Goal: Task Accomplishment & Management: Manage account settings

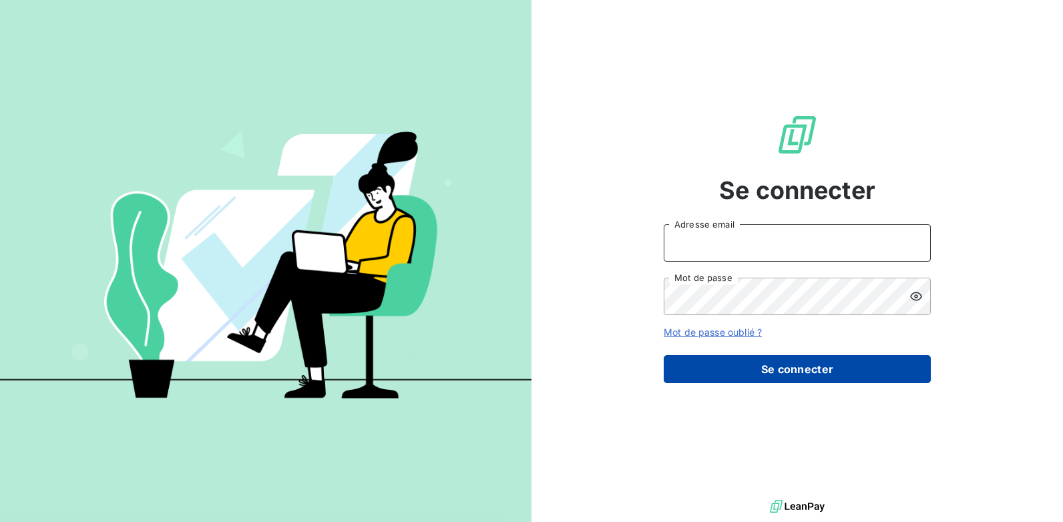
type input "[EMAIL_ADDRESS][DOMAIN_NAME]"
click at [778, 379] on button "Se connecter" at bounding box center [797, 369] width 267 height 28
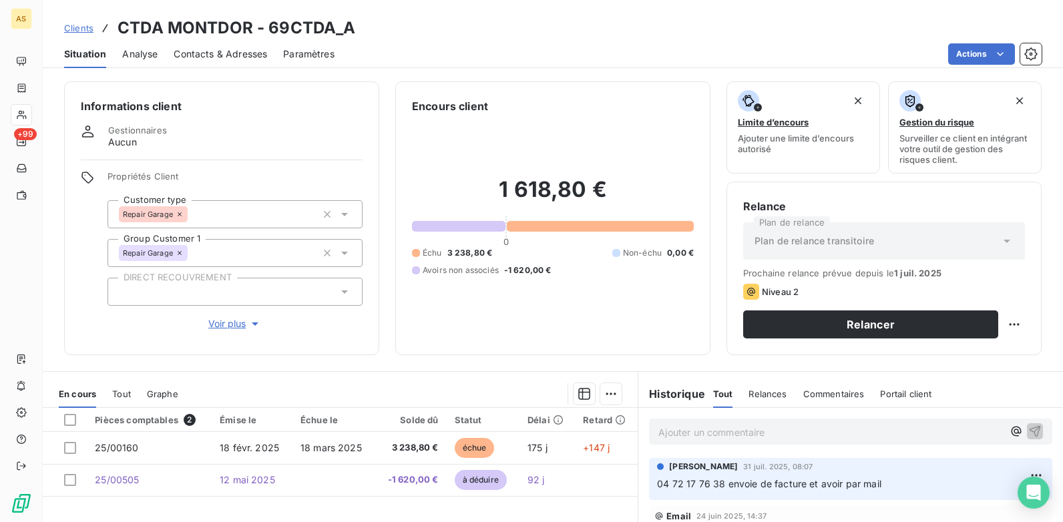
click at [79, 24] on span "Clients" at bounding box center [78, 28] width 29 height 11
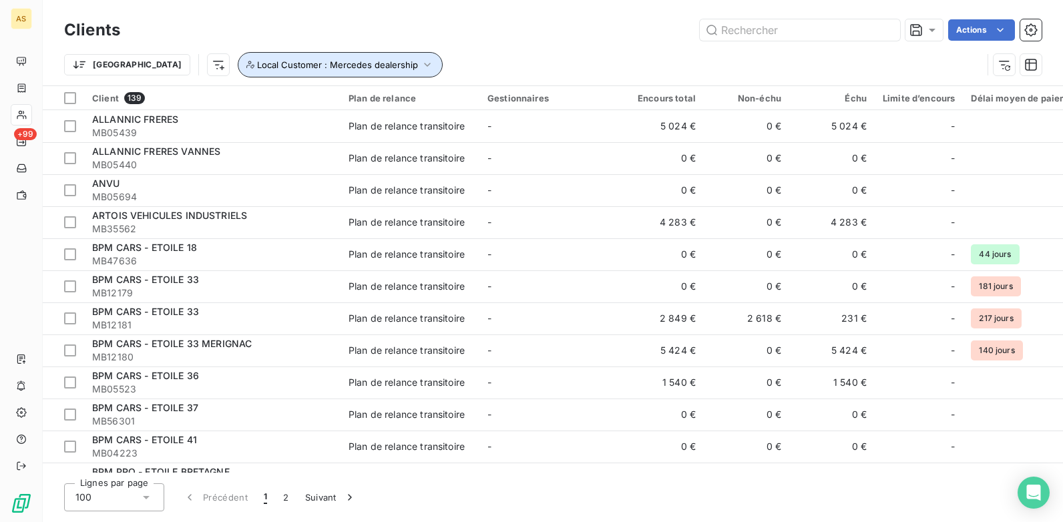
click at [421, 66] on icon "button" at bounding box center [427, 64] width 13 height 13
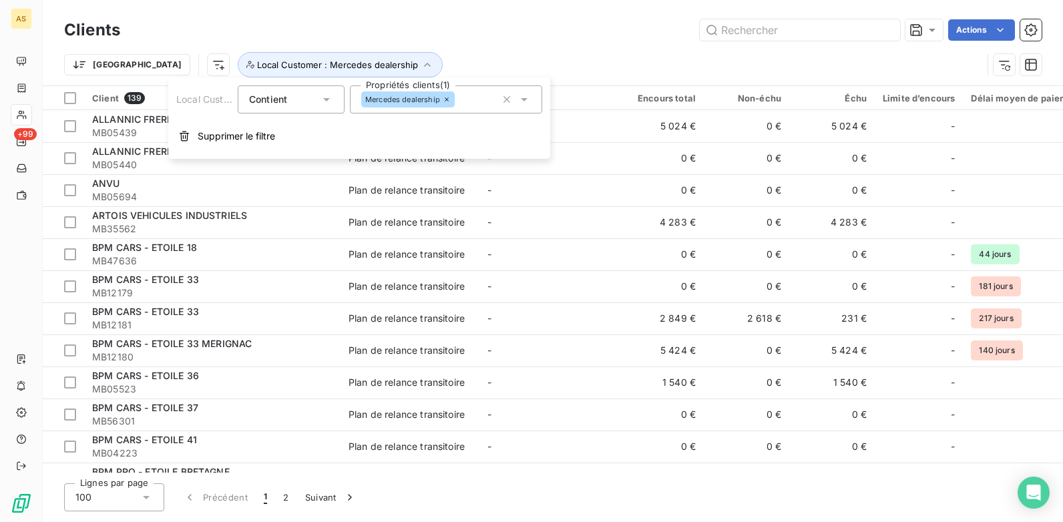
click at [529, 98] on icon at bounding box center [523, 99] width 13 height 13
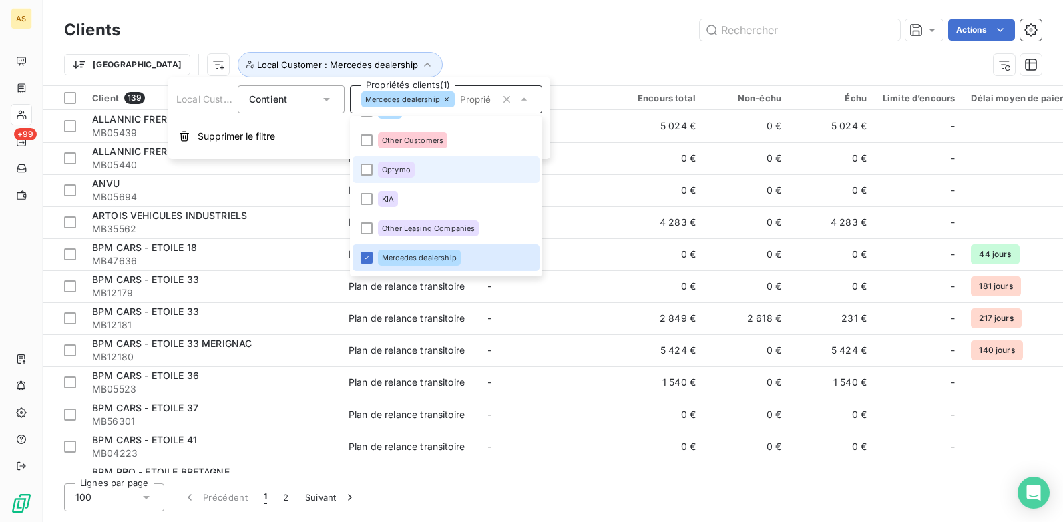
scroll to position [545, 0]
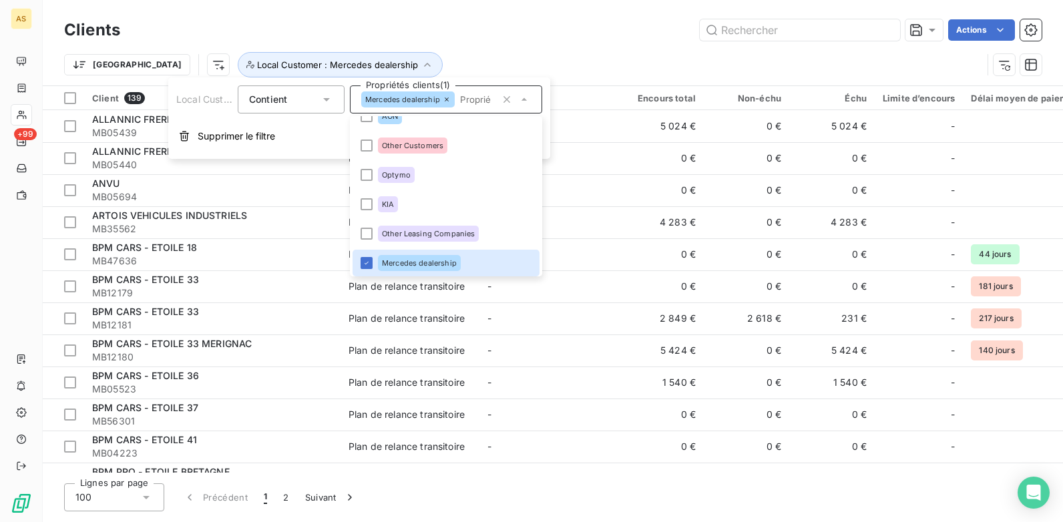
click at [523, 1] on div "Clients Actions [GEOGRAPHIC_DATA] Local Customer : Mercedes dealership" at bounding box center [553, 42] width 1020 height 85
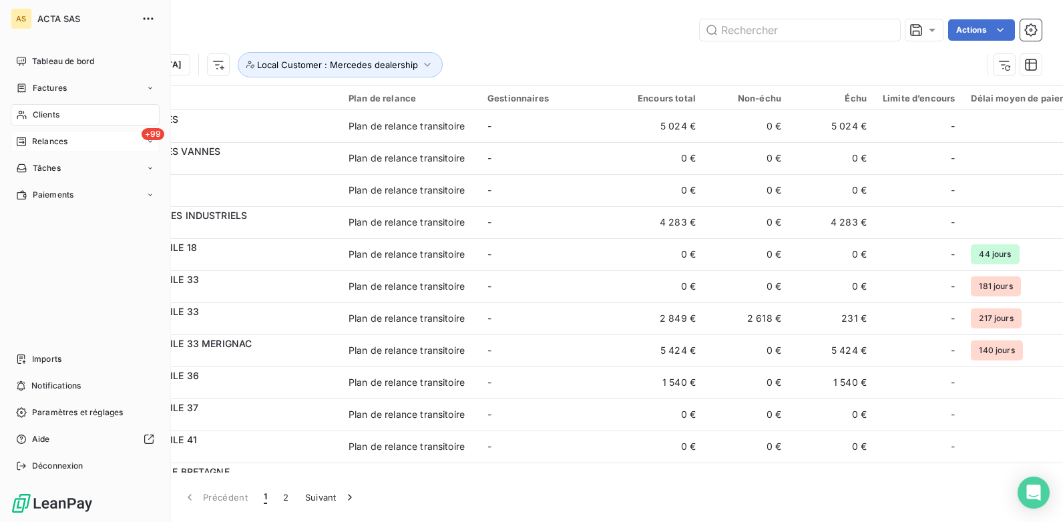
click at [69, 140] on div "+99 Relances" at bounding box center [85, 141] width 149 height 21
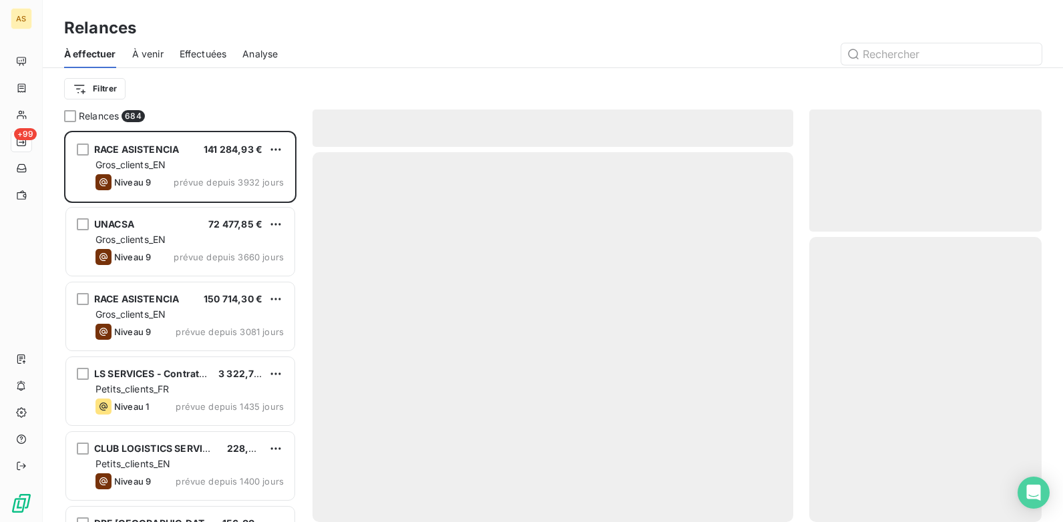
scroll to position [381, 222]
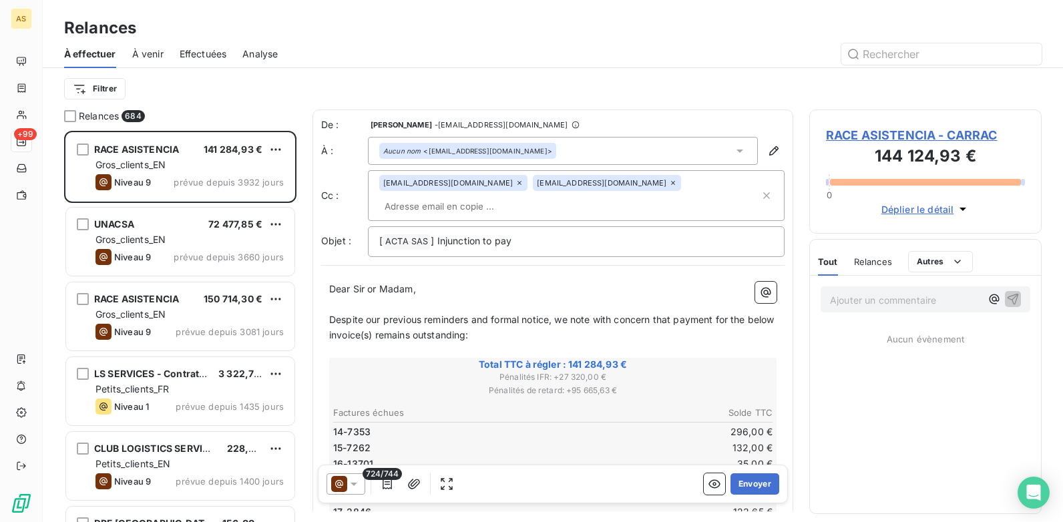
click at [192, 52] on span "Effectuées" at bounding box center [203, 53] width 47 height 13
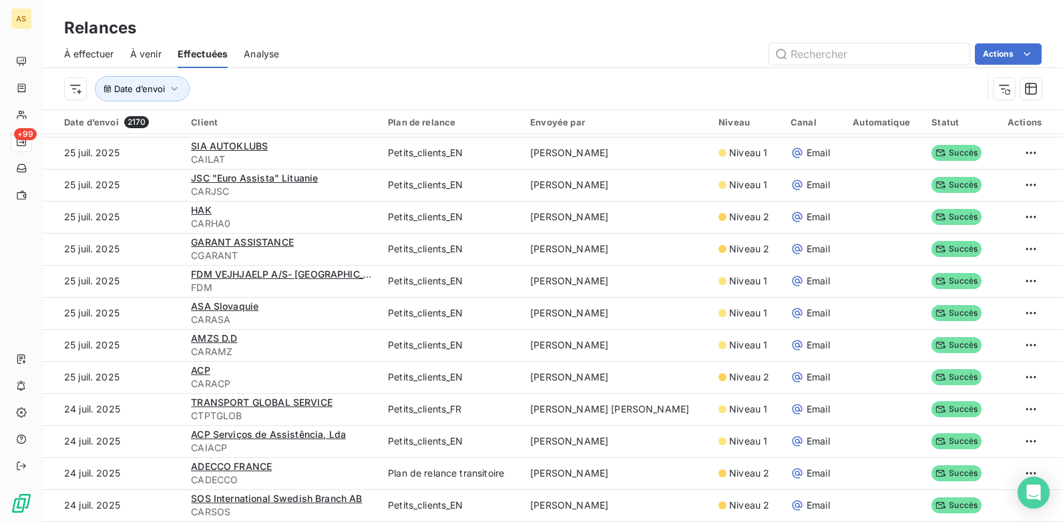
scroll to position [45, 0]
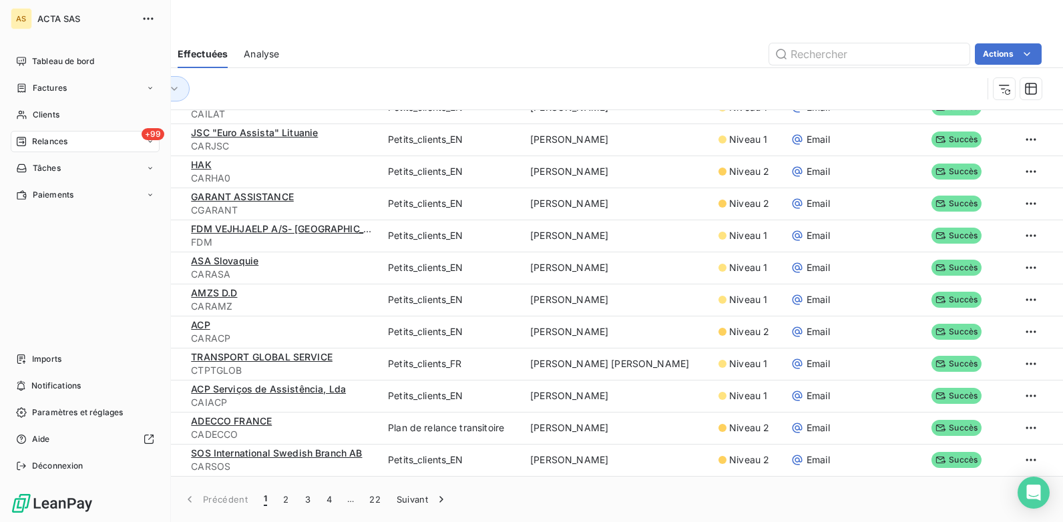
drag, startPoint x: 43, startPoint y: 111, endPoint x: 83, endPoint y: 157, distance: 60.1
click at [43, 111] on span "Clients" at bounding box center [46, 115] width 27 height 12
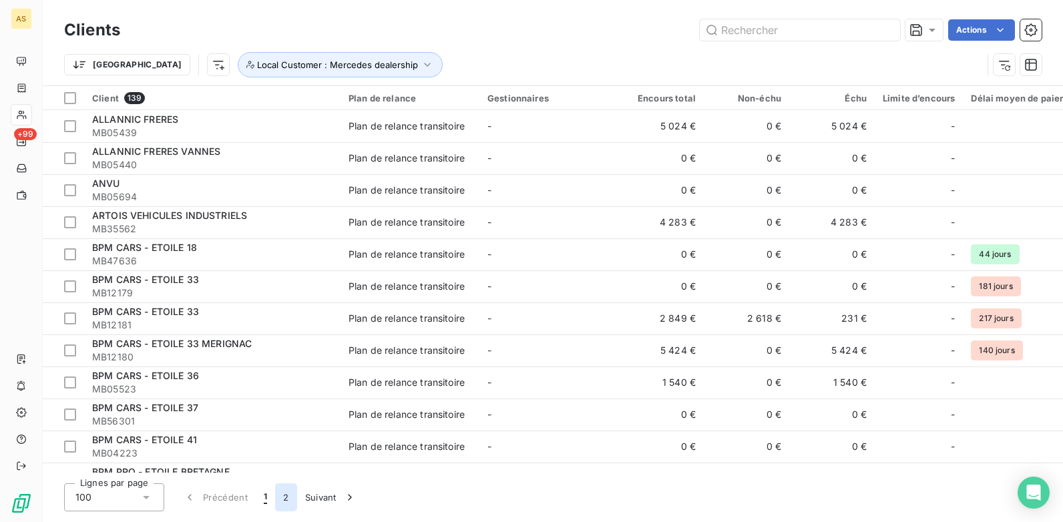
click at [286, 502] on button "2" at bounding box center [285, 497] width 21 height 28
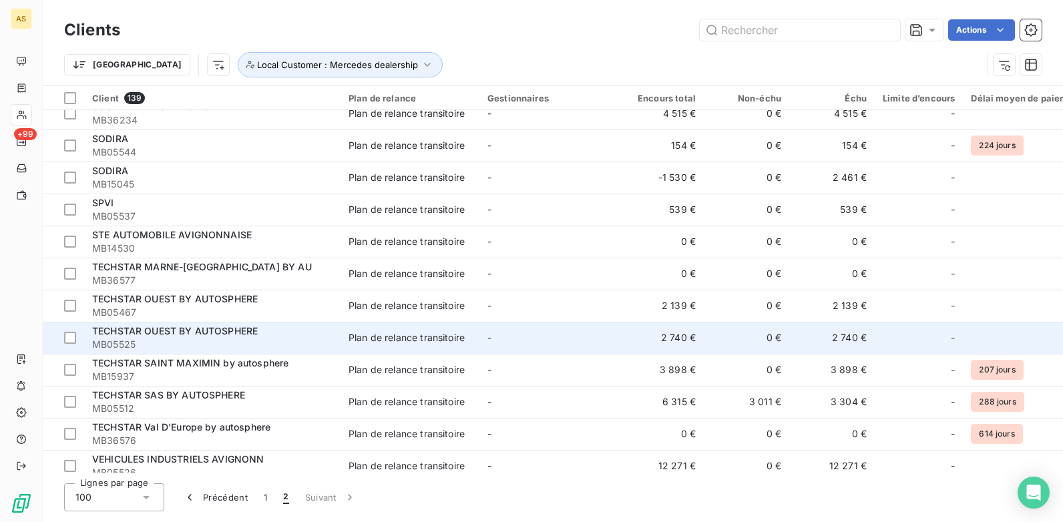
scroll to position [893, 0]
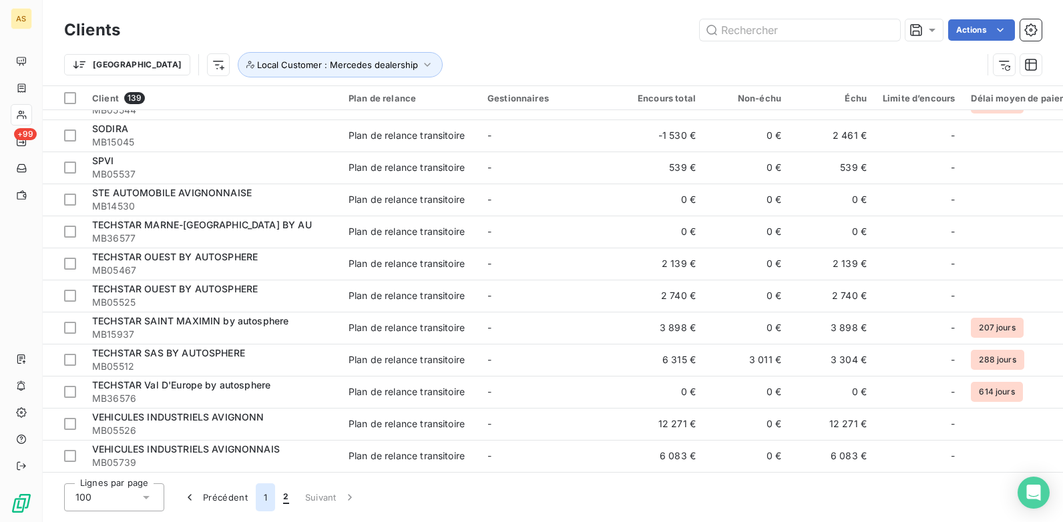
click at [266, 501] on button "1" at bounding box center [265, 497] width 19 height 28
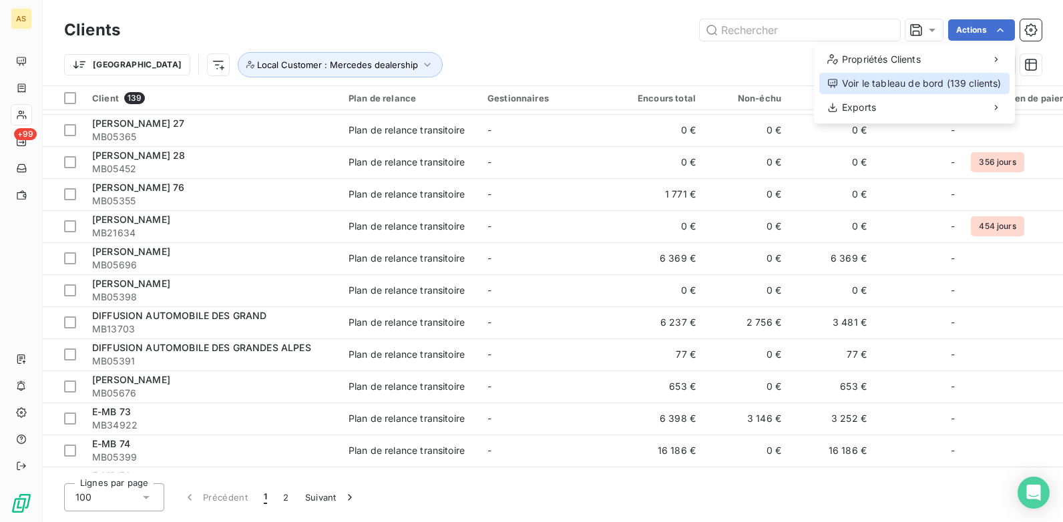
click at [907, 91] on div "Voir le tableau de bord (139 clients)" at bounding box center [914, 83] width 190 height 21
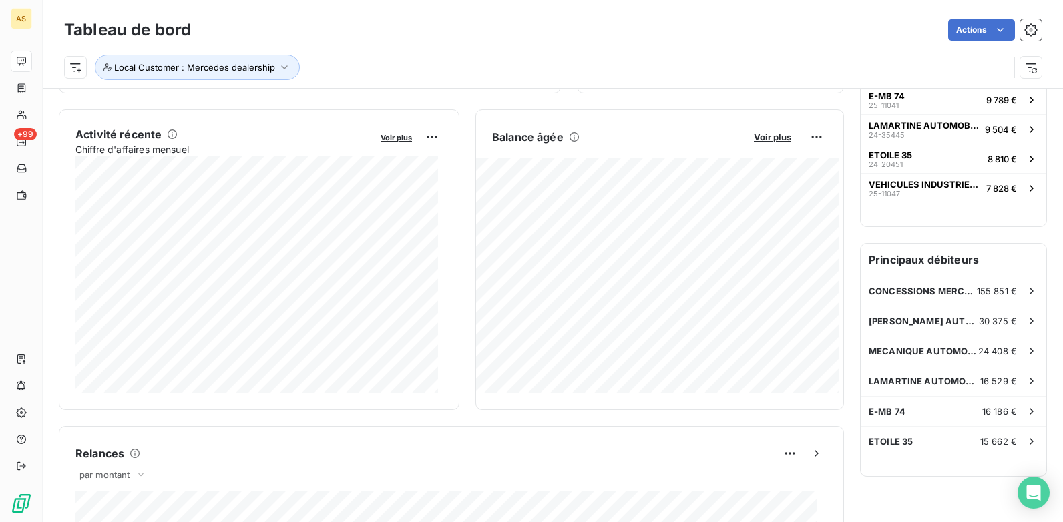
scroll to position [269, 0]
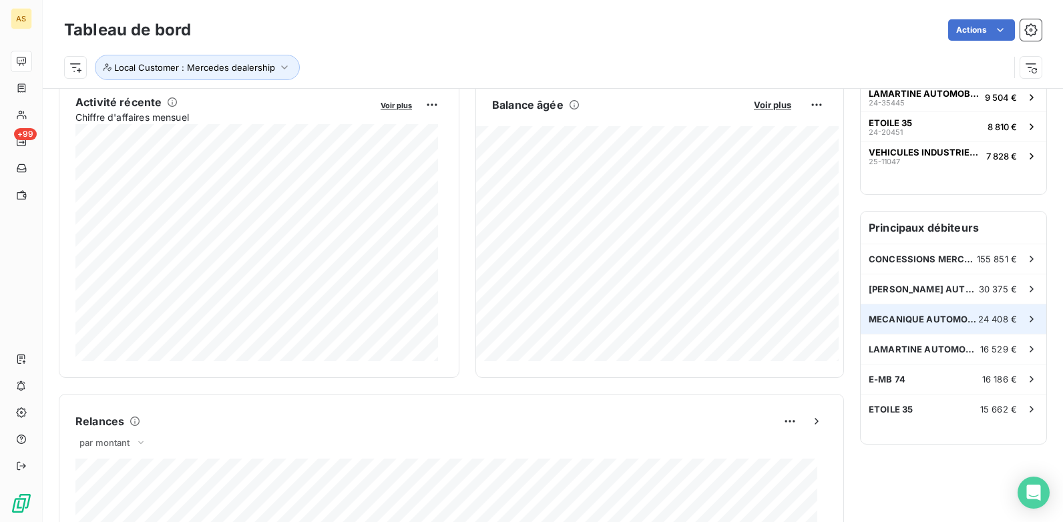
click at [1025, 312] on icon at bounding box center [1031, 318] width 13 height 13
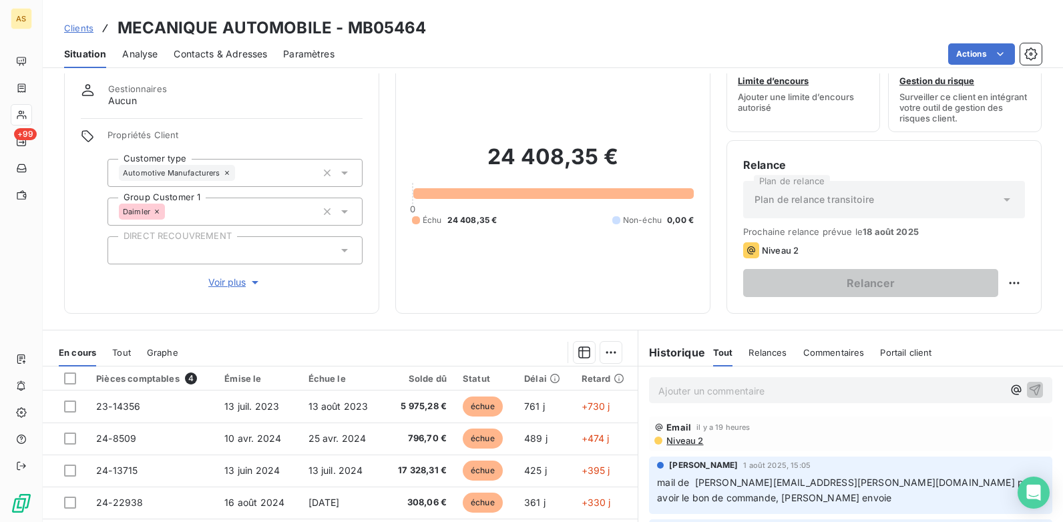
scroll to position [183, 0]
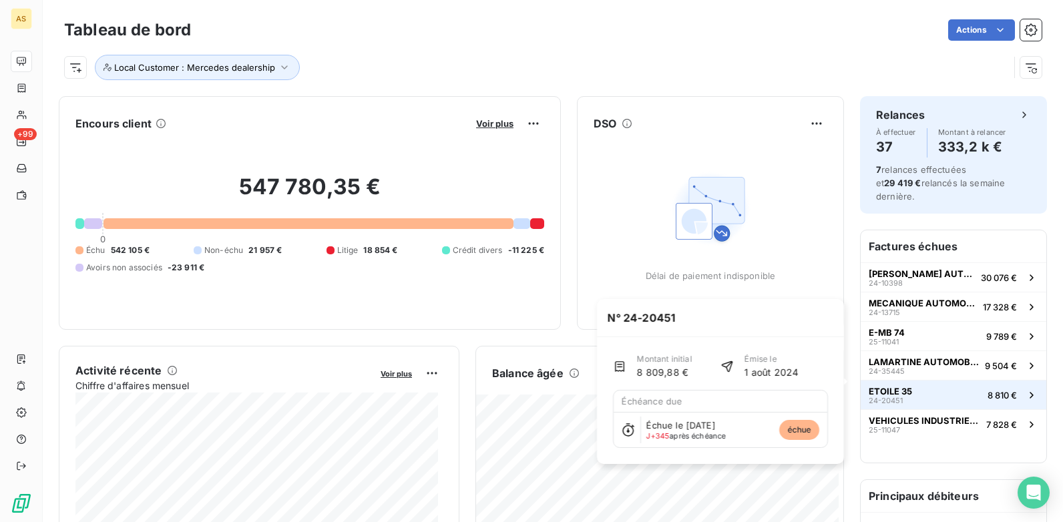
click at [1005, 390] on span "8 810 €" at bounding box center [1001, 395] width 29 height 11
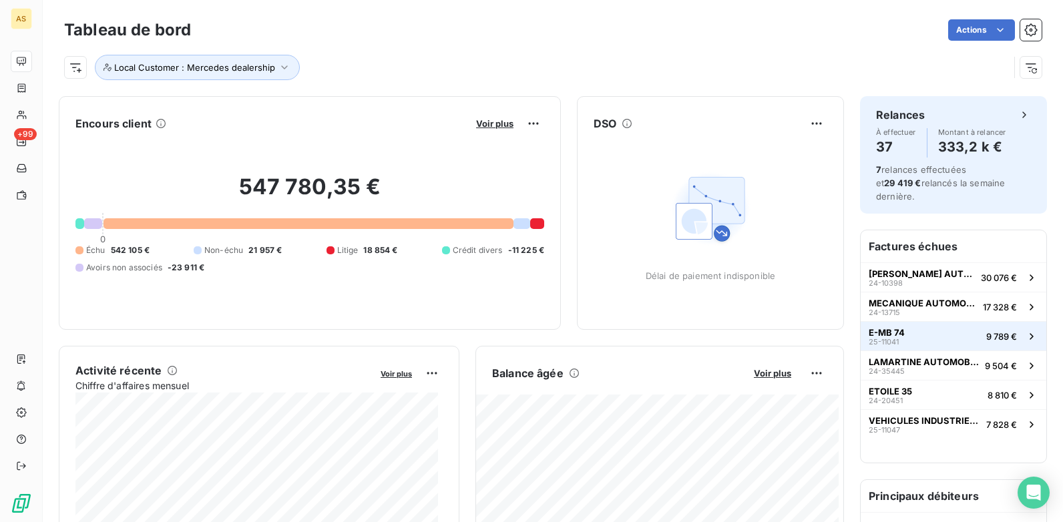
click at [1006, 331] on span "9 789 €" at bounding box center [1001, 336] width 31 height 11
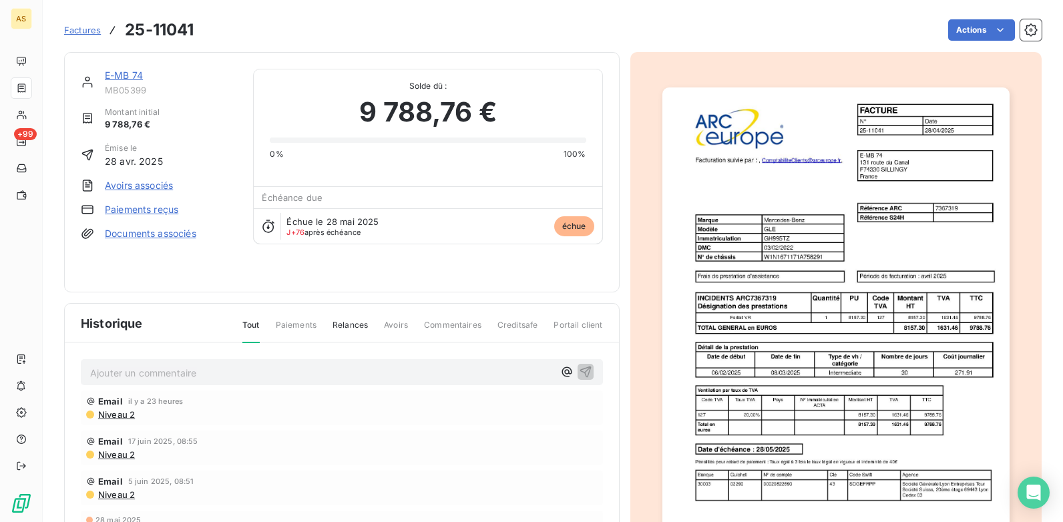
click at [130, 75] on link "E-MB 74" at bounding box center [124, 74] width 38 height 11
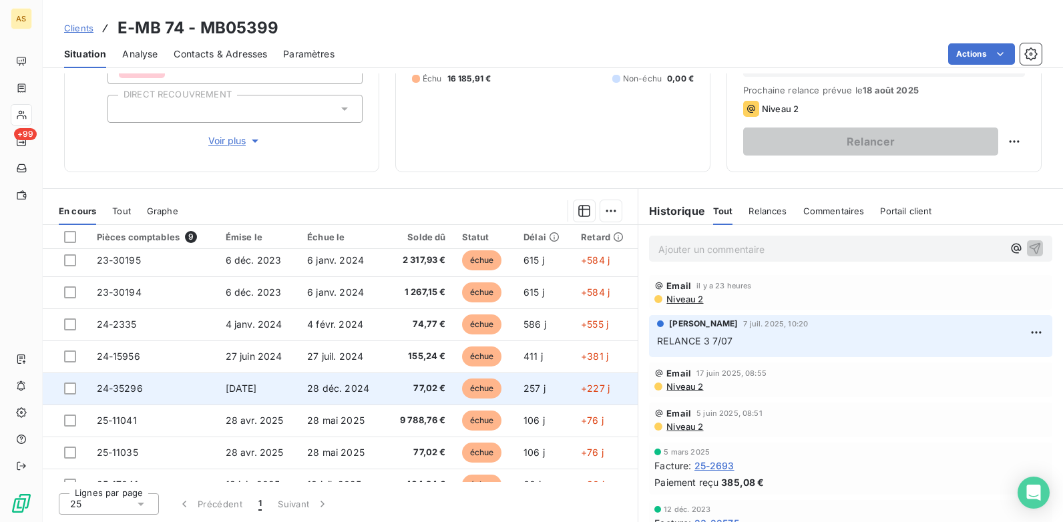
scroll to position [56, 0]
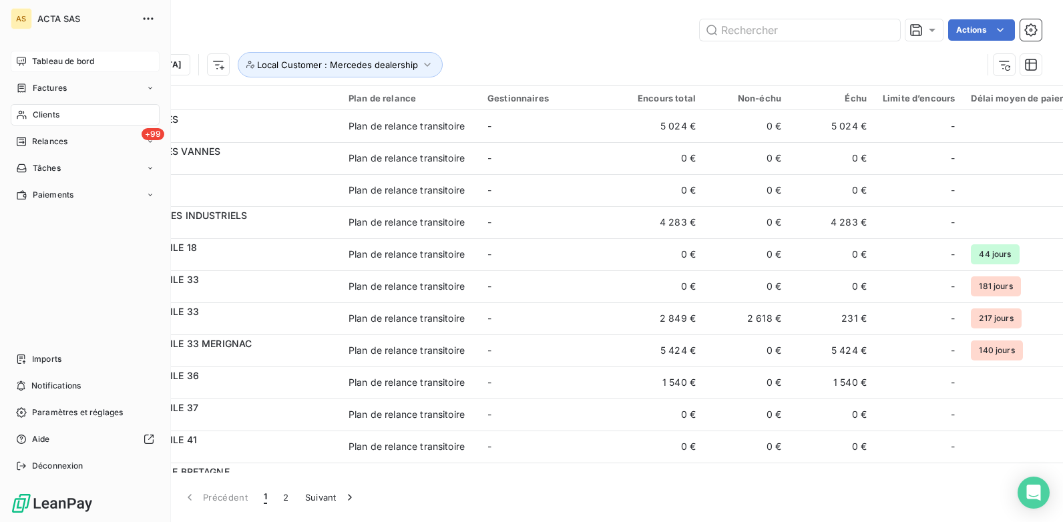
click at [43, 57] on span "Tableau de bord" at bounding box center [63, 61] width 62 height 12
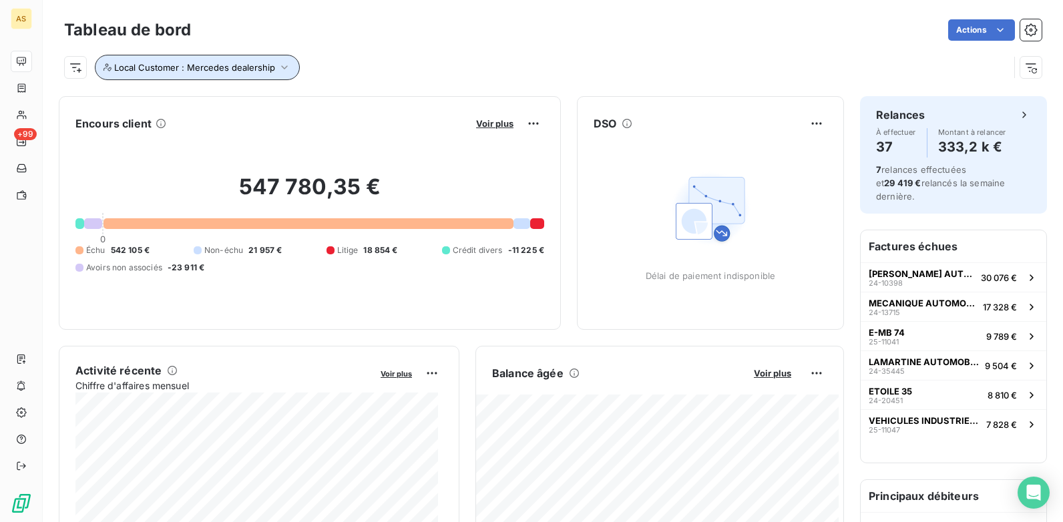
click at [279, 69] on icon "button" at bounding box center [284, 67] width 13 height 13
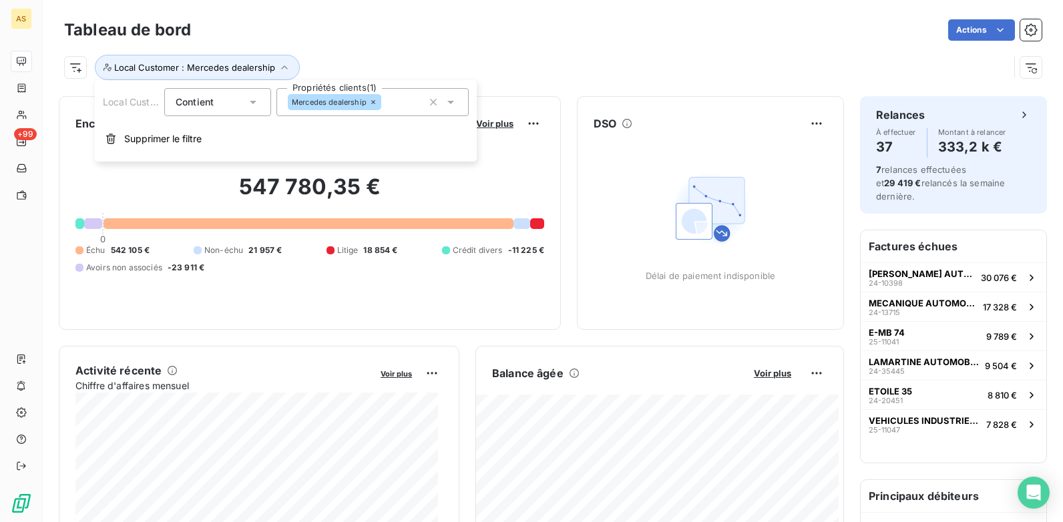
click at [451, 105] on icon at bounding box center [450, 101] width 13 height 13
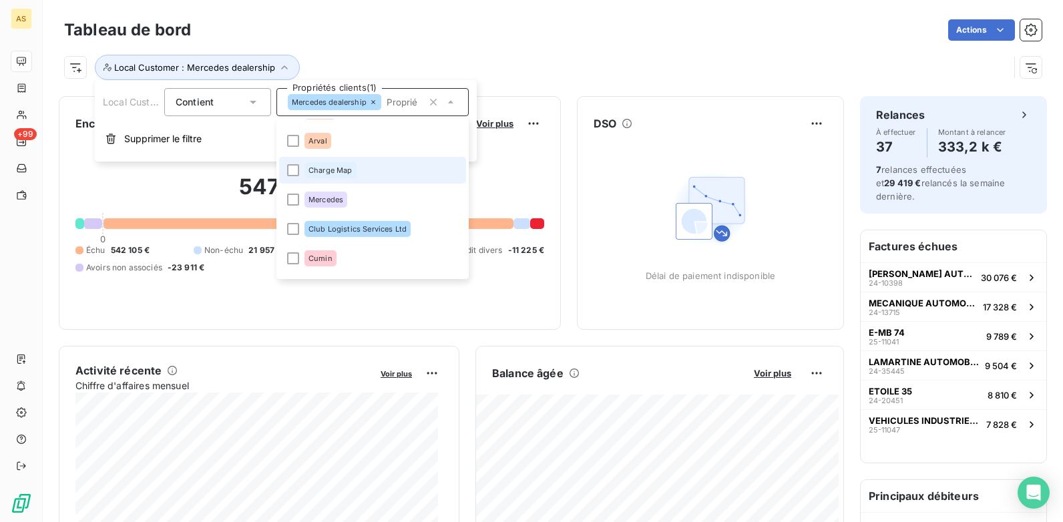
scroll to position [344, 0]
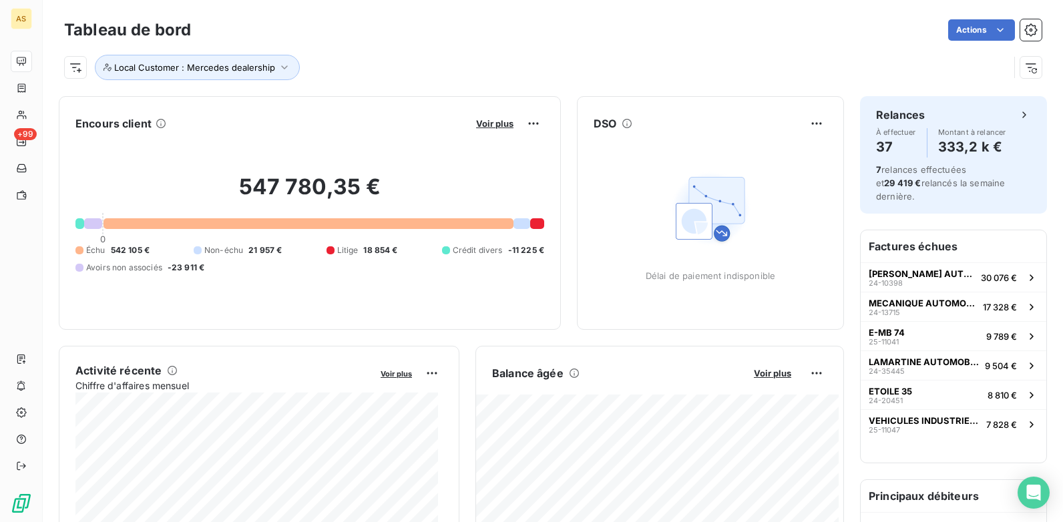
click at [580, 13] on div "Tableau de bord Actions Local Customer : Mercedes dealership" at bounding box center [553, 44] width 1020 height 88
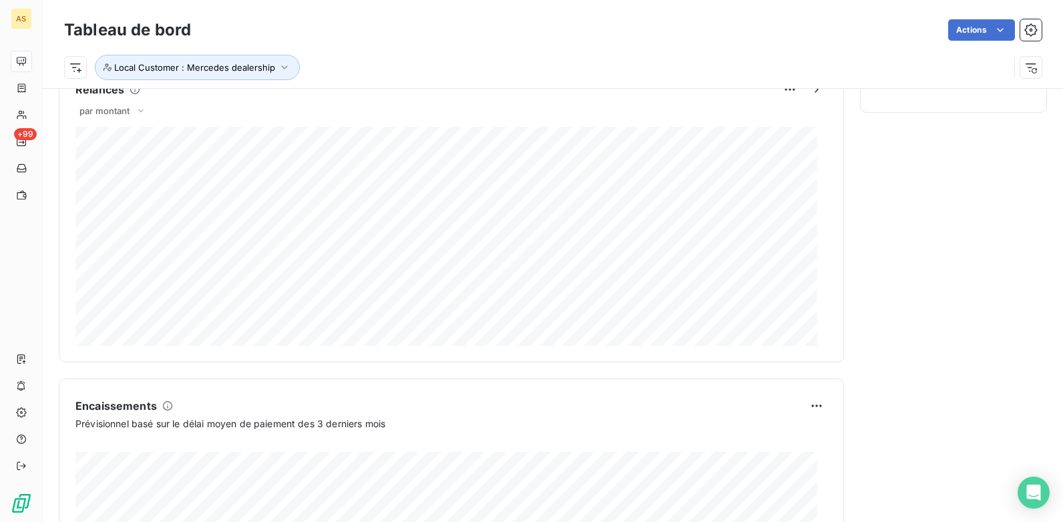
scroll to position [668, 0]
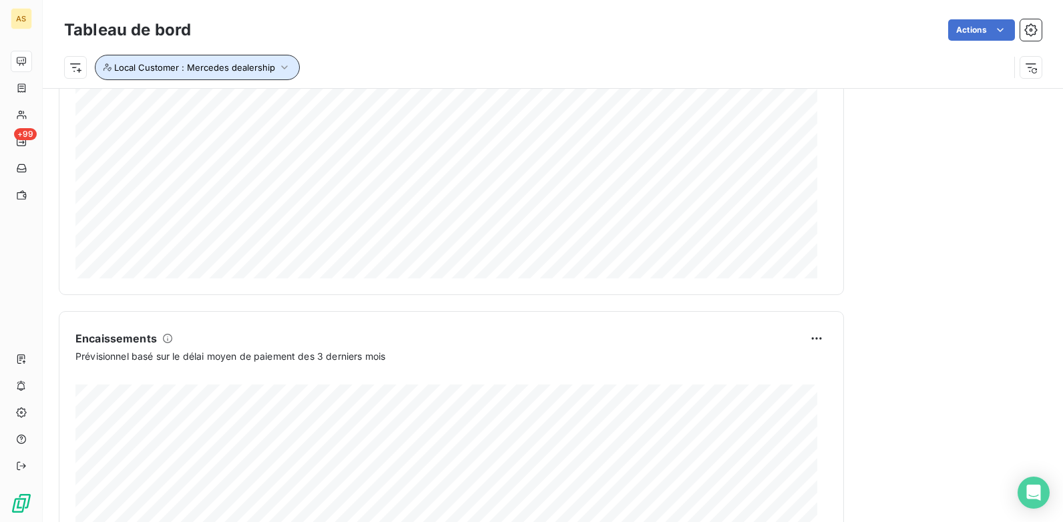
click at [280, 71] on icon "button" at bounding box center [284, 67] width 13 height 13
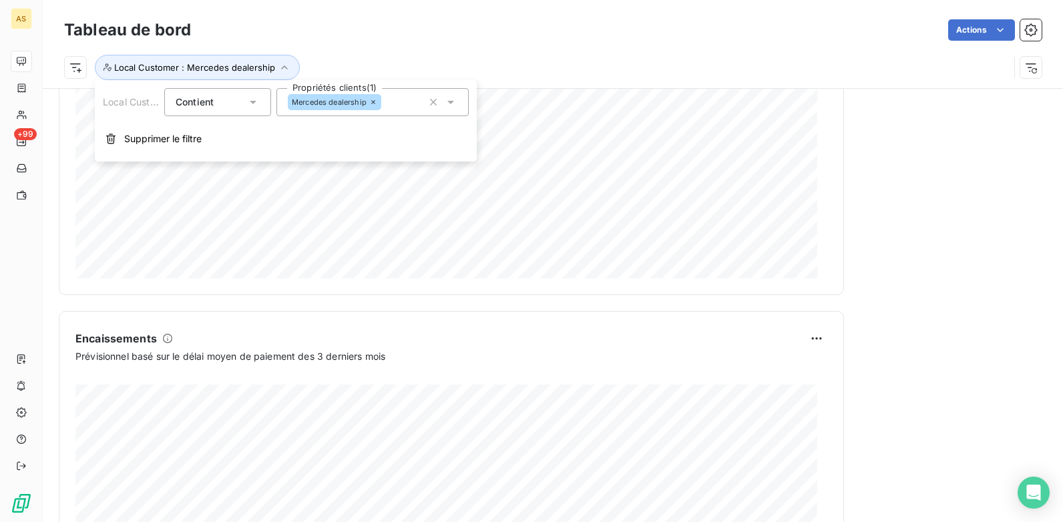
click at [446, 105] on icon at bounding box center [450, 101] width 13 height 13
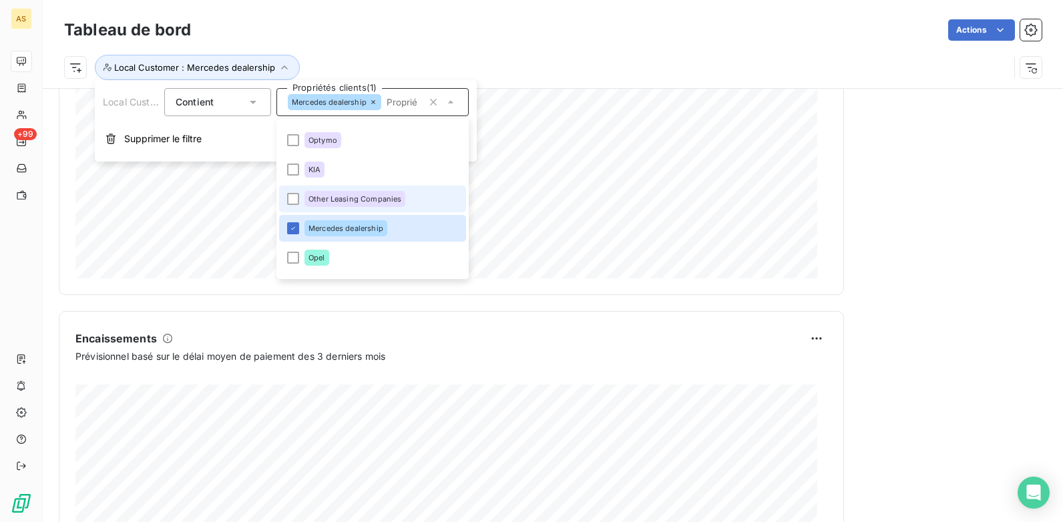
scroll to position [612, 0]
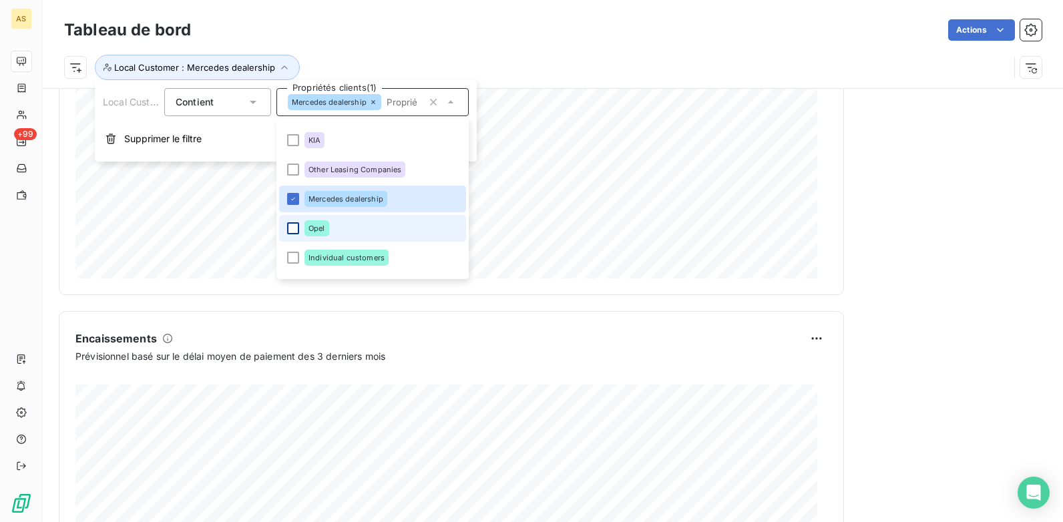
click at [295, 230] on div at bounding box center [293, 228] width 12 height 12
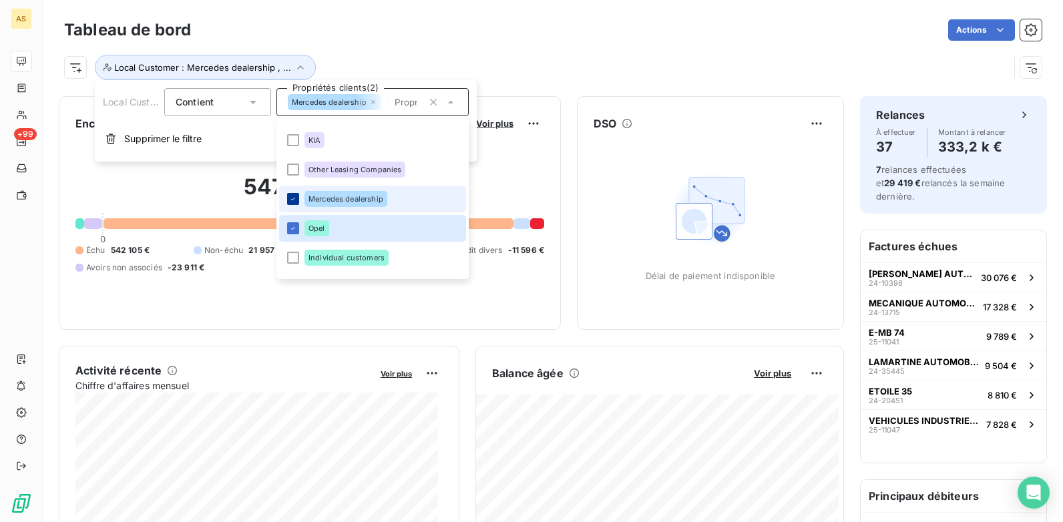
click at [289, 201] on icon at bounding box center [293, 199] width 8 height 8
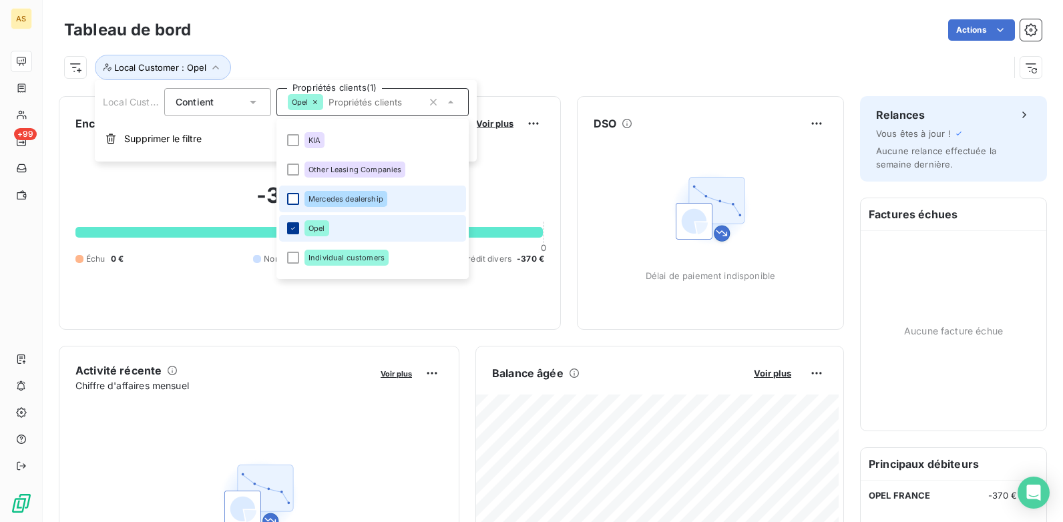
click at [288, 231] on div at bounding box center [293, 228] width 12 height 12
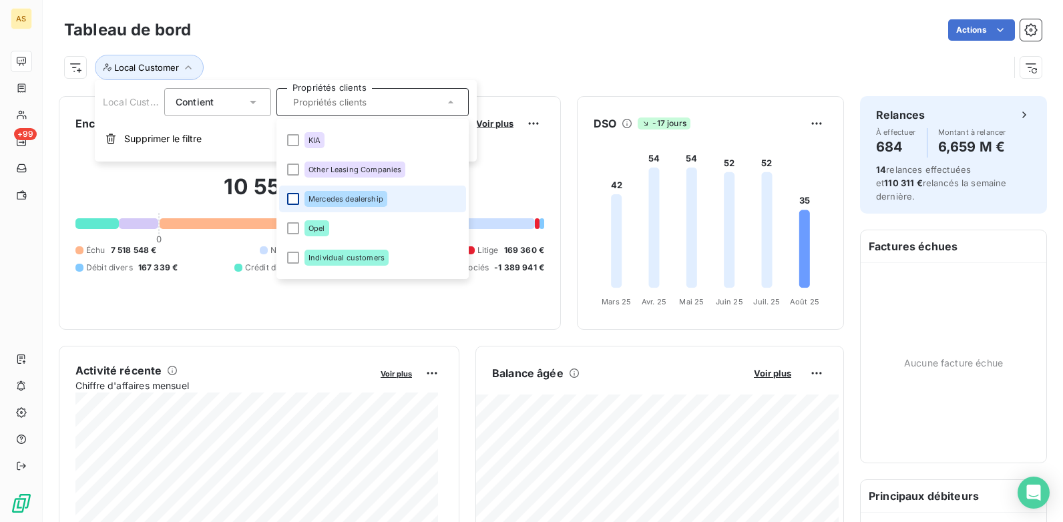
click at [290, 204] on div at bounding box center [293, 199] width 12 height 12
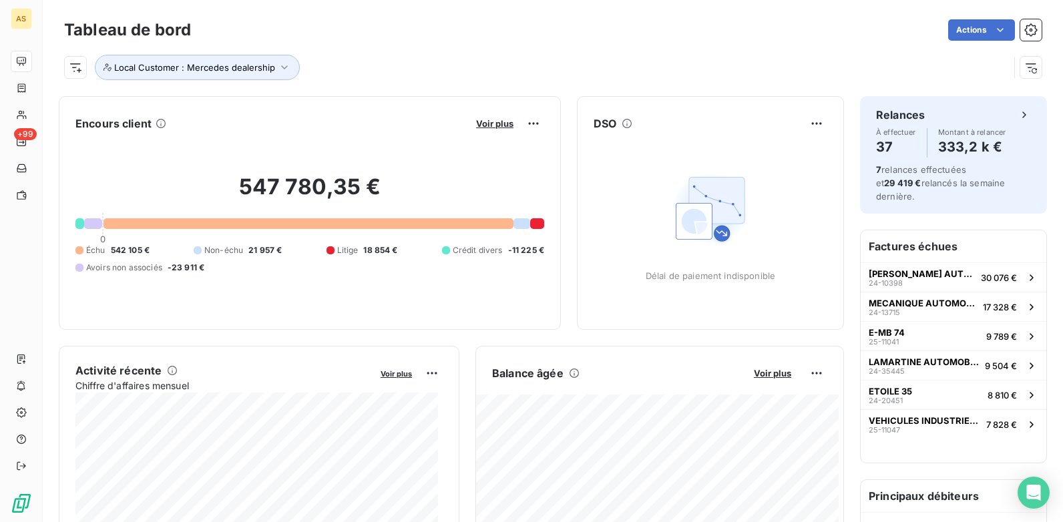
click at [421, 43] on div "Tableau de bord Actions" at bounding box center [552, 30] width 977 height 28
click at [281, 63] on icon "button" at bounding box center [284, 67] width 13 height 13
click at [455, 99] on icon at bounding box center [450, 101] width 13 height 13
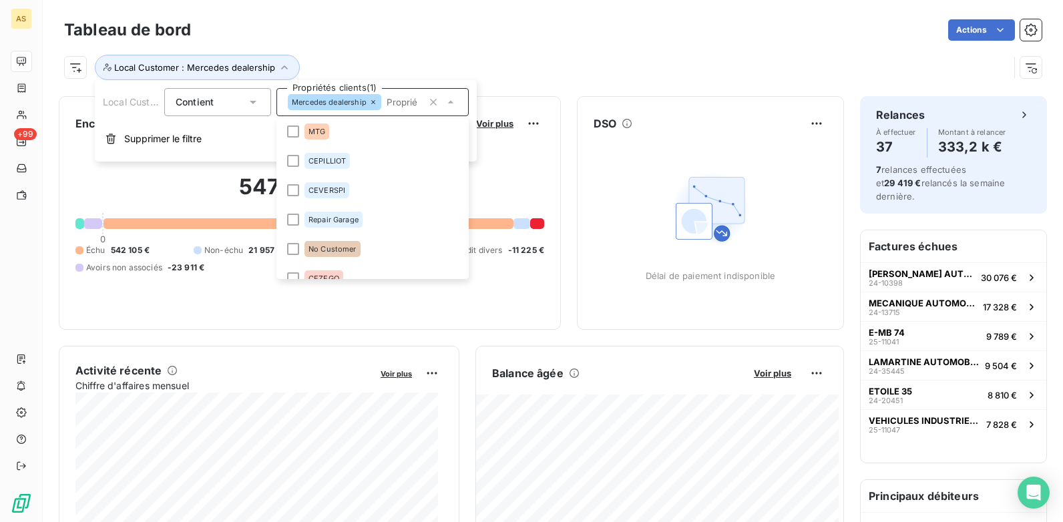
scroll to position [1533, 0]
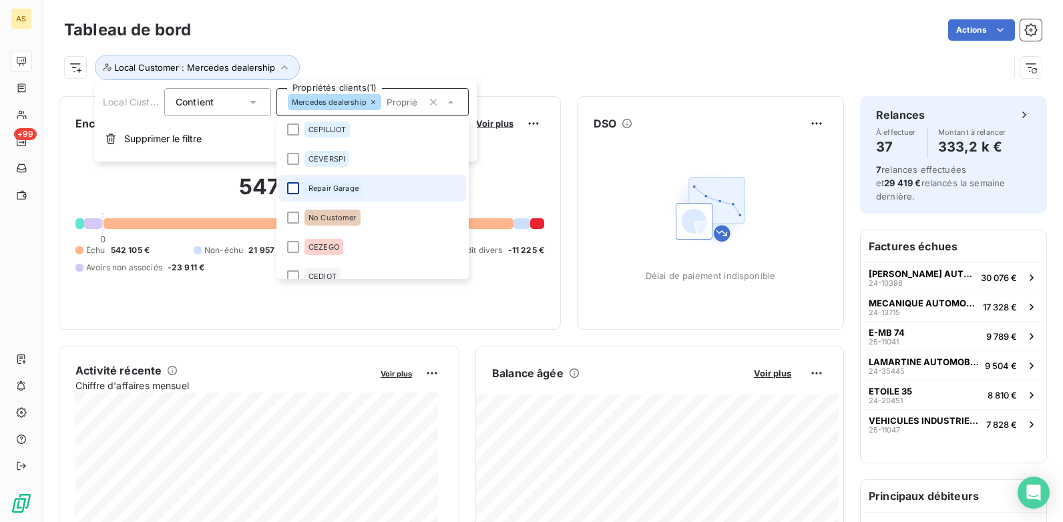
click at [291, 189] on div at bounding box center [293, 188] width 12 height 12
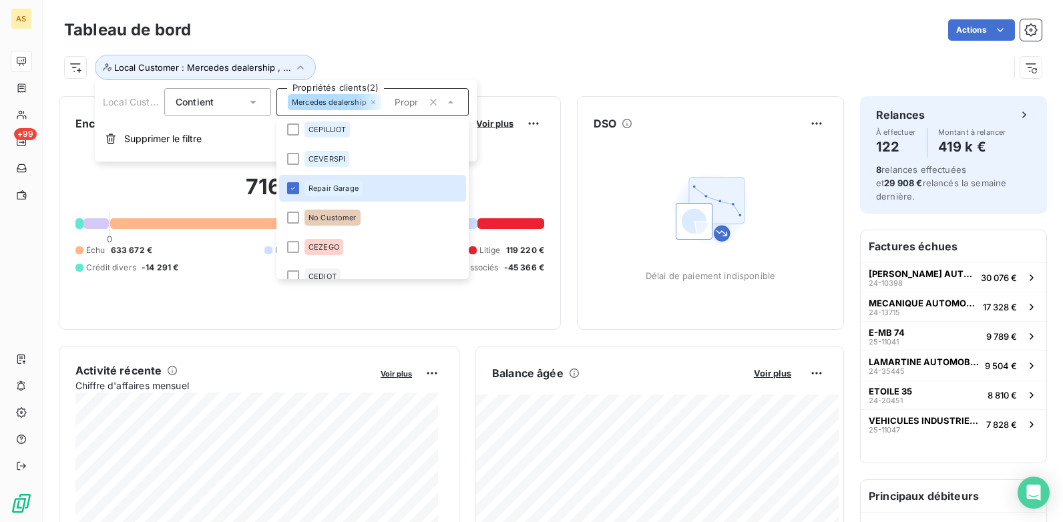
click at [371, 102] on icon at bounding box center [373, 102] width 8 height 8
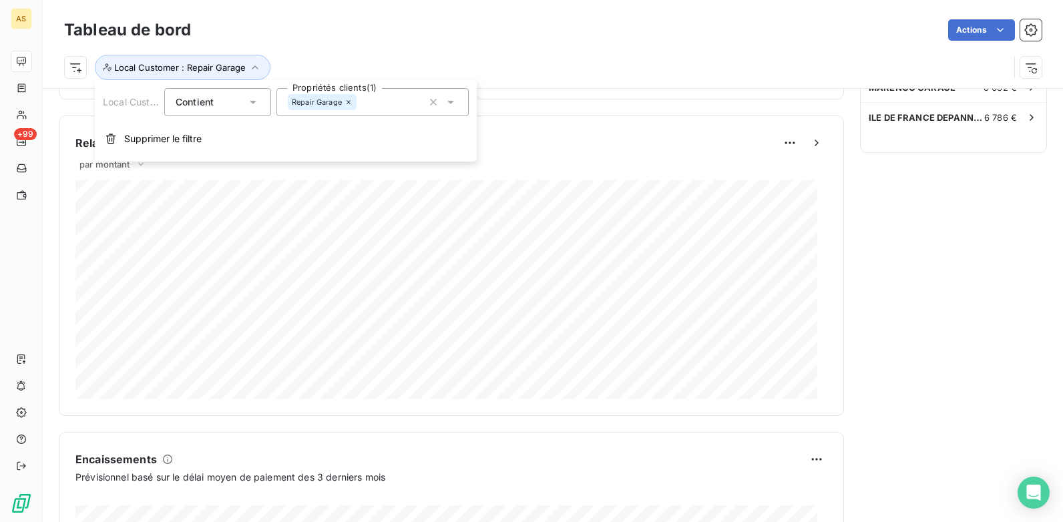
scroll to position [512, 0]
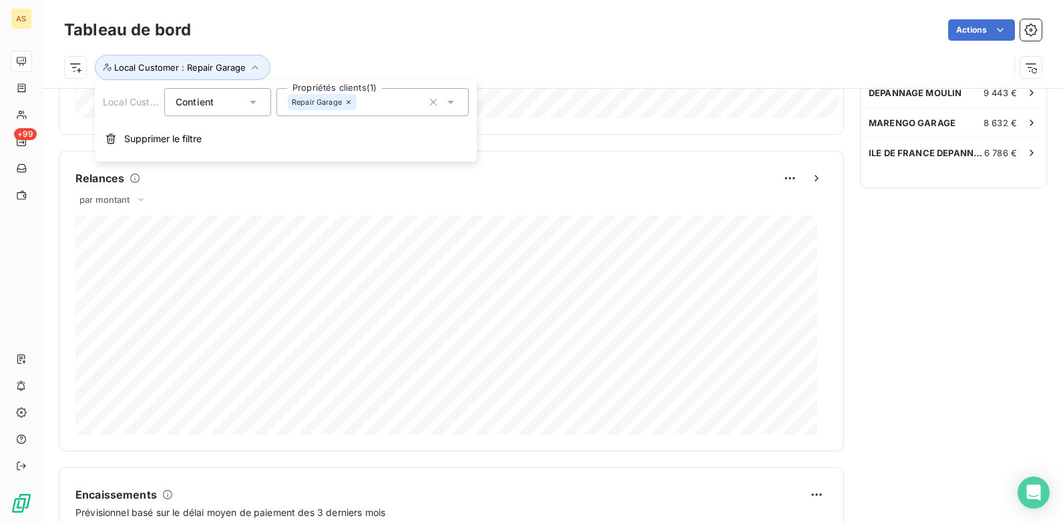
click at [448, 105] on icon at bounding box center [450, 101] width 13 height 13
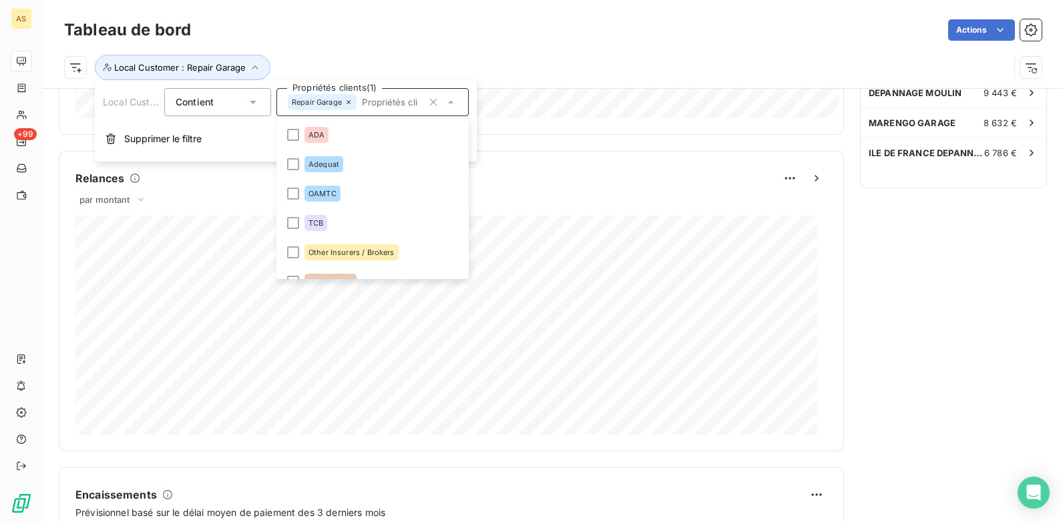
click at [348, 101] on icon at bounding box center [348, 102] width 4 height 4
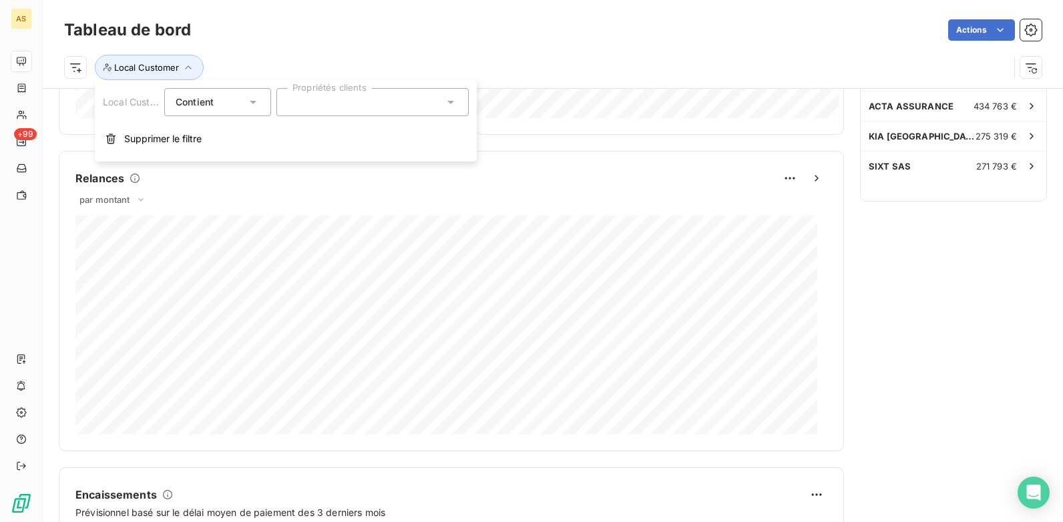
click at [451, 109] on div at bounding box center [372, 102] width 192 height 28
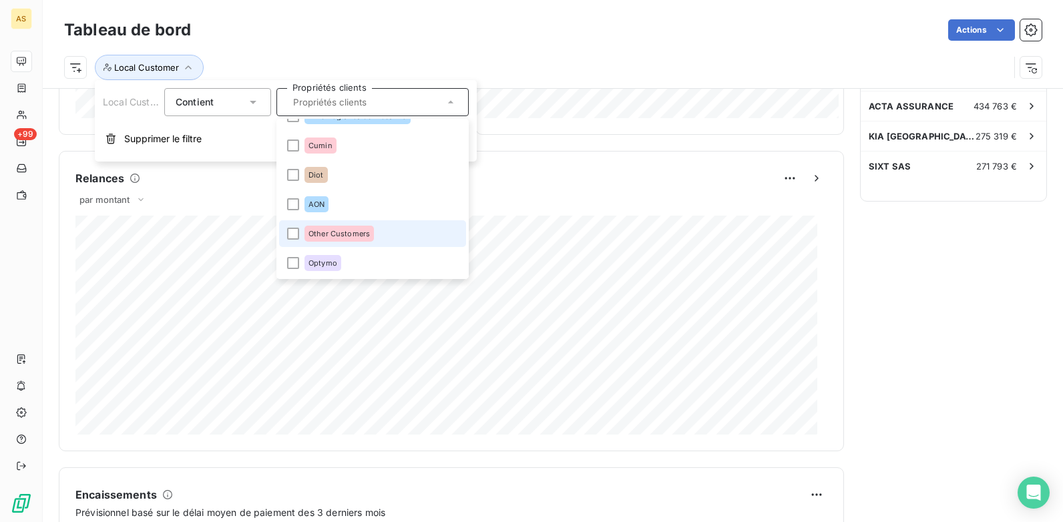
scroll to position [467, 0]
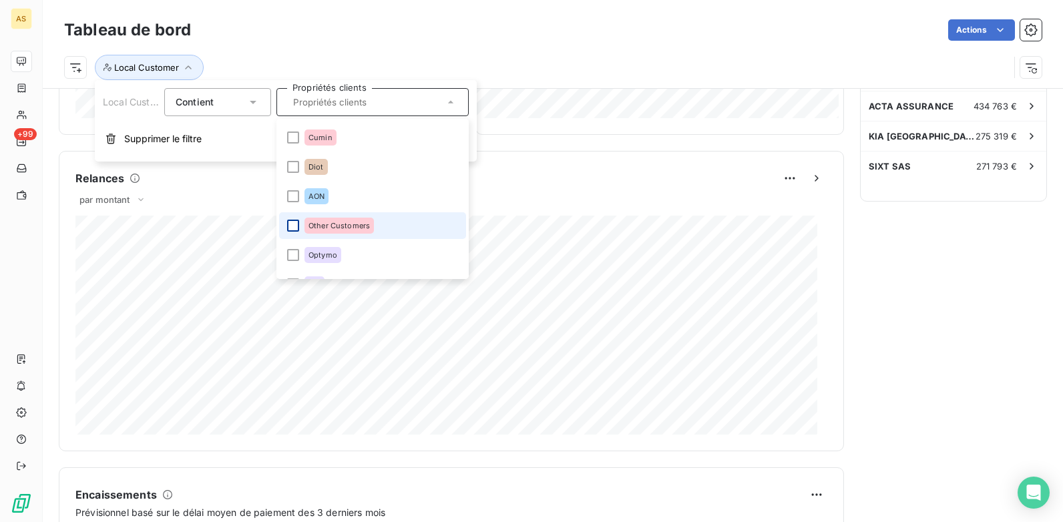
click at [298, 220] on div at bounding box center [293, 226] width 12 height 12
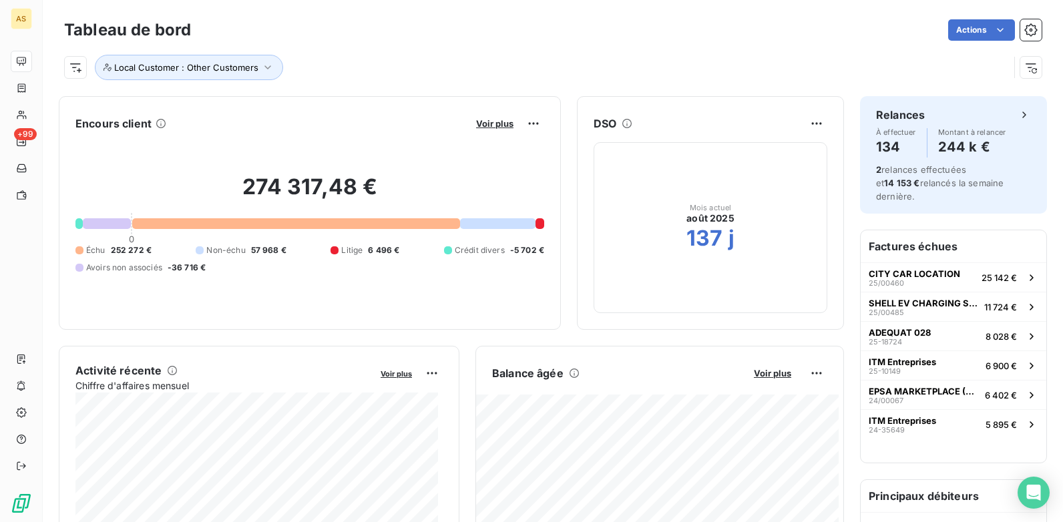
click at [513, 57] on div "Local Customer : Other Customers" at bounding box center [536, 67] width 945 height 25
click at [913, 268] on span "CITY CAR LOCATION" at bounding box center [914, 273] width 91 height 11
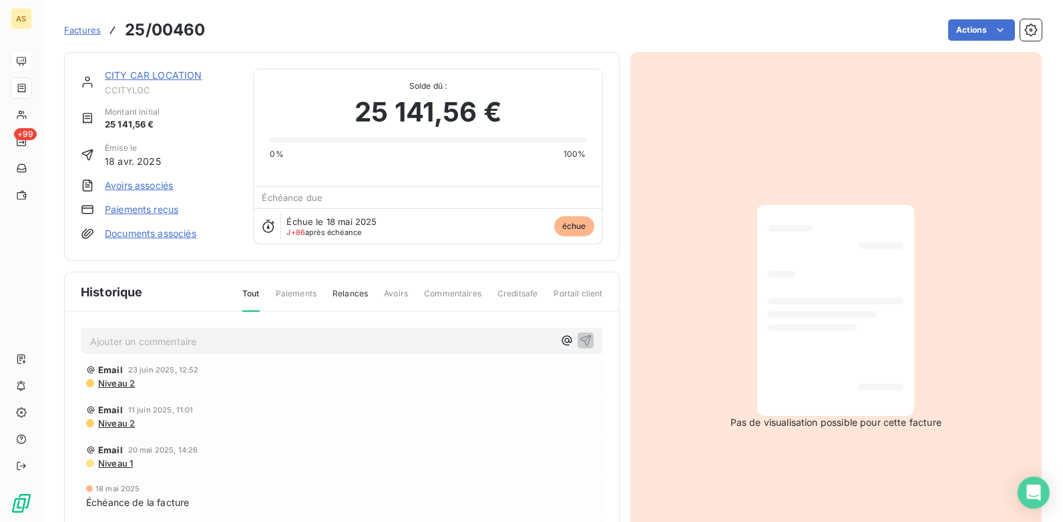
click at [77, 29] on span "Factures" at bounding box center [82, 30] width 37 height 11
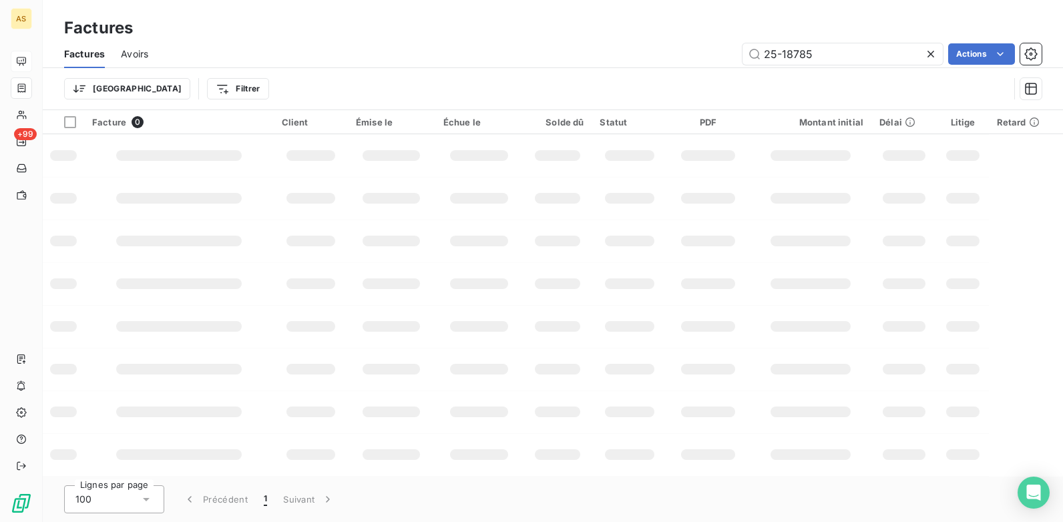
scroll to position [267, 0]
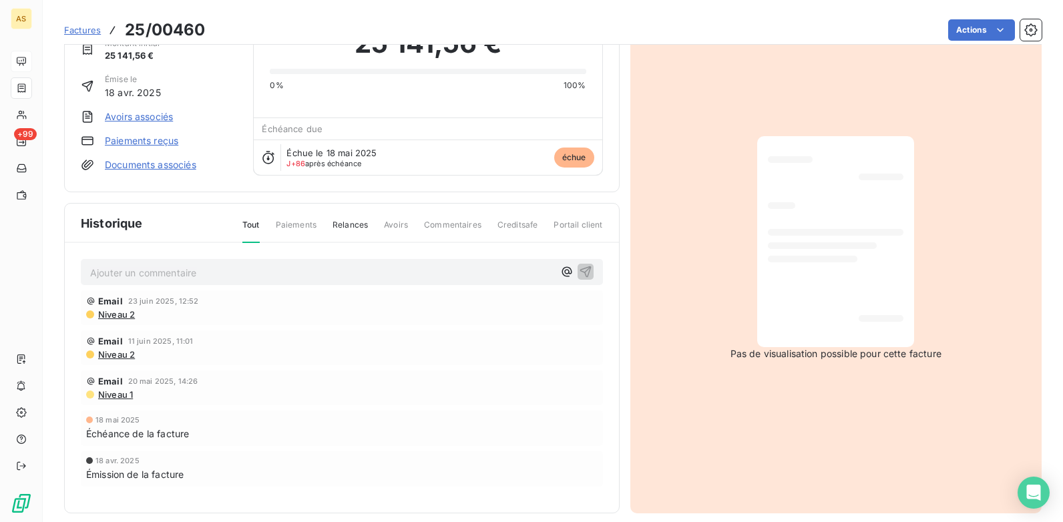
scroll to position [82, 0]
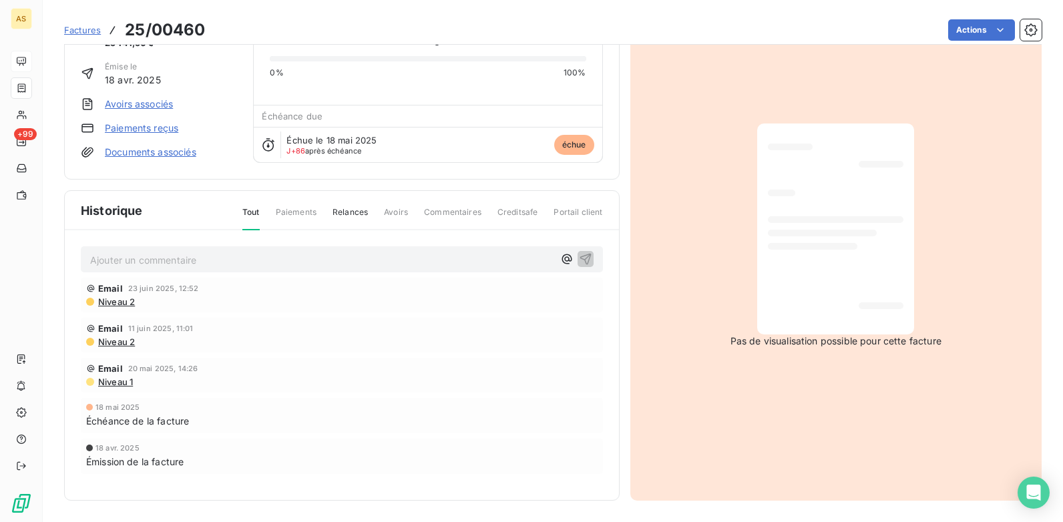
click at [115, 296] on span "Niveau 2" at bounding box center [116, 301] width 38 height 11
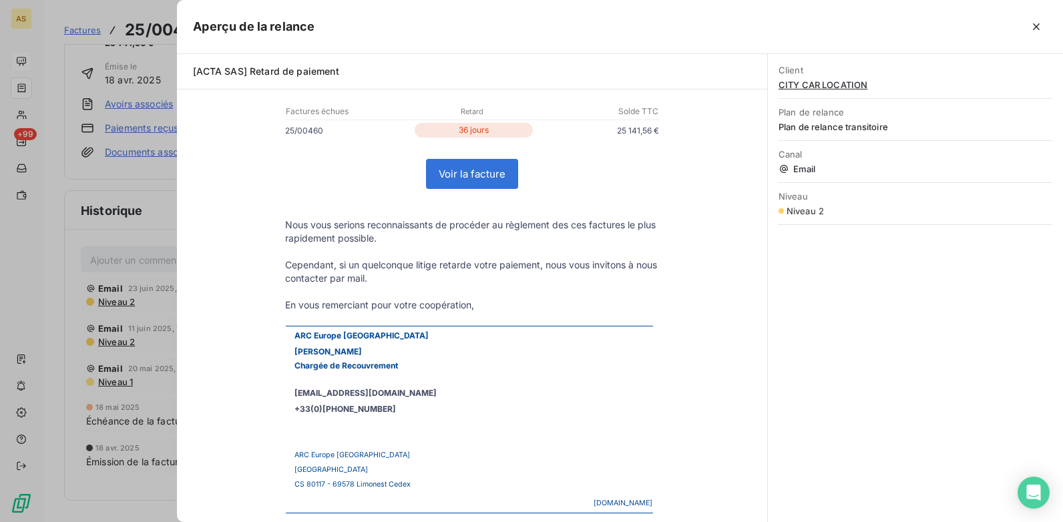
scroll to position [0, 0]
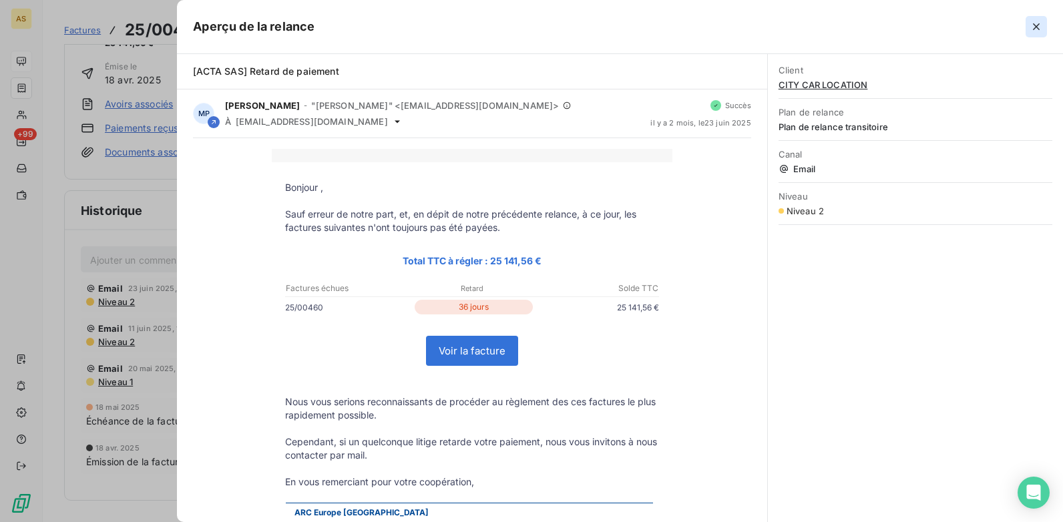
click at [1039, 25] on icon "button" at bounding box center [1035, 26] width 13 height 13
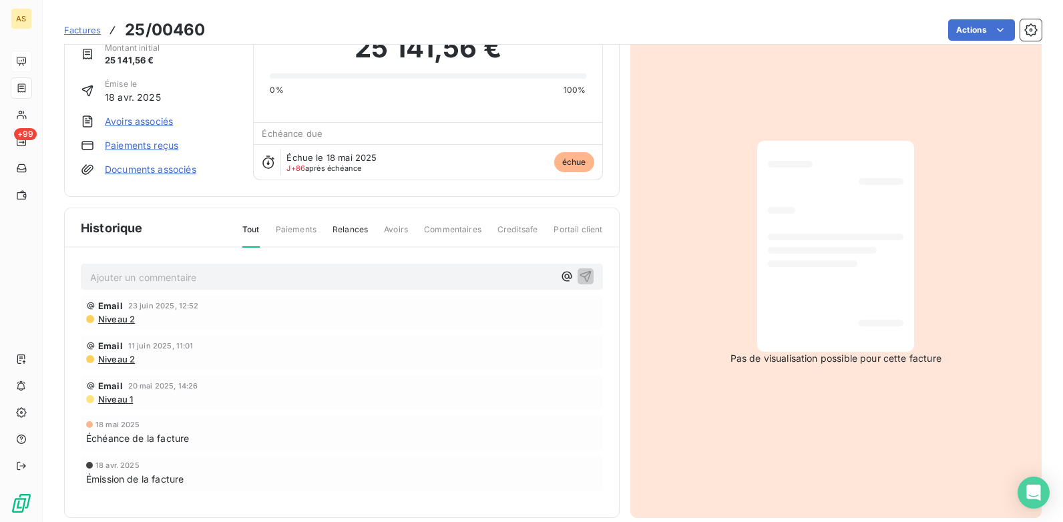
scroll to position [15, 0]
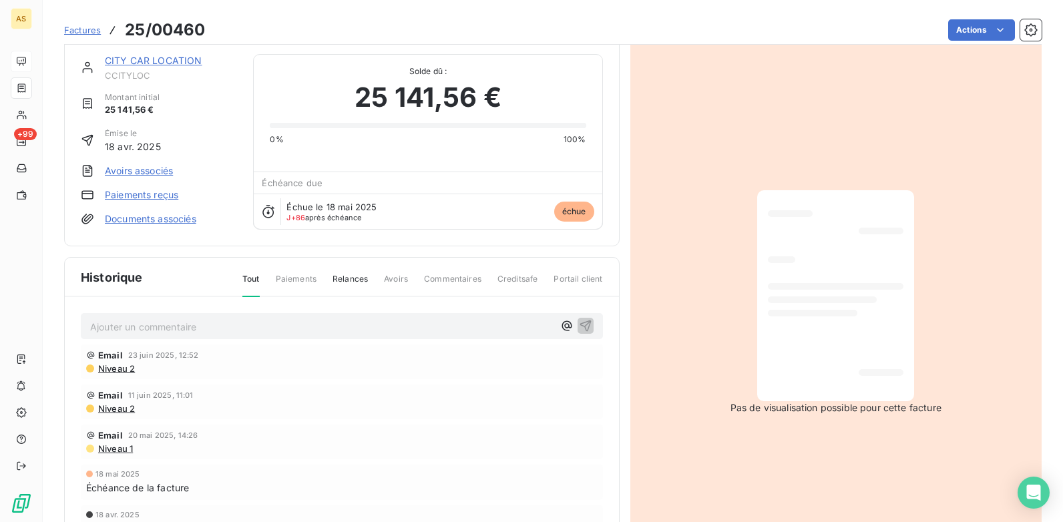
click at [108, 417] on div "Email 11 juin 2025, 11:01 Niveau 2" at bounding box center [342, 402] width 522 height 35
click at [109, 404] on span "Niveau 2" at bounding box center [116, 408] width 38 height 11
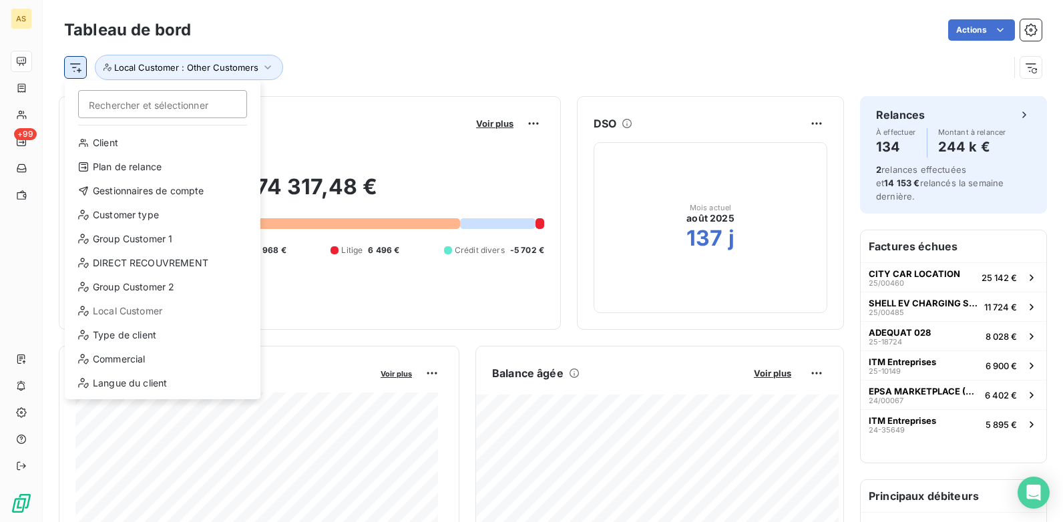
click at [69, 68] on html "AS +99 Tableau de bord Actions Rechercher et sélectionner Client Plan de relanc…" at bounding box center [531, 261] width 1063 height 522
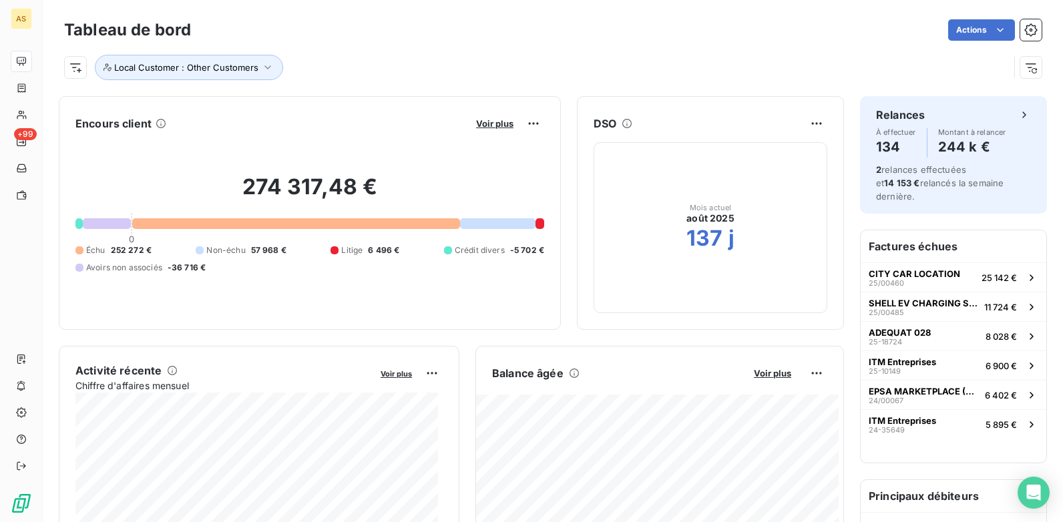
click at [638, 55] on html "AS +99 Tableau de bord Actions Local Customer : Other Customers Encours client …" at bounding box center [531, 261] width 1063 height 522
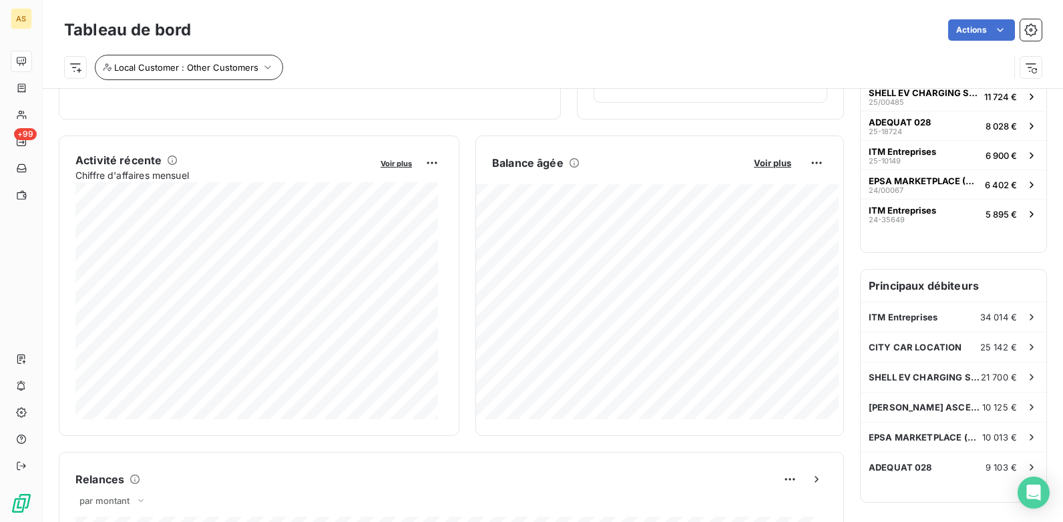
scroll to position [202, 0]
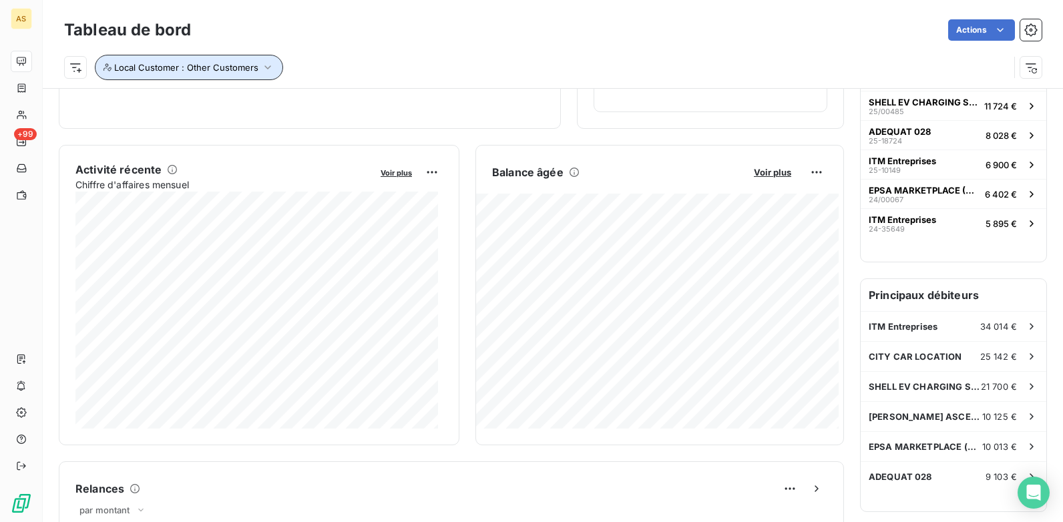
click at [271, 69] on icon "button" at bounding box center [267, 67] width 13 height 13
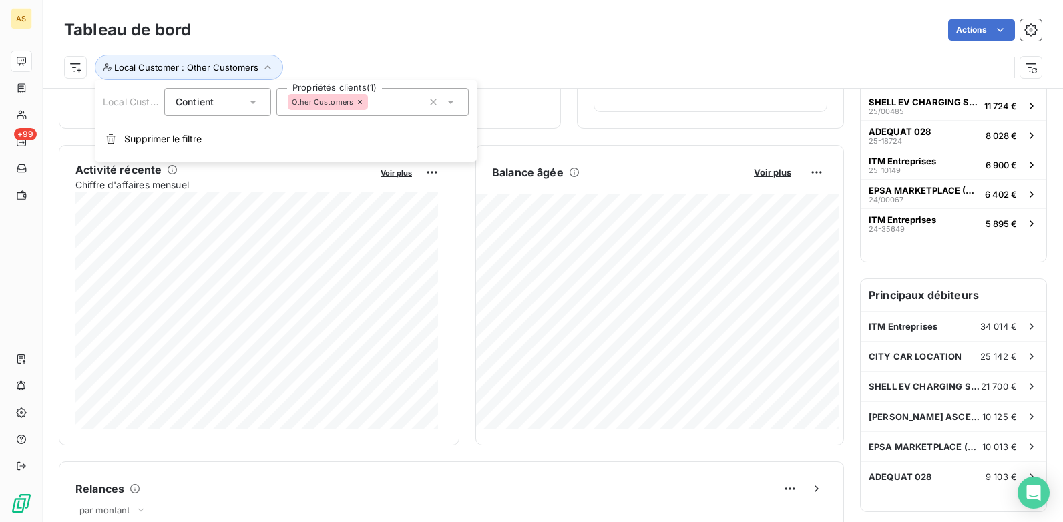
click at [446, 103] on icon at bounding box center [450, 101] width 13 height 13
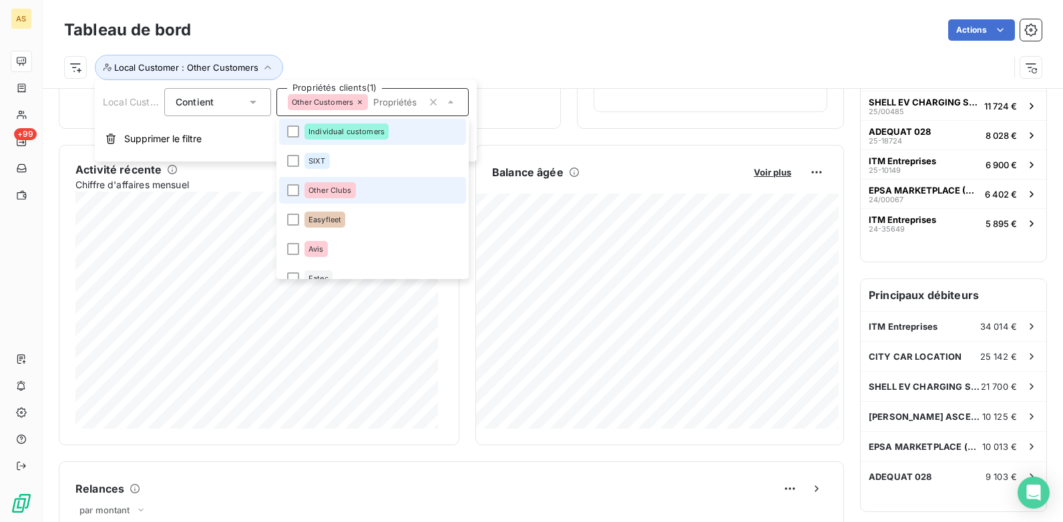
scroll to position [761, 0]
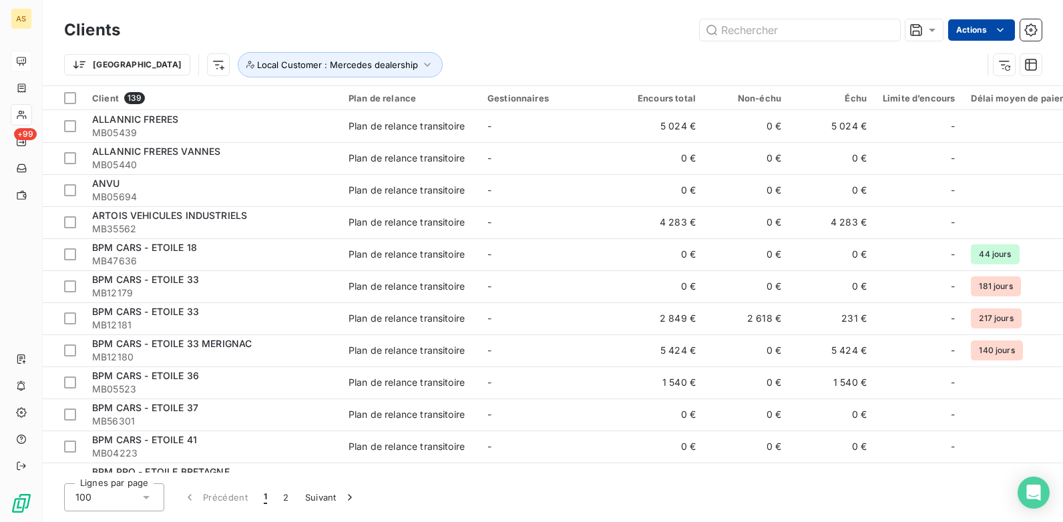
click at [977, 29] on html "AS +99 Clients Actions [GEOGRAPHIC_DATA] Local Customer : Mercedes dealership C…" at bounding box center [531, 261] width 1063 height 522
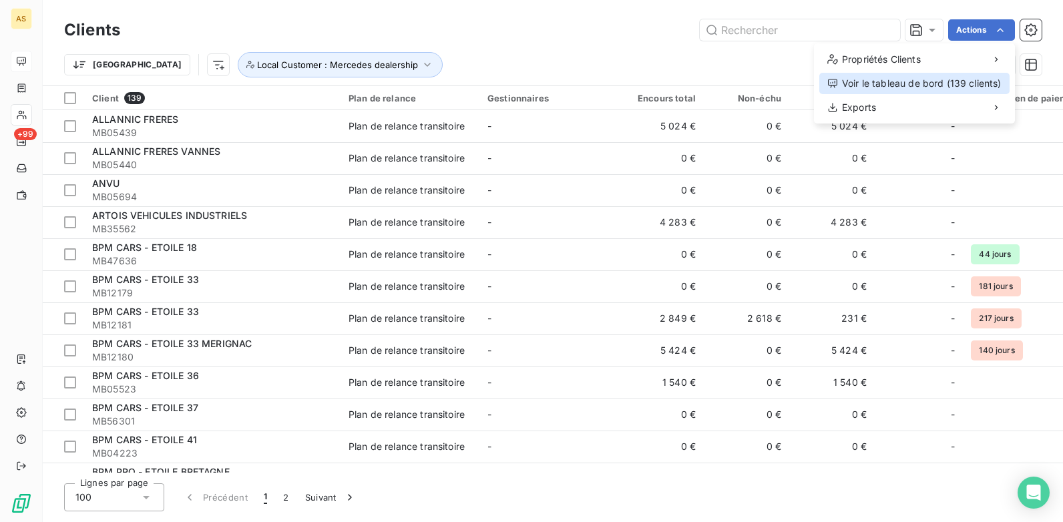
click at [919, 81] on div "Voir le tableau de bord (139 clients)" at bounding box center [914, 83] width 190 height 21
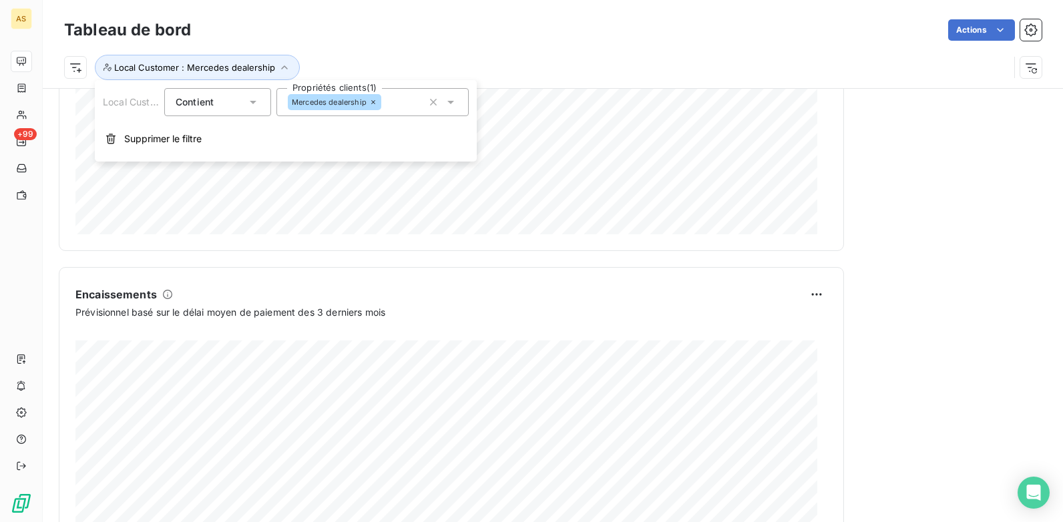
scroll to position [779, 0]
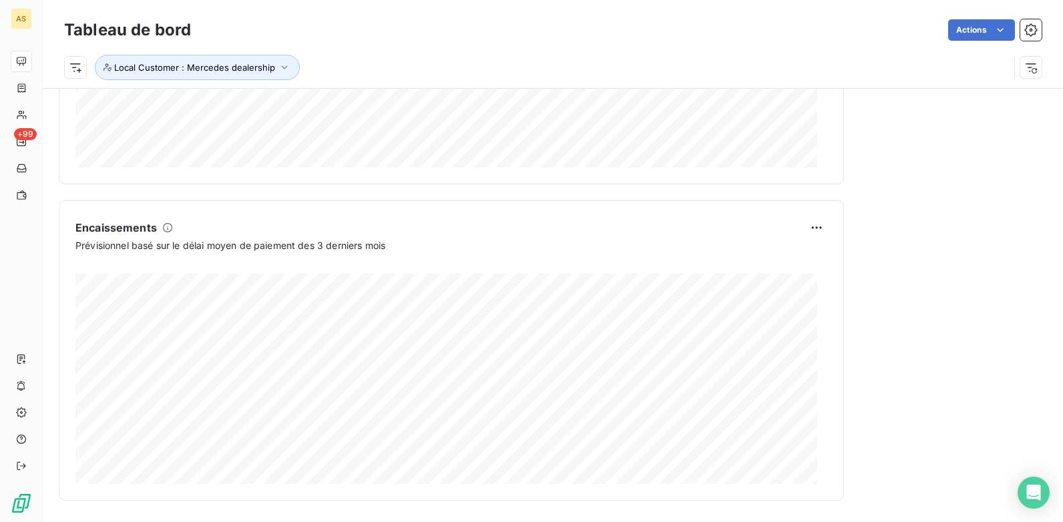
click at [465, 27] on div "Actions" at bounding box center [624, 29] width 835 height 21
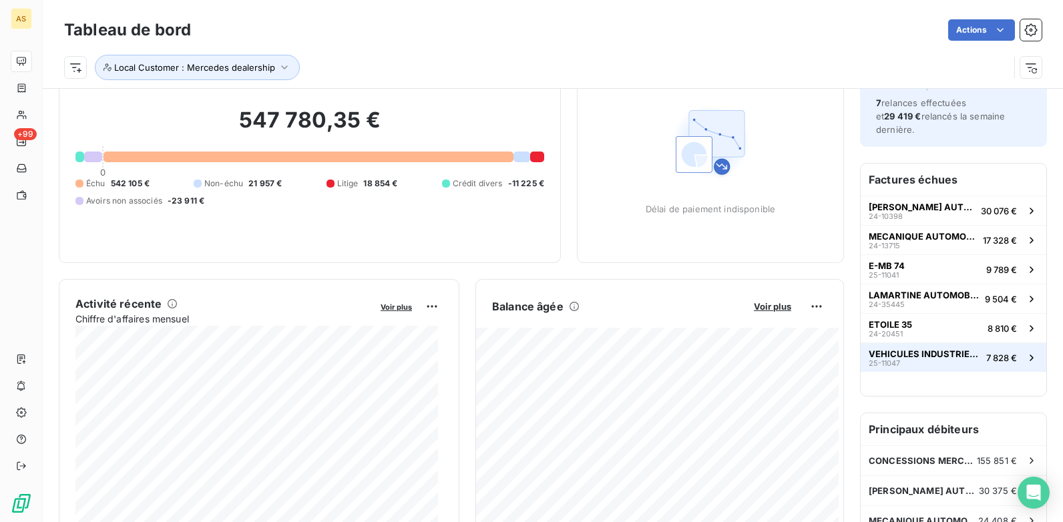
scroll to position [134, 0]
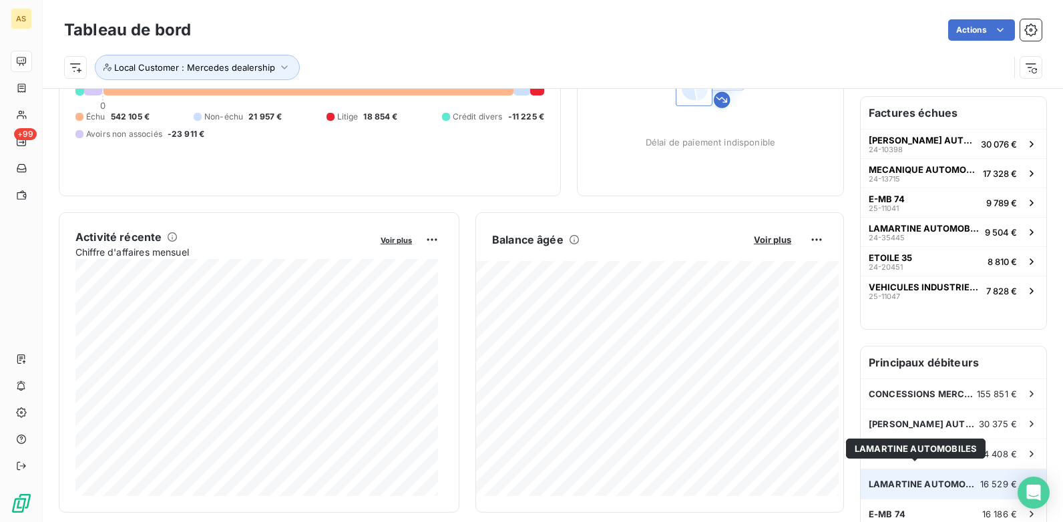
click at [909, 439] on div "LAMARTINE AUTOMOBILES LAMARTINE AUTOMOBILES" at bounding box center [916, 449] width 140 height 20
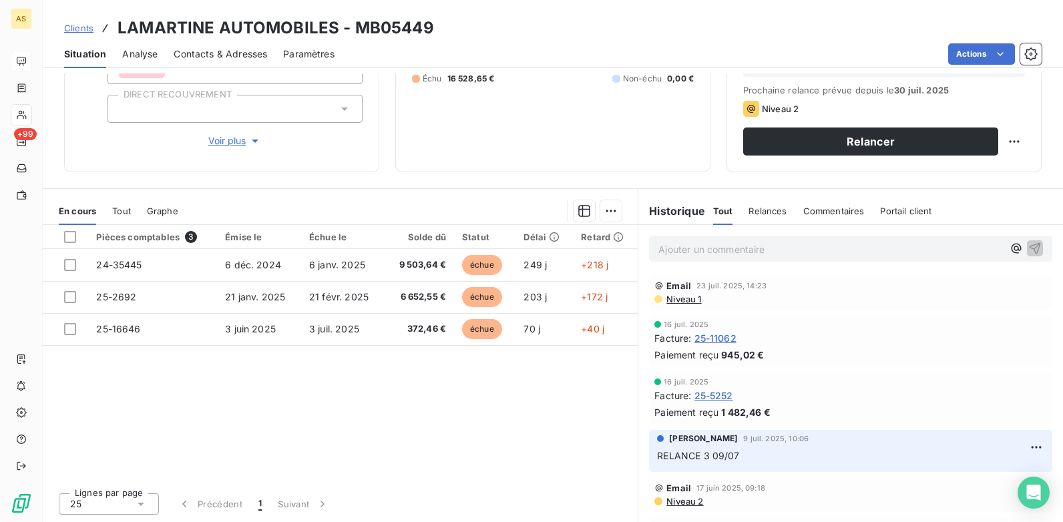
scroll to position [116, 0]
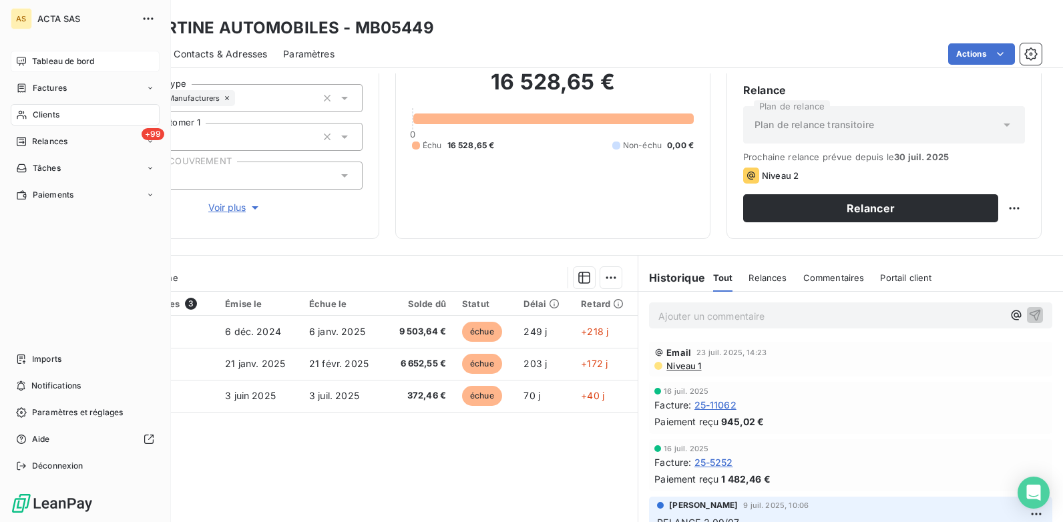
click at [54, 118] on span "Clients" at bounding box center [46, 115] width 27 height 12
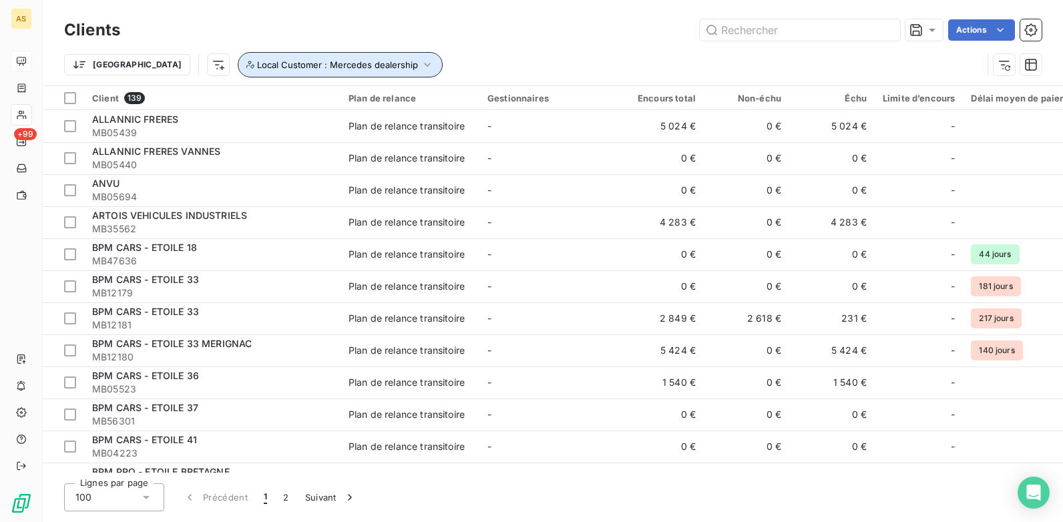
click at [421, 63] on icon "button" at bounding box center [427, 64] width 13 height 13
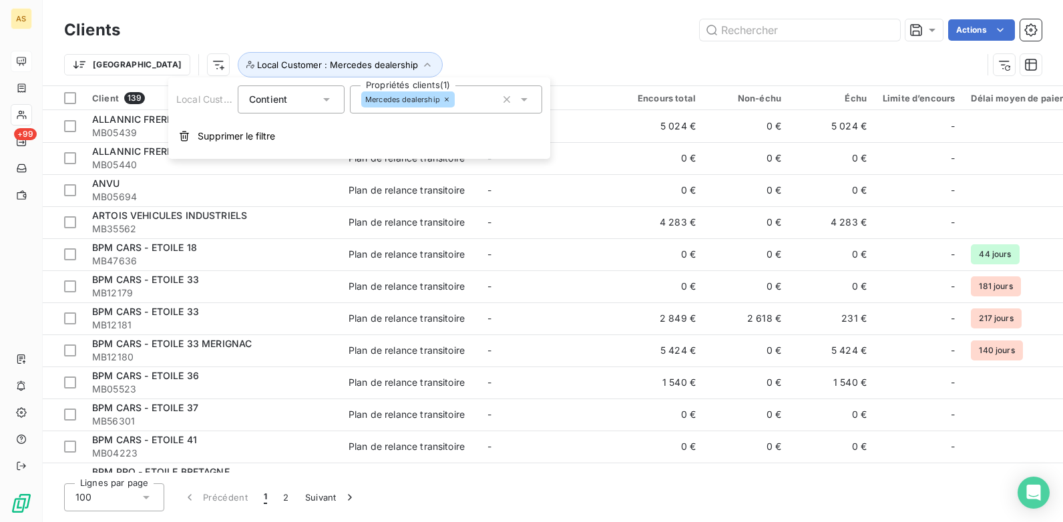
click at [529, 97] on icon at bounding box center [523, 99] width 13 height 13
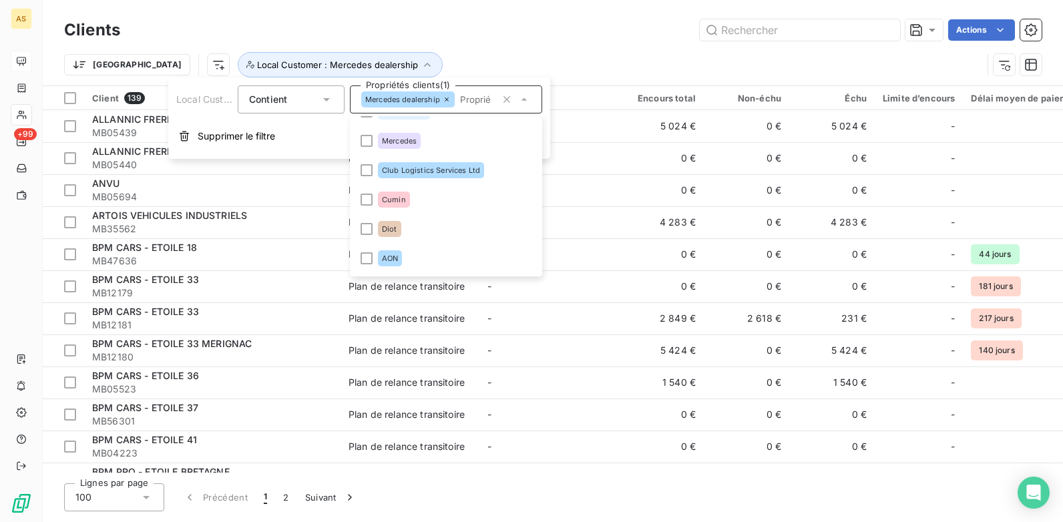
scroll to position [344, 0]
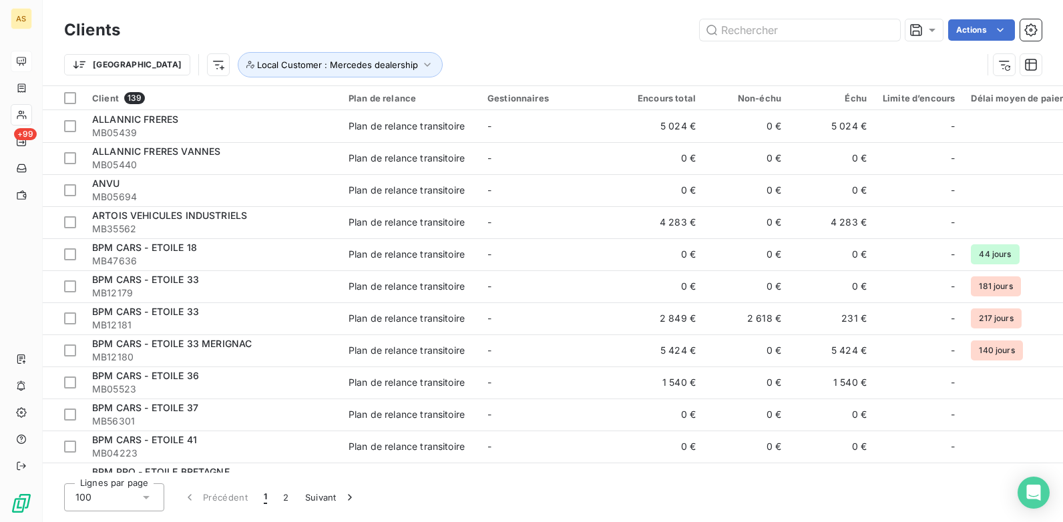
click at [509, 4] on div "Clients Actions [GEOGRAPHIC_DATA] Local Customer : Mercedes dealership" at bounding box center [553, 42] width 1020 height 85
click at [425, 64] on icon "button" at bounding box center [428, 65] width 6 height 4
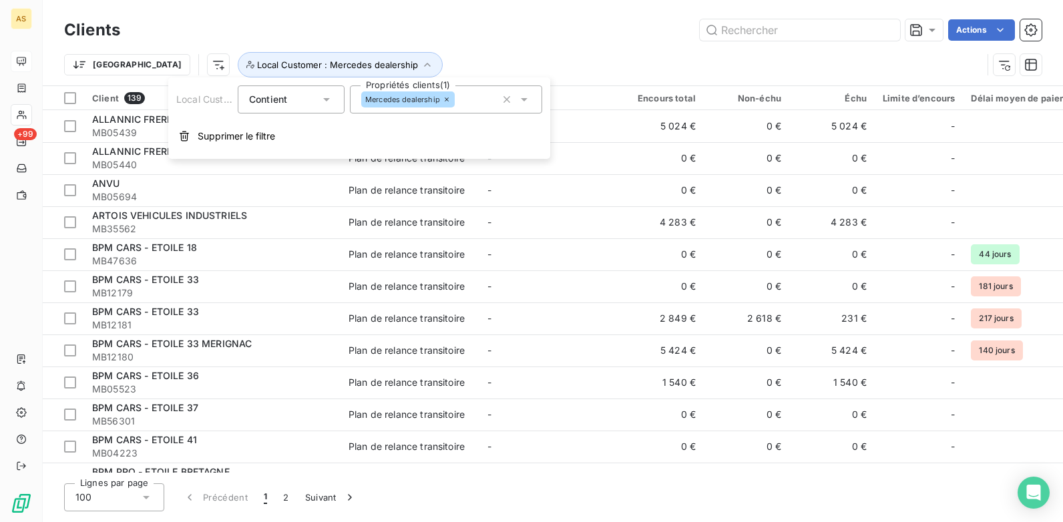
click at [519, 102] on icon at bounding box center [523, 99] width 13 height 13
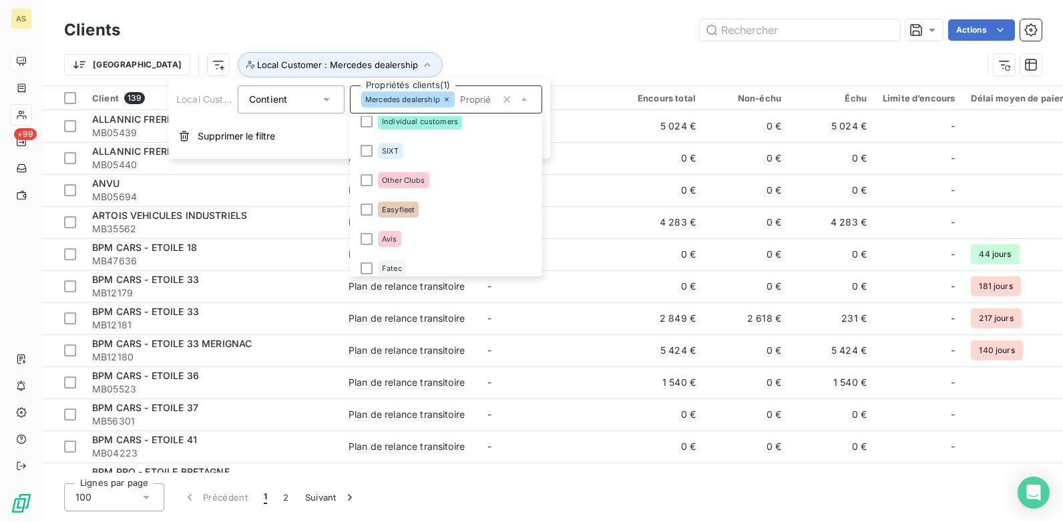
scroll to position [612, 0]
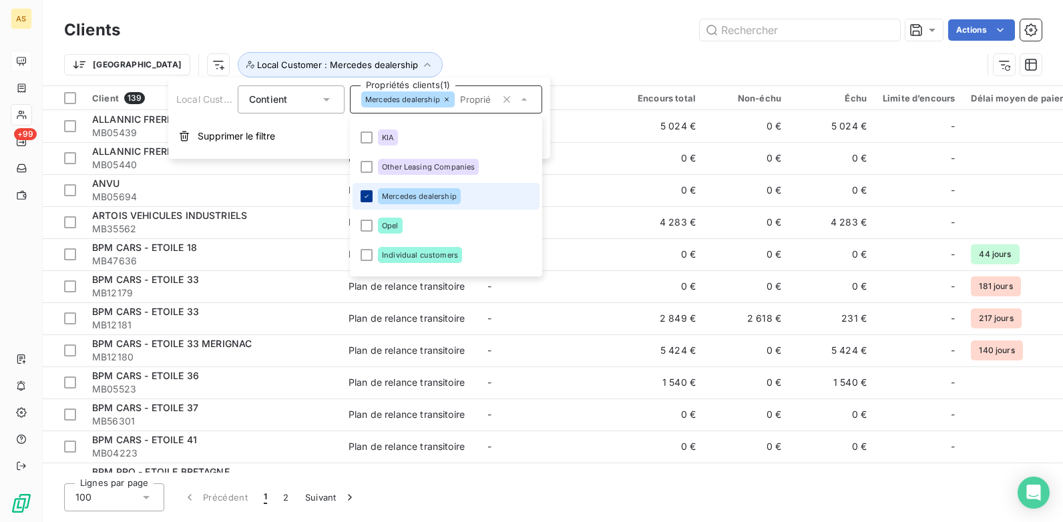
click at [364, 196] on icon at bounding box center [367, 196] width 8 height 8
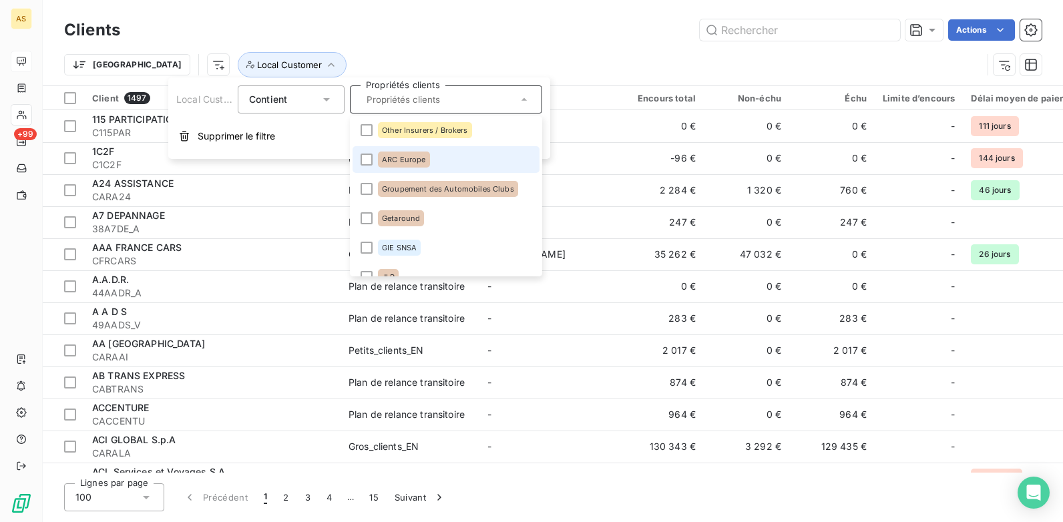
scroll to position [134, 0]
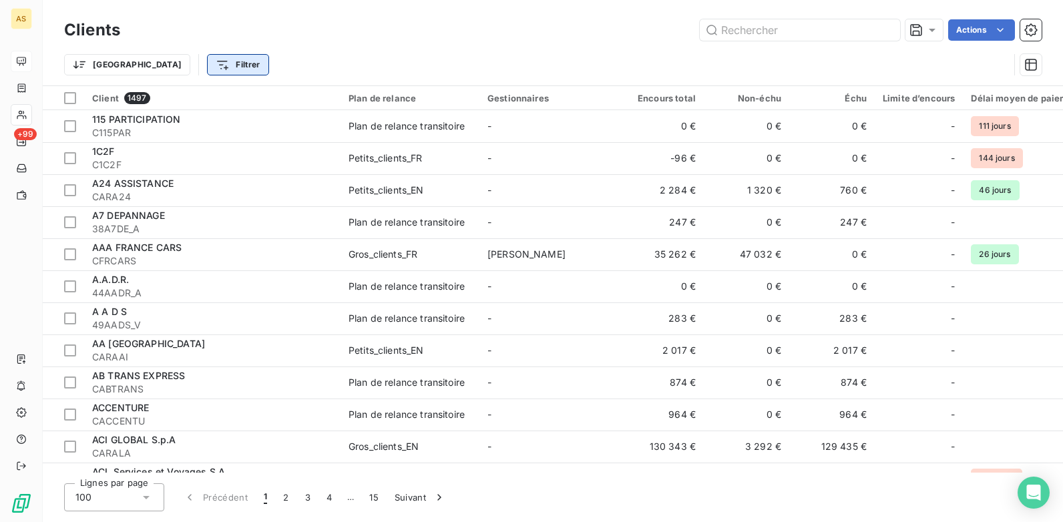
click at [166, 70] on html "AS +99 Clients Actions Trier Filtrer Client 1497 Plan de relance Gestionnaires …" at bounding box center [531, 261] width 1063 height 522
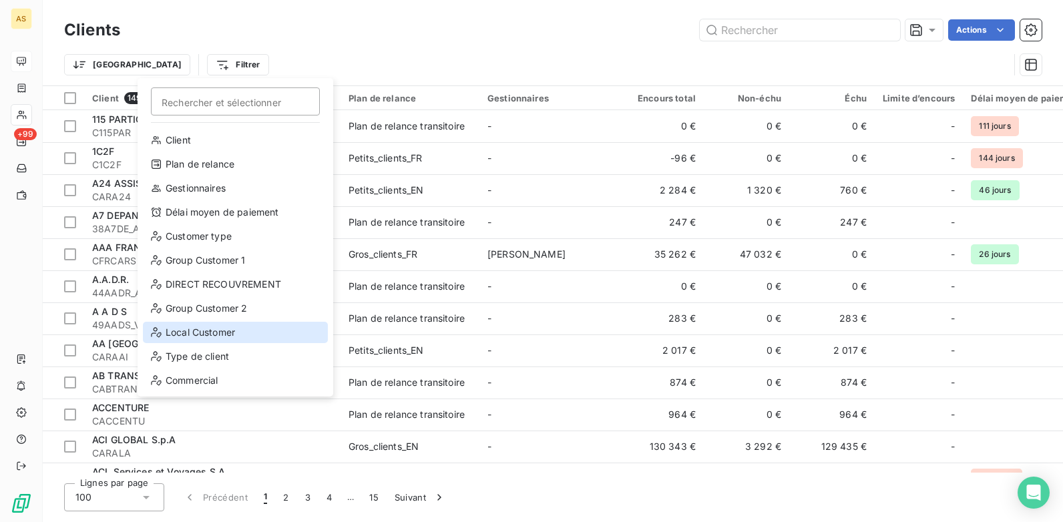
click at [197, 335] on div "Local Customer" at bounding box center [235, 332] width 185 height 21
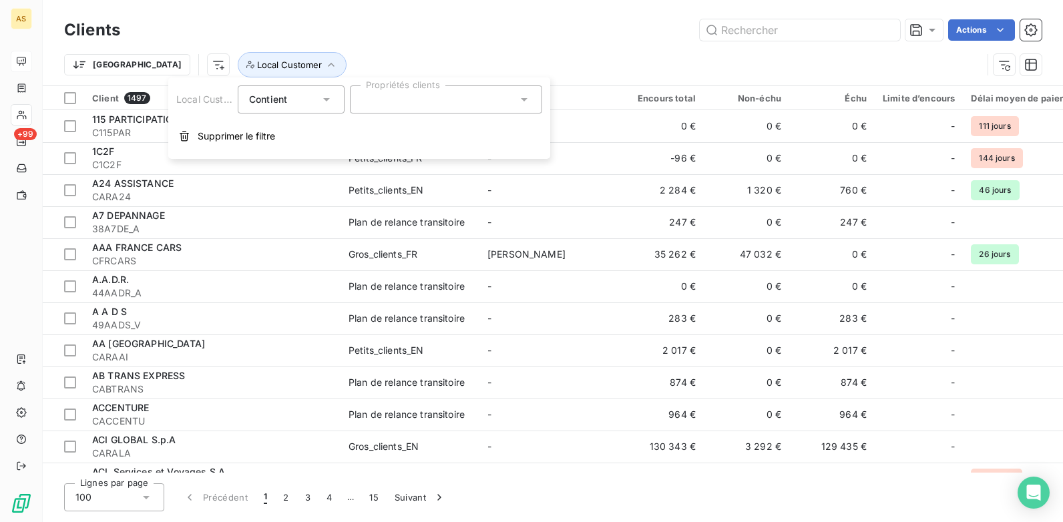
click at [523, 98] on icon at bounding box center [524, 99] width 7 height 3
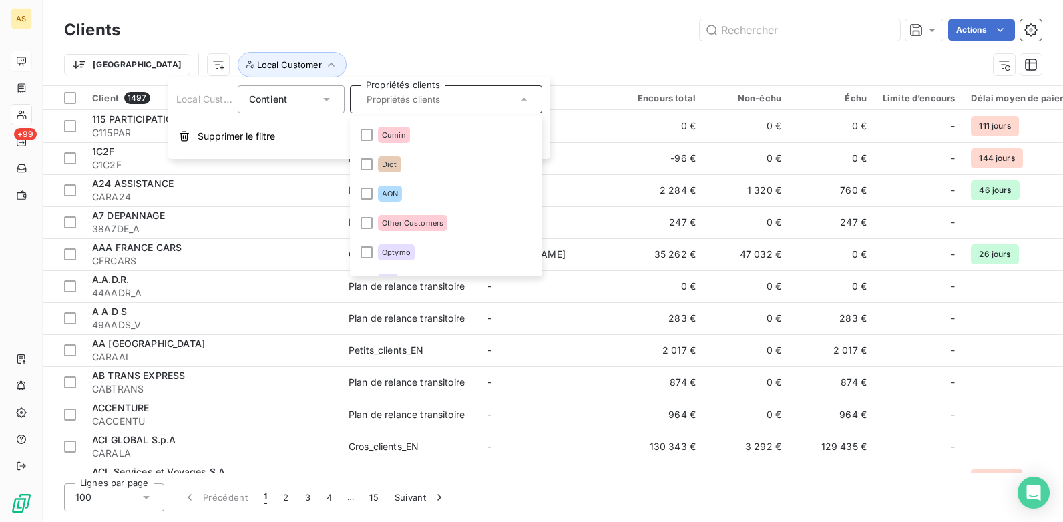
scroll to position [534, 0]
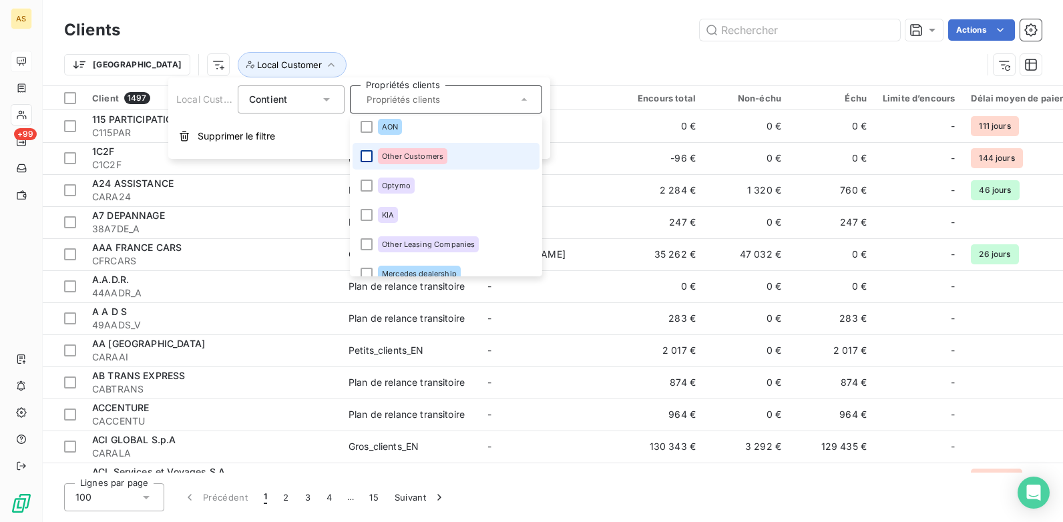
click at [369, 158] on div at bounding box center [367, 156] width 12 height 12
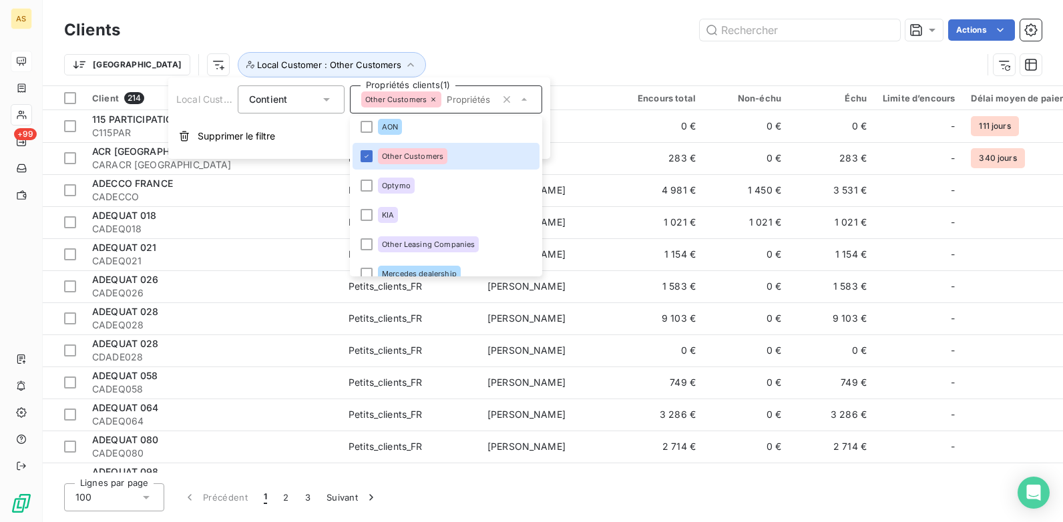
click at [549, 5] on div "Clients Actions [GEOGRAPHIC_DATA] Local Customer : Other Customers" at bounding box center [553, 42] width 1020 height 85
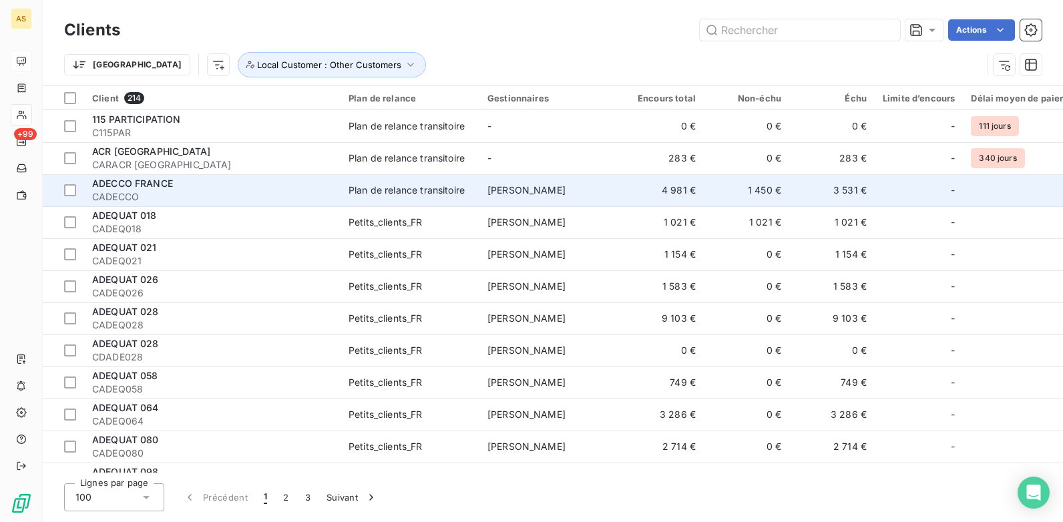
click at [389, 196] on div "Plan de relance transitoire" at bounding box center [406, 190] width 116 height 13
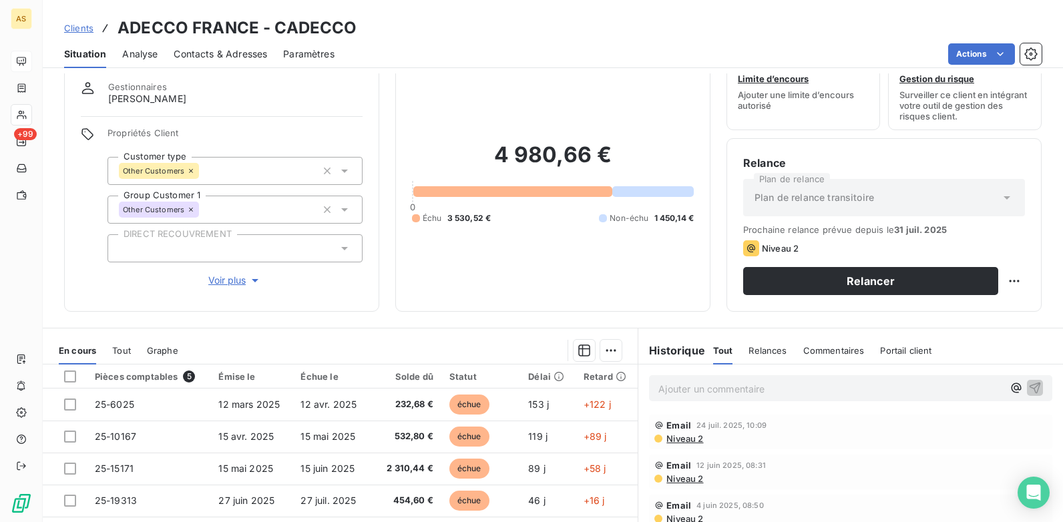
scroll to position [67, 0]
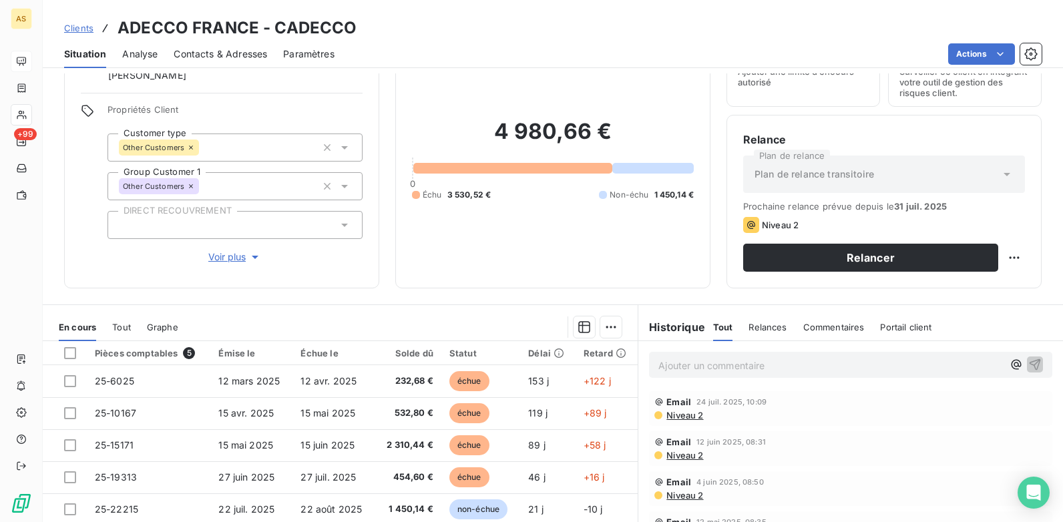
click at [675, 417] on span "Niveau 2" at bounding box center [684, 415] width 38 height 11
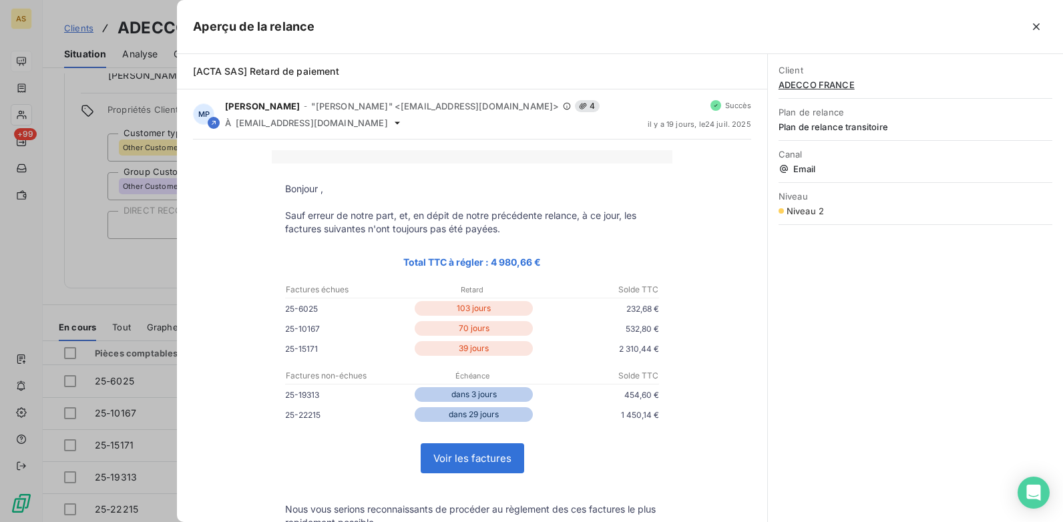
click at [170, 254] on div at bounding box center [531, 261] width 1063 height 522
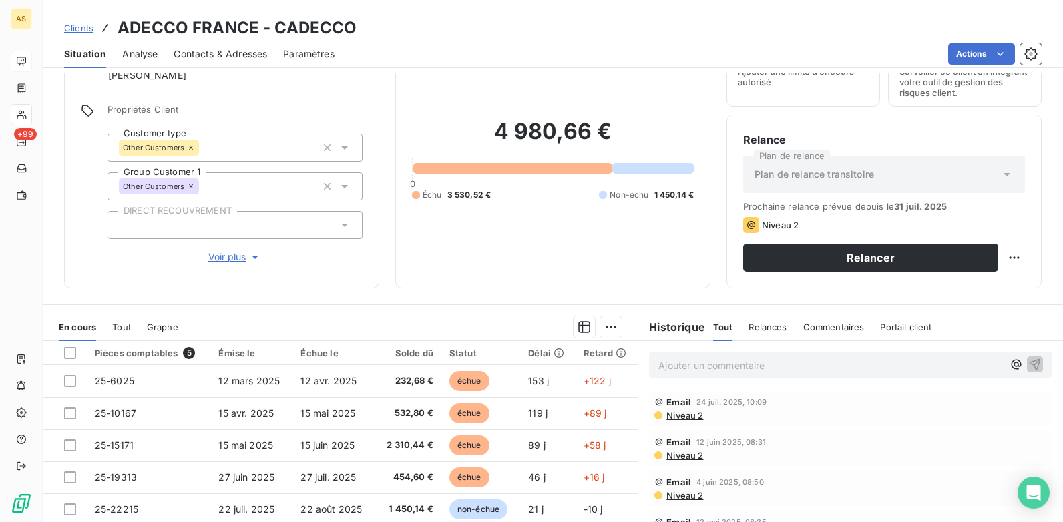
click at [81, 19] on div "Clients ADECCO FRANCE - CADECCO" at bounding box center [210, 28] width 293 height 24
click at [76, 23] on span "Clients" at bounding box center [78, 28] width 29 height 11
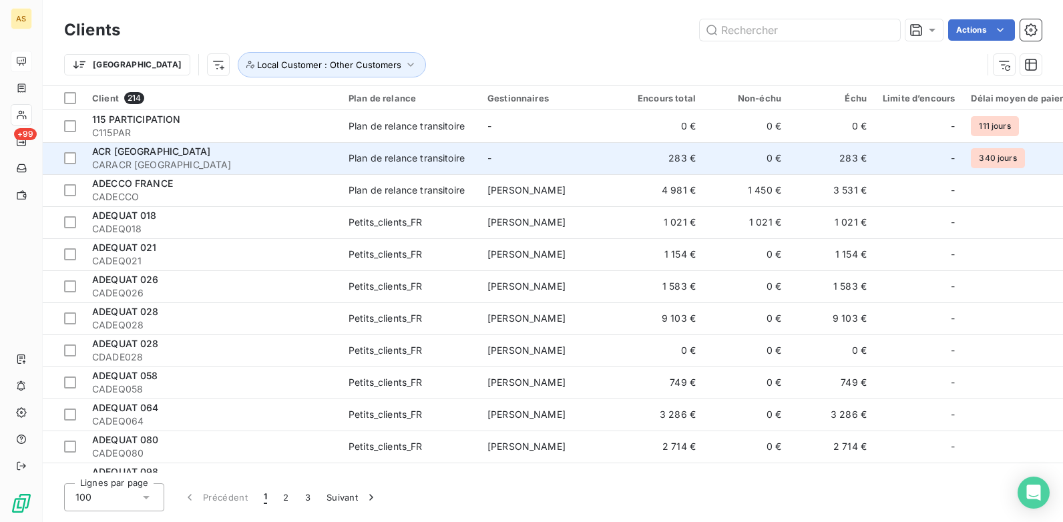
click at [794, 145] on td "283 €" at bounding box center [831, 158] width 85 height 32
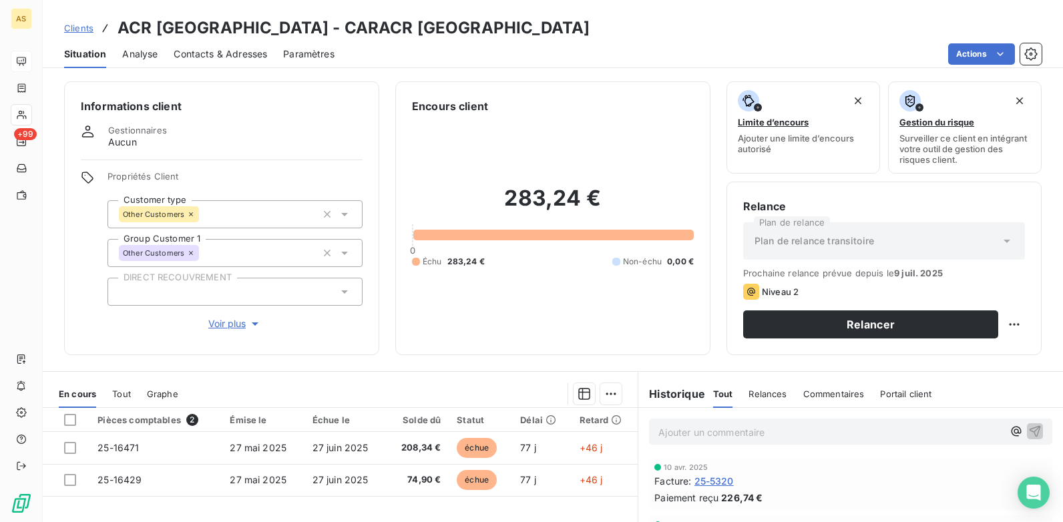
click at [80, 29] on span "Clients" at bounding box center [78, 28] width 29 height 11
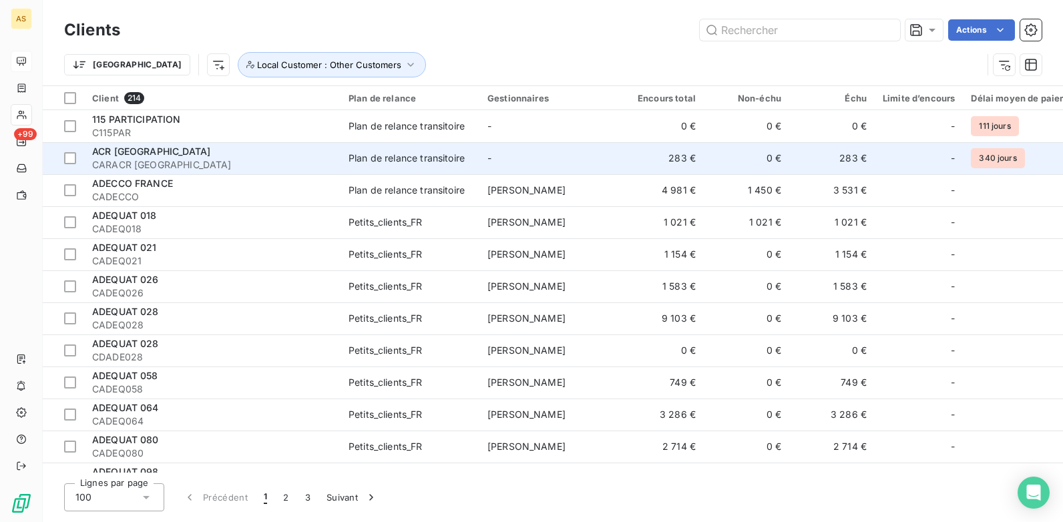
click at [595, 158] on td "-" at bounding box center [548, 158] width 139 height 32
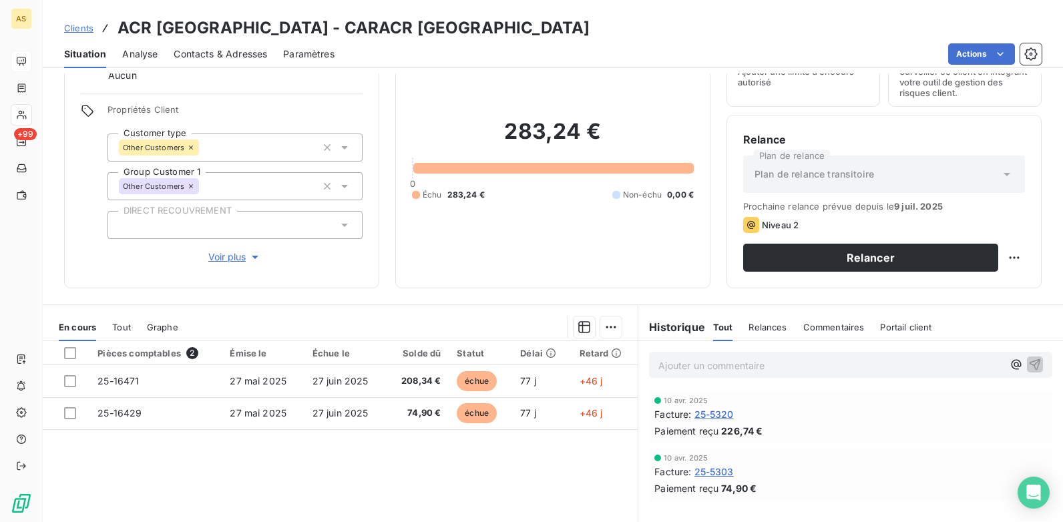
scroll to position [134, 0]
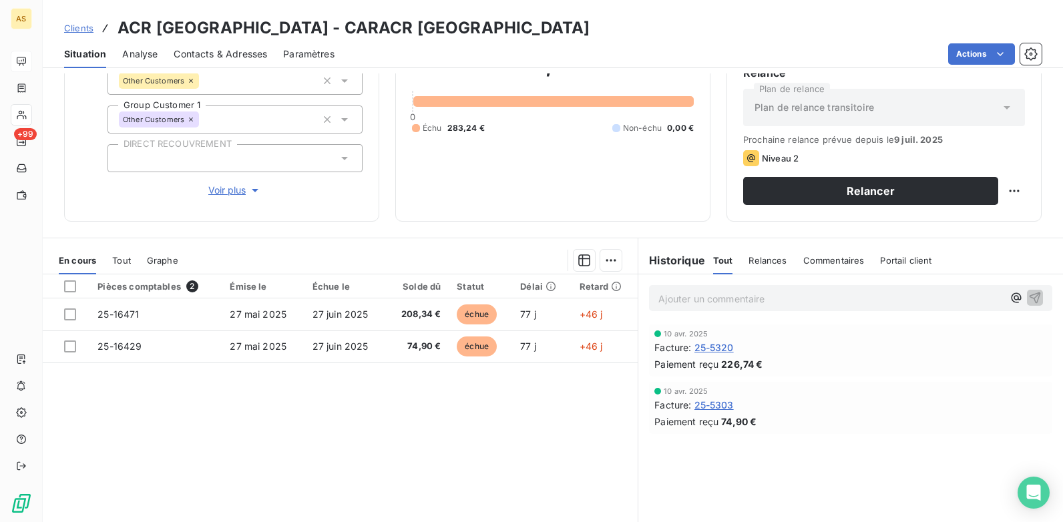
click at [694, 345] on span "25-5320" at bounding box center [713, 347] width 39 height 14
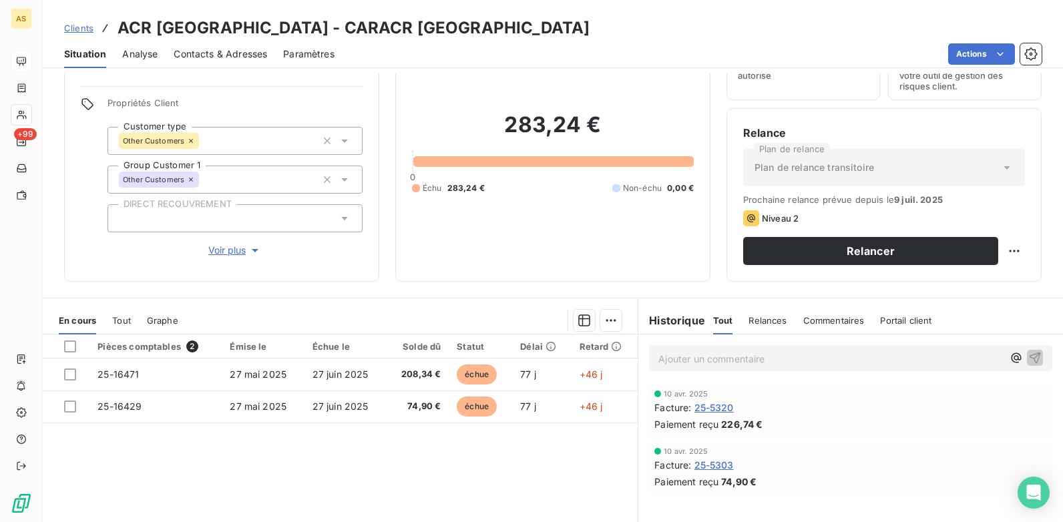
scroll to position [183, 0]
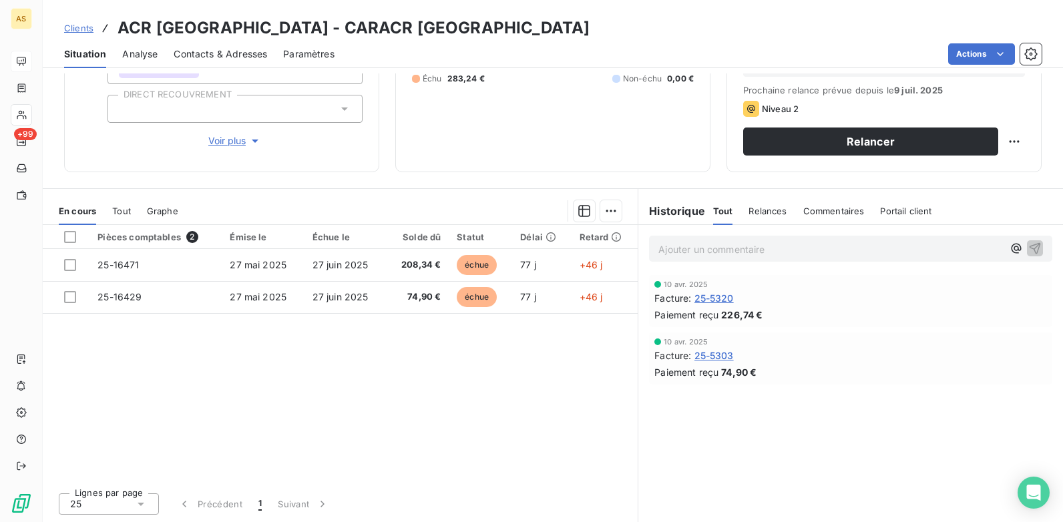
click at [725, 351] on span "25-5303" at bounding box center [713, 355] width 39 height 14
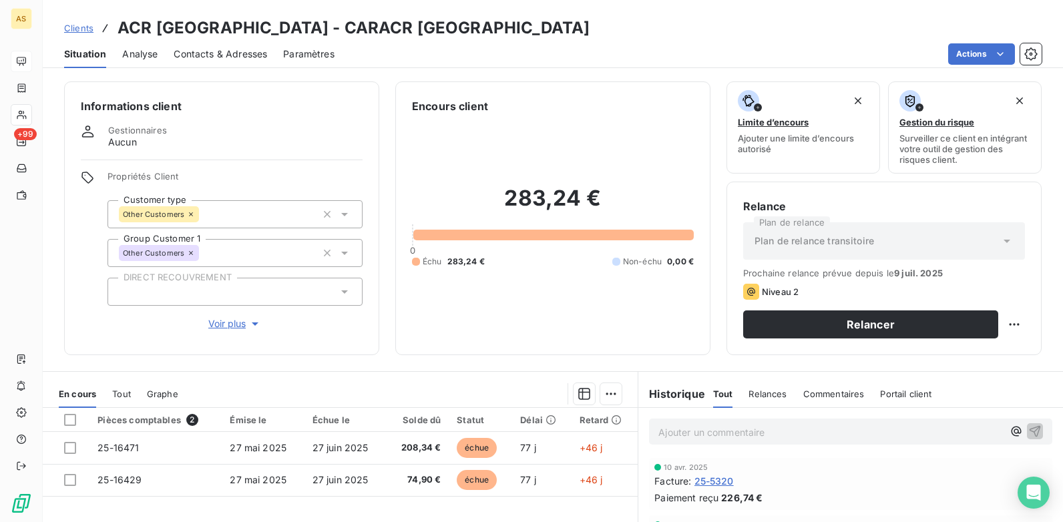
click at [670, 483] on span "Facture :" at bounding box center [672, 481] width 37 height 14
click at [672, 465] on span "10 avr. 2025" at bounding box center [686, 467] width 44 height 8
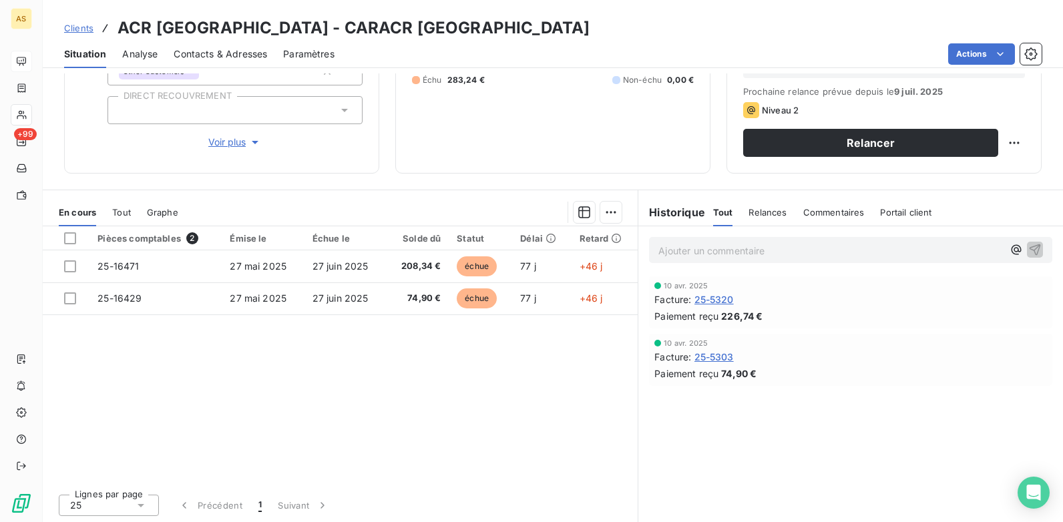
scroll to position [183, 0]
click at [73, 24] on span "Clients" at bounding box center [78, 28] width 29 height 11
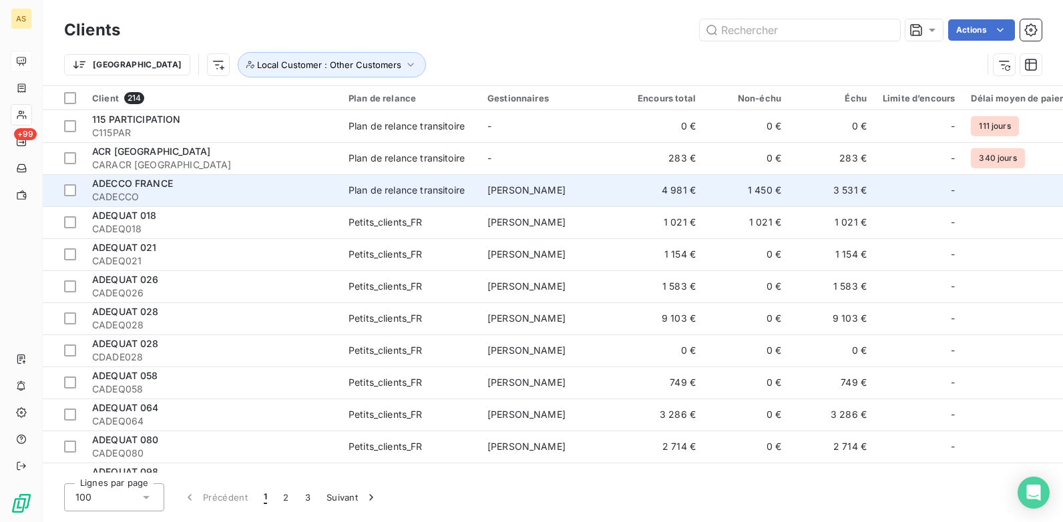
click at [208, 197] on span "CADECCO" at bounding box center [212, 196] width 240 height 13
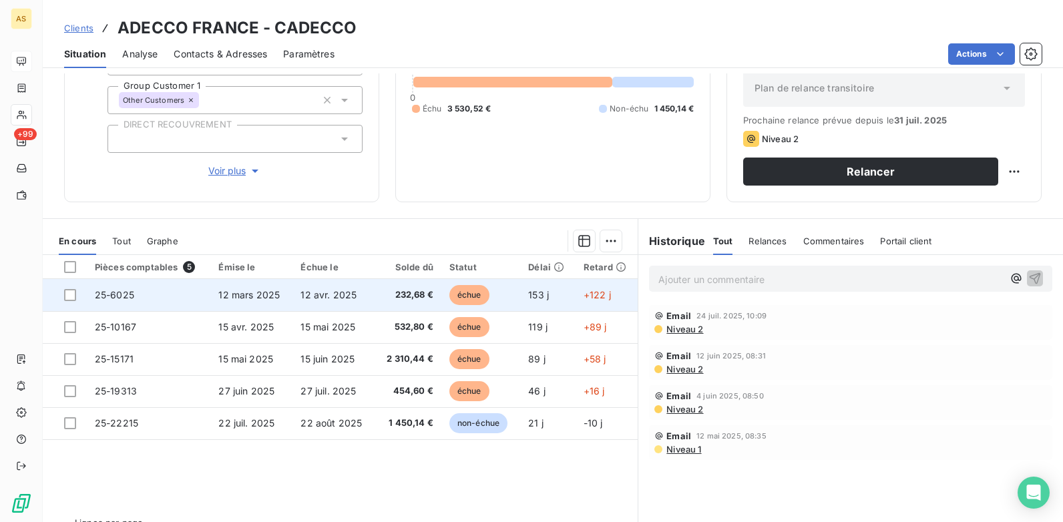
scroll to position [183, 0]
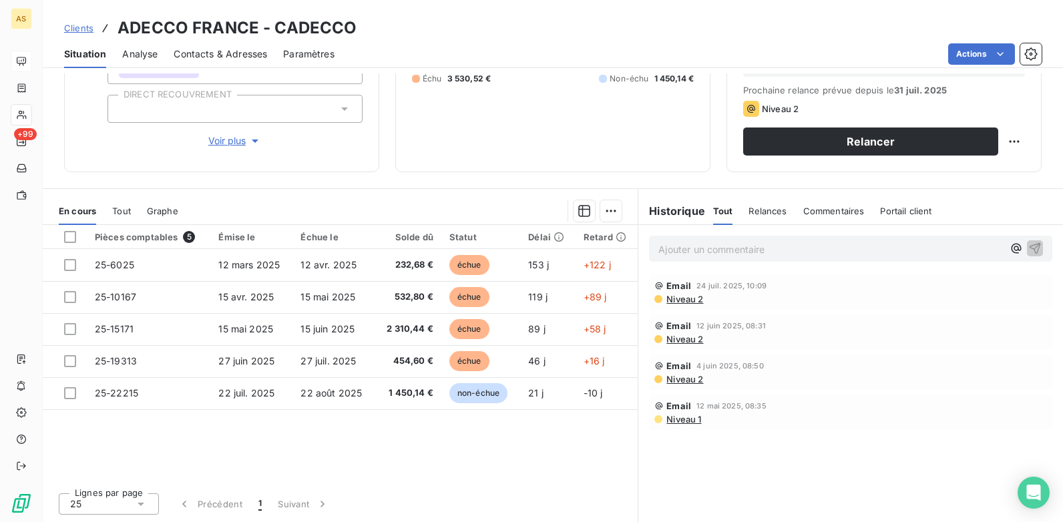
click at [688, 304] on div "Email 24 juil. 2025, 10:09 Niveau 2" at bounding box center [850, 292] width 403 height 35
click at [679, 300] on span "Niveau 2" at bounding box center [684, 299] width 38 height 11
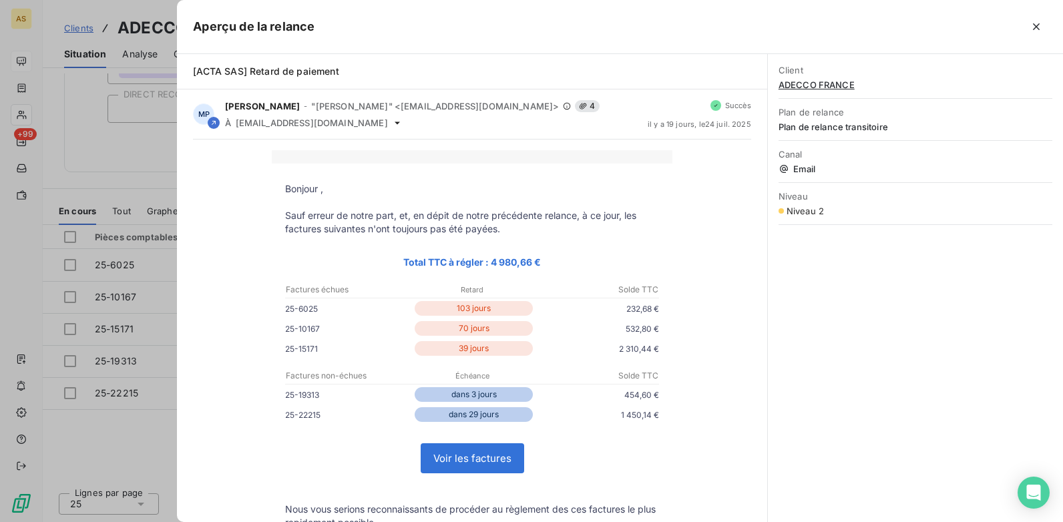
click at [113, 450] on div at bounding box center [531, 261] width 1063 height 522
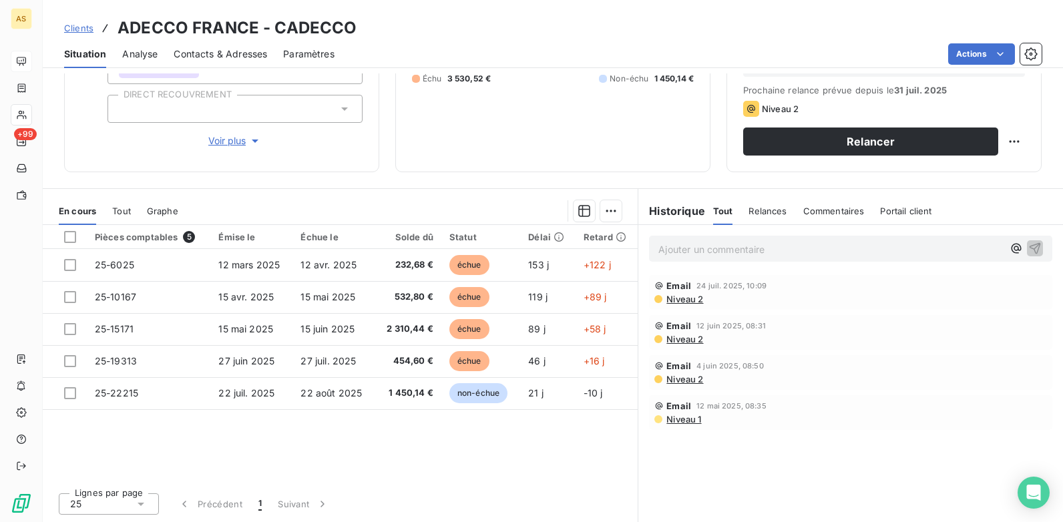
click at [234, 55] on span "Contacts & Adresses" at bounding box center [220, 53] width 93 height 13
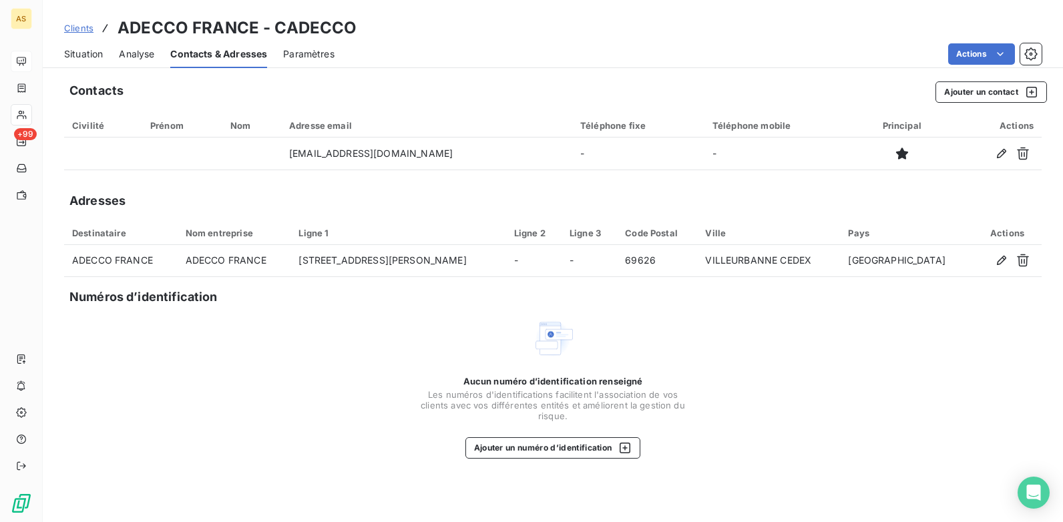
click at [79, 49] on span "Situation" at bounding box center [83, 53] width 39 height 13
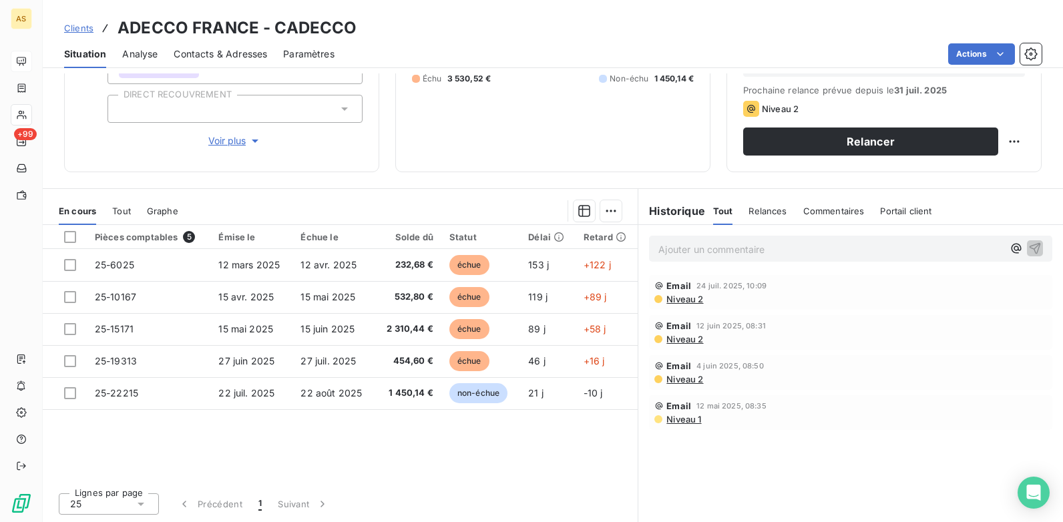
click at [686, 252] on p "Ajouter un commentaire ﻿" at bounding box center [830, 249] width 344 height 17
click at [770, 256] on div "04 72 82 58 58" at bounding box center [850, 248] width 403 height 25
click at [816, 250] on p "04 72 82 58 58" at bounding box center [830, 248] width 344 height 15
click at [823, 256] on div "04 72 82 58 58 [MEDICAL_DATA]" at bounding box center [850, 248] width 403 height 25
click at [760, 252] on p "04 72 82 58 58 [MEDICAL_DATA]" at bounding box center [830, 248] width 344 height 15
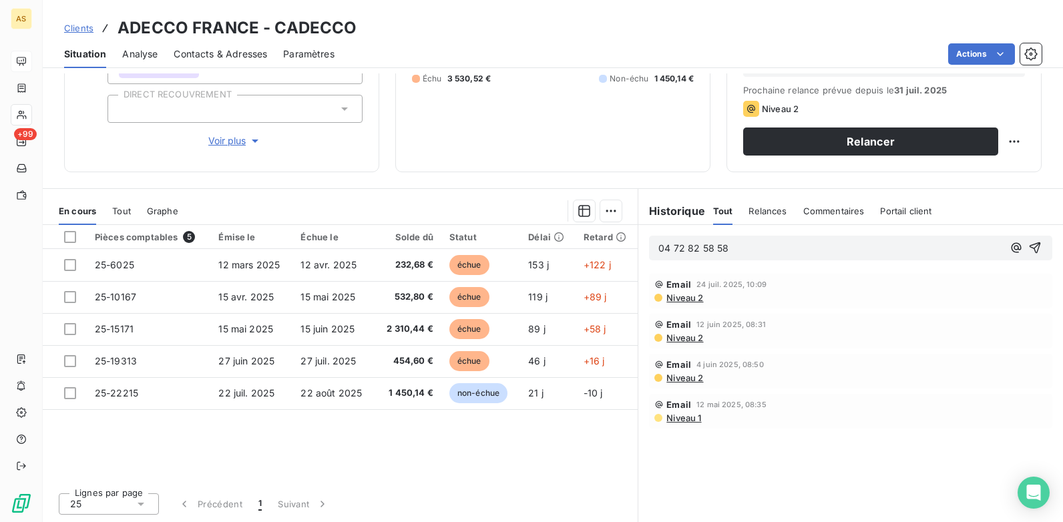
click at [1035, 245] on div "04 72 82 58 58" at bounding box center [850, 248] width 403 height 25
click at [1029, 248] on icon "button" at bounding box center [1034, 247] width 13 height 13
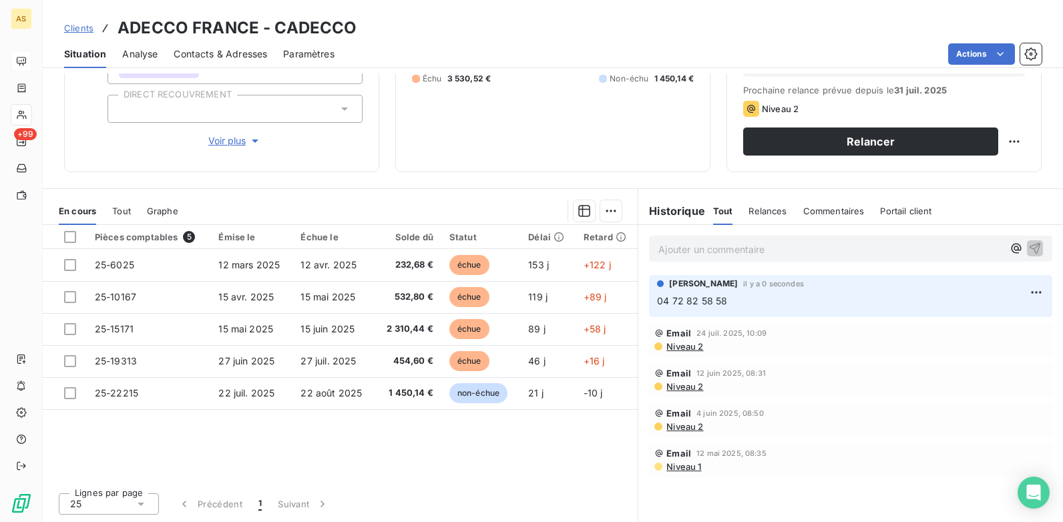
click at [1030, 239] on div "Ajouter un commentaire ﻿" at bounding box center [850, 249] width 403 height 26
click at [84, 21] on link "Clients" at bounding box center [78, 27] width 29 height 13
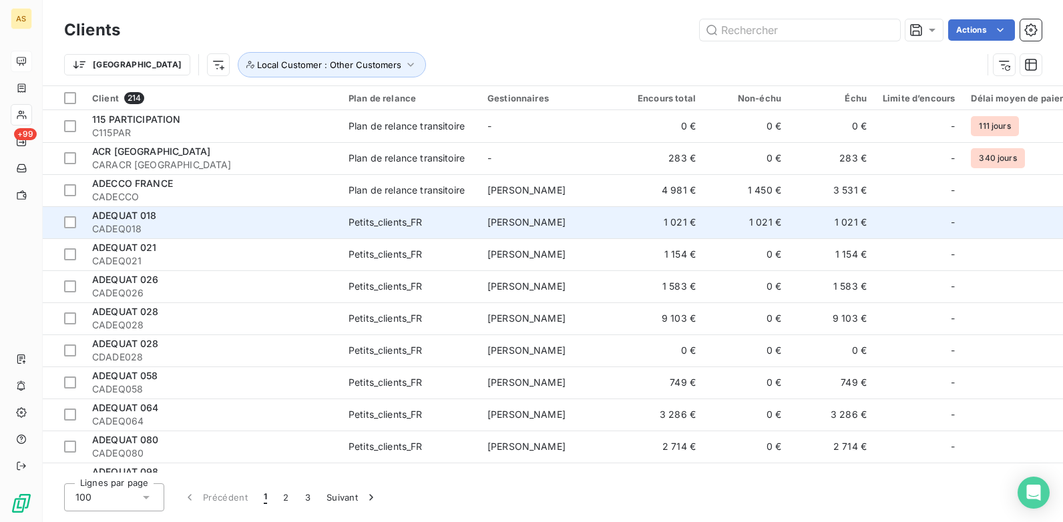
click at [783, 220] on td "1 021 €" at bounding box center [746, 222] width 85 height 32
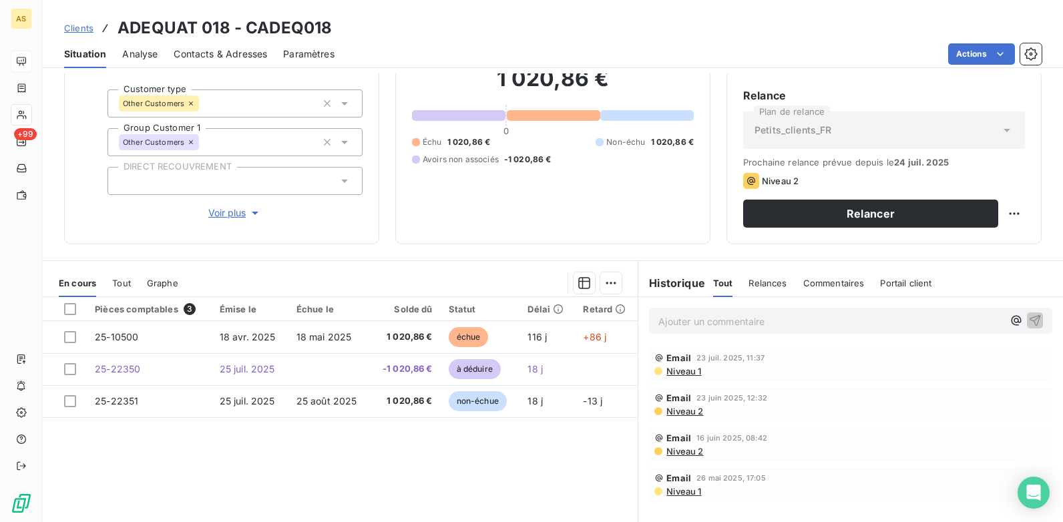
scroll to position [183, 0]
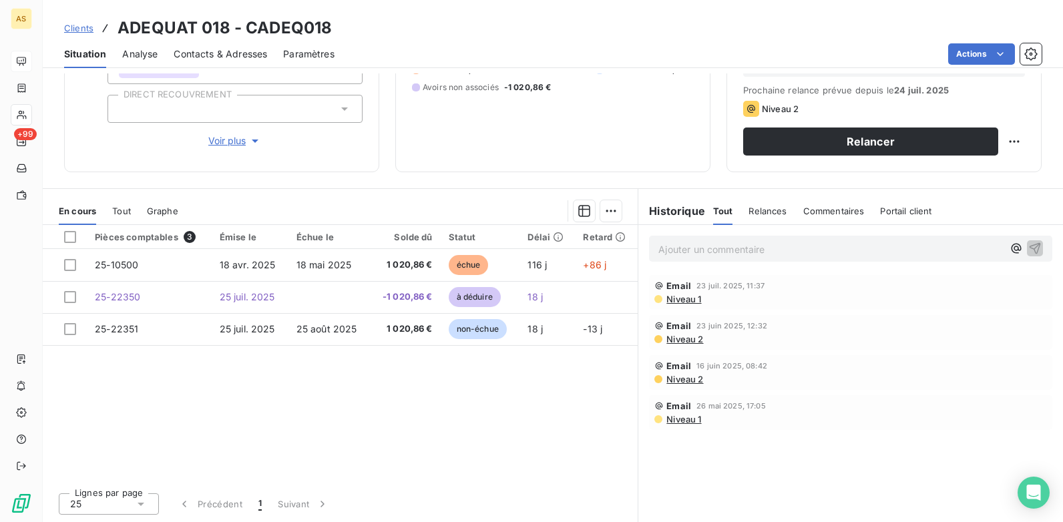
click at [81, 33] on span "Clients" at bounding box center [78, 28] width 29 height 11
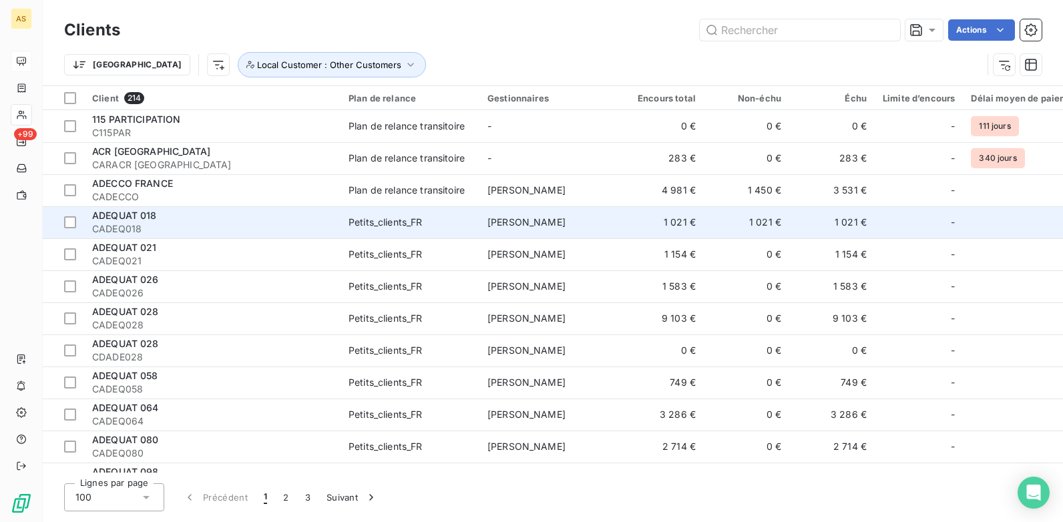
click at [678, 227] on td "1 021 €" at bounding box center [660, 222] width 85 height 32
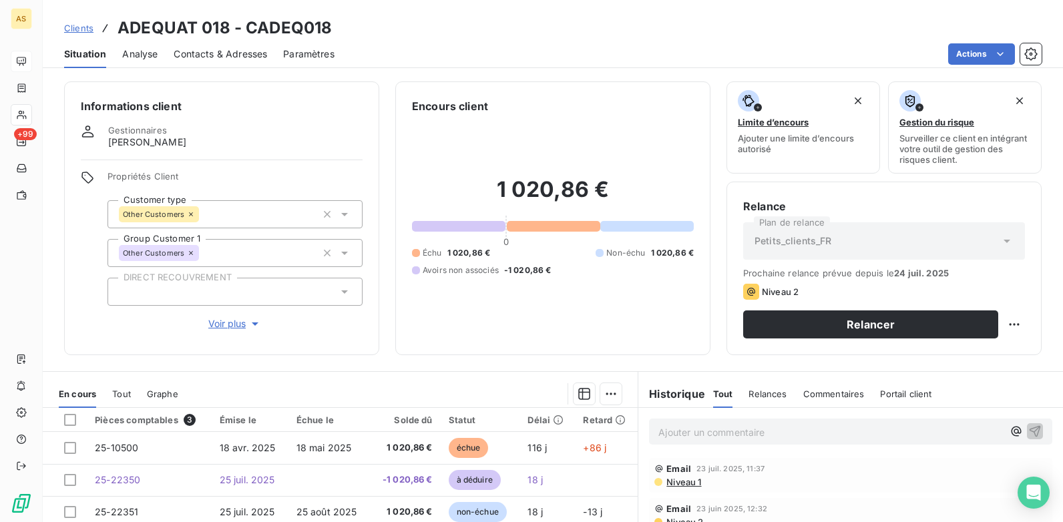
click at [75, 25] on span "Clients" at bounding box center [78, 28] width 29 height 11
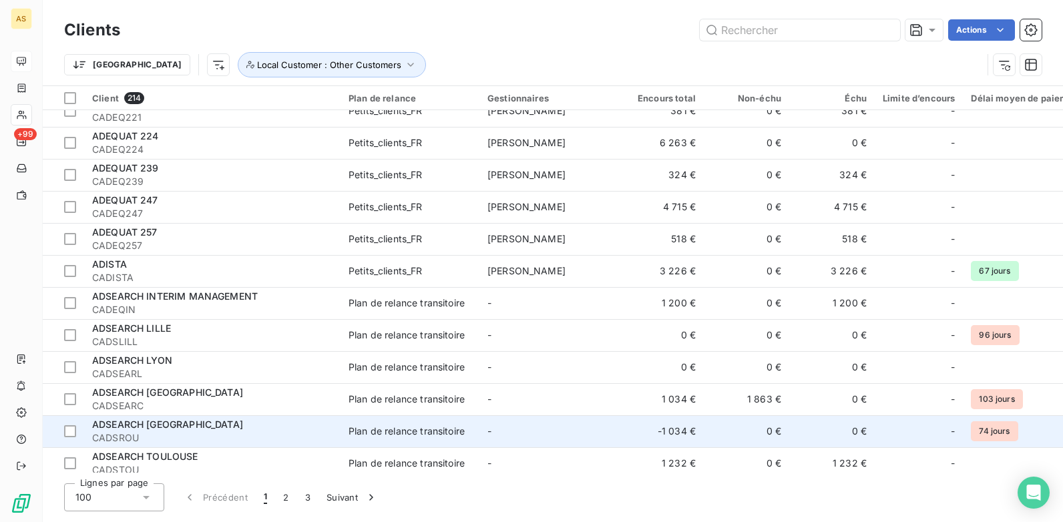
scroll to position [868, 0]
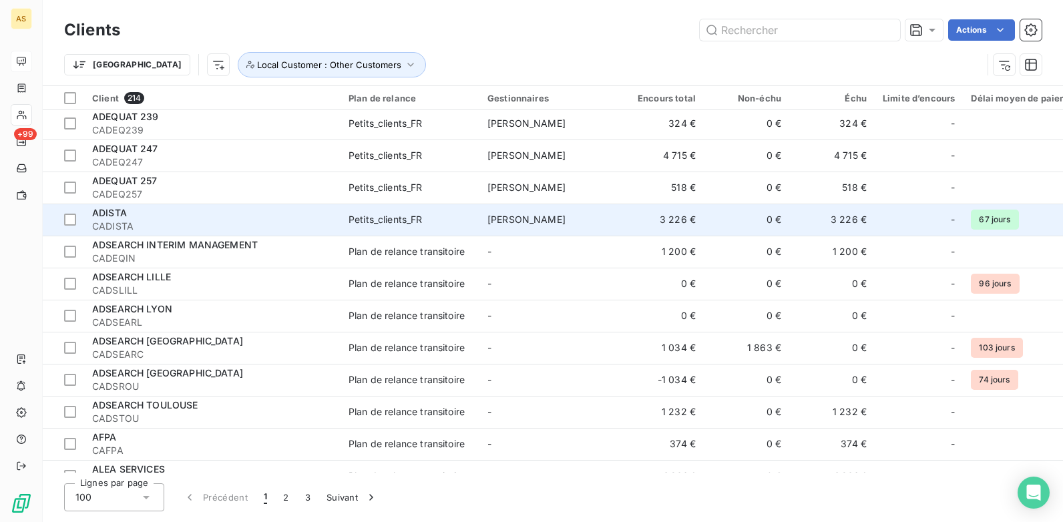
click at [453, 212] on td "Petits_clients_FR" at bounding box center [409, 220] width 139 height 32
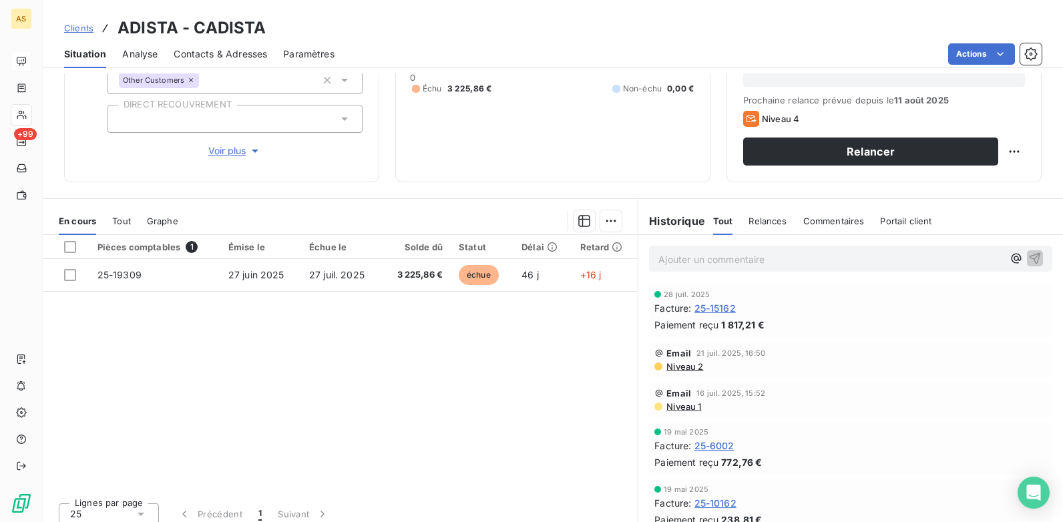
scroll to position [183, 0]
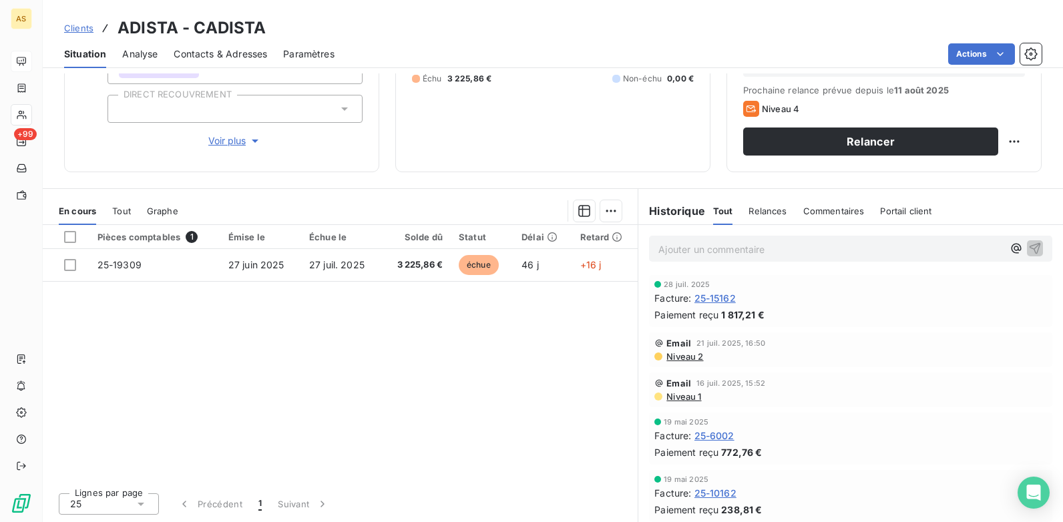
click at [74, 25] on span "Clients" at bounding box center [78, 28] width 29 height 11
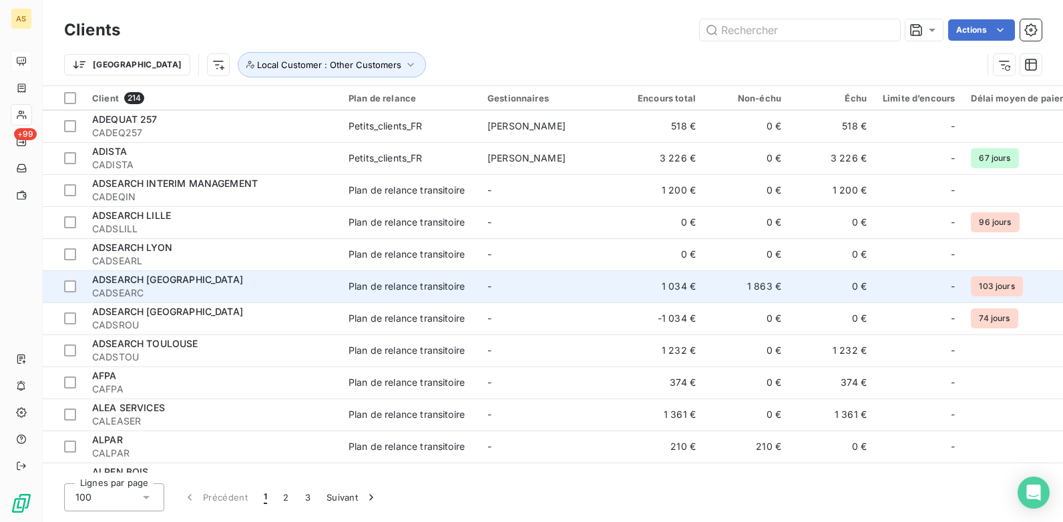
scroll to position [935, 0]
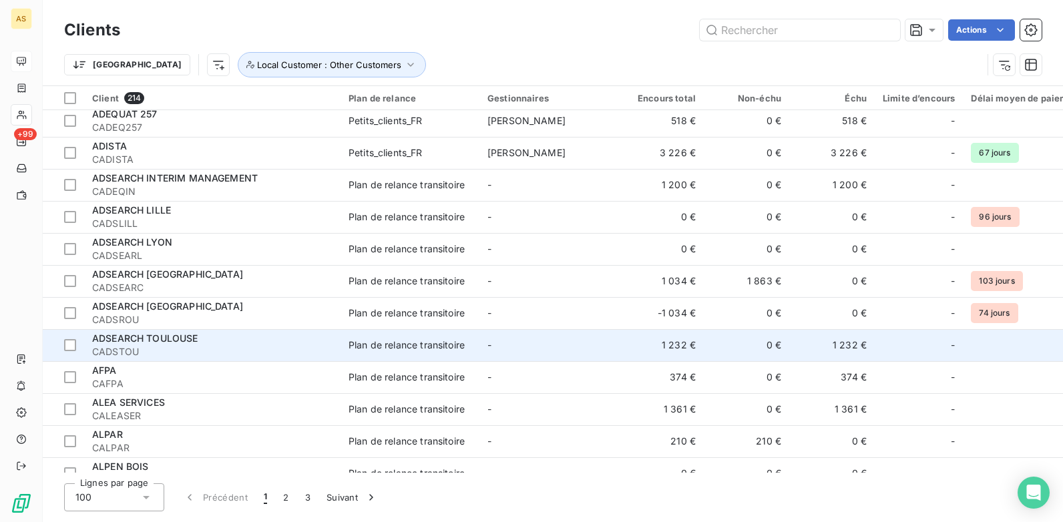
click at [387, 353] on td "Plan de relance transitoire" at bounding box center [409, 345] width 139 height 32
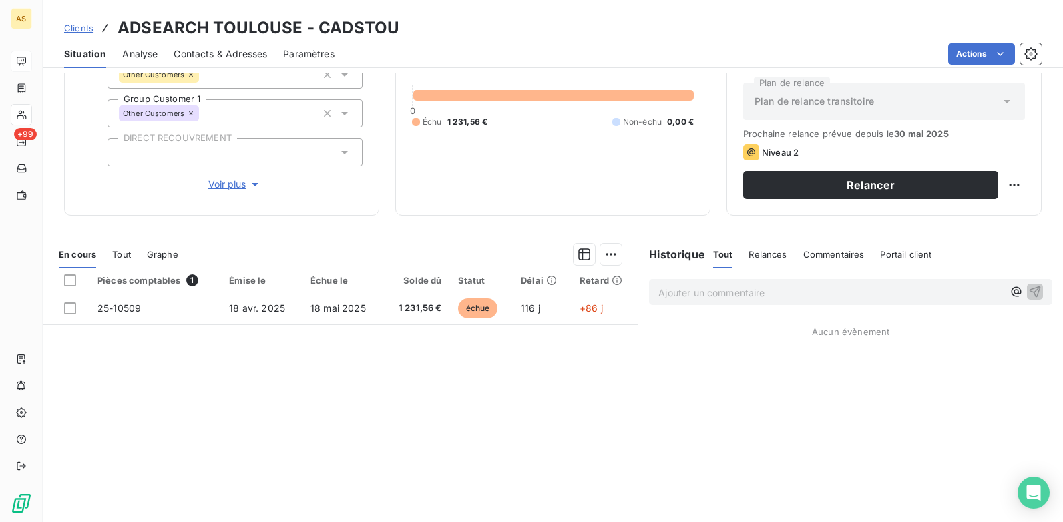
scroll to position [116, 0]
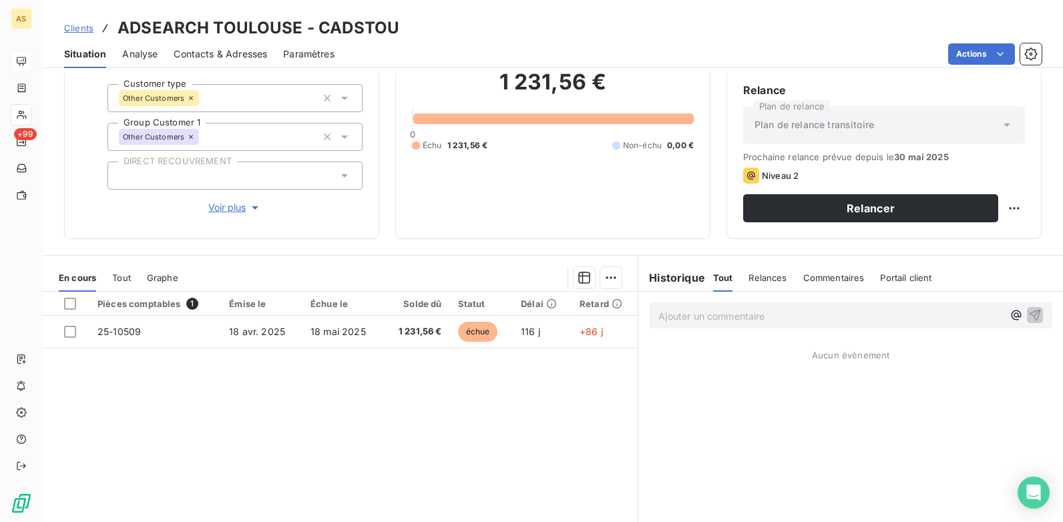
click at [182, 51] on span "Contacts & Adresses" at bounding box center [220, 53] width 93 height 13
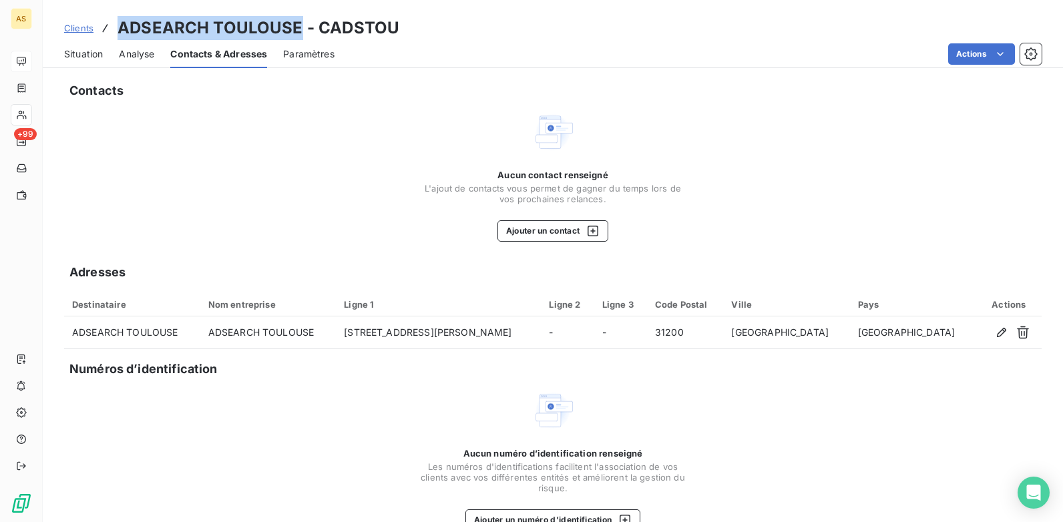
drag, startPoint x: 297, startPoint y: 29, endPoint x: 119, endPoint y: 39, distance: 178.6
click at [119, 39] on h3 "ADSEARCH TOULOUSE - CADSTOU" at bounding box center [259, 28] width 282 height 24
copy h3 "ADSEARCH TOULOUSE"
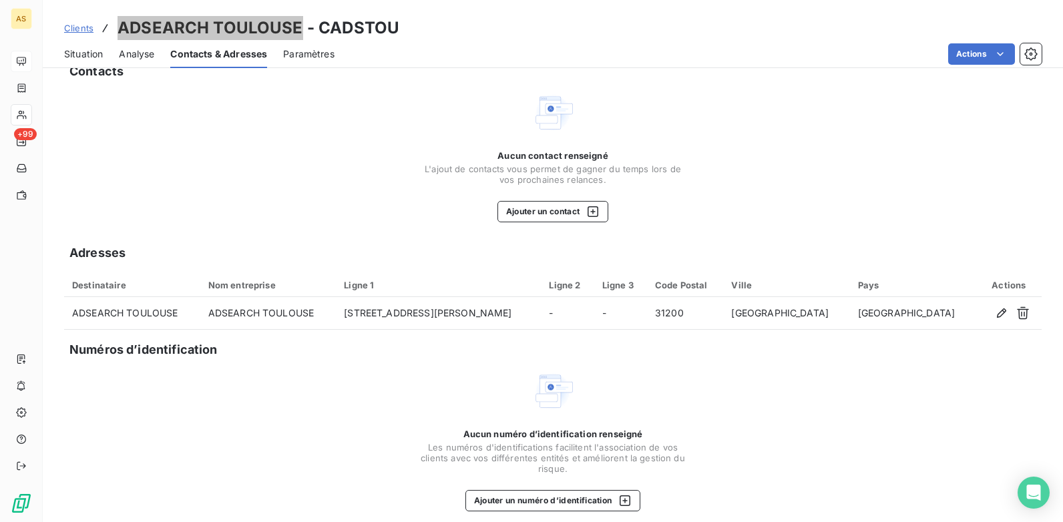
scroll to position [30, 0]
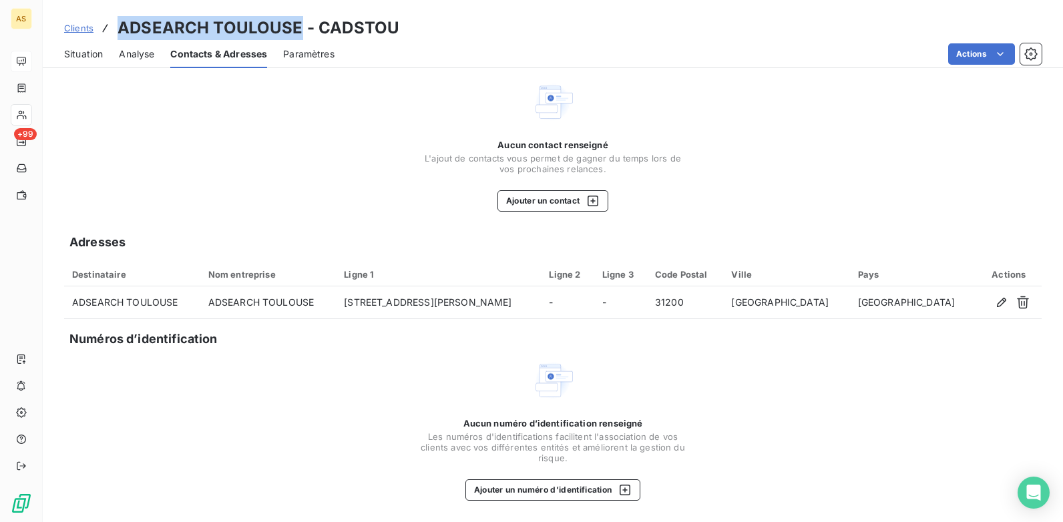
click at [72, 48] on span "Situation" at bounding box center [83, 53] width 39 height 13
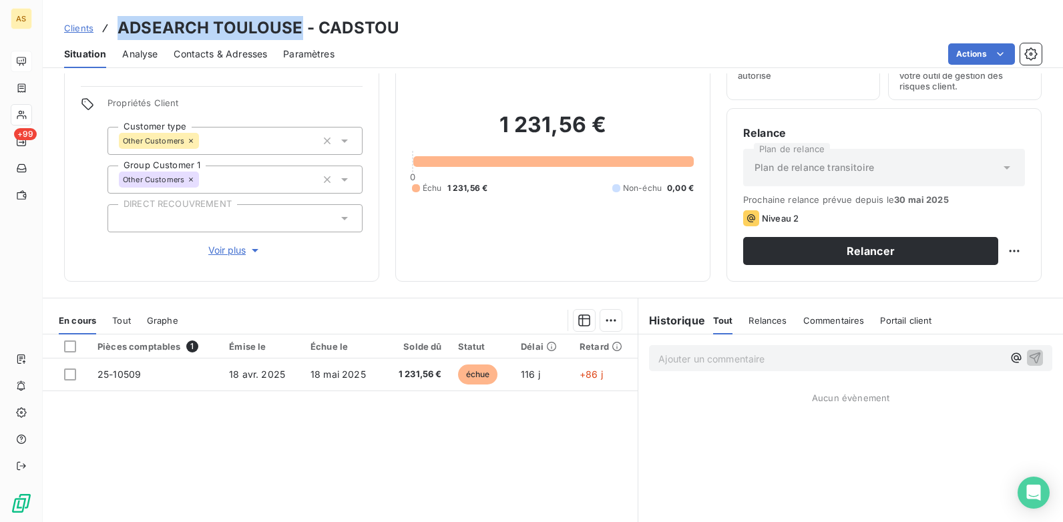
scroll to position [49, 0]
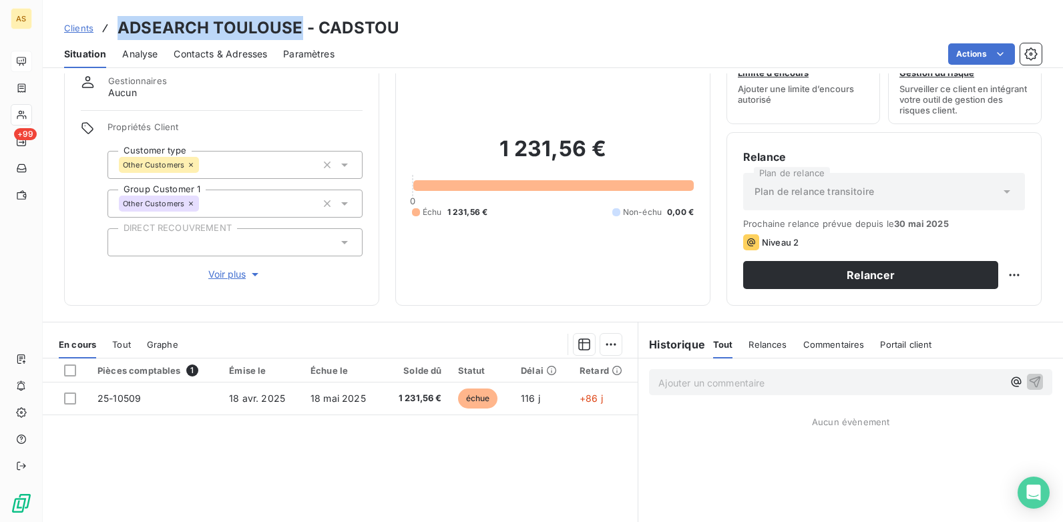
click at [222, 55] on span "Contacts & Adresses" at bounding box center [220, 53] width 93 height 13
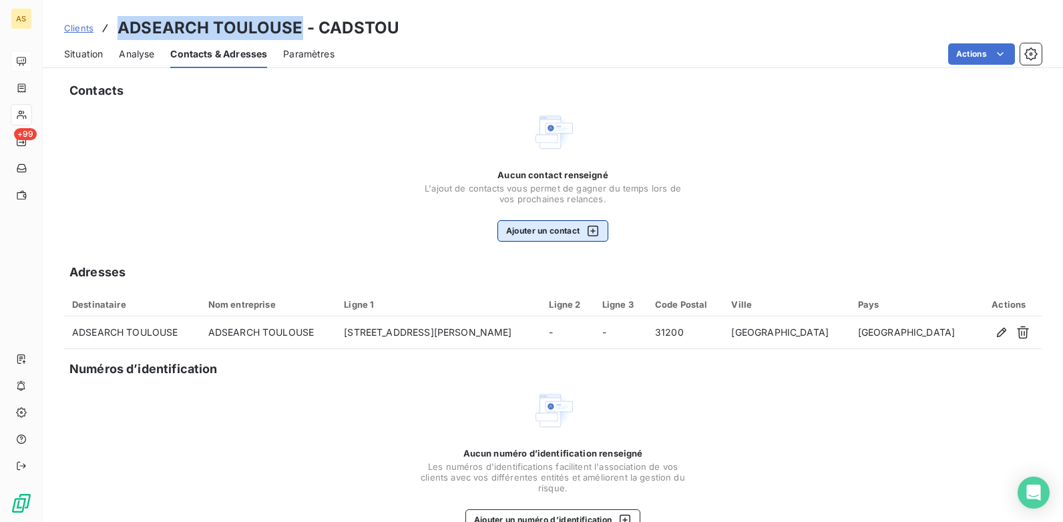
click at [588, 232] on icon "button" at bounding box center [592, 230] width 13 height 13
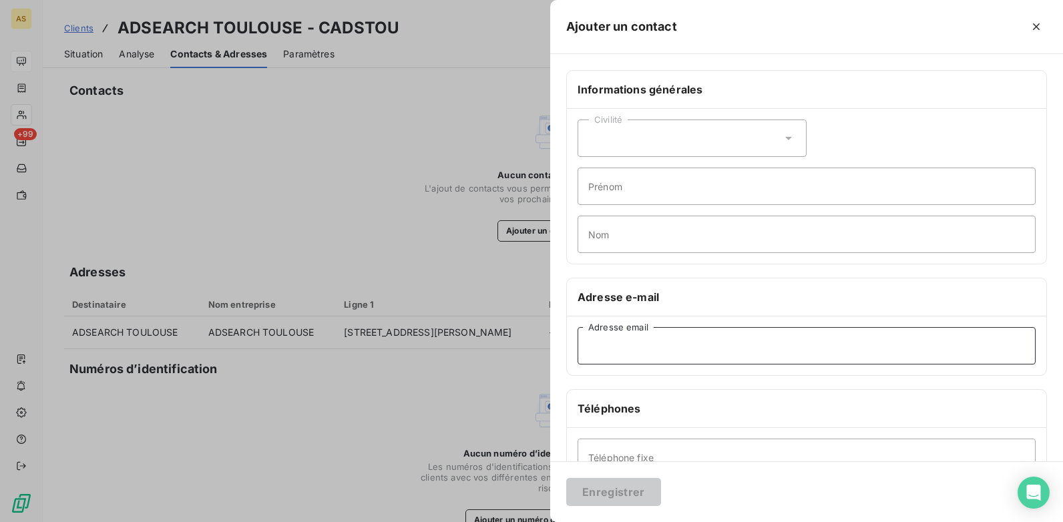
click at [606, 350] on input "Adresse email" at bounding box center [806, 345] width 458 height 37
click at [259, 462] on div at bounding box center [531, 261] width 1063 height 522
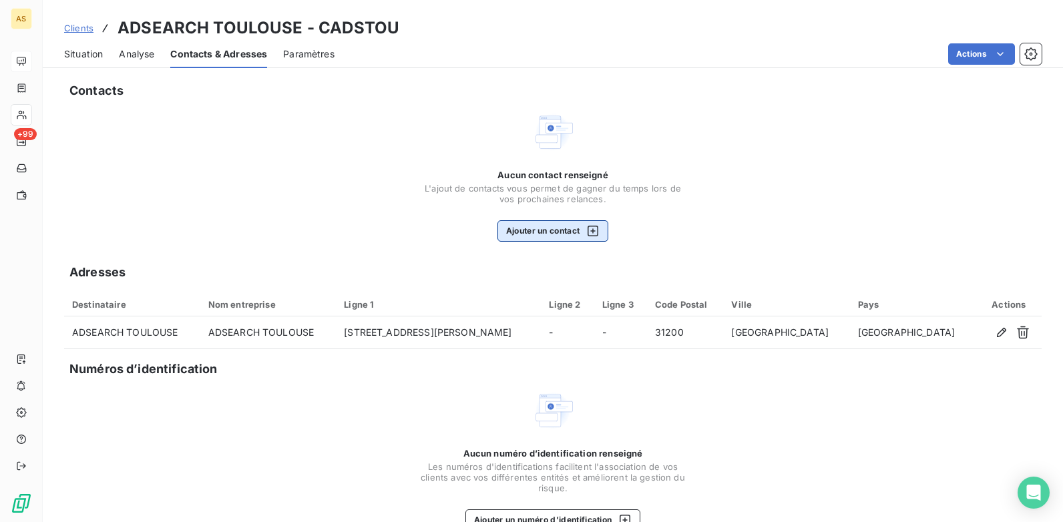
click at [587, 230] on icon "button" at bounding box center [592, 230] width 13 height 13
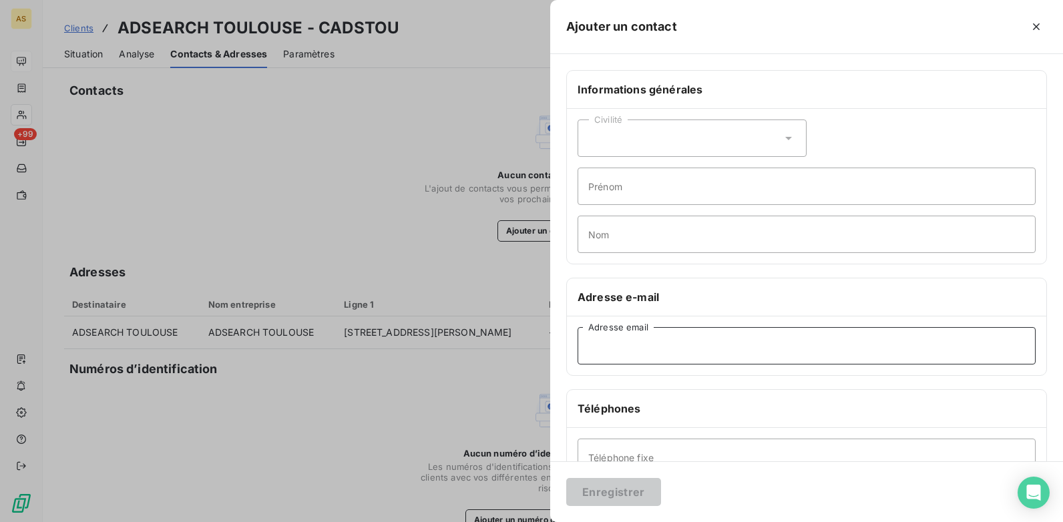
click at [601, 345] on input "Adresse email" at bounding box center [806, 345] width 458 height 37
type input "[EMAIL_ADDRESS][DOMAIN_NAME]"
click at [597, 486] on button "Enregistrer" at bounding box center [613, 492] width 95 height 28
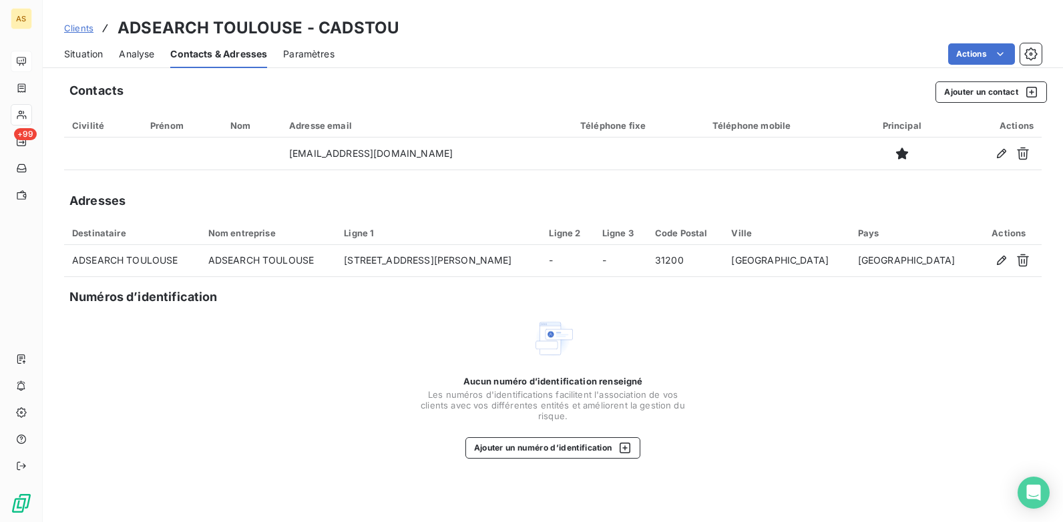
click at [63, 51] on div "Situation Analyse Contacts & Adresses Paramètres Actions" at bounding box center [553, 54] width 1020 height 28
click at [81, 53] on span "Situation" at bounding box center [83, 53] width 39 height 13
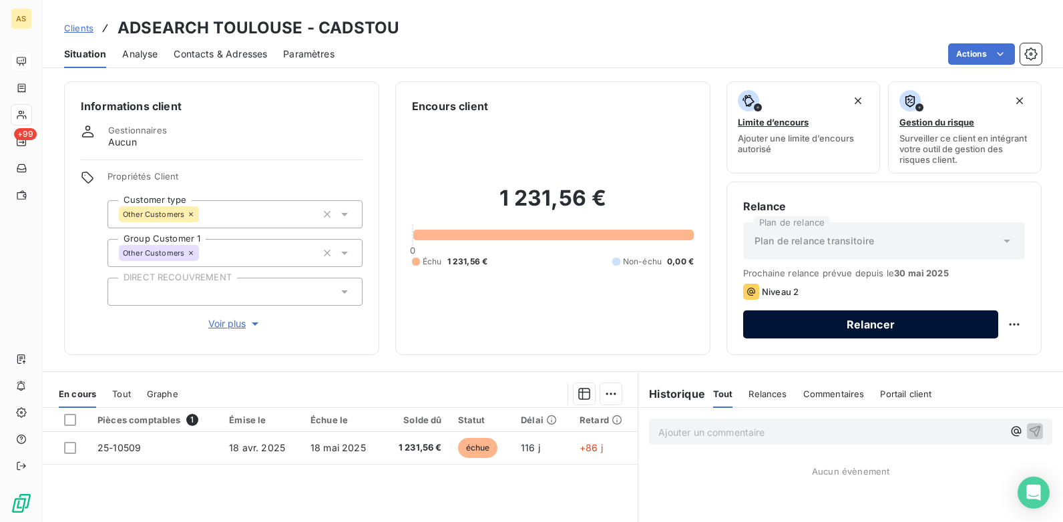
click at [831, 324] on button "Relancer" at bounding box center [870, 324] width 255 height 28
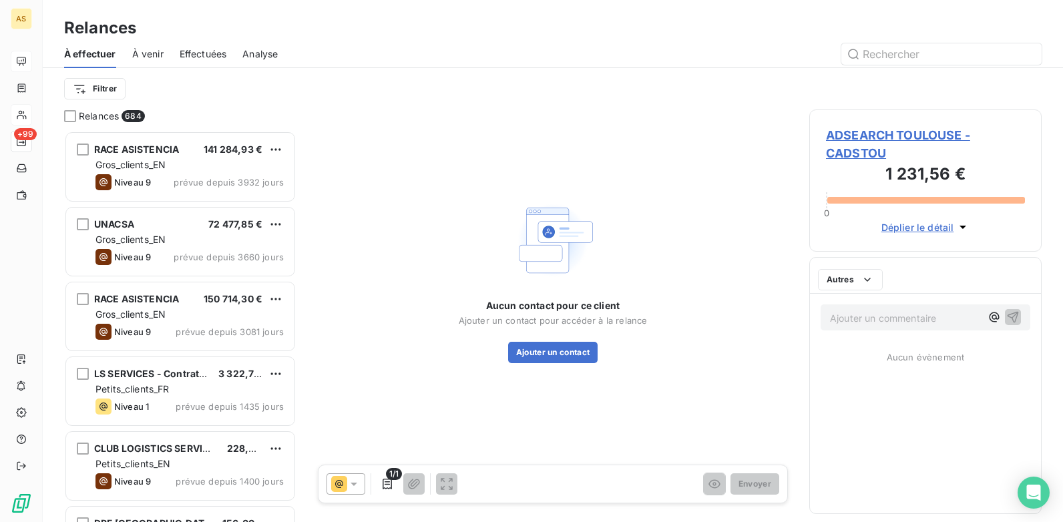
scroll to position [381, 222]
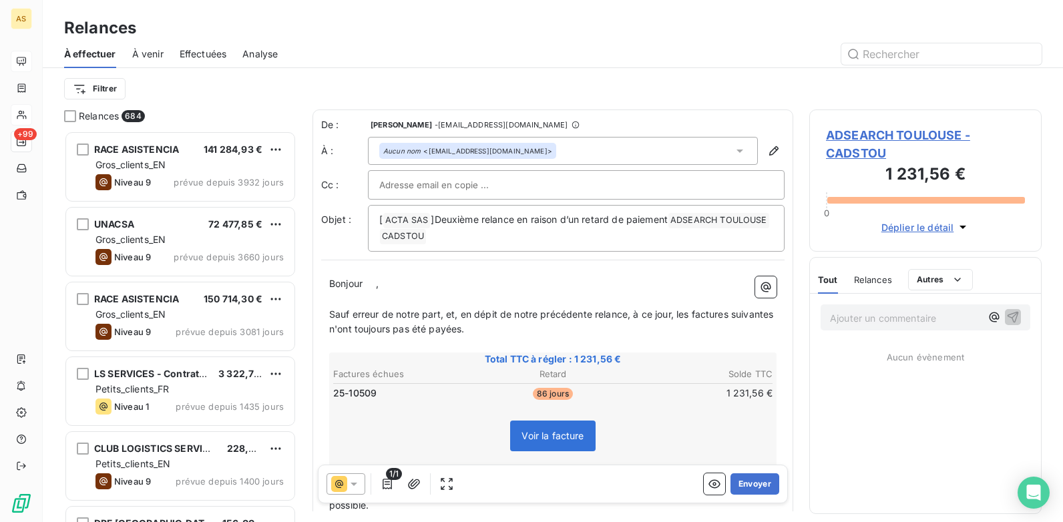
click at [358, 483] on icon at bounding box center [353, 483] width 13 height 13
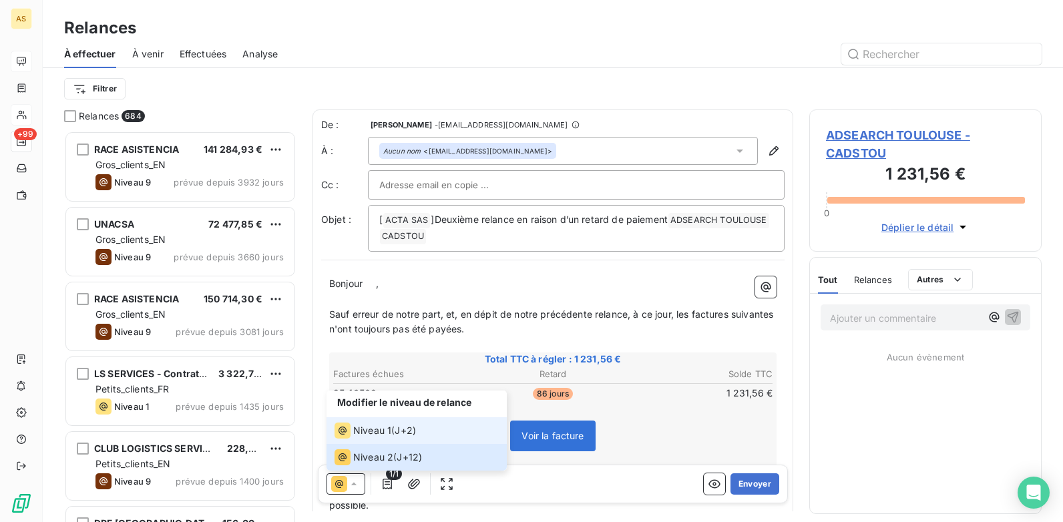
click at [369, 433] on span "Niveau 1" at bounding box center [372, 430] width 38 height 13
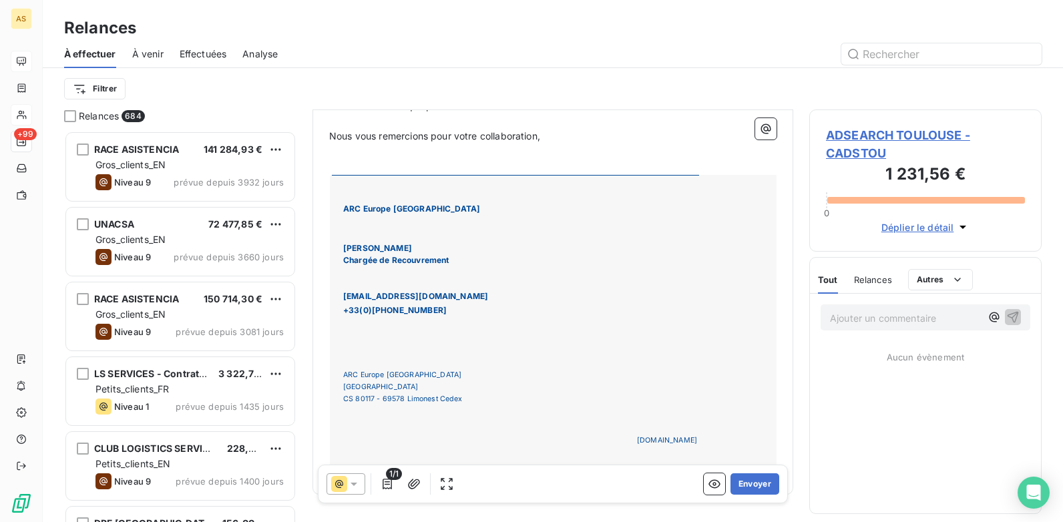
scroll to position [401, 0]
click at [749, 487] on button "Envoyer" at bounding box center [754, 483] width 49 height 21
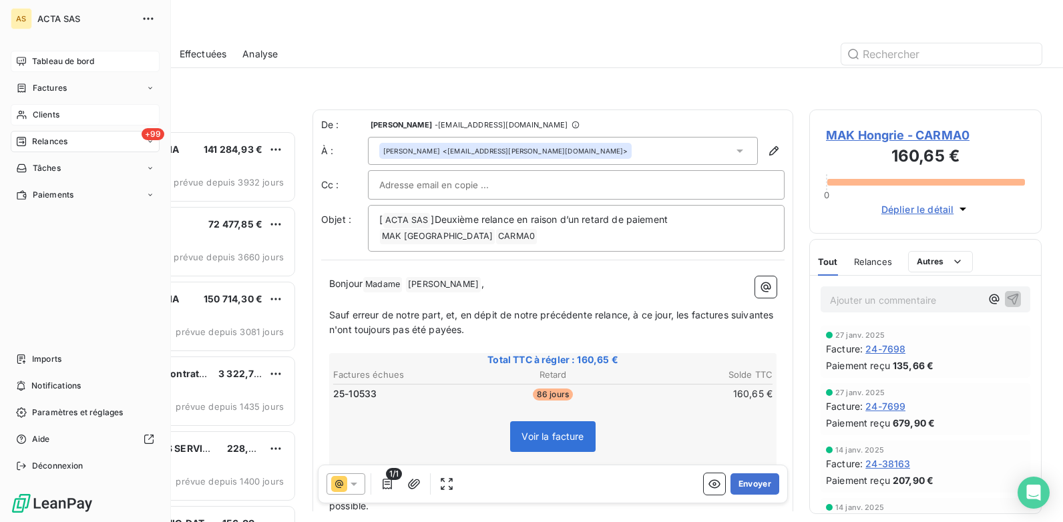
click at [50, 113] on span "Clients" at bounding box center [46, 115] width 27 height 12
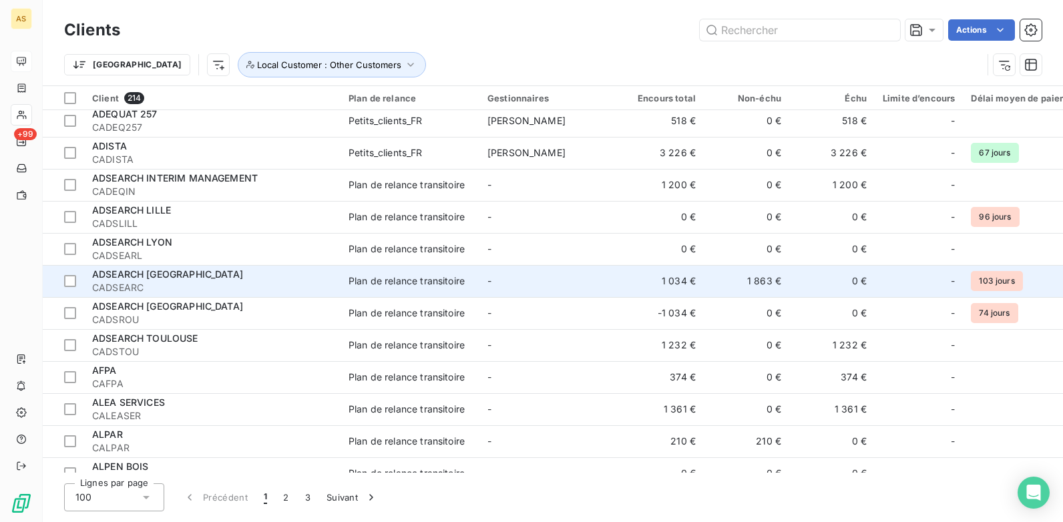
scroll to position [868, 0]
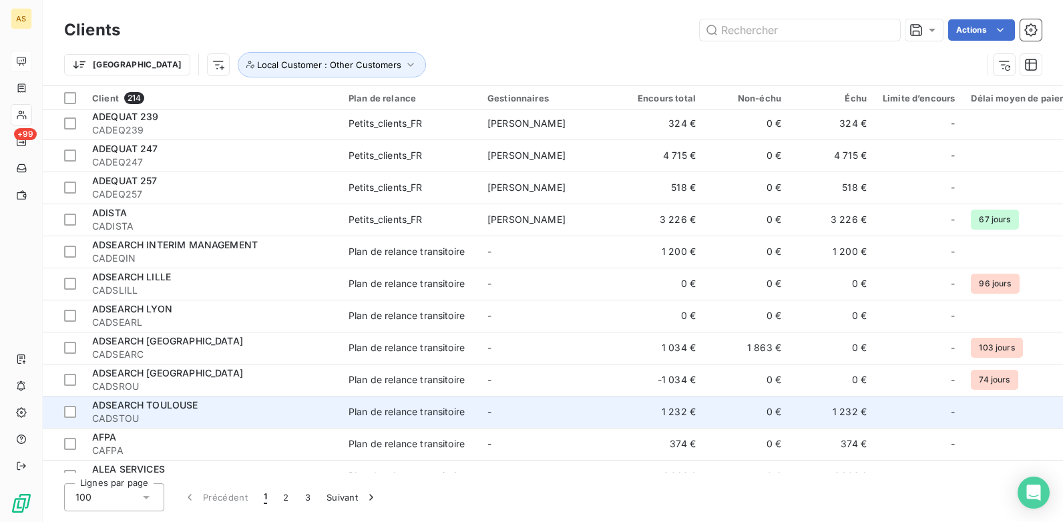
click at [353, 407] on div "Plan de relance transitoire" at bounding box center [406, 411] width 116 height 13
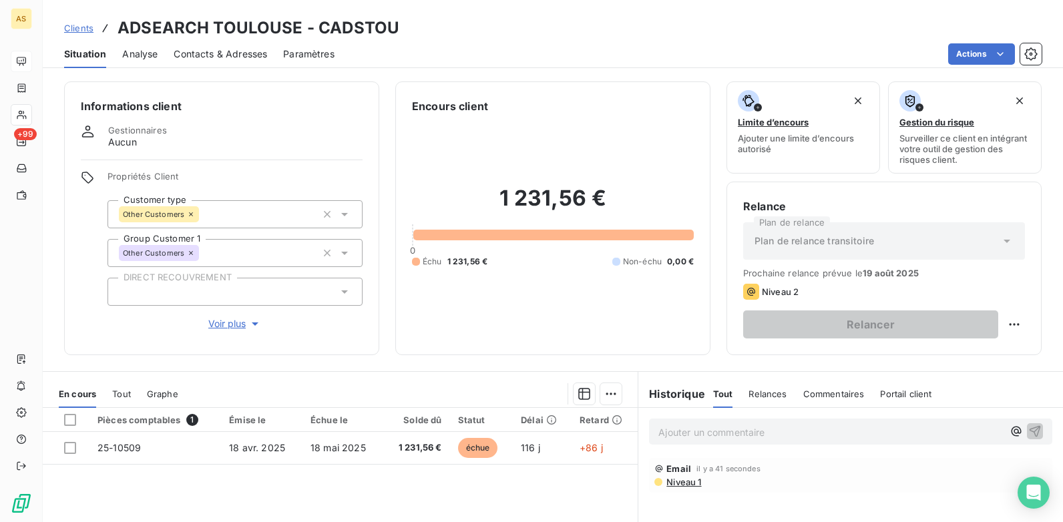
click at [217, 55] on span "Contacts & Adresses" at bounding box center [220, 53] width 93 height 13
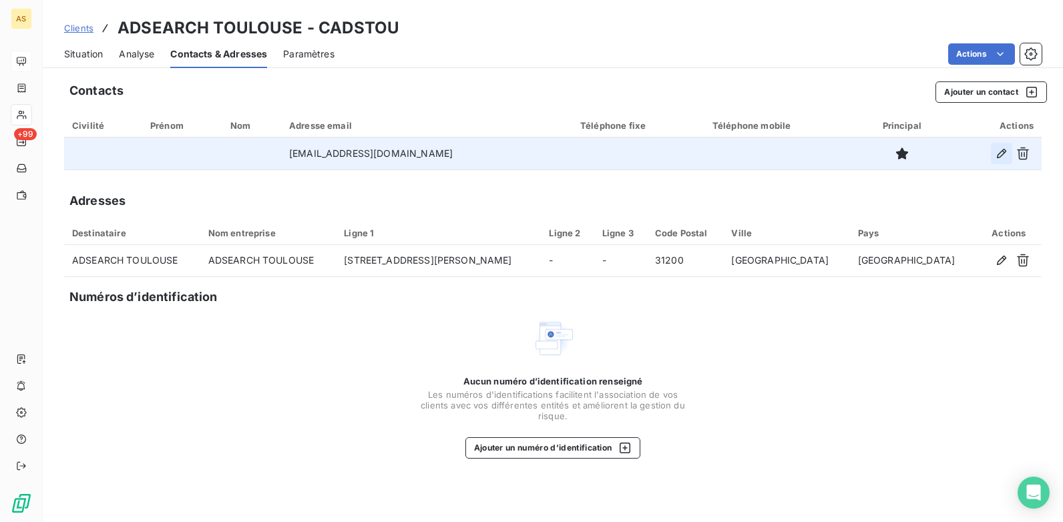
click at [995, 150] on icon "button" at bounding box center [1001, 153] width 13 height 13
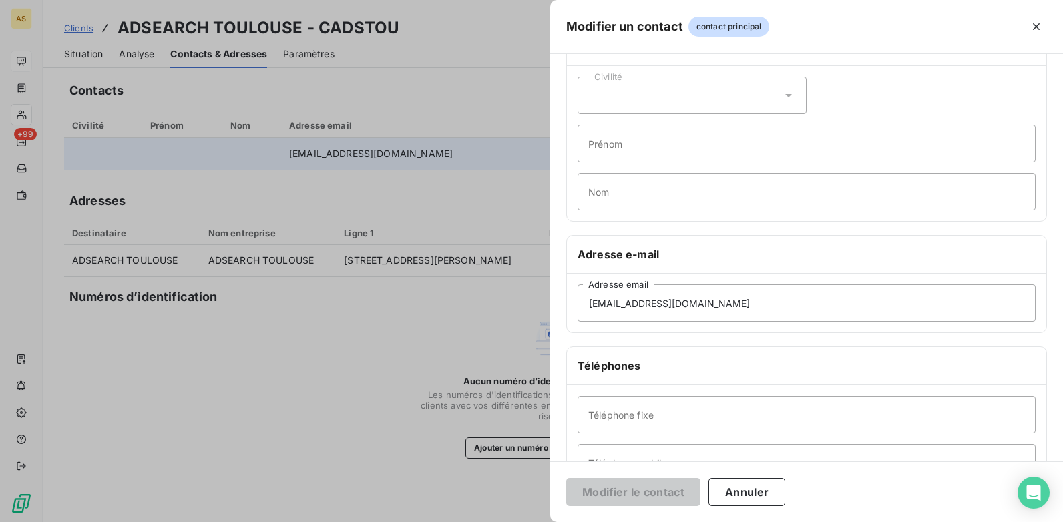
scroll to position [67, 0]
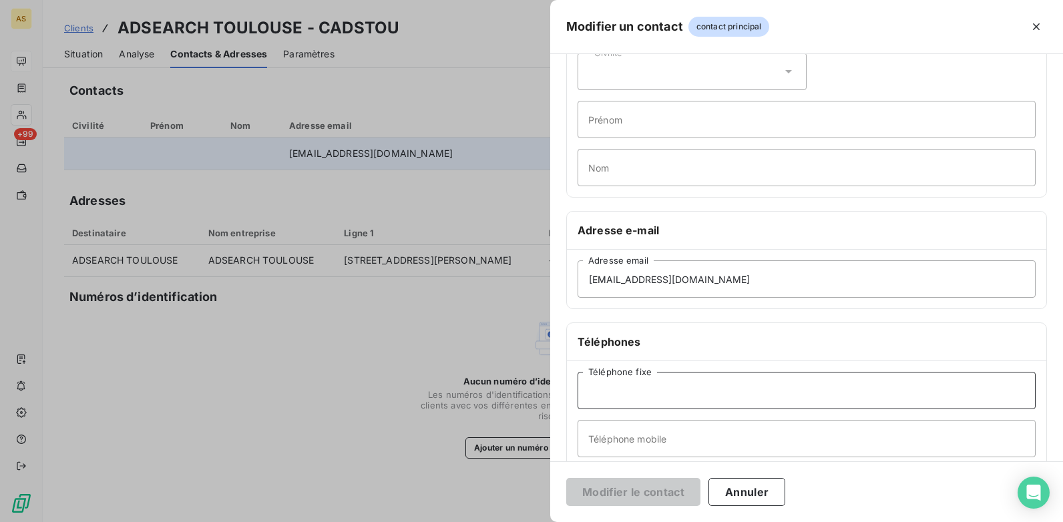
click at [632, 396] on input "Téléphone fixe" at bounding box center [806, 390] width 458 height 37
type input "0481659309"
click at [635, 493] on button "Modifier le contact" at bounding box center [633, 492] width 134 height 28
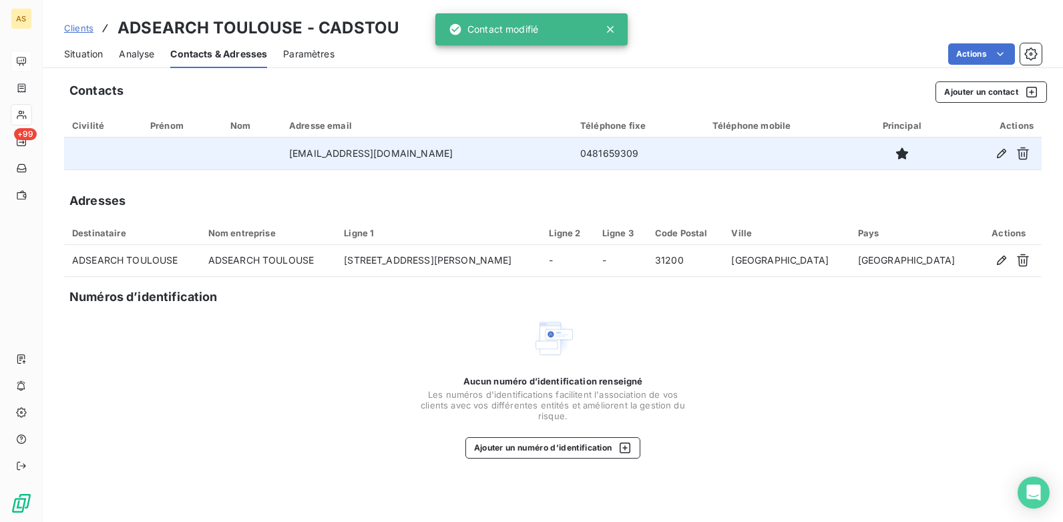
click at [75, 61] on div "Situation" at bounding box center [83, 54] width 39 height 28
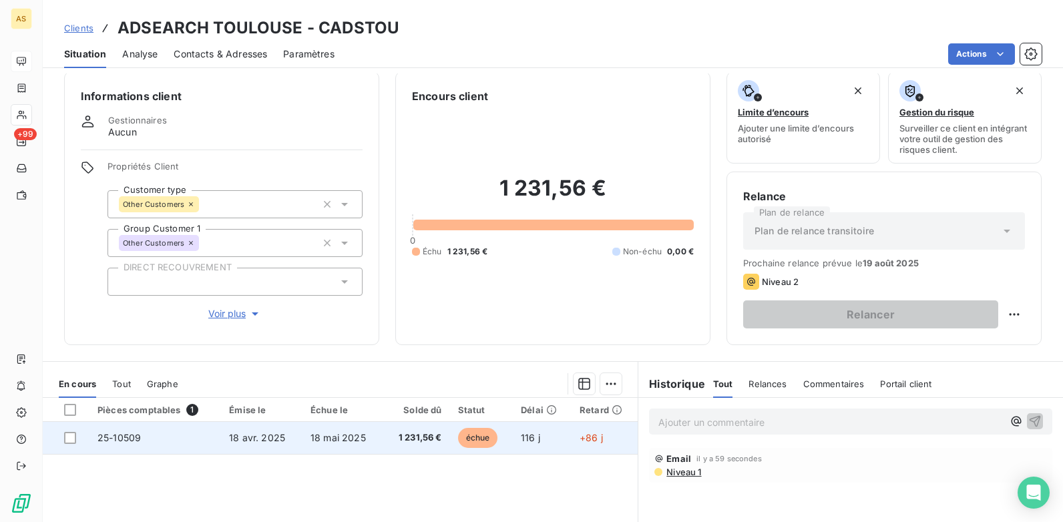
scroll to position [0, 0]
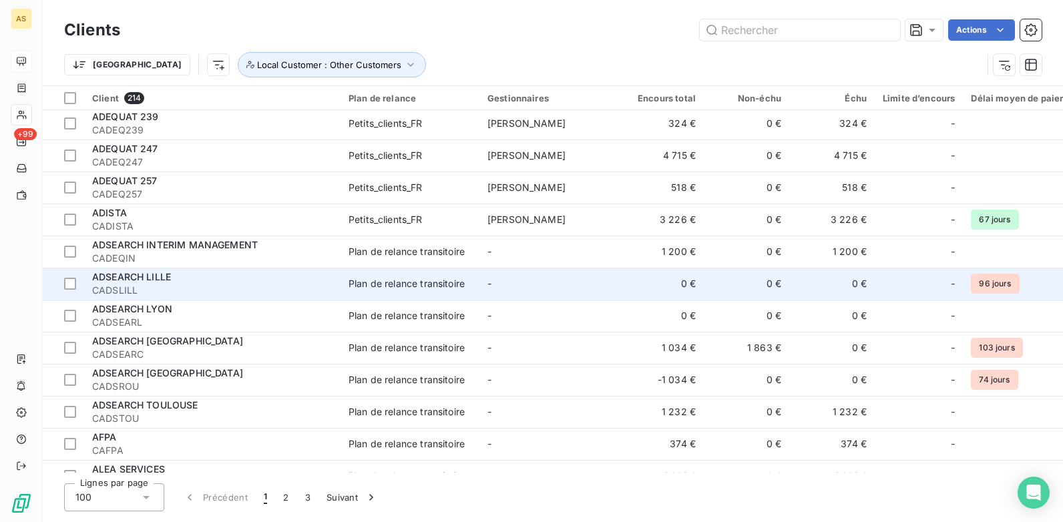
scroll to position [935, 0]
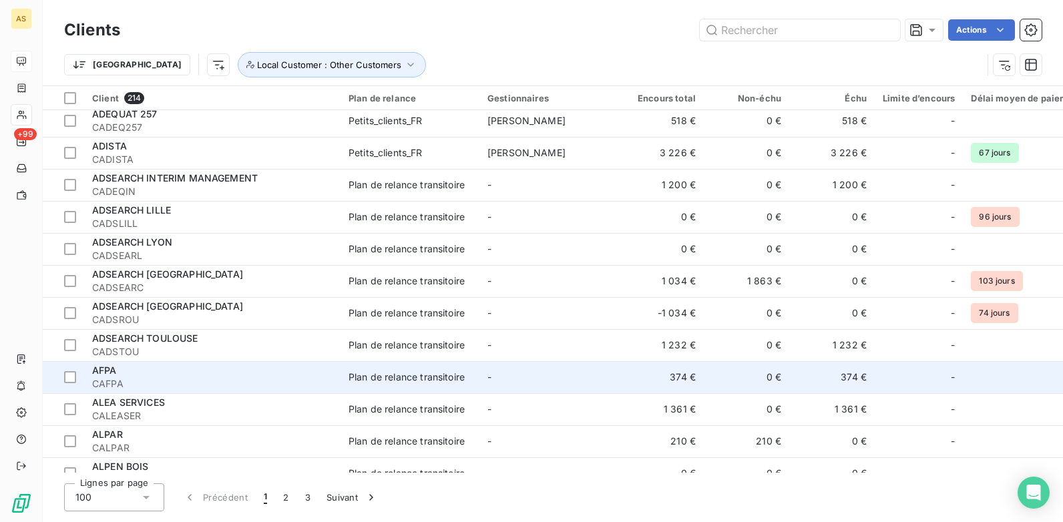
click at [288, 376] on div "AFPA" at bounding box center [212, 370] width 240 height 13
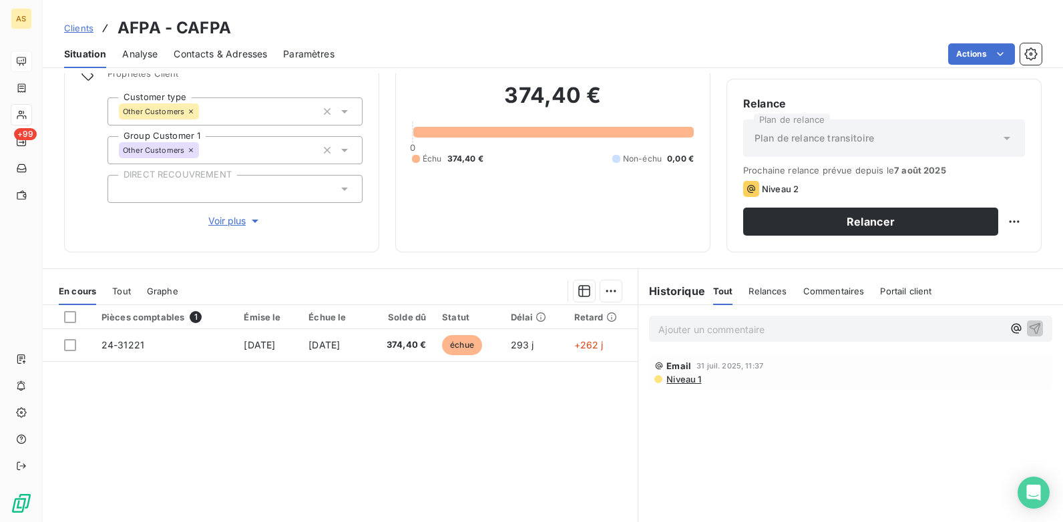
scroll to position [49, 0]
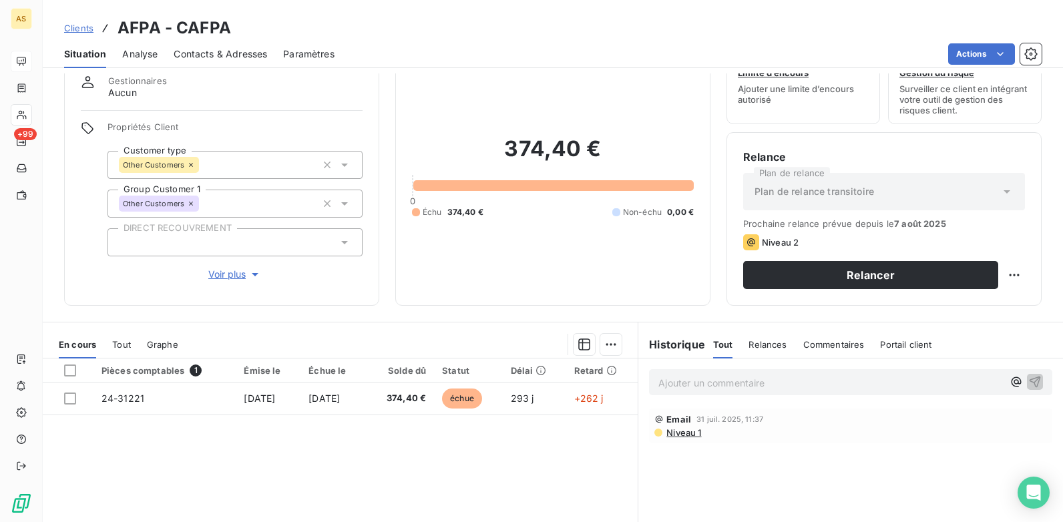
click at [219, 59] on span "Contacts & Adresses" at bounding box center [220, 53] width 93 height 13
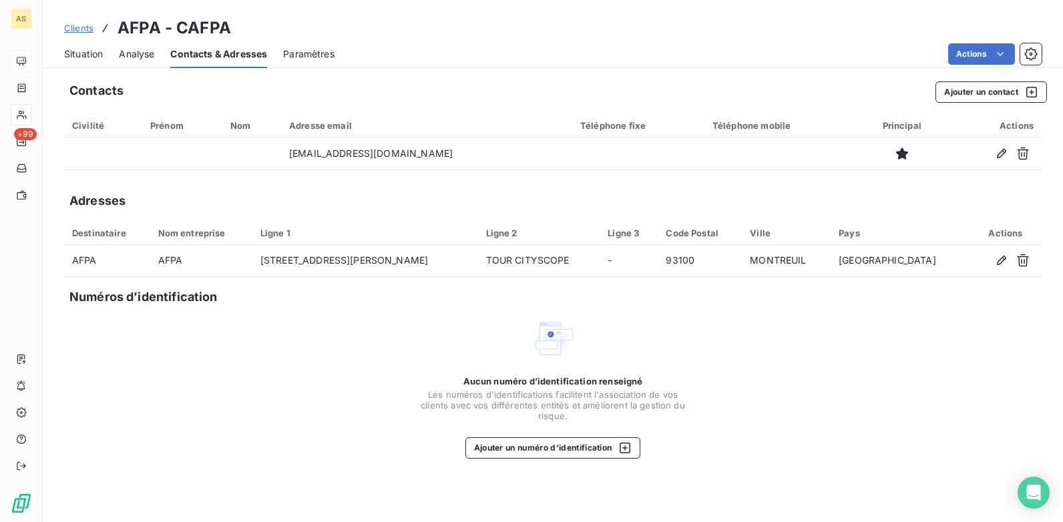
click at [83, 56] on span "Situation" at bounding box center [83, 53] width 39 height 13
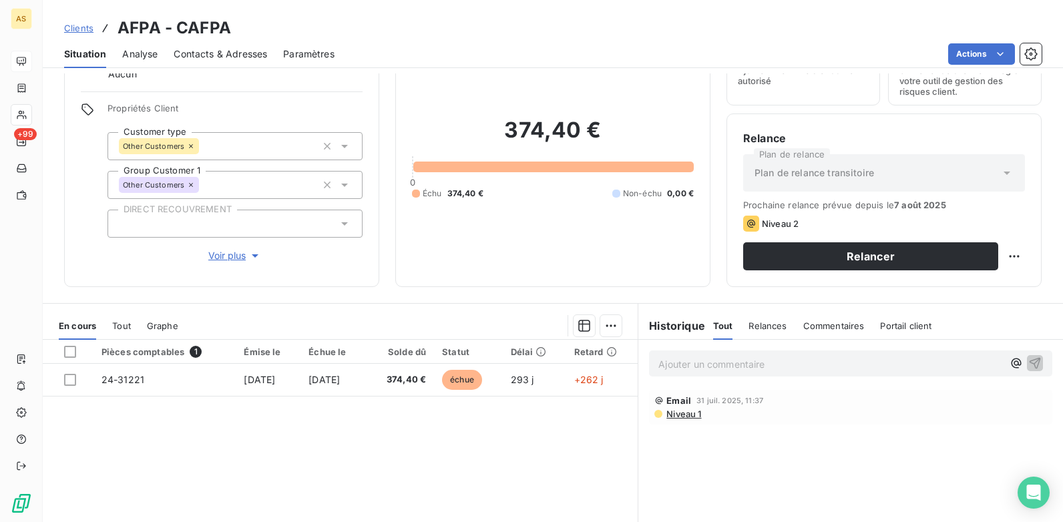
scroll to position [134, 0]
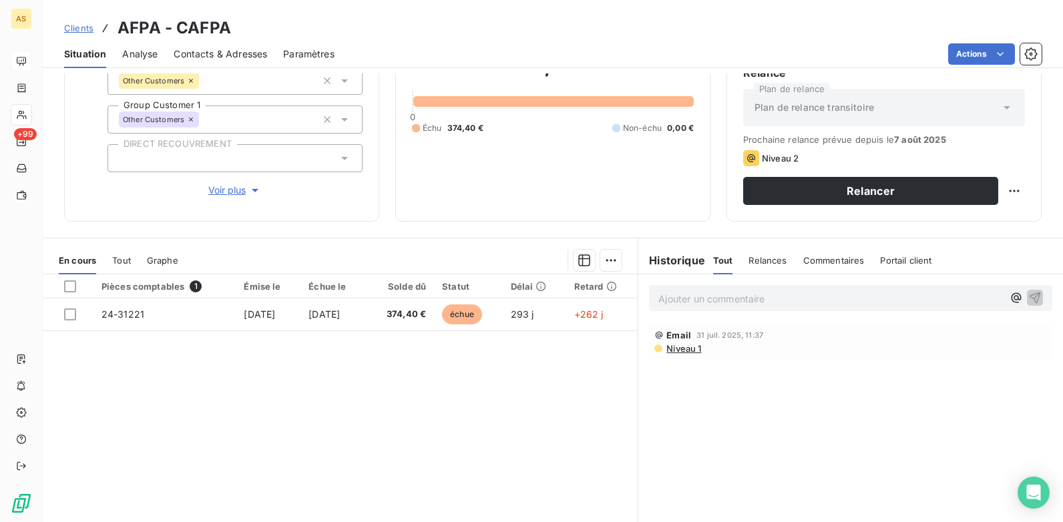
drag, startPoint x: 423, startPoint y: 478, endPoint x: 421, endPoint y: 465, distance: 13.4
click at [422, 471] on div "Pièces comptables 1 Émise le Échue le Solde dû Statut Délai Retard 24-31221 [DA…" at bounding box center [340, 402] width 595 height 257
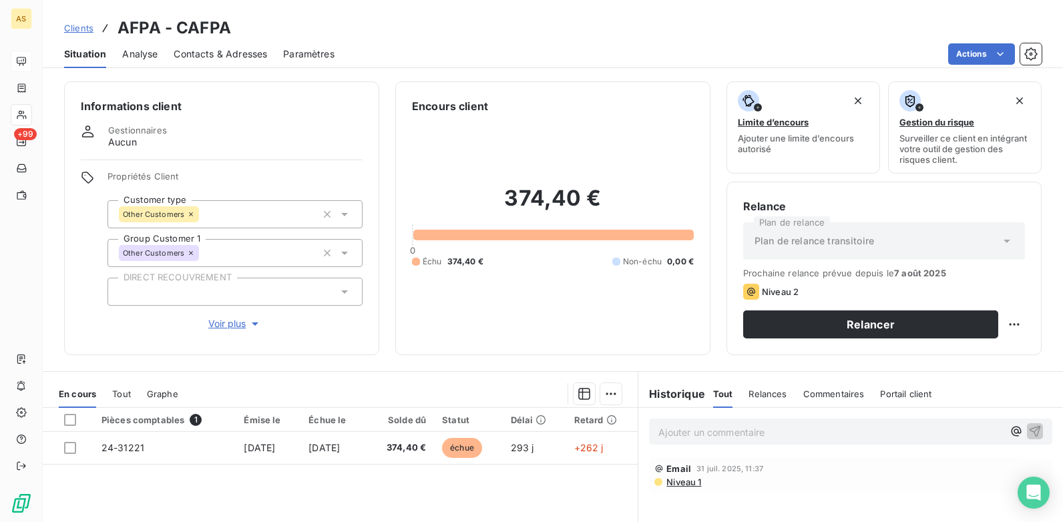
click at [214, 58] on span "Contacts & Adresses" at bounding box center [220, 53] width 93 height 13
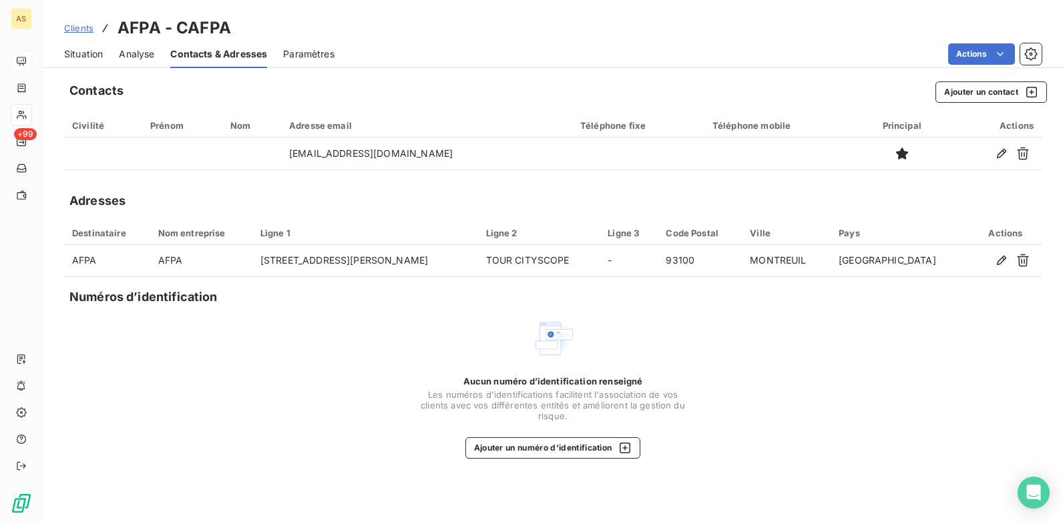
click at [67, 53] on span "Situation" at bounding box center [83, 53] width 39 height 13
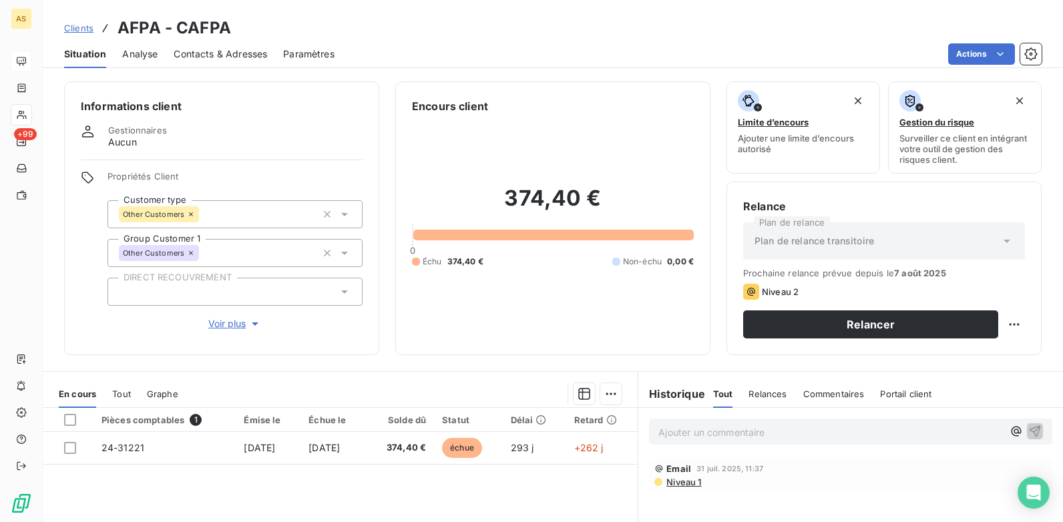
click at [713, 436] on p "Ajouter un commentaire ﻿" at bounding box center [830, 432] width 344 height 17
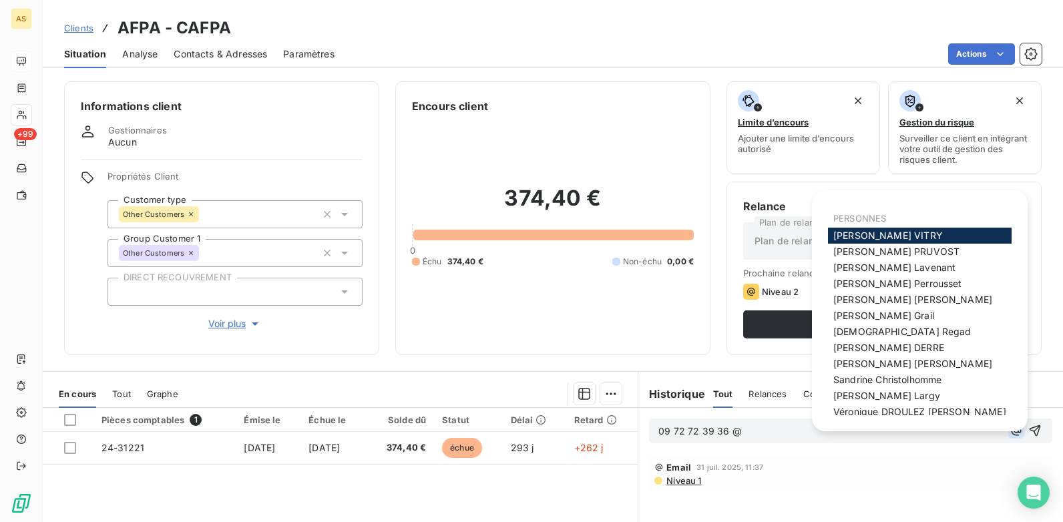
click at [1013, 425] on button "button" at bounding box center [1016, 431] width 16 height 16
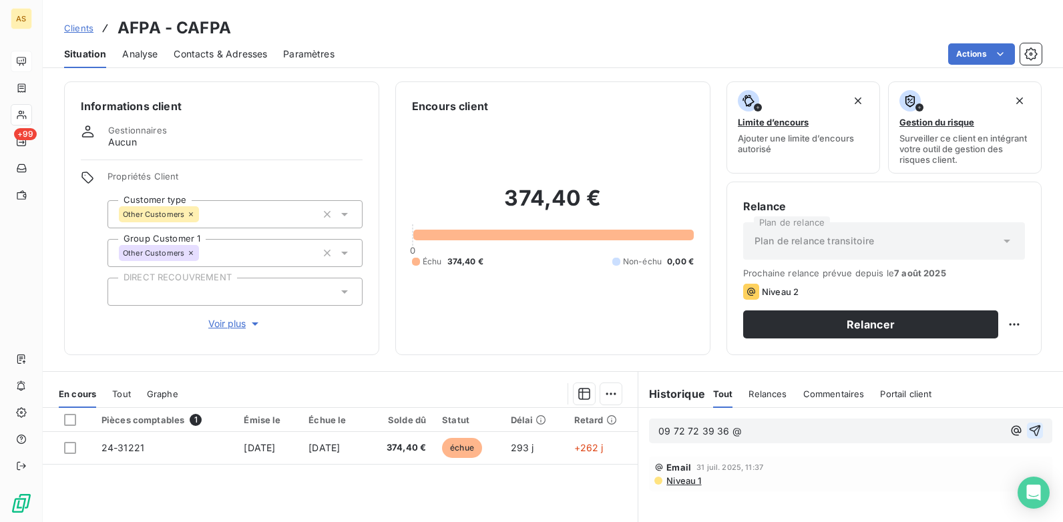
click at [1030, 433] on icon "button" at bounding box center [1034, 430] width 13 height 13
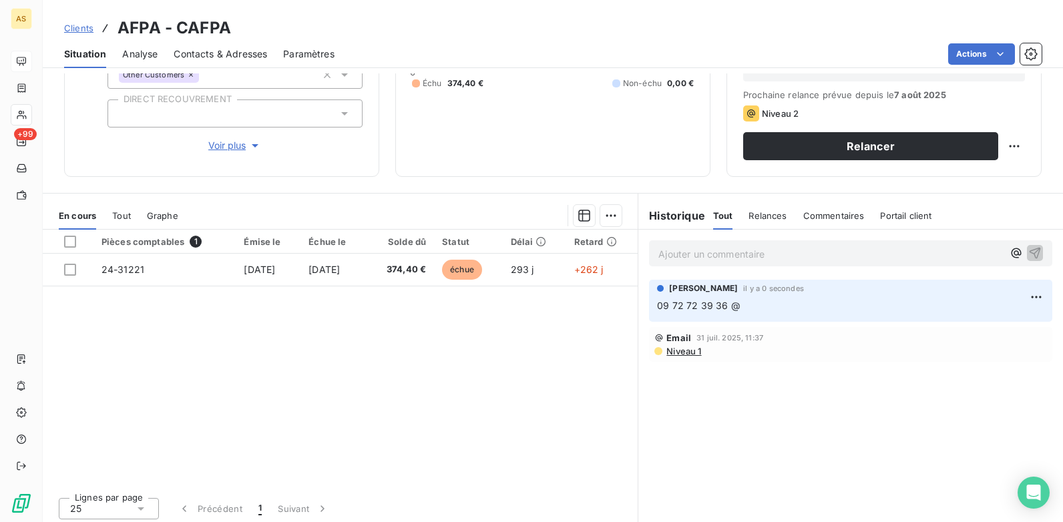
scroll to position [183, 0]
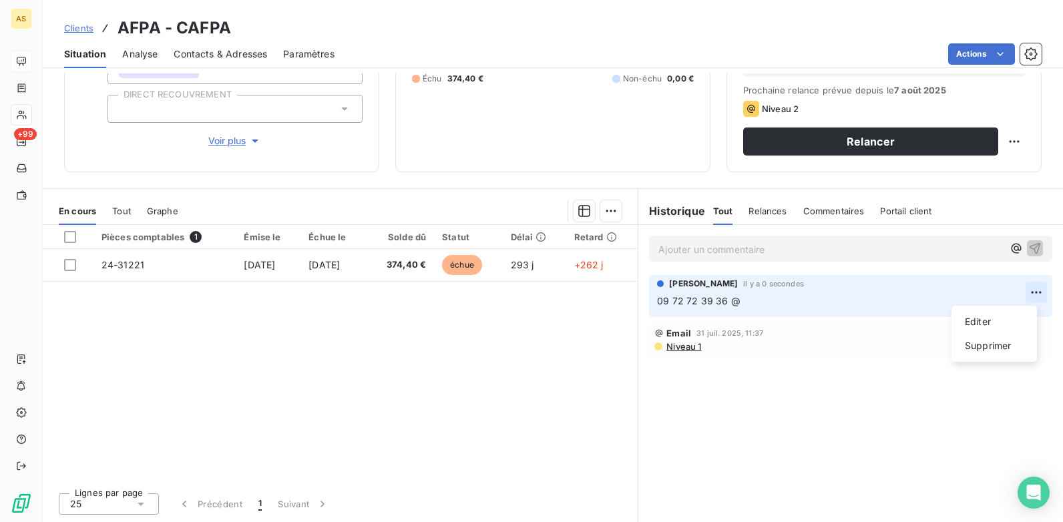
click at [1021, 293] on html "AS +99 Clients AFPA - CAFPA Situation Analyse Contacts & Adresses Paramètres Ac…" at bounding box center [531, 261] width 1063 height 522
click at [754, 298] on html "AS +99 Clients AFPA - CAFPA Situation Analyse Contacts & Adresses Paramètres Ac…" at bounding box center [531, 261] width 1063 height 522
click at [755, 298] on p "09 72 72 39 36 @" at bounding box center [850, 301] width 387 height 15
click at [1021, 292] on html "AS +99 Clients AFPA - CAFPA Situation Analyse Contacts & Adresses Paramètres Ac…" at bounding box center [531, 261] width 1063 height 522
click at [980, 310] on div "Editer Supprimer" at bounding box center [993, 334] width 85 height 56
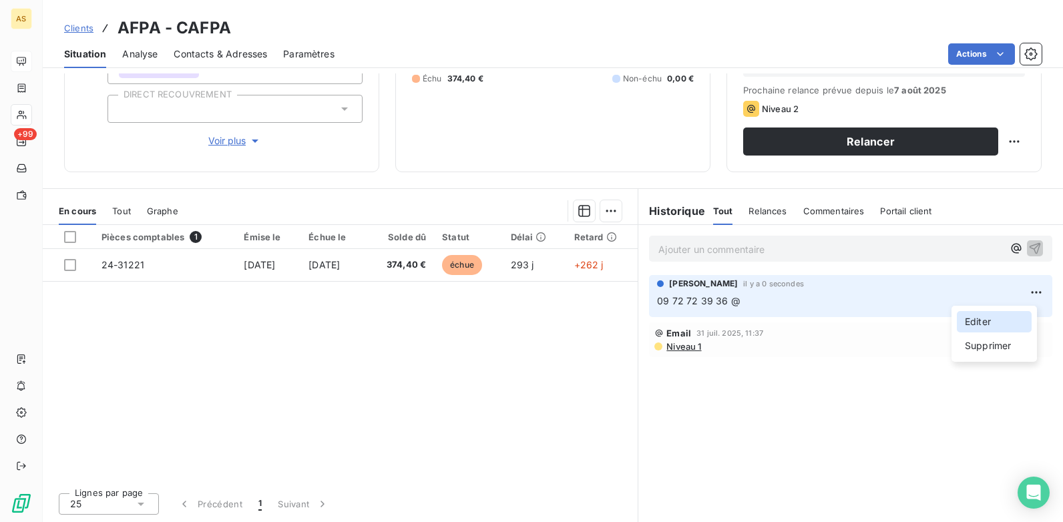
click at [983, 321] on div "Editer" at bounding box center [994, 321] width 75 height 21
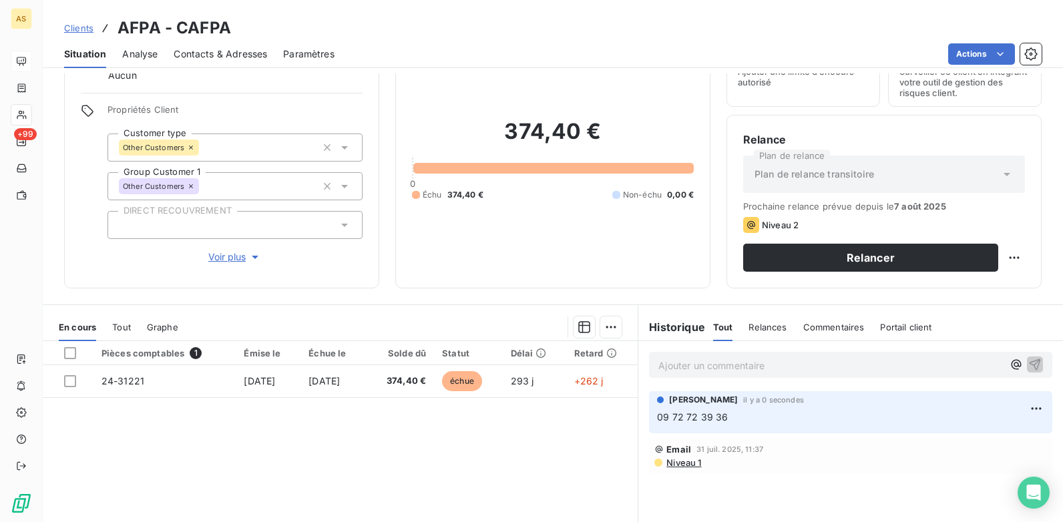
scroll to position [0, 0]
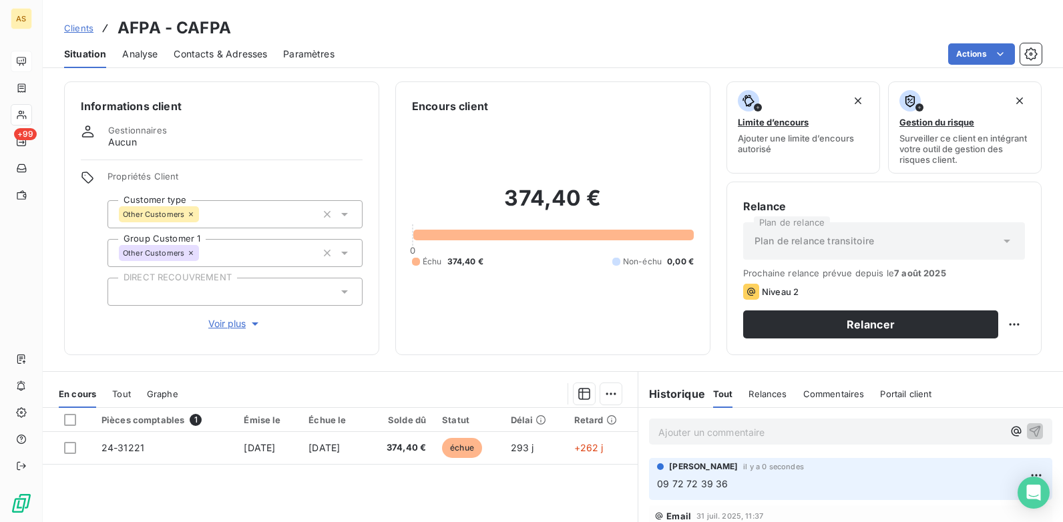
click at [216, 55] on span "Contacts & Adresses" at bounding box center [220, 53] width 93 height 13
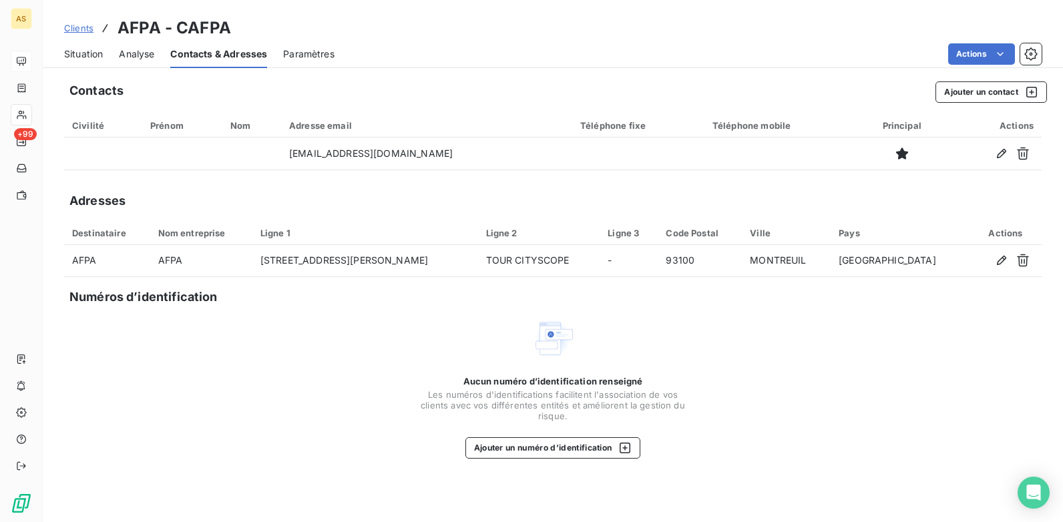
click at [79, 59] on span "Situation" at bounding box center [83, 53] width 39 height 13
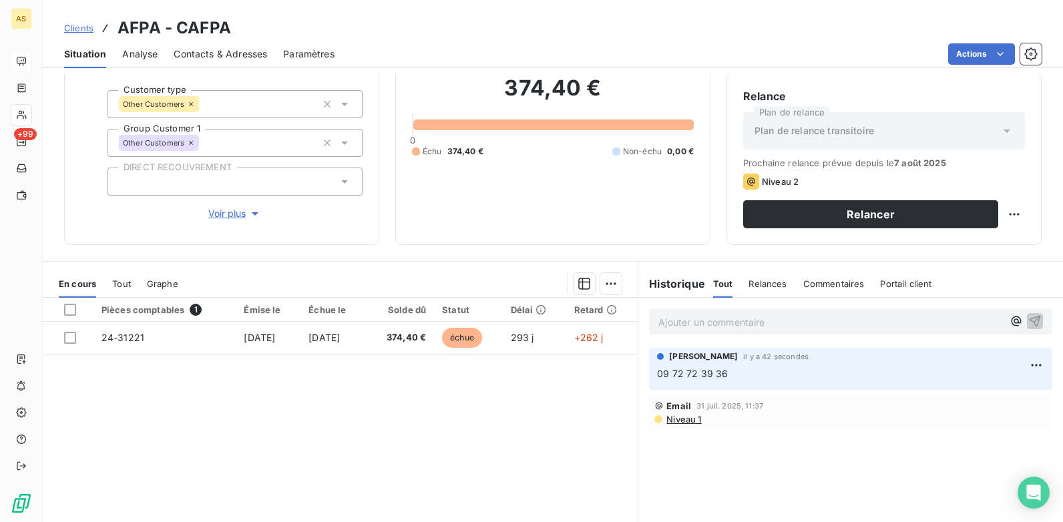
scroll to position [134, 0]
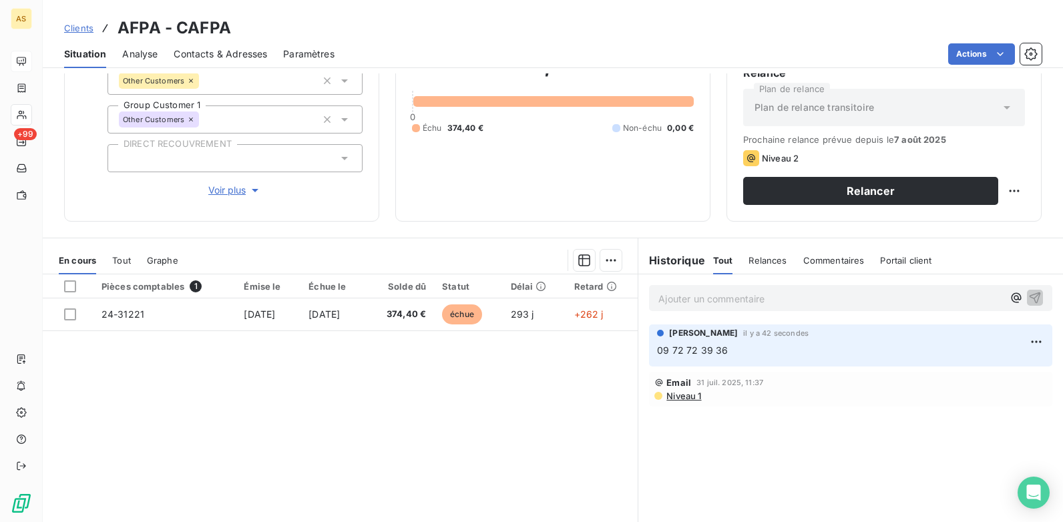
click at [258, 50] on span "Contacts & Adresses" at bounding box center [220, 53] width 93 height 13
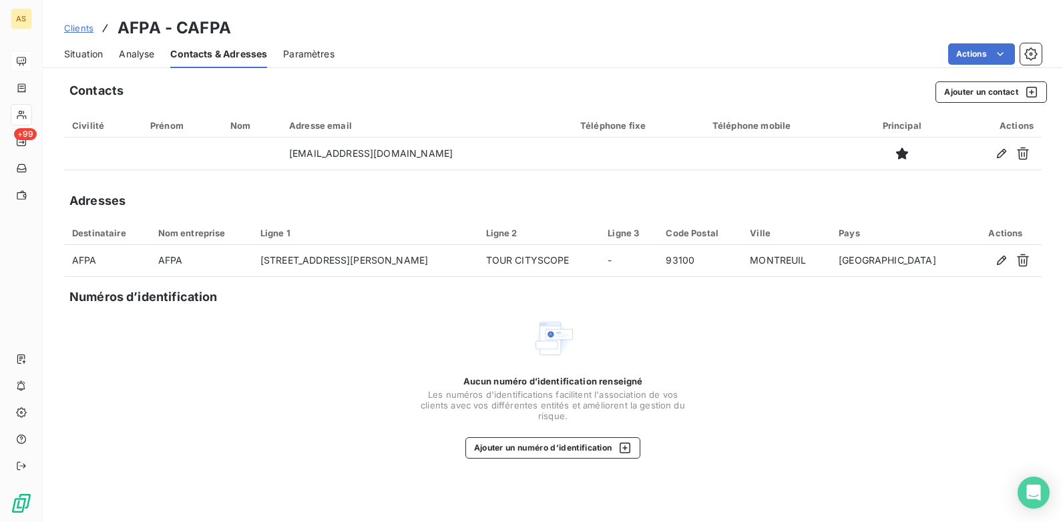
click at [89, 50] on span "Situation" at bounding box center [83, 53] width 39 height 13
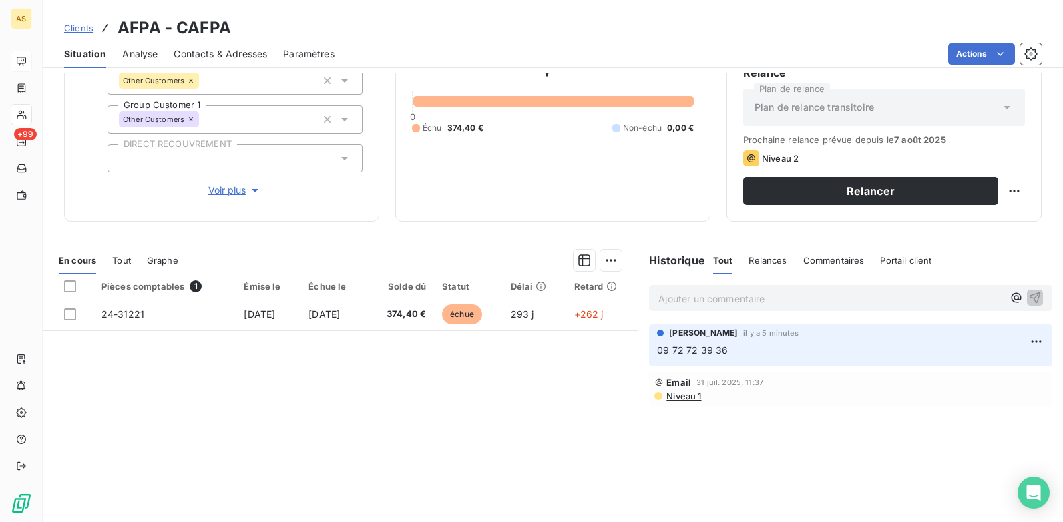
click at [226, 51] on span "Contacts & Adresses" at bounding box center [220, 53] width 93 height 13
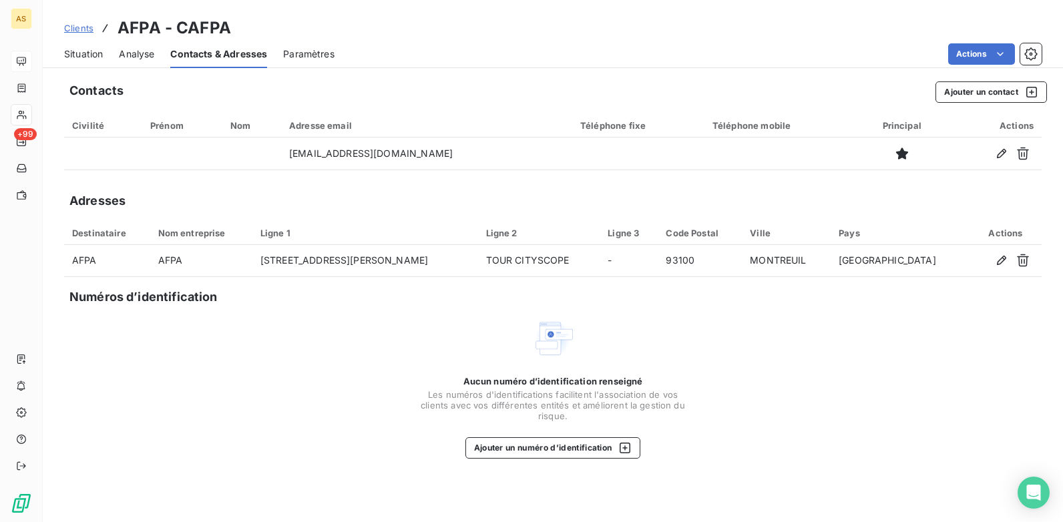
click at [73, 55] on span "Situation" at bounding box center [83, 53] width 39 height 13
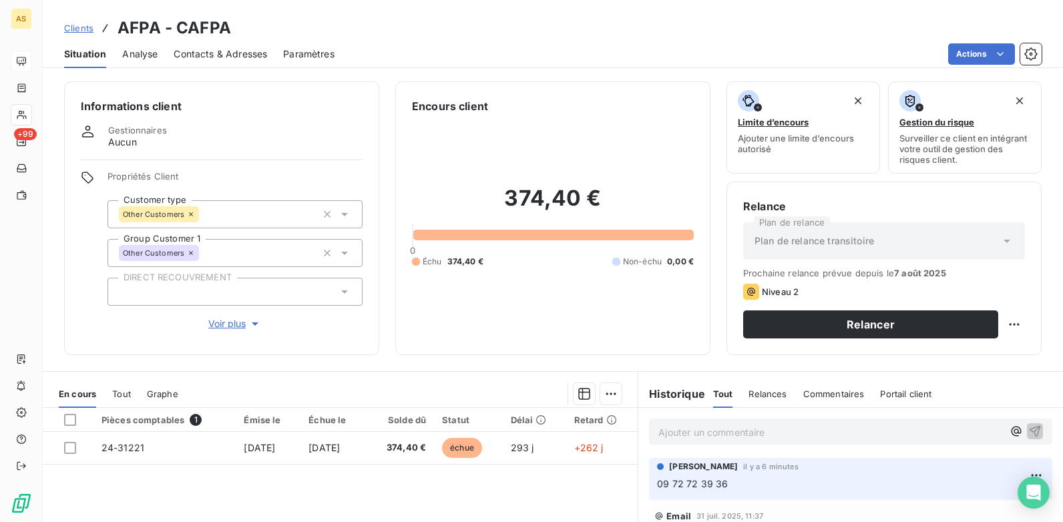
click at [202, 54] on span "Contacts & Adresses" at bounding box center [220, 53] width 93 height 13
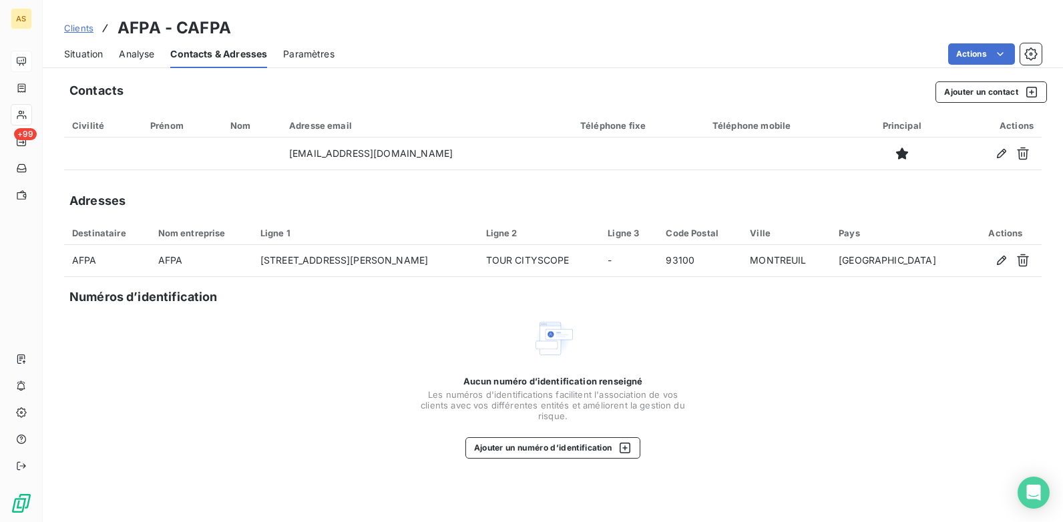
click at [83, 52] on span "Situation" at bounding box center [83, 53] width 39 height 13
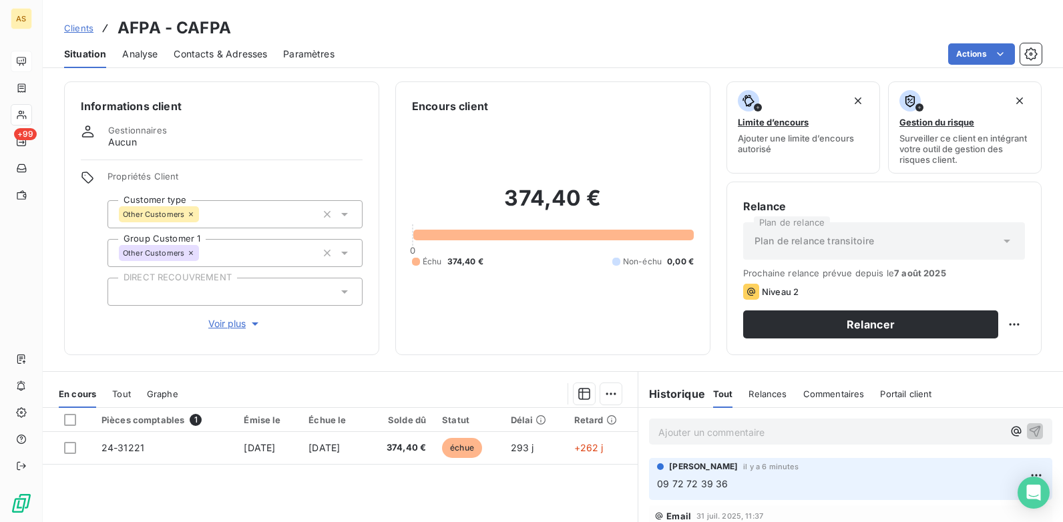
drag, startPoint x: 725, startPoint y: 436, endPoint x: 723, endPoint y: 427, distance: 9.6
click at [725, 435] on p "Ajouter un commentaire ﻿" at bounding box center [830, 432] width 344 height 17
click at [658, 436] on span "a faire sur chorus" at bounding box center [696, 430] width 77 height 11
click at [658, 435] on span "a faire sur chorus" at bounding box center [696, 430] width 77 height 11
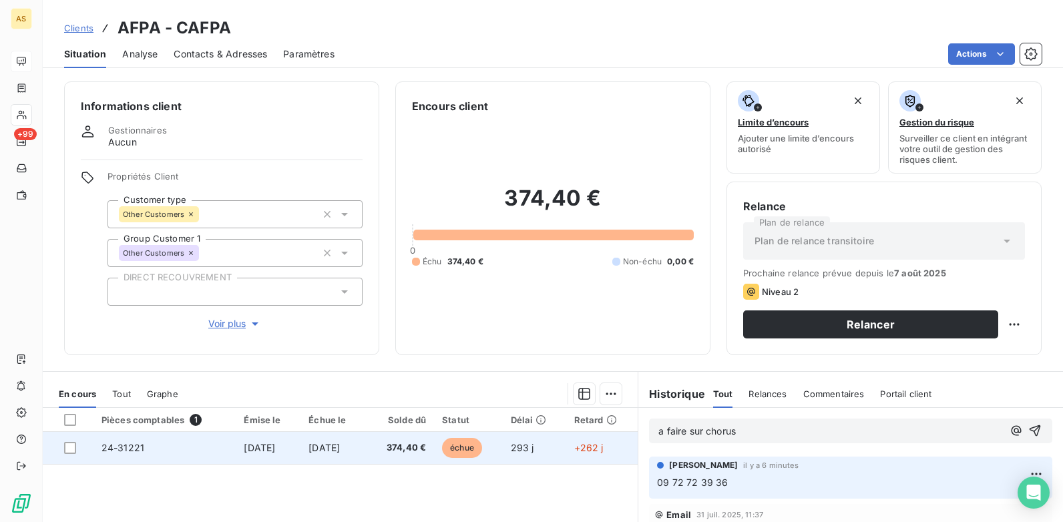
drag, startPoint x: 734, startPoint y: 437, endPoint x: 583, endPoint y: 434, distance: 151.6
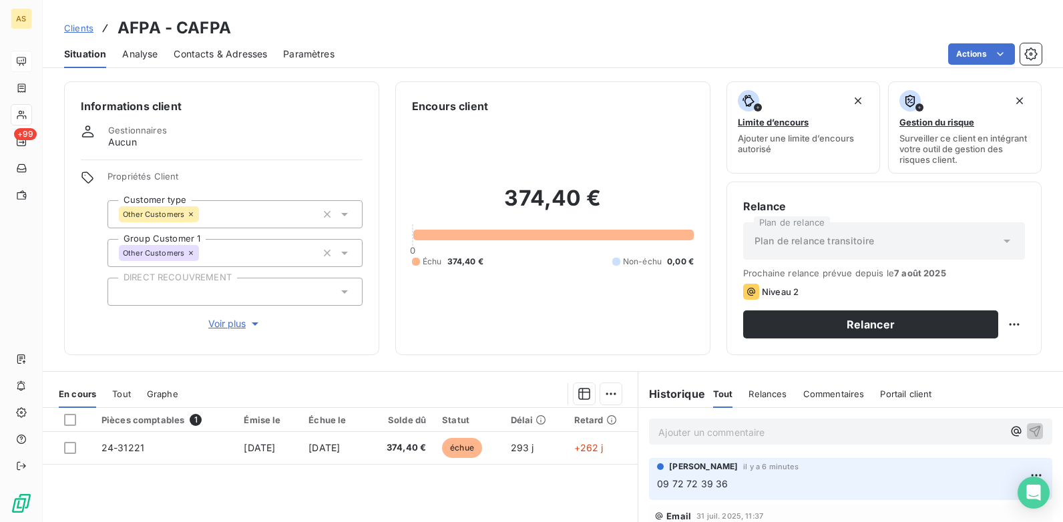
drag, startPoint x: 729, startPoint y: 482, endPoint x: 897, endPoint y: 485, distance: 167.6
click at [750, 482] on p "09 72 72 39 36" at bounding box center [850, 484] width 387 height 15
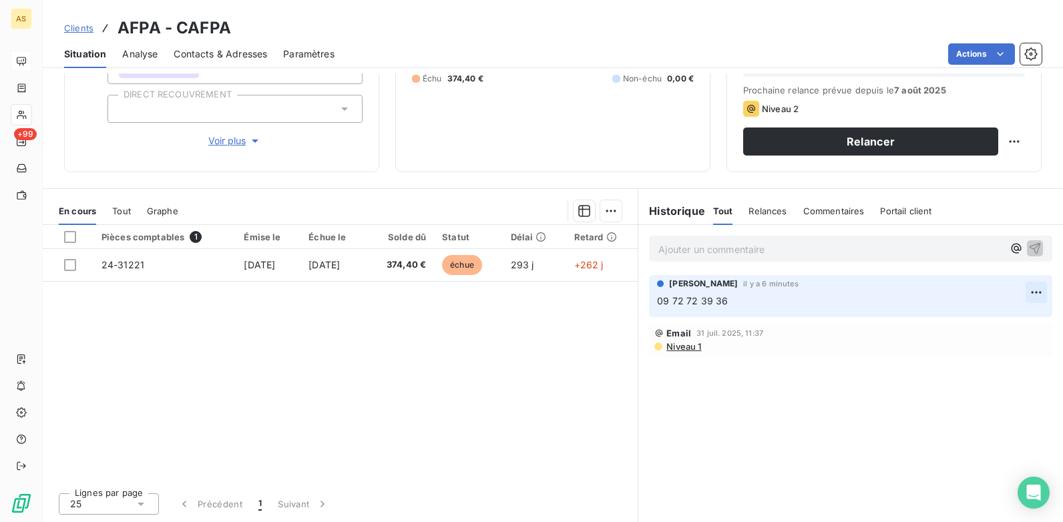
click at [1026, 288] on html "AS +99 Clients AFPA - CAFPA Situation Analyse Contacts & Adresses Paramètres Ac…" at bounding box center [531, 261] width 1063 height 522
drag, startPoint x: 983, startPoint y: 320, endPoint x: 841, endPoint y: 304, distance: 143.1
click at [974, 320] on div "Editer" at bounding box center [994, 321] width 75 height 21
click at [734, 302] on p "09 72 72 39 36" at bounding box center [841, 301] width 369 height 15
click at [1031, 301] on icon "button" at bounding box center [1036, 300] width 11 height 11
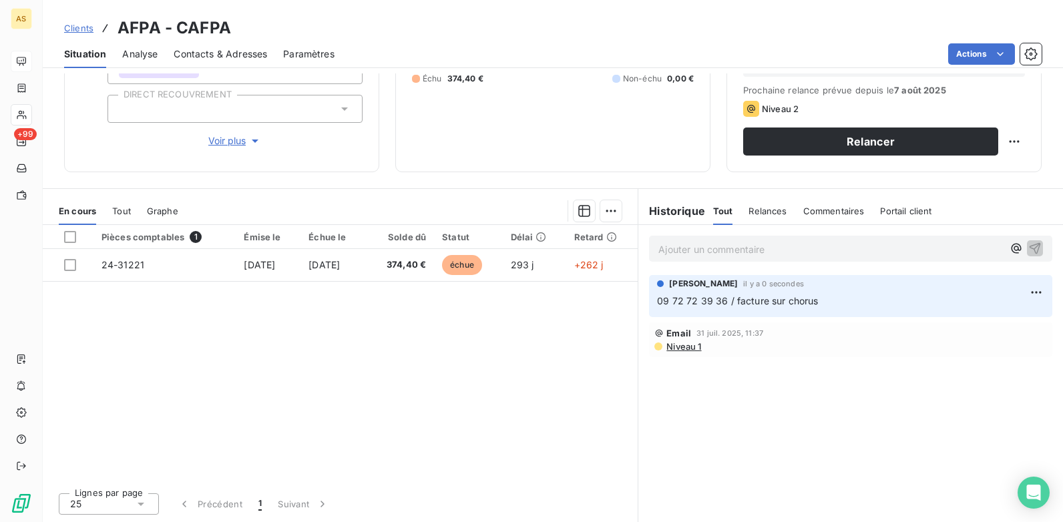
click at [210, 55] on span "Contacts & Adresses" at bounding box center [220, 53] width 93 height 13
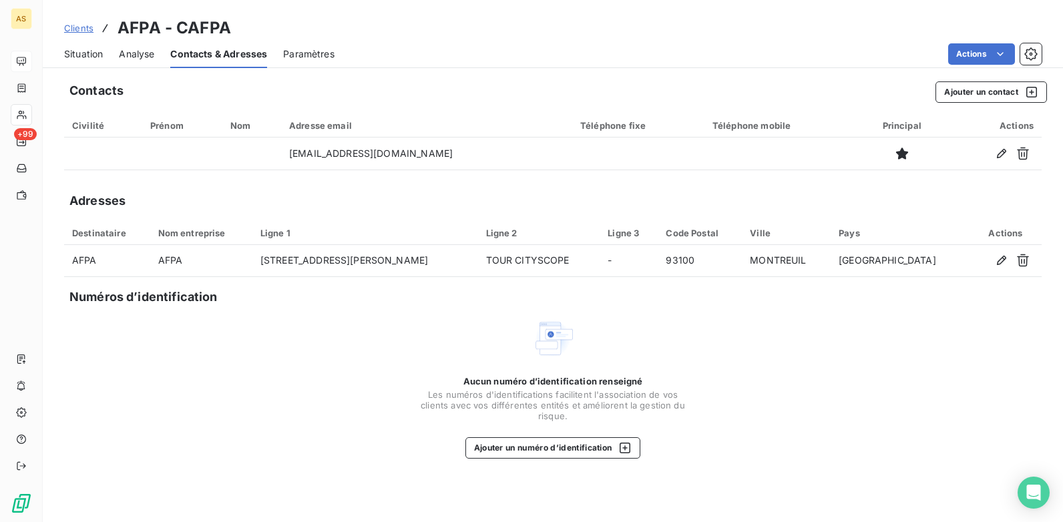
click at [68, 56] on span "Situation" at bounding box center [83, 53] width 39 height 13
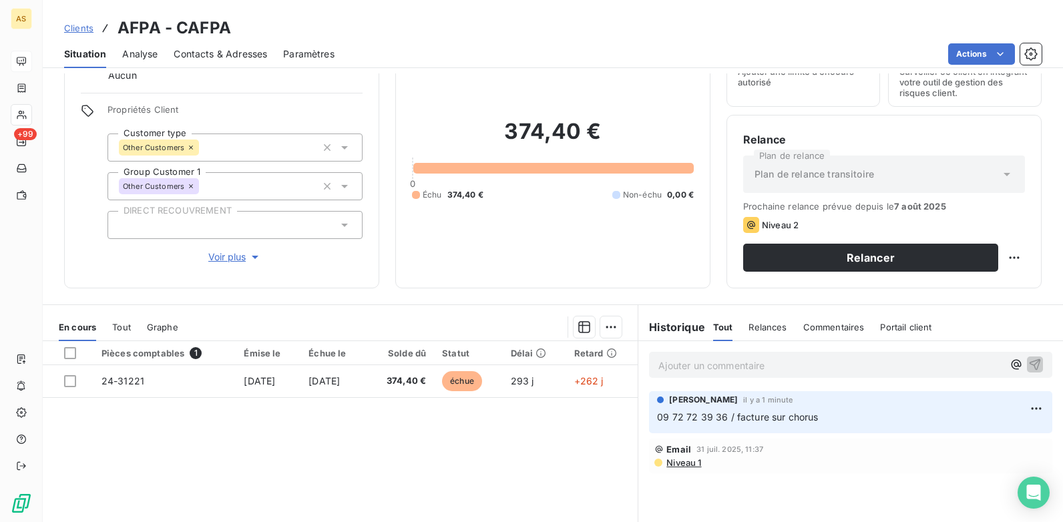
scroll to position [0, 0]
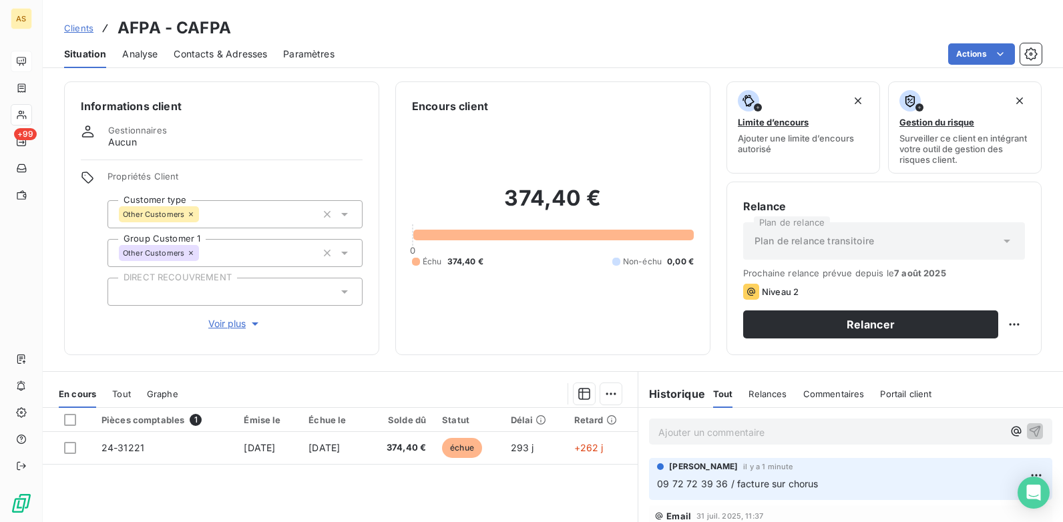
click at [88, 26] on span "Clients" at bounding box center [78, 28] width 29 height 11
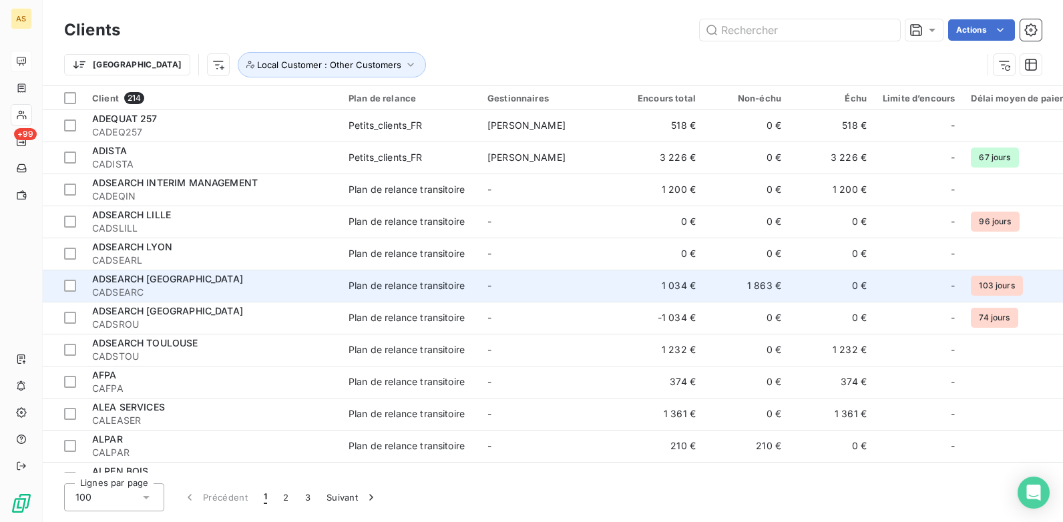
scroll to position [1001, 0]
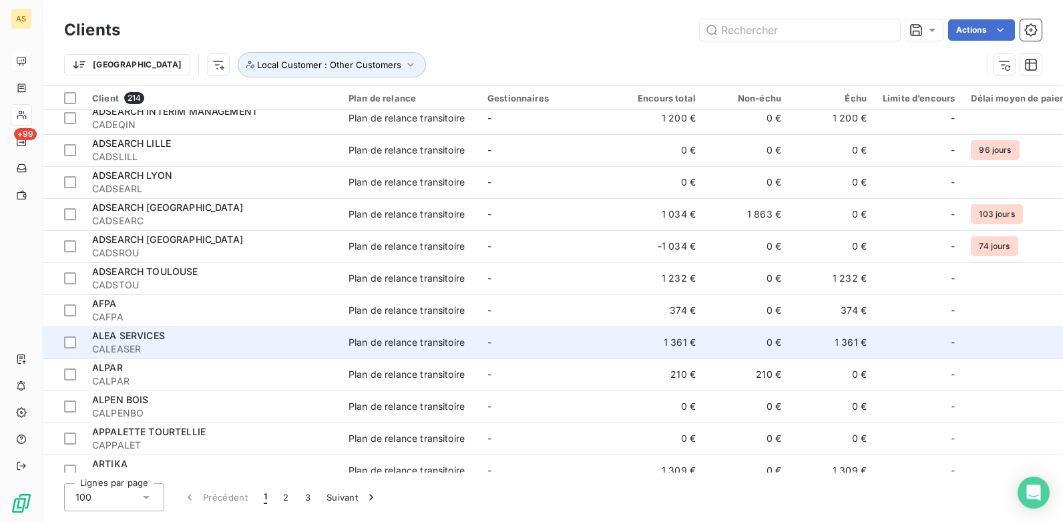
click at [260, 347] on span "CALEASER" at bounding box center [212, 348] width 240 height 13
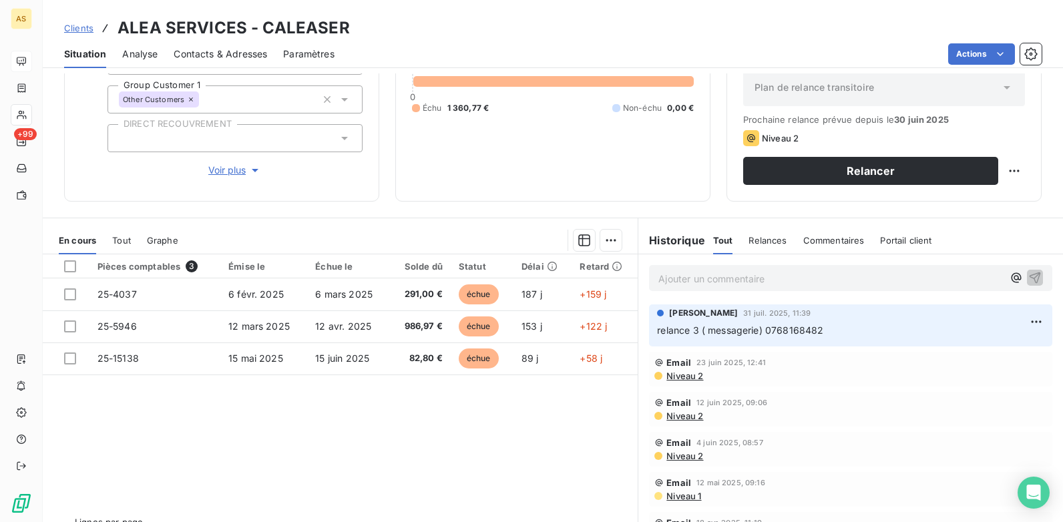
scroll to position [183, 0]
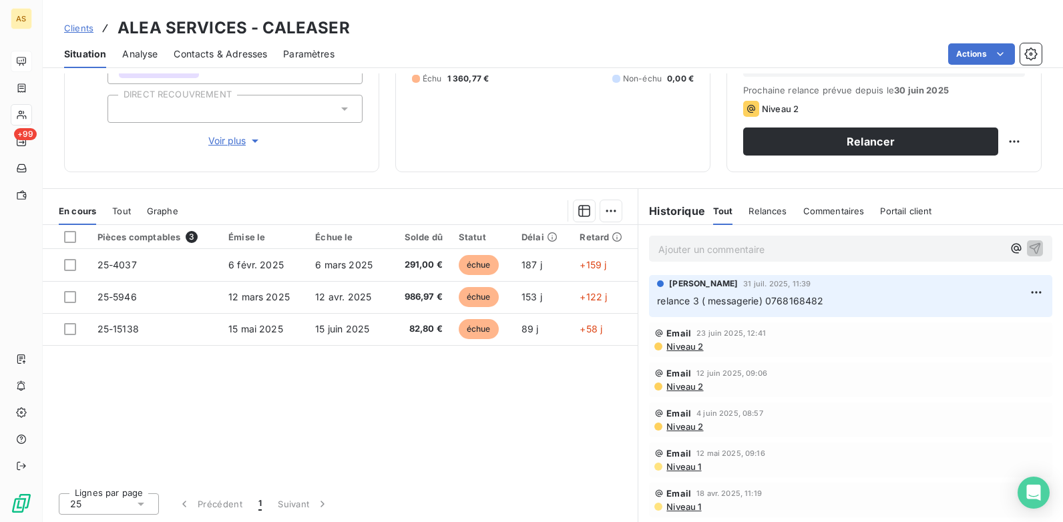
click at [252, 57] on span "Contacts & Adresses" at bounding box center [220, 53] width 93 height 13
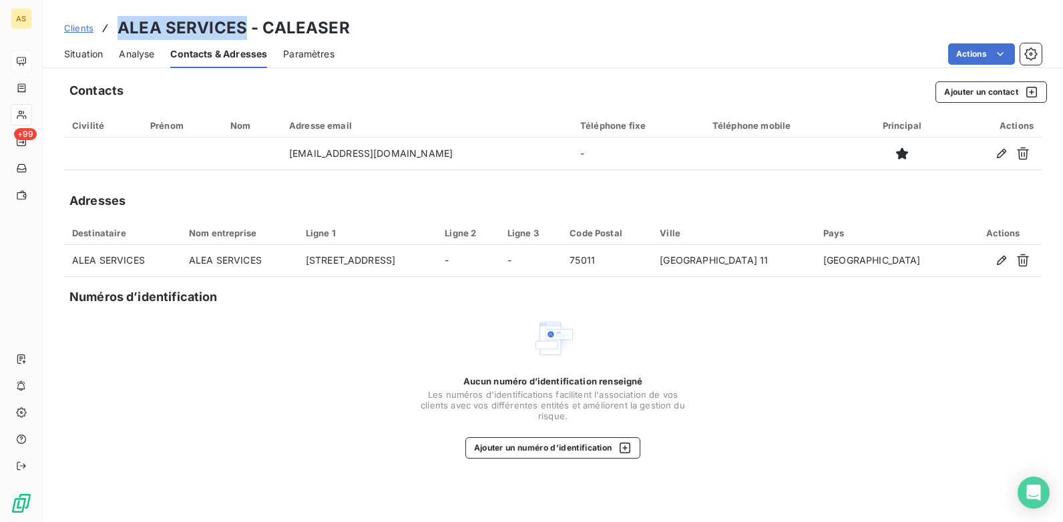
drag, startPoint x: 243, startPoint y: 25, endPoint x: 117, endPoint y: 21, distance: 126.3
click at [118, 21] on h3 "ALEA SERVICES - CALEASER" at bounding box center [234, 28] width 232 height 24
copy h3 "ALEA SERVICES"
click at [89, 132] on th "Civilité" at bounding box center [103, 125] width 78 height 24
click at [88, 54] on span "Situation" at bounding box center [83, 53] width 39 height 13
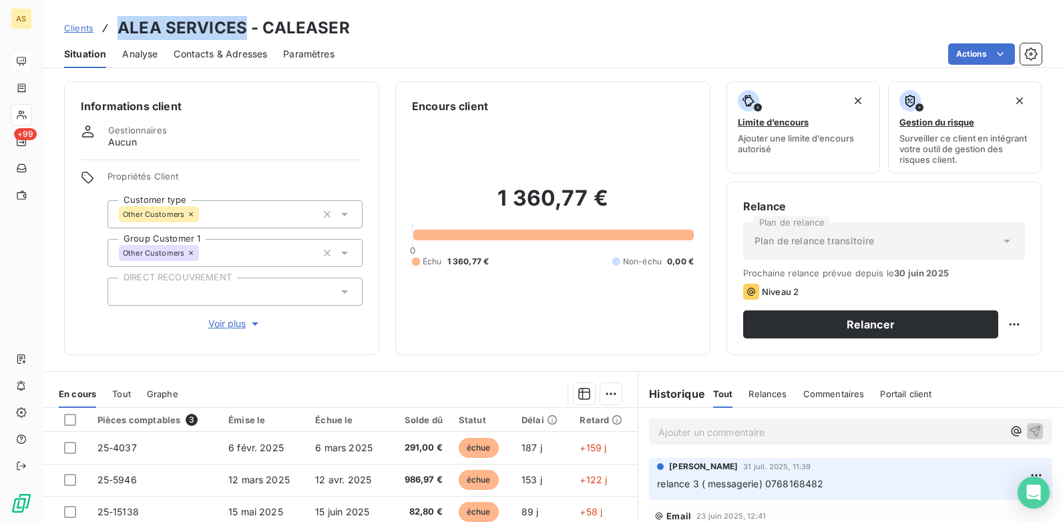
scroll to position [67, 0]
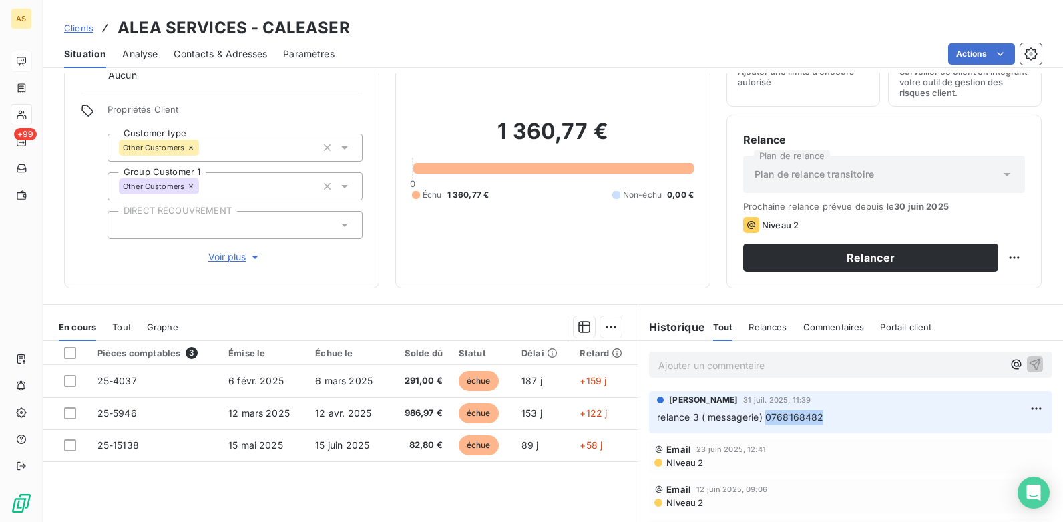
drag, startPoint x: 826, startPoint y: 419, endPoint x: 761, endPoint y: 413, distance: 65.0
click at [761, 413] on p "relance 3 ( messagerie) 0768168482" at bounding box center [850, 417] width 387 height 15
copy span "0768168482"
drag, startPoint x: 245, startPoint y: 27, endPoint x: 118, endPoint y: 18, distance: 127.1
click at [118, 18] on h3 "ALEA SERVICES - CALEASER" at bounding box center [234, 28] width 232 height 24
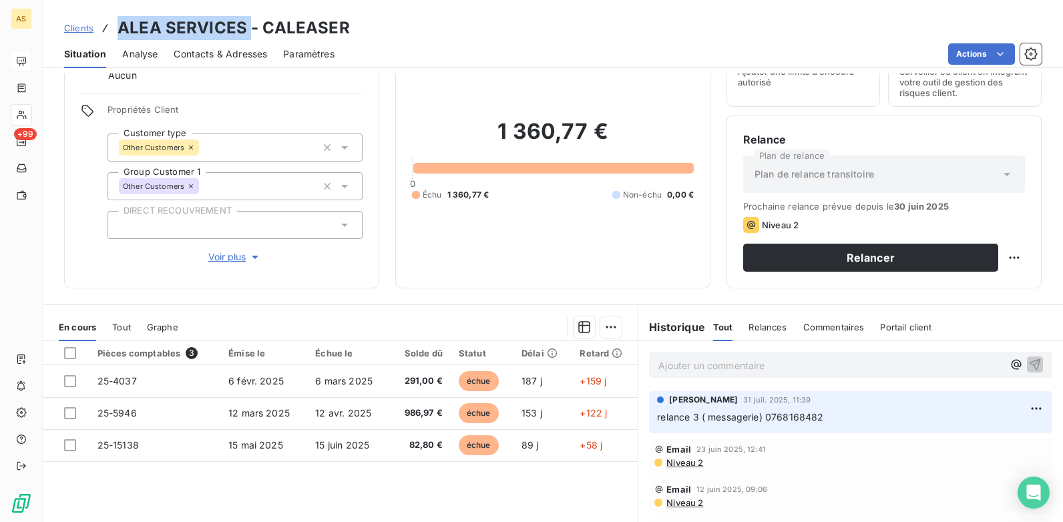
copy h3 "ALEA SERVICES"
click at [80, 33] on link "Clients" at bounding box center [78, 27] width 29 height 13
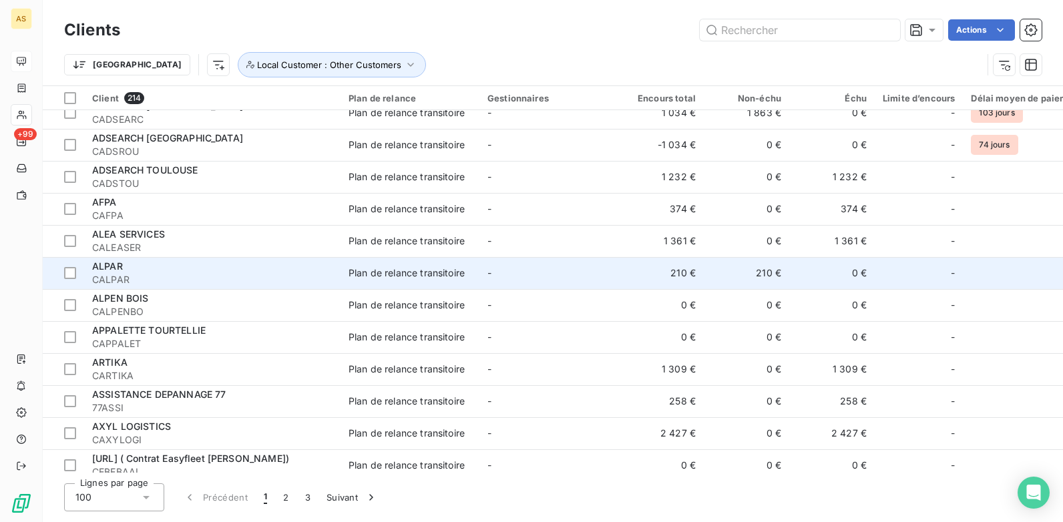
scroll to position [1135, 0]
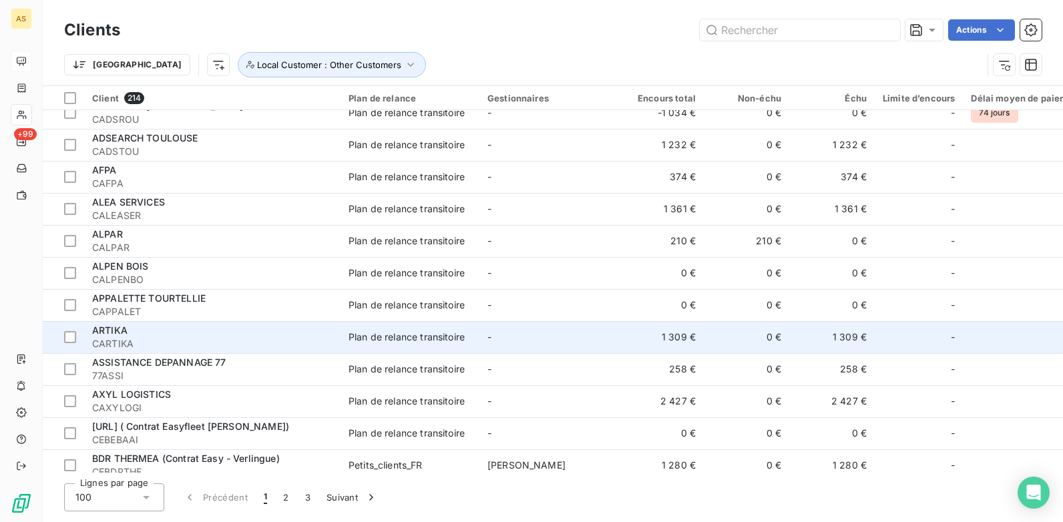
click at [240, 338] on span "CARTIKA" at bounding box center [212, 343] width 240 height 13
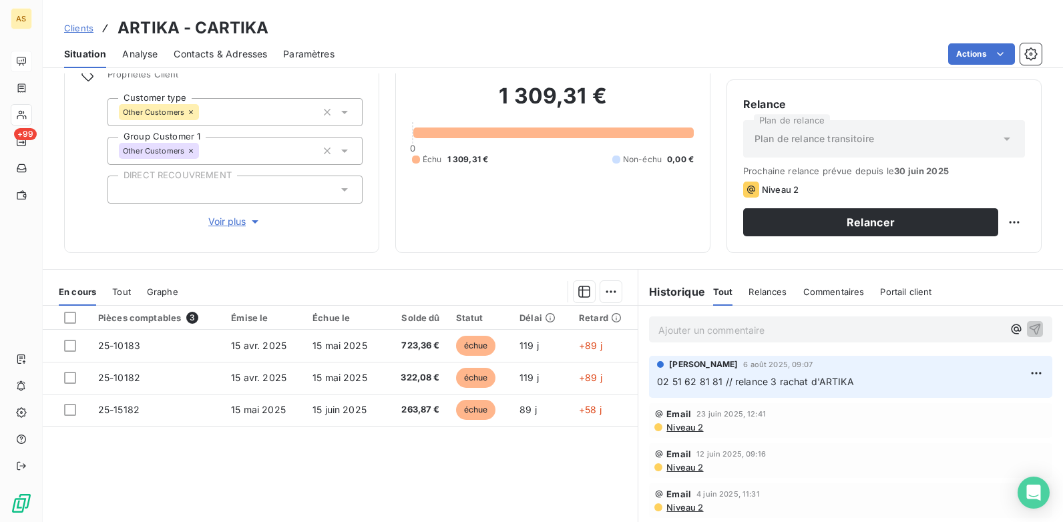
scroll to position [183, 0]
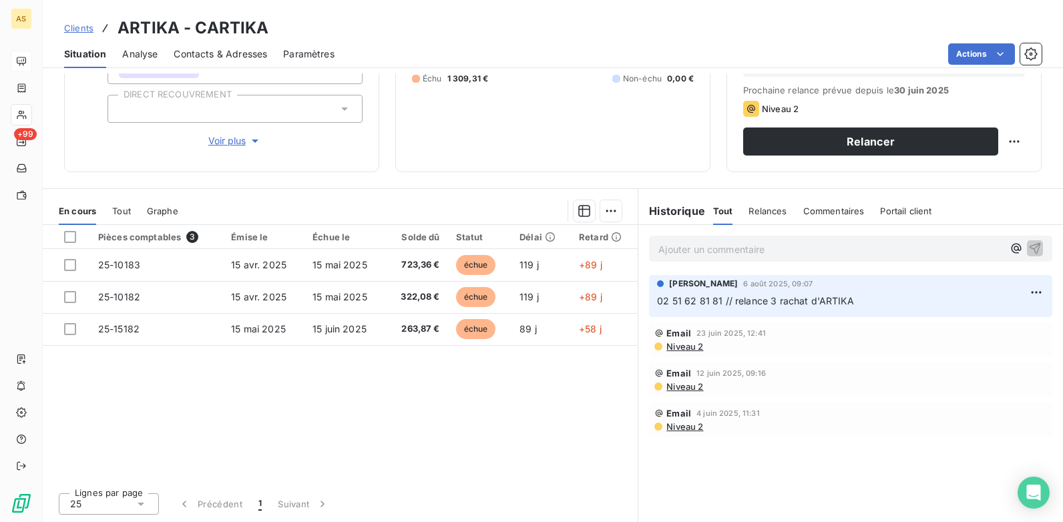
click at [75, 23] on span "Clients" at bounding box center [78, 28] width 29 height 11
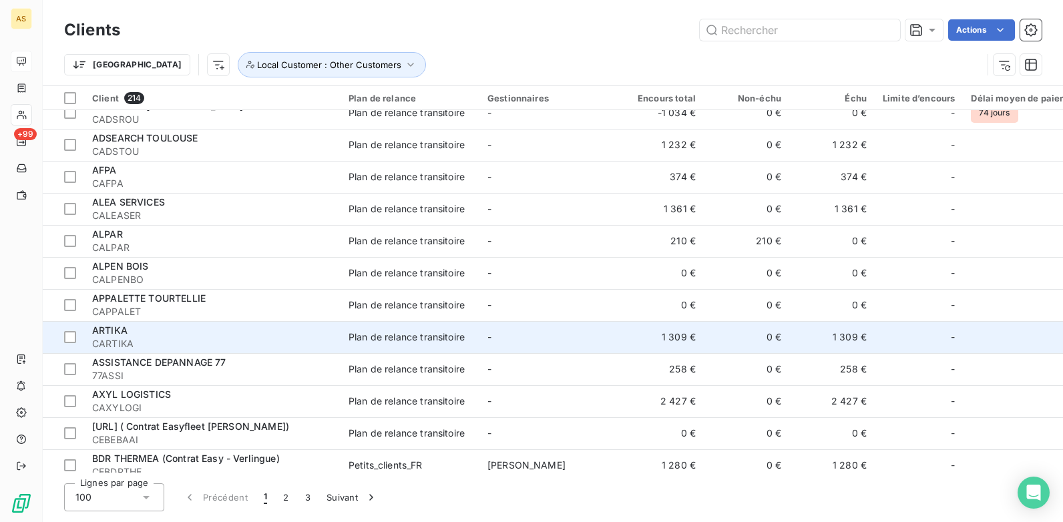
scroll to position [1202, 0]
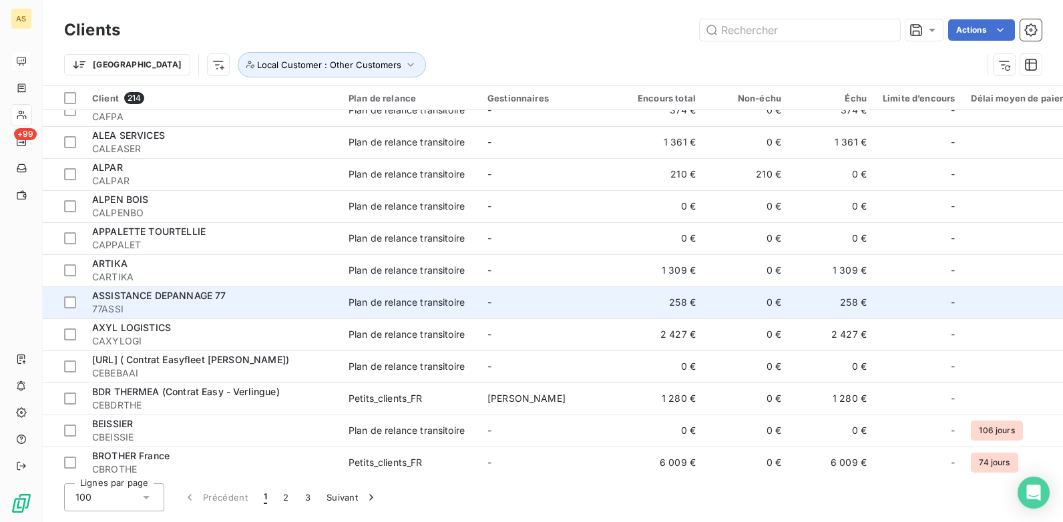
click at [282, 303] on span "77ASSI" at bounding box center [212, 308] width 240 height 13
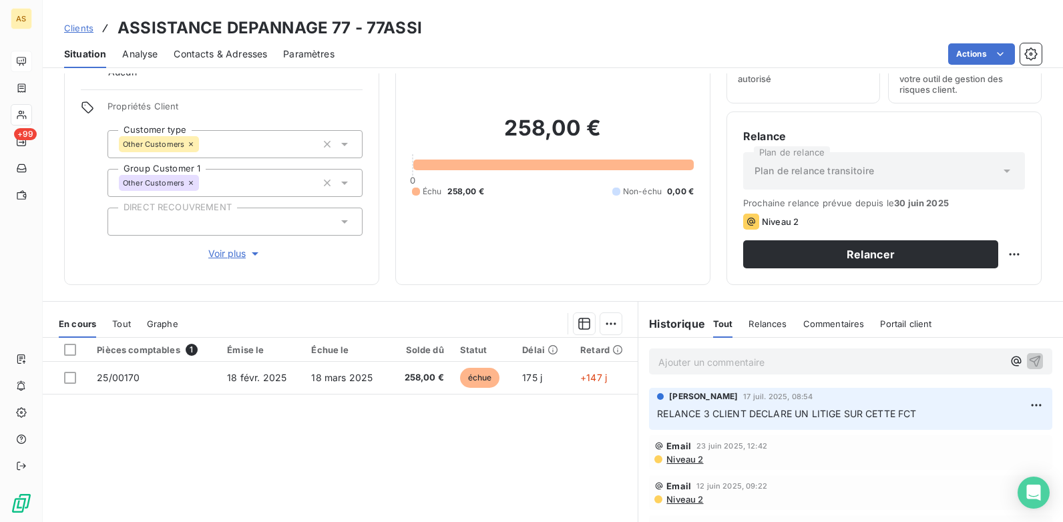
scroll to position [134, 0]
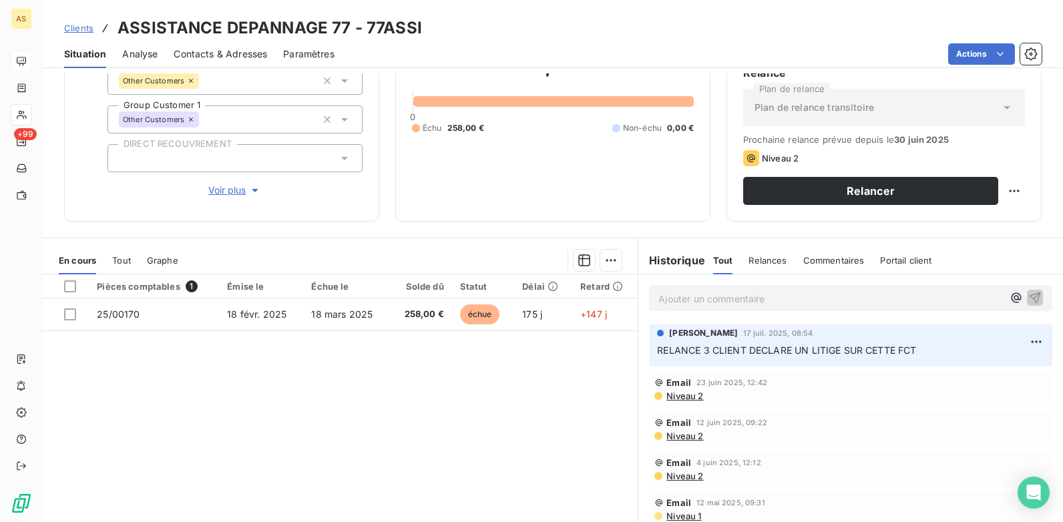
click at [82, 30] on span "Clients" at bounding box center [78, 28] width 29 height 11
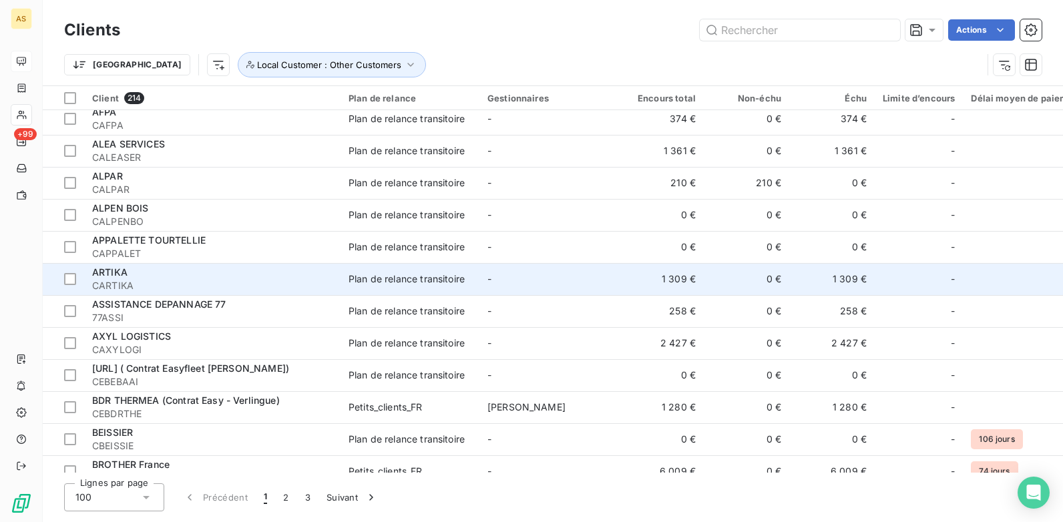
scroll to position [1202, 0]
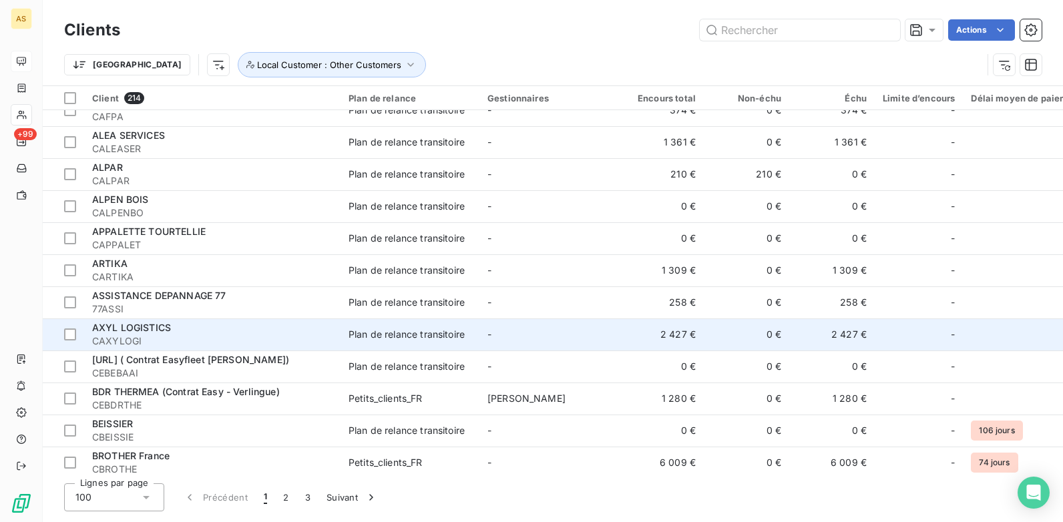
click at [213, 329] on div "AXYL LOGISTICS" at bounding box center [212, 327] width 240 height 13
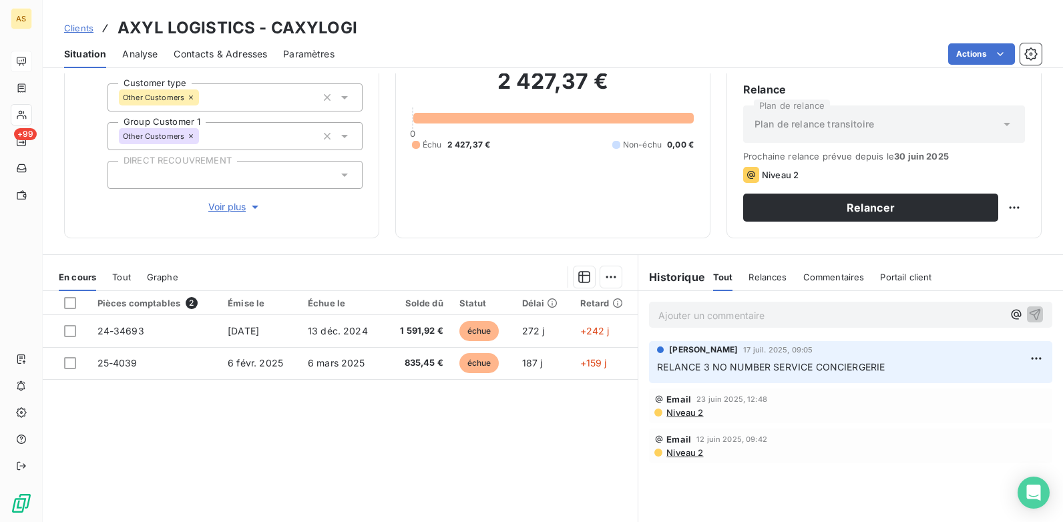
scroll to position [116, 0]
click at [78, 23] on span "Clients" at bounding box center [78, 28] width 29 height 11
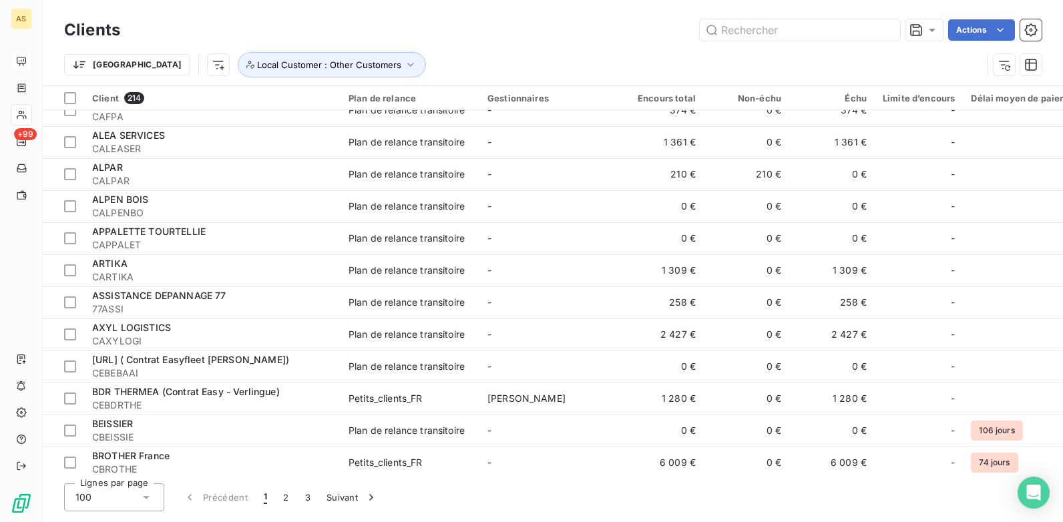
scroll to position [1268, 0]
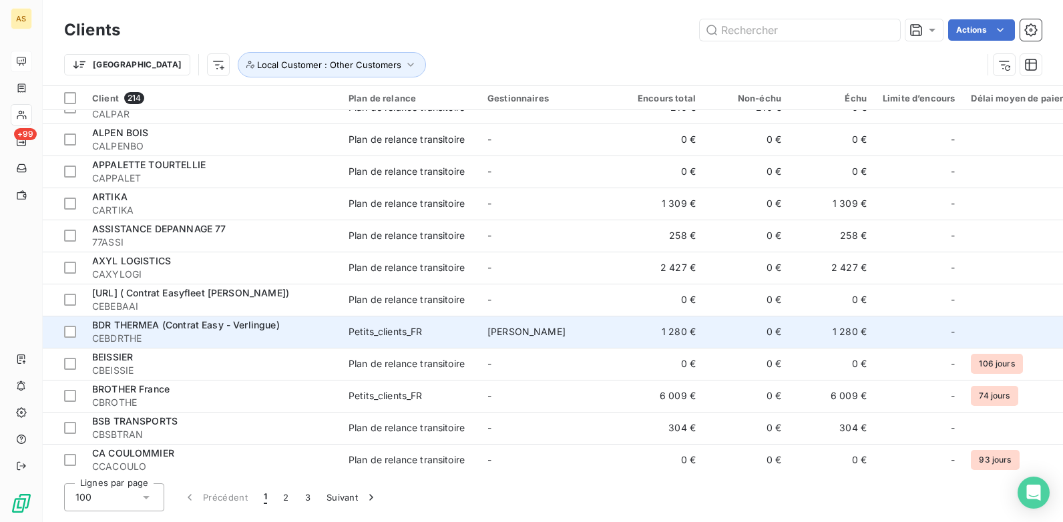
click at [175, 337] on span "CEBDRTHE" at bounding box center [212, 338] width 240 height 13
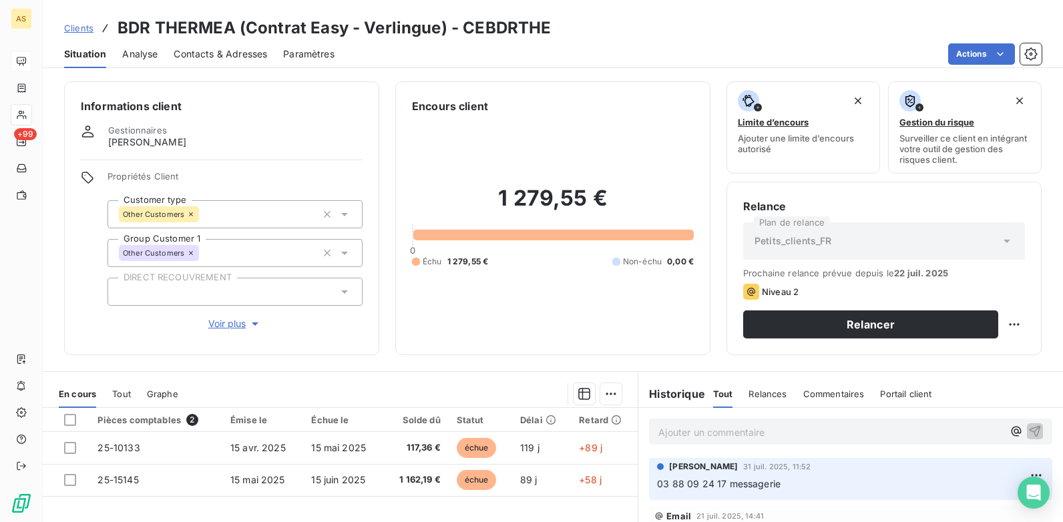
click at [236, 57] on span "Contacts & Adresses" at bounding box center [220, 53] width 93 height 13
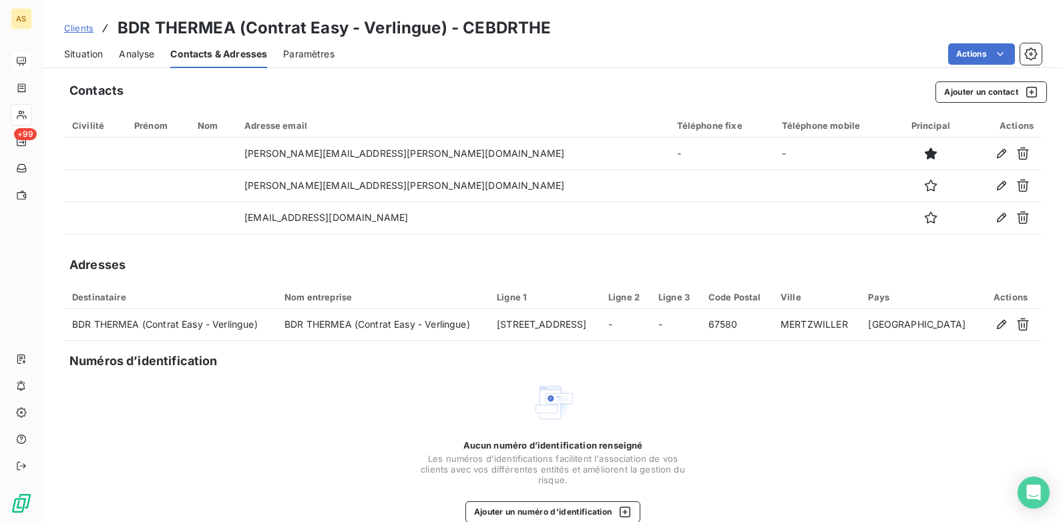
click at [91, 63] on div "Situation" at bounding box center [83, 54] width 39 height 28
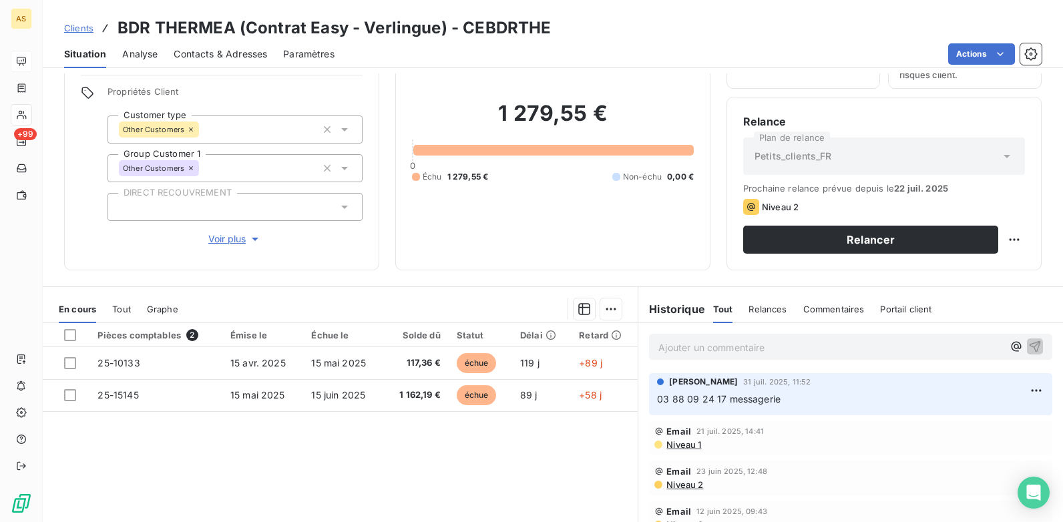
scroll to position [183, 0]
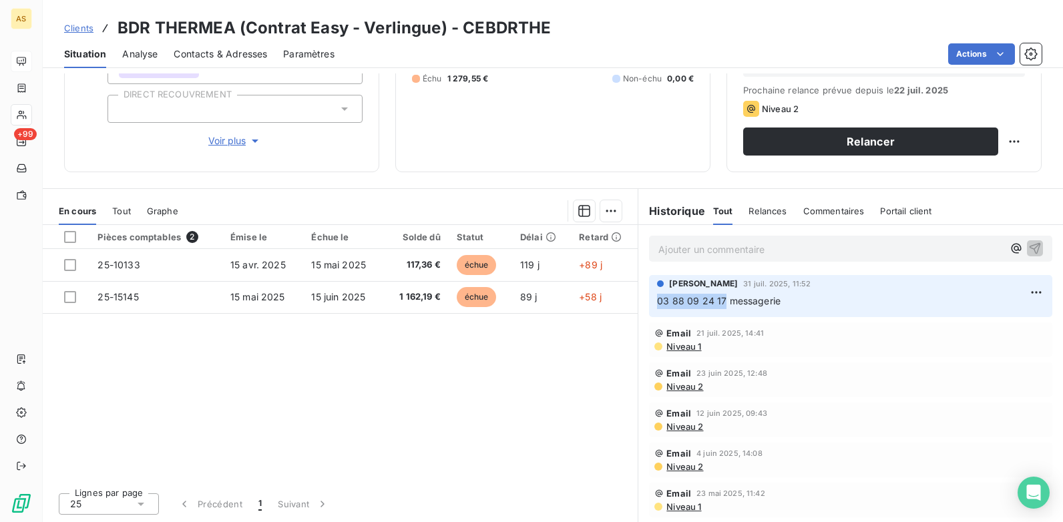
drag, startPoint x: 716, startPoint y: 302, endPoint x: 646, endPoint y: 294, distance: 71.2
click at [649, 294] on div "[PERSON_NAME] 31 juil. 2025, 11:52 03 88 09 24 17 messagerie" at bounding box center [850, 296] width 403 height 42
copy span "03 88 09 24 17"
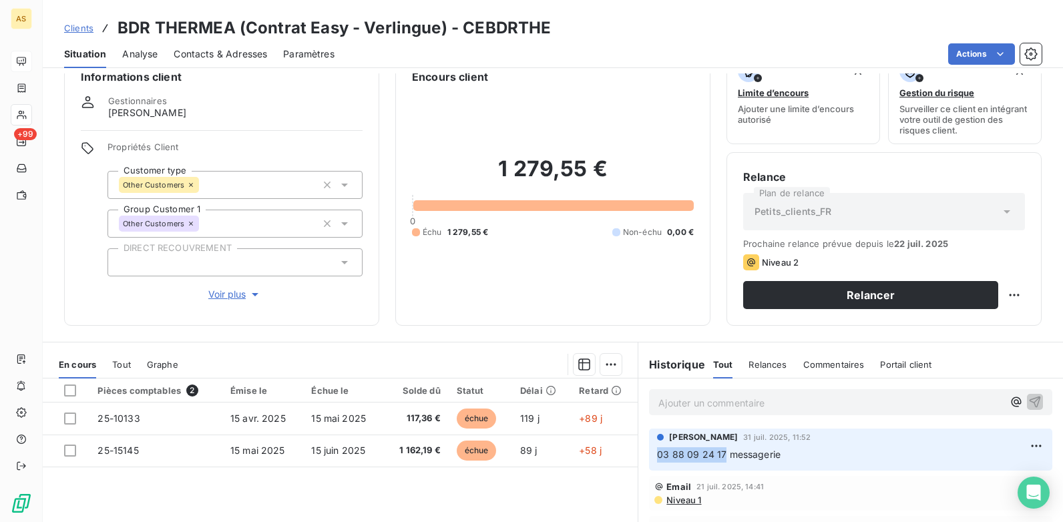
scroll to position [0, 0]
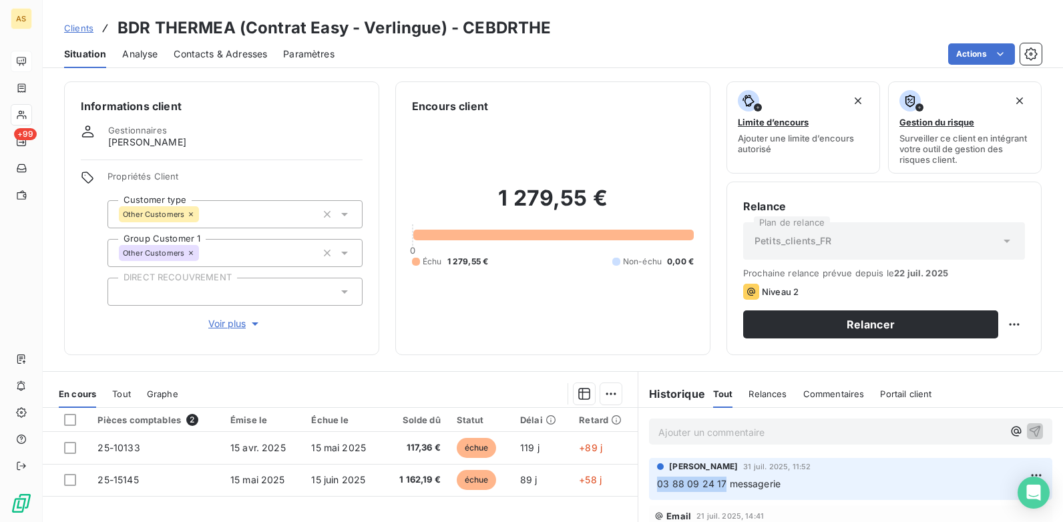
click at [209, 50] on span "Contacts & Adresses" at bounding box center [220, 53] width 93 height 13
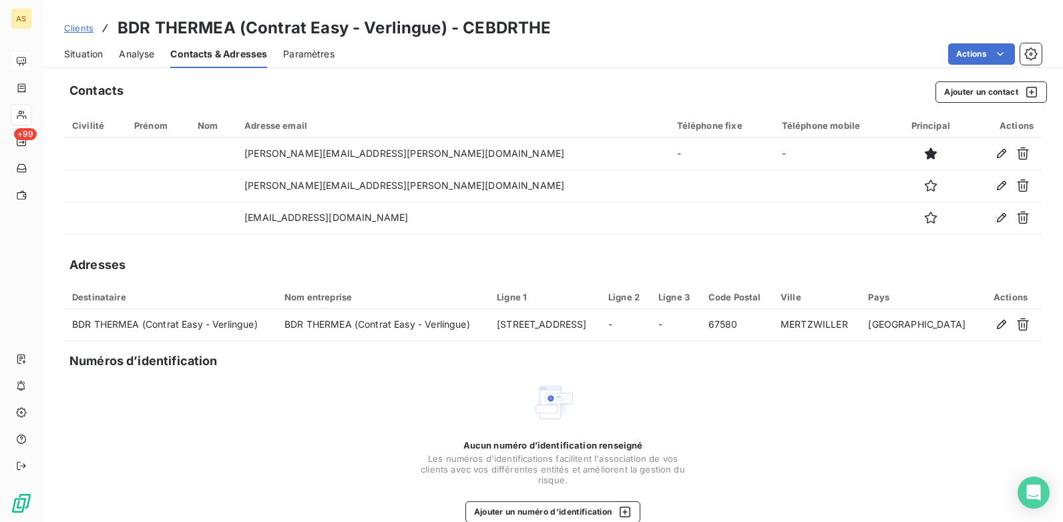
click at [76, 31] on span "Clients" at bounding box center [78, 28] width 29 height 11
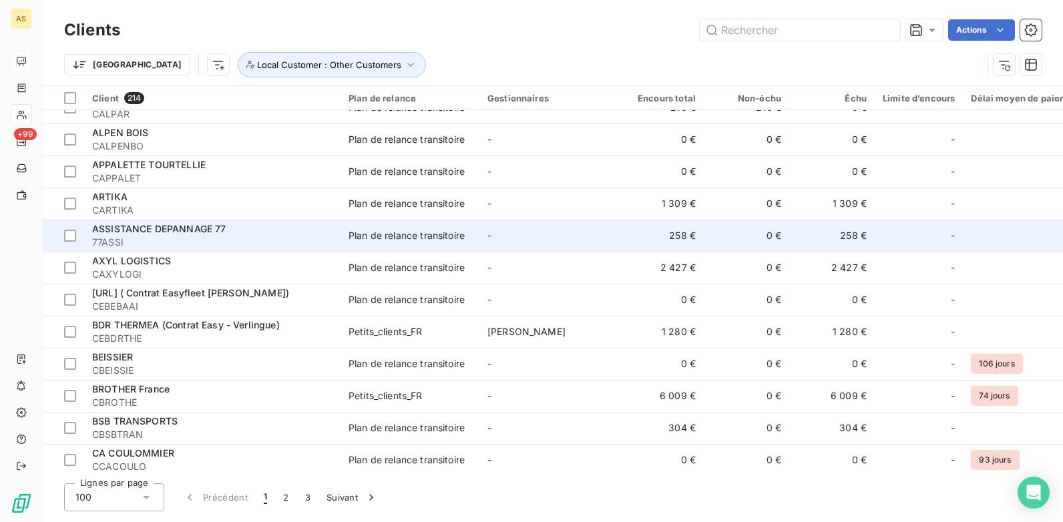
scroll to position [1335, 0]
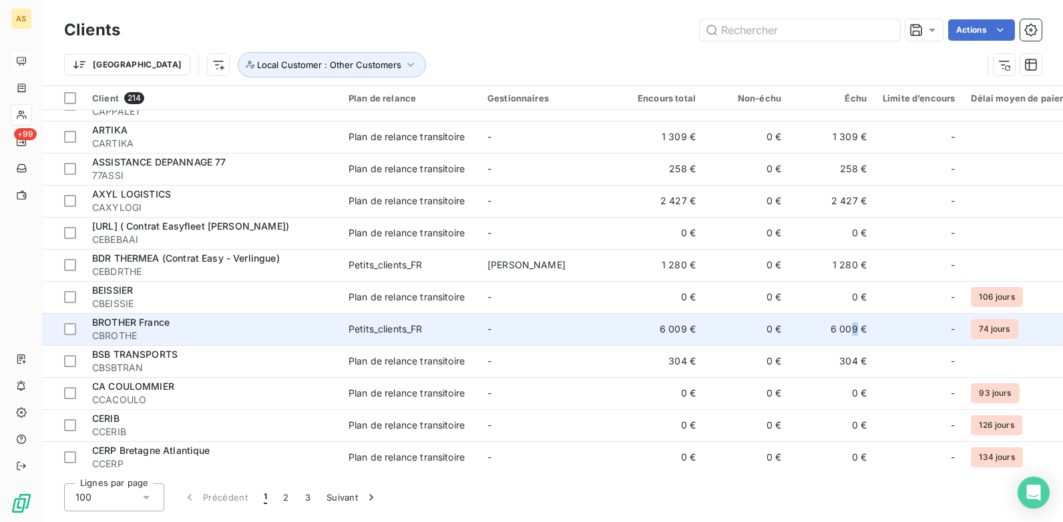
click at [855, 328] on td "6 009 €" at bounding box center [831, 329] width 85 height 32
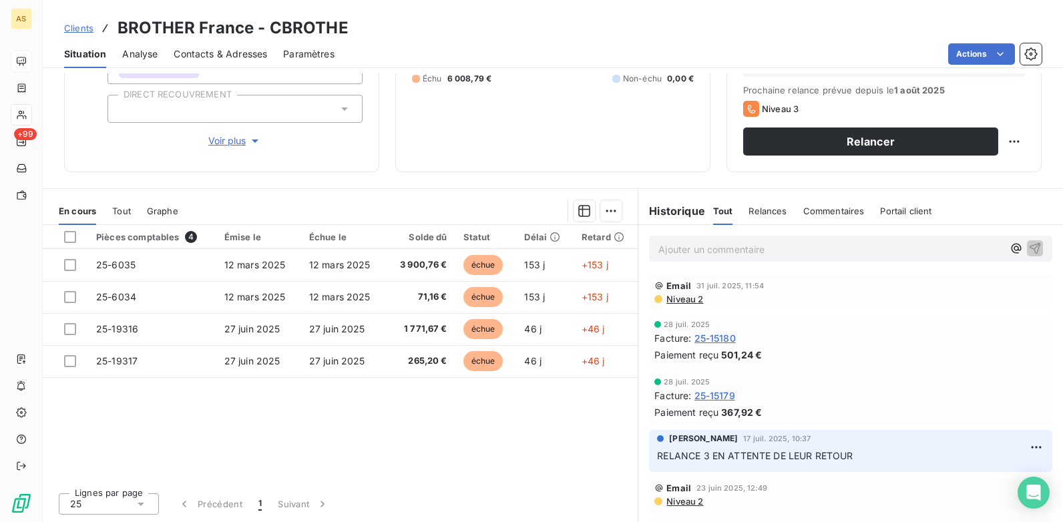
click at [223, 45] on div "Contacts & Adresses" at bounding box center [220, 54] width 93 height 28
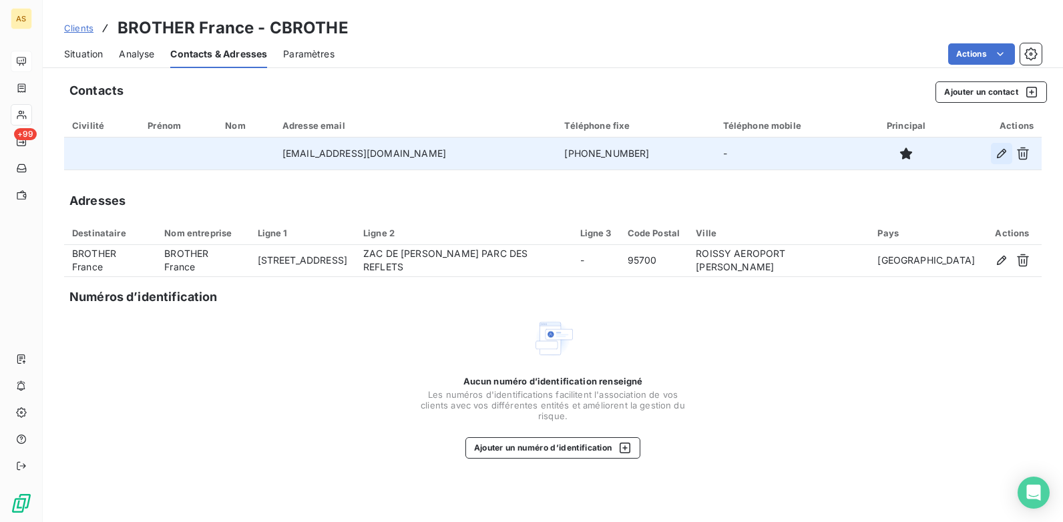
click at [1005, 156] on icon "button" at bounding box center [1001, 153] width 13 height 13
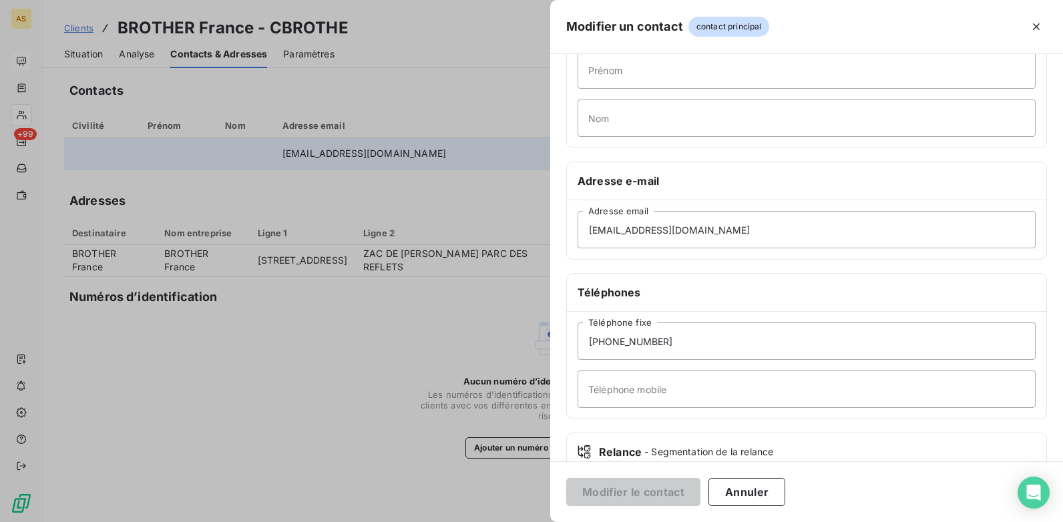
scroll to position [134, 0]
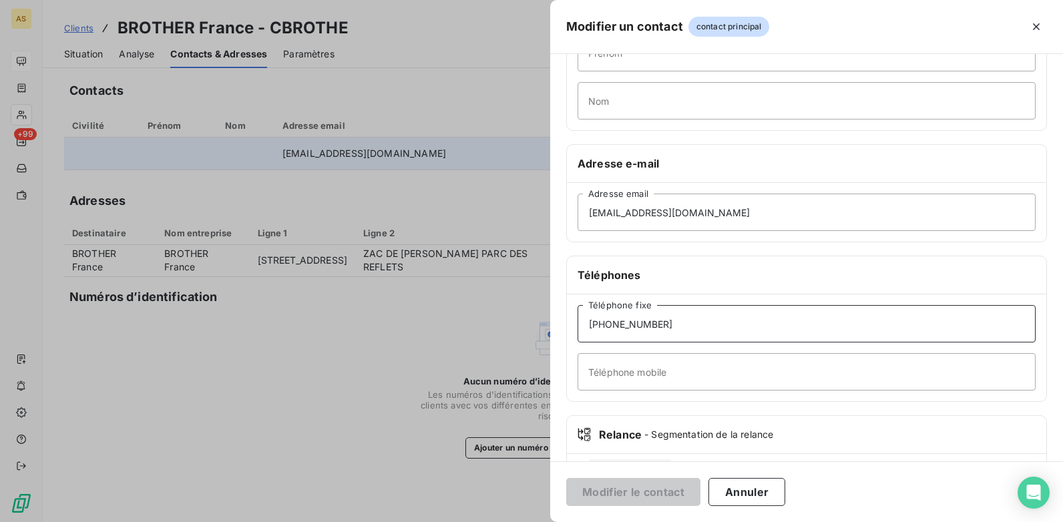
drag, startPoint x: 692, startPoint y: 329, endPoint x: 588, endPoint y: 321, distance: 105.1
click at [588, 321] on input "[PHONE_NUMBER]" at bounding box center [806, 323] width 458 height 37
drag, startPoint x: 449, startPoint y: 326, endPoint x: 22, endPoint y: 351, distance: 428.0
click at [447, 326] on div at bounding box center [531, 261] width 1063 height 522
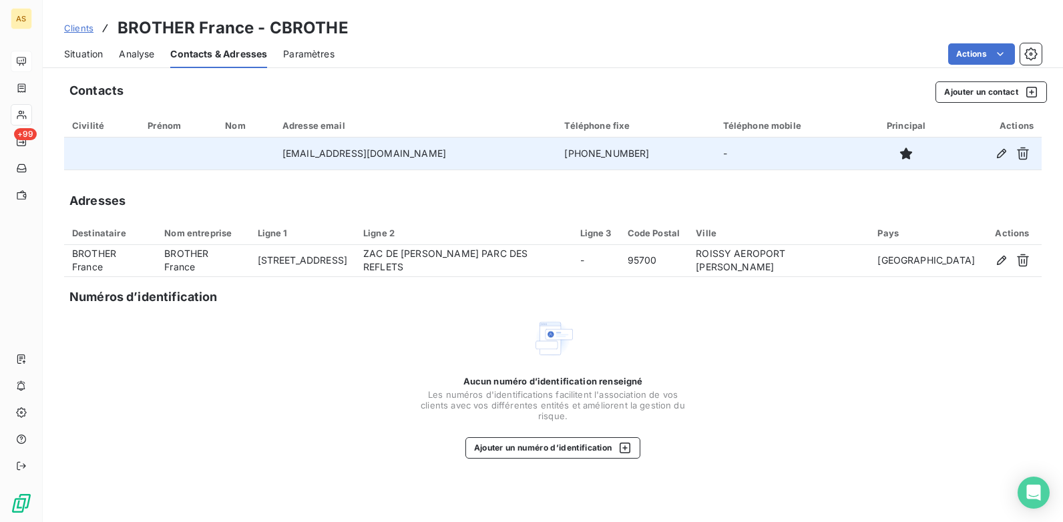
click at [89, 49] on span "Situation" at bounding box center [83, 53] width 39 height 13
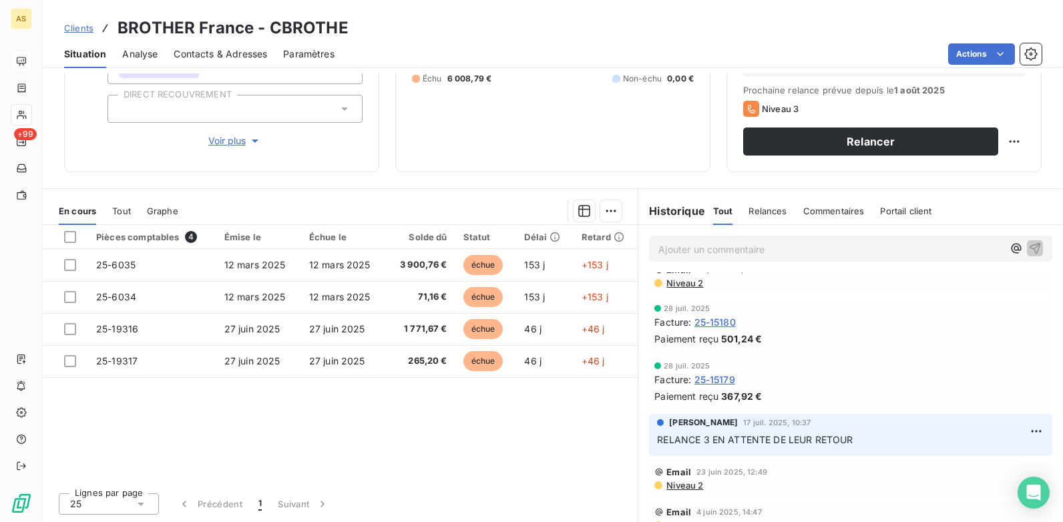
scroll to position [0, 0]
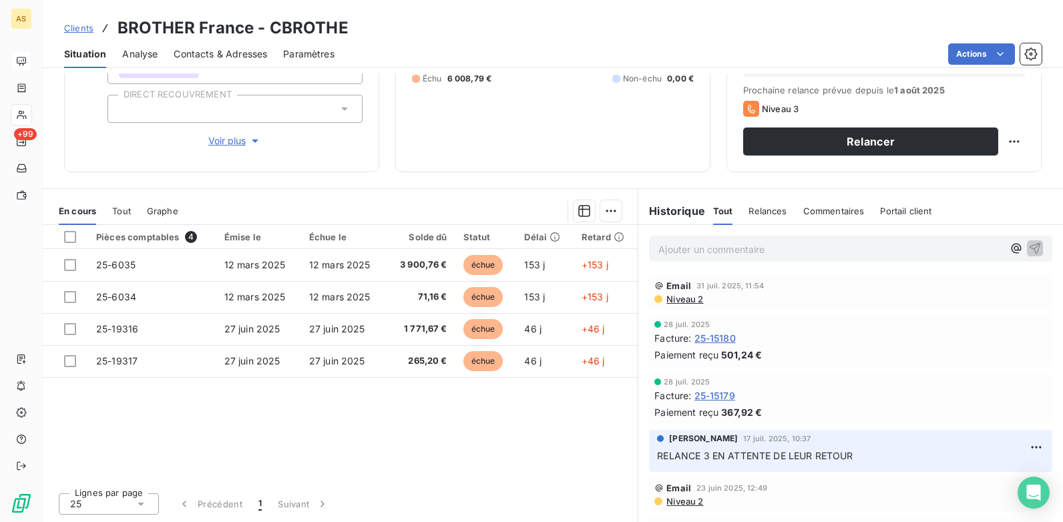
click at [718, 339] on span "25-15180" at bounding box center [714, 338] width 41 height 14
click at [87, 29] on span "Clients" at bounding box center [78, 28] width 29 height 11
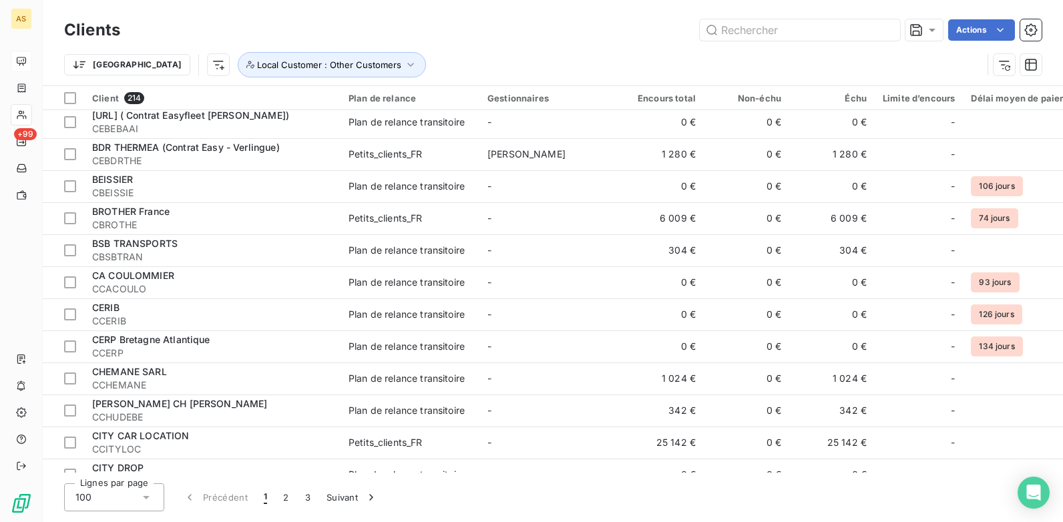
scroll to position [1379, 0]
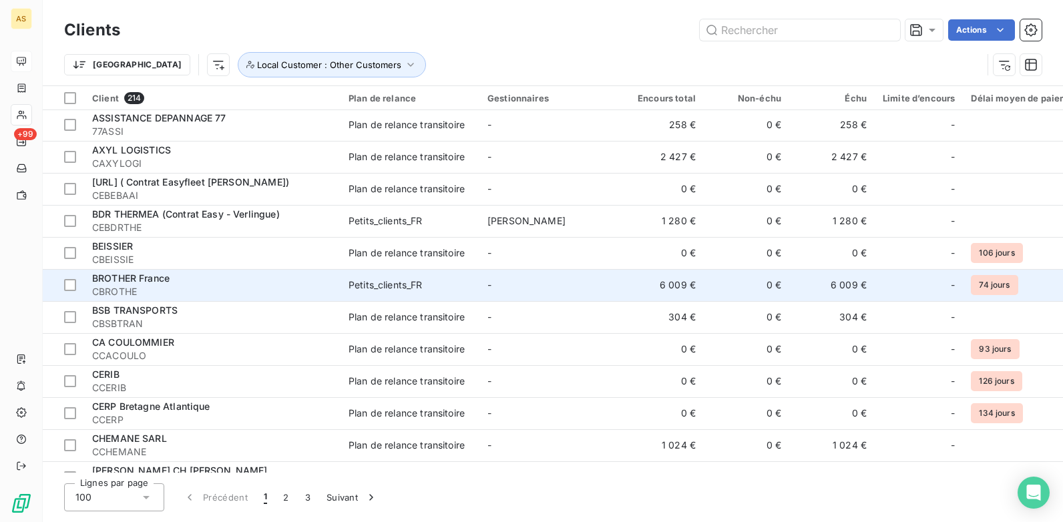
click at [363, 282] on div "Petits_clients_FR" at bounding box center [385, 284] width 74 height 13
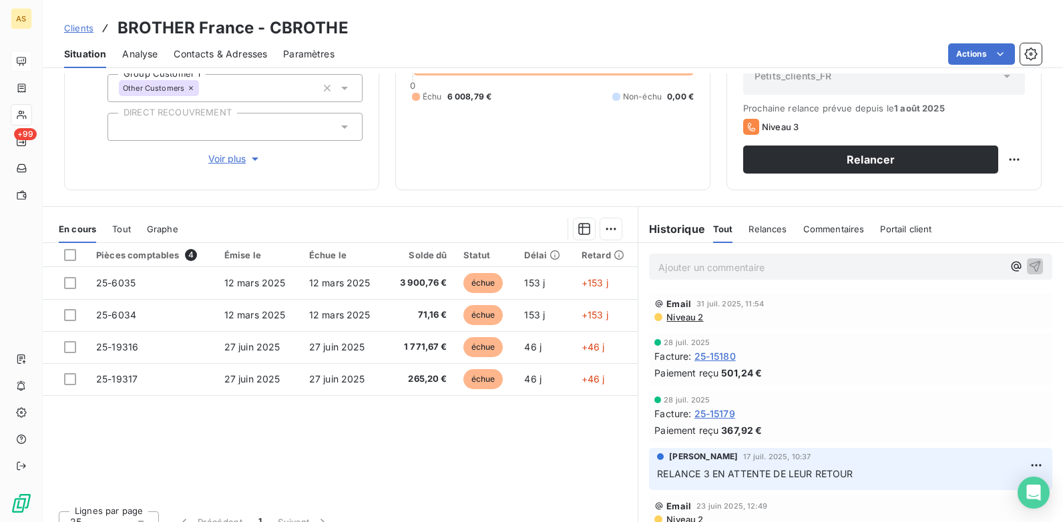
scroll to position [183, 0]
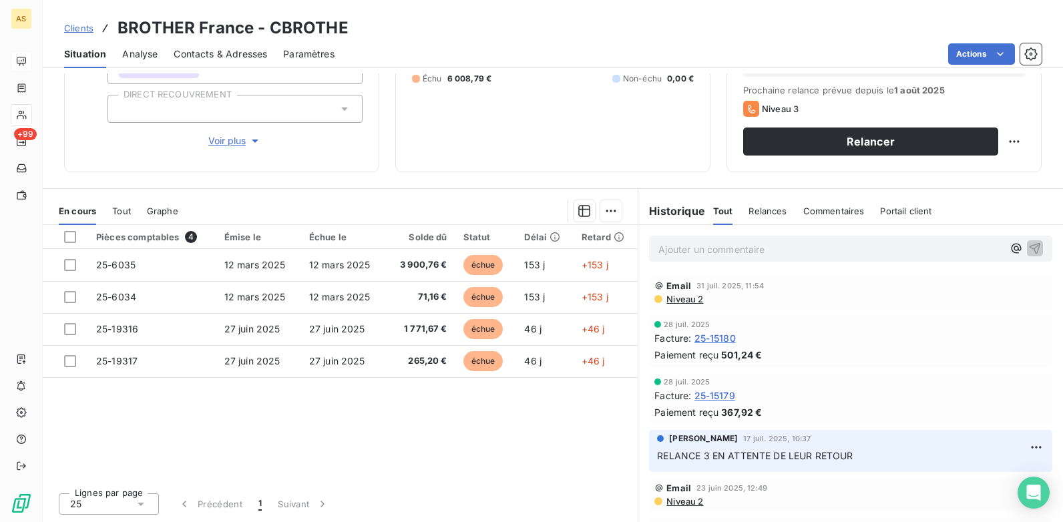
click at [80, 25] on span "Clients" at bounding box center [78, 28] width 29 height 11
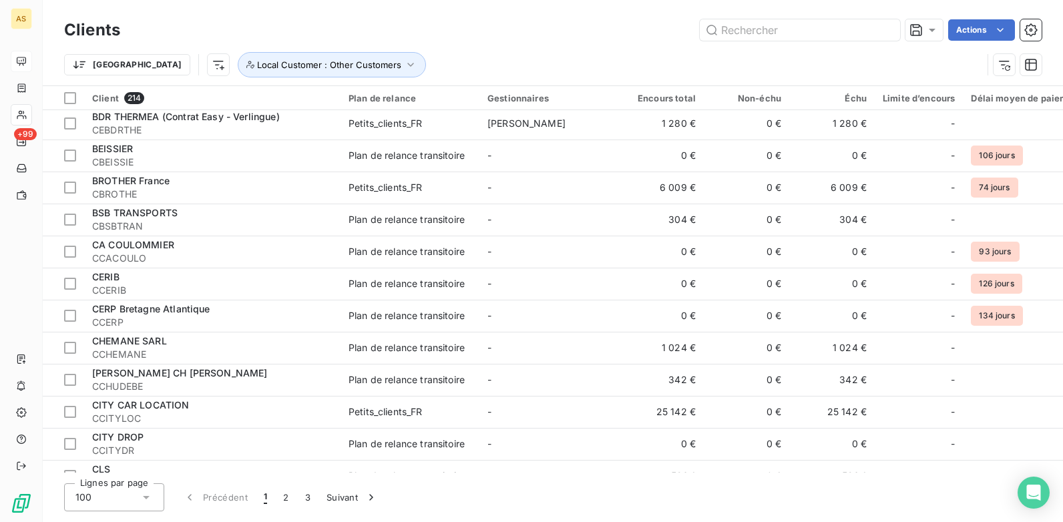
scroll to position [1469, 0]
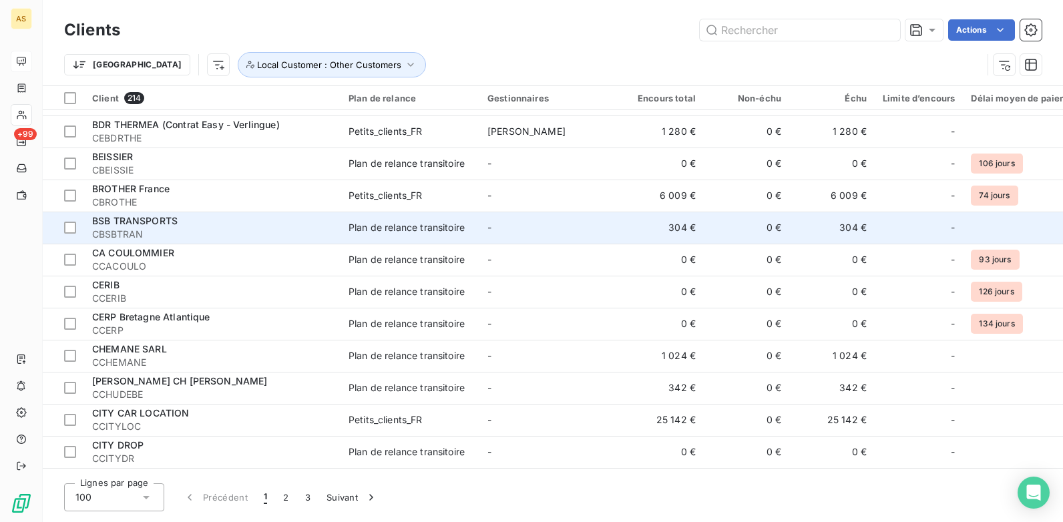
click at [188, 224] on div "BSB TRANSPORTS" at bounding box center [212, 220] width 240 height 13
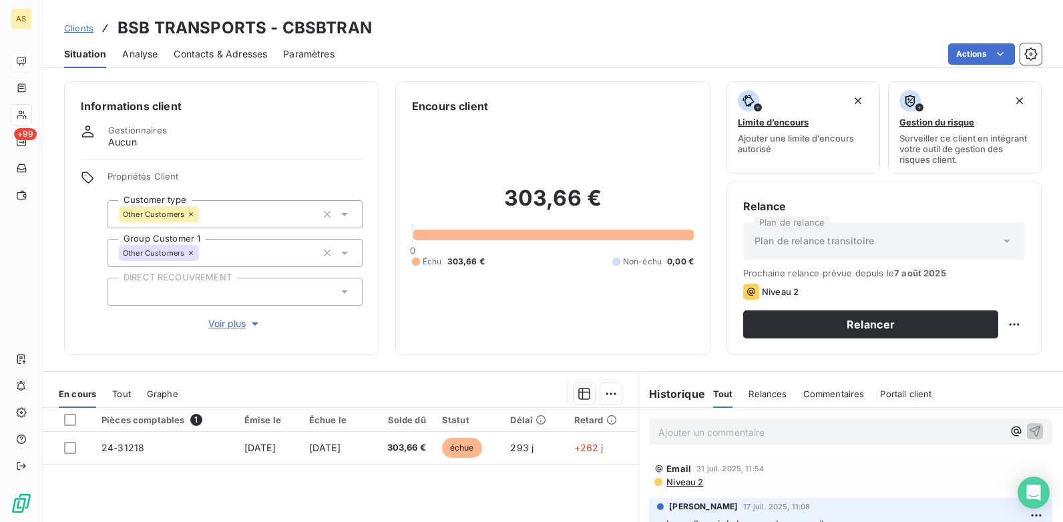
click at [232, 45] on div "Contacts & Adresses" at bounding box center [220, 54] width 93 height 28
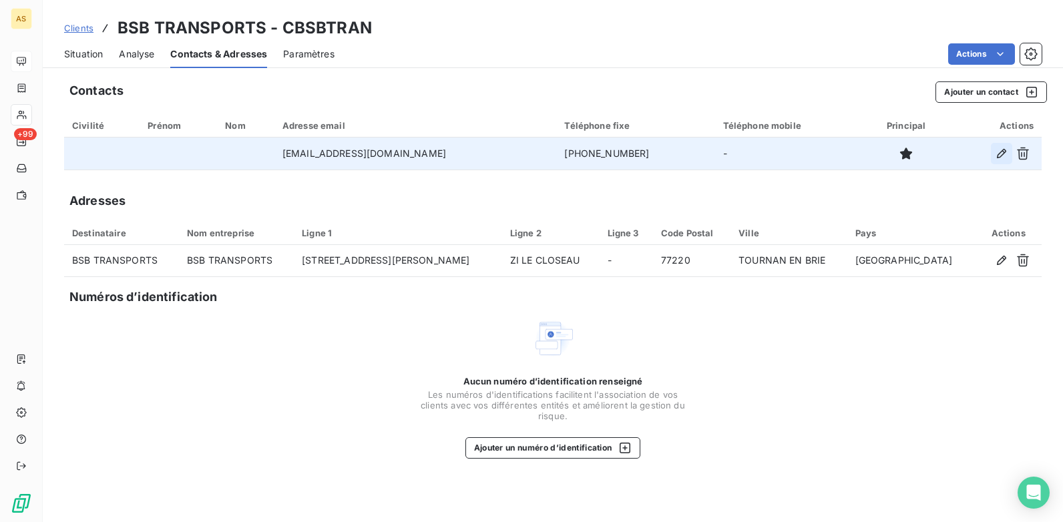
click at [997, 158] on icon "button" at bounding box center [1001, 153] width 9 height 9
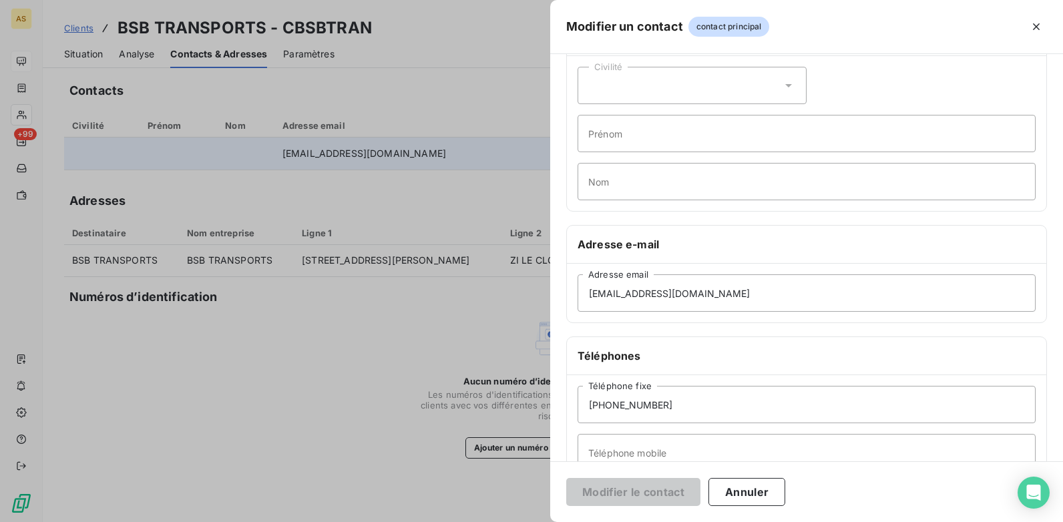
scroll to position [134, 0]
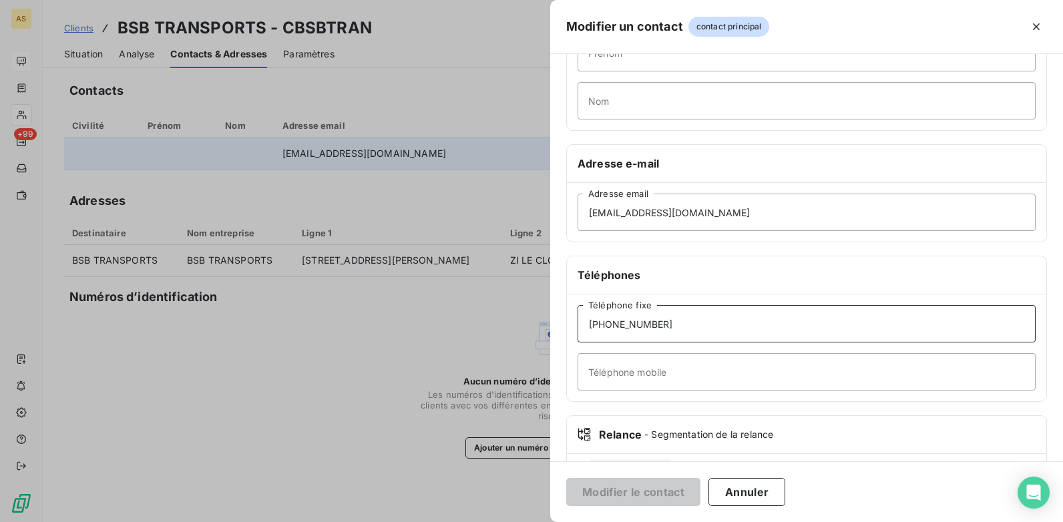
drag, startPoint x: 656, startPoint y: 320, endPoint x: 499, endPoint y: 311, distance: 157.2
click at [499, 521] on div "Modifier un contact contact principal Informations générales Civilité Prénom No…" at bounding box center [531, 522] width 1063 height 0
click at [276, 389] on div at bounding box center [531, 261] width 1063 height 522
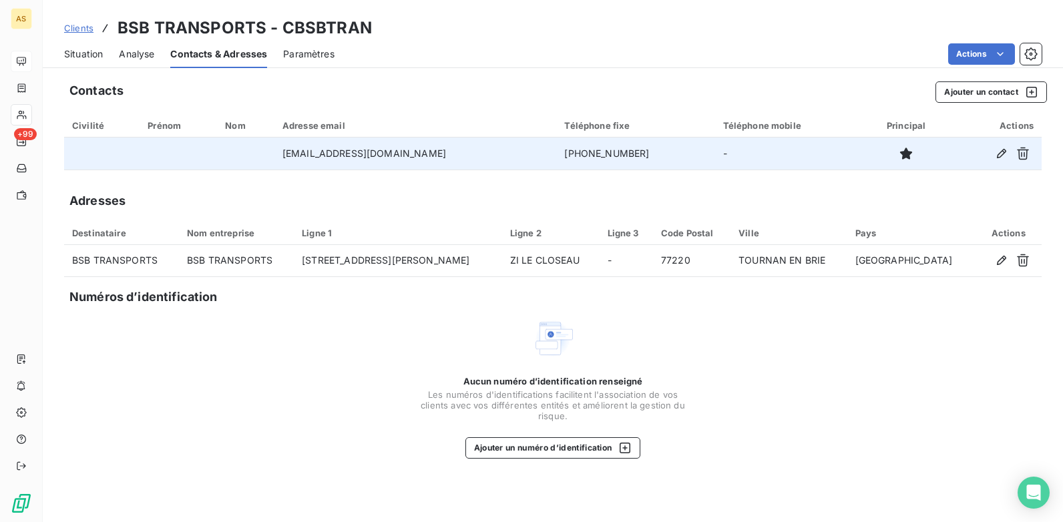
click at [75, 26] on span "Clients" at bounding box center [78, 28] width 29 height 11
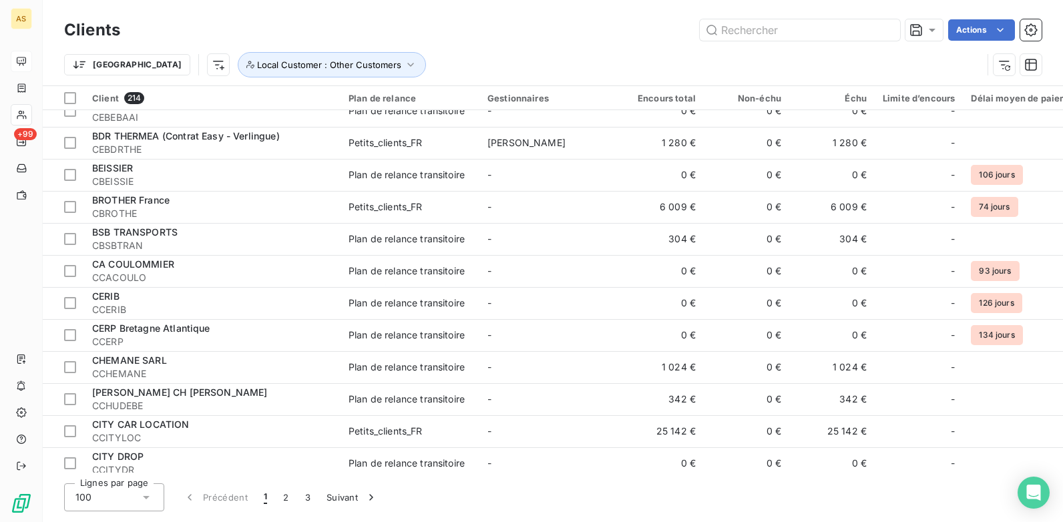
scroll to position [1446, 0]
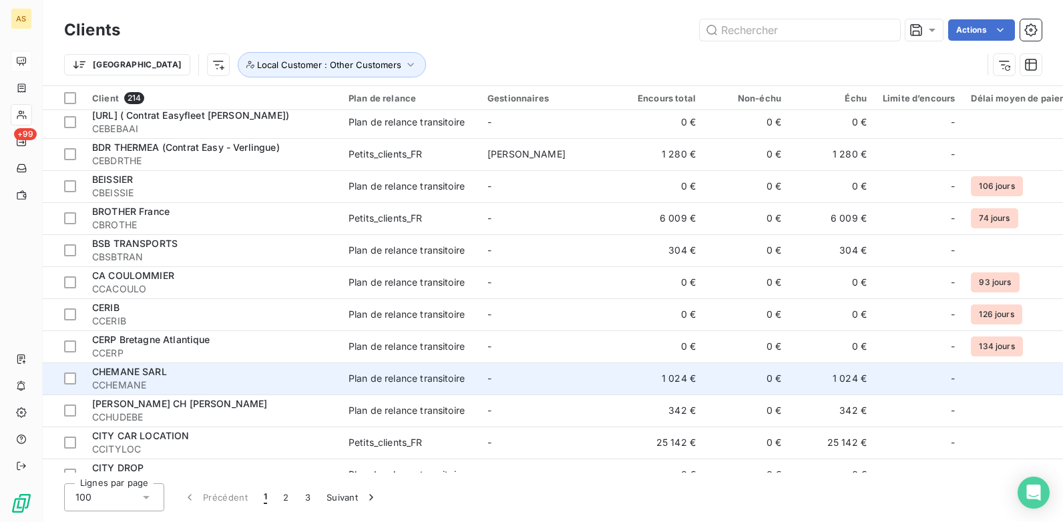
click at [205, 385] on span "CCHEMANE" at bounding box center [212, 385] width 240 height 13
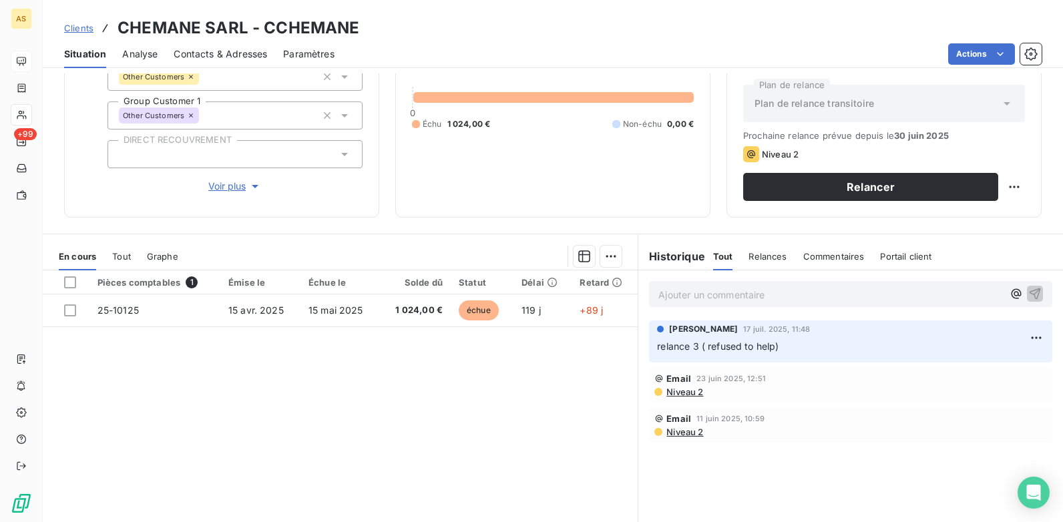
scroll to position [183, 0]
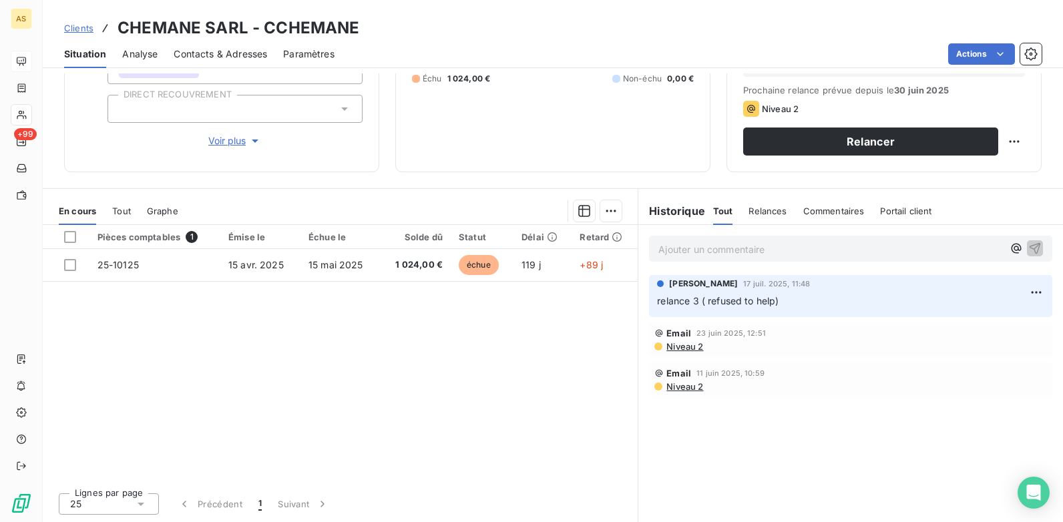
click at [204, 49] on span "Contacts & Adresses" at bounding box center [220, 53] width 93 height 13
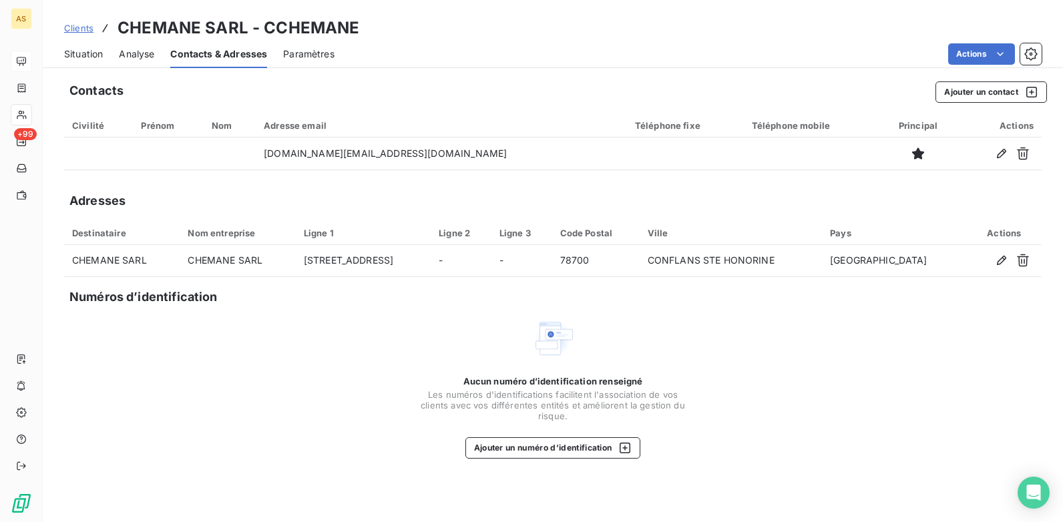
click at [67, 27] on span "Clients" at bounding box center [78, 28] width 29 height 11
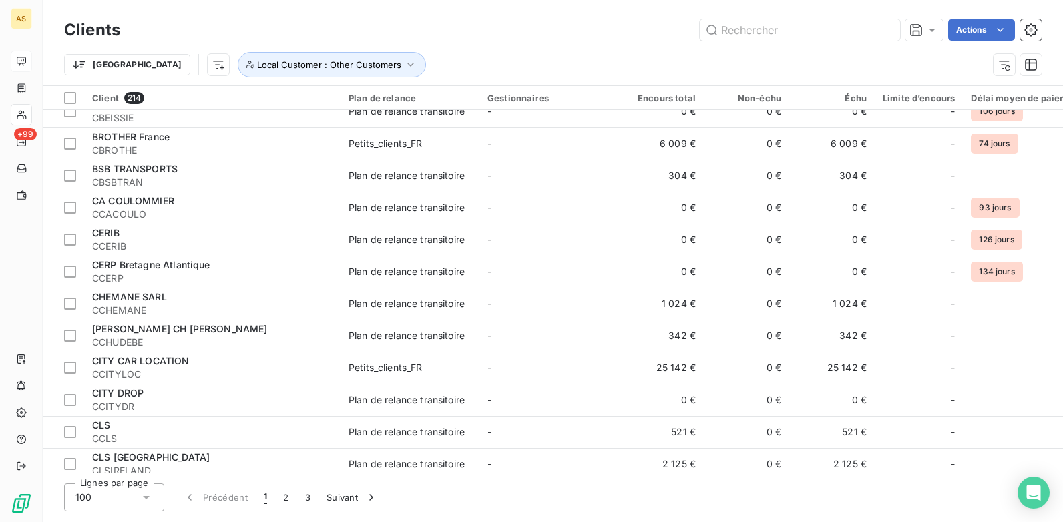
scroll to position [1536, 0]
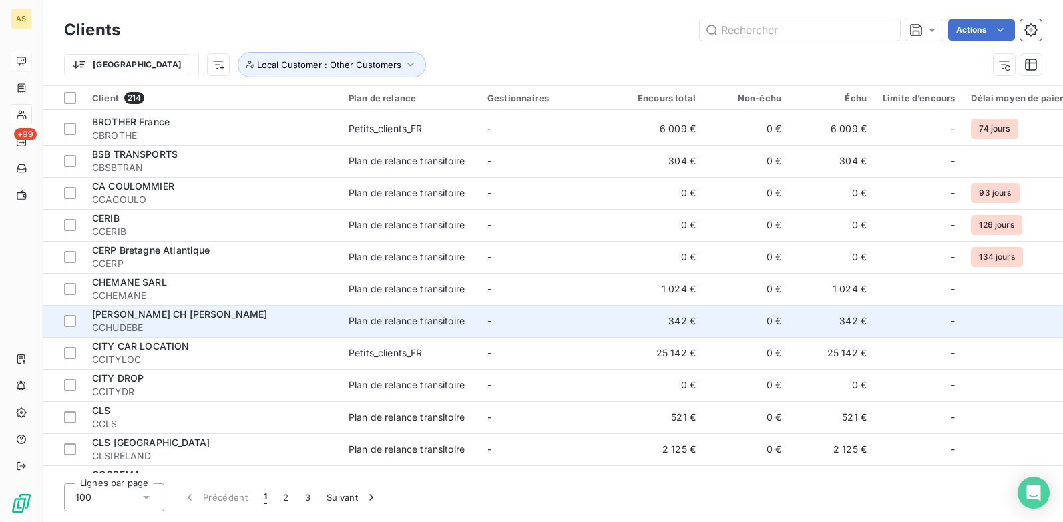
click at [255, 326] on span "CCHUDEBE" at bounding box center [212, 327] width 240 height 13
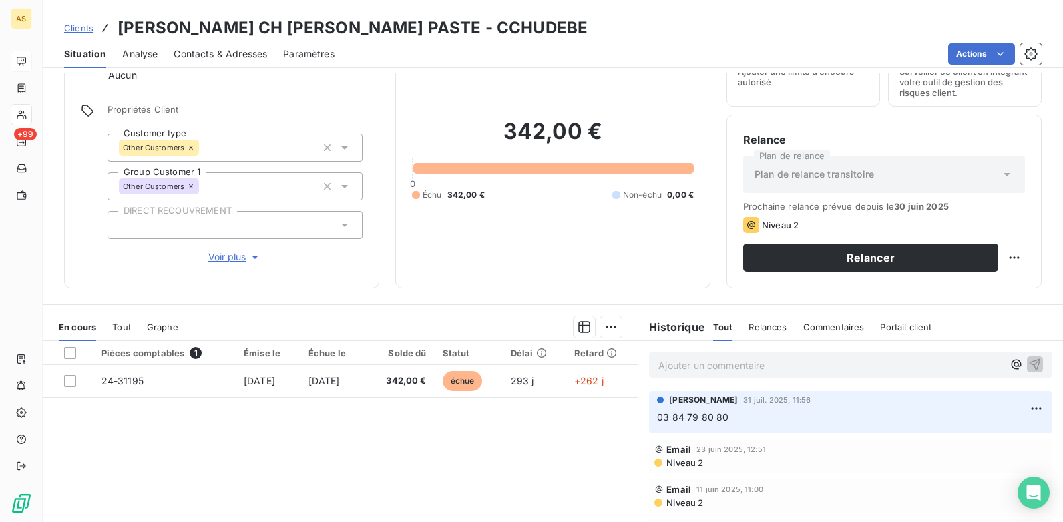
scroll to position [134, 0]
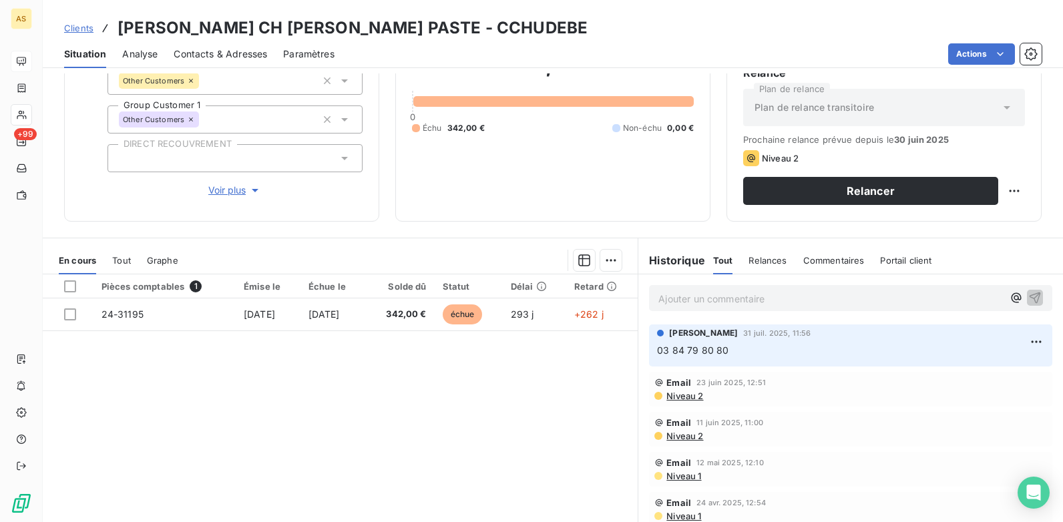
click at [232, 59] on span "Contacts & Adresses" at bounding box center [220, 53] width 93 height 13
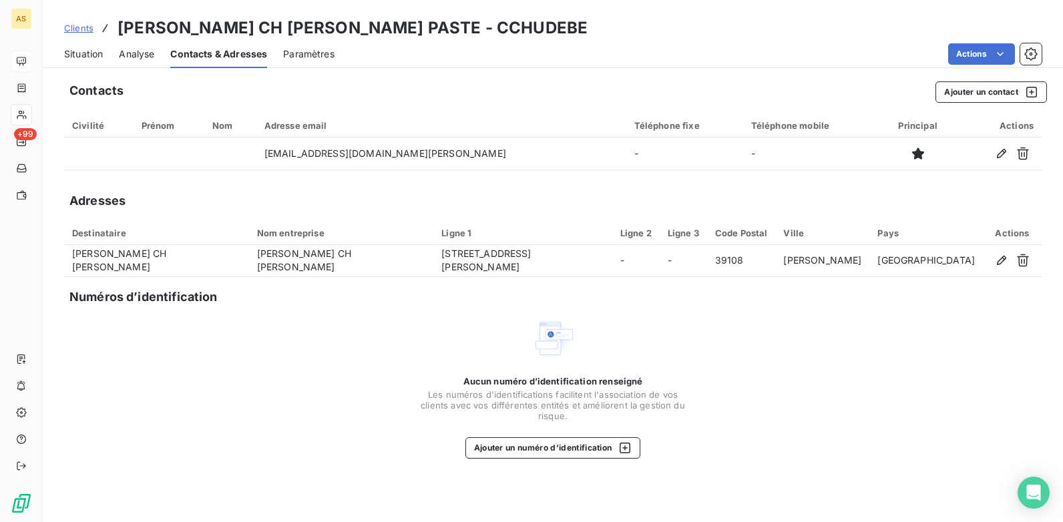
click at [91, 53] on span "Situation" at bounding box center [83, 53] width 39 height 13
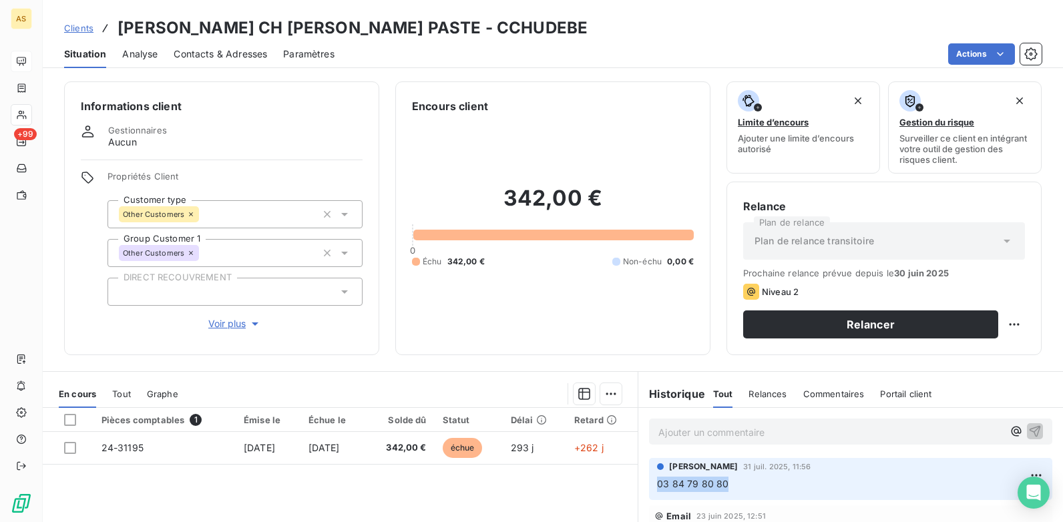
drag, startPoint x: 726, startPoint y: 478, endPoint x: 648, endPoint y: 482, distance: 77.5
click at [649, 482] on div "[PERSON_NAME] 31 juil. 2025, 11:56 03 84 79 80 80" at bounding box center [850, 479] width 403 height 42
copy span "03 84 79 80 80"
click at [782, 479] on p "03 84 79 80 80" at bounding box center [850, 484] width 387 height 15
click at [762, 482] on p "03 84 79 80 80" at bounding box center [850, 484] width 387 height 15
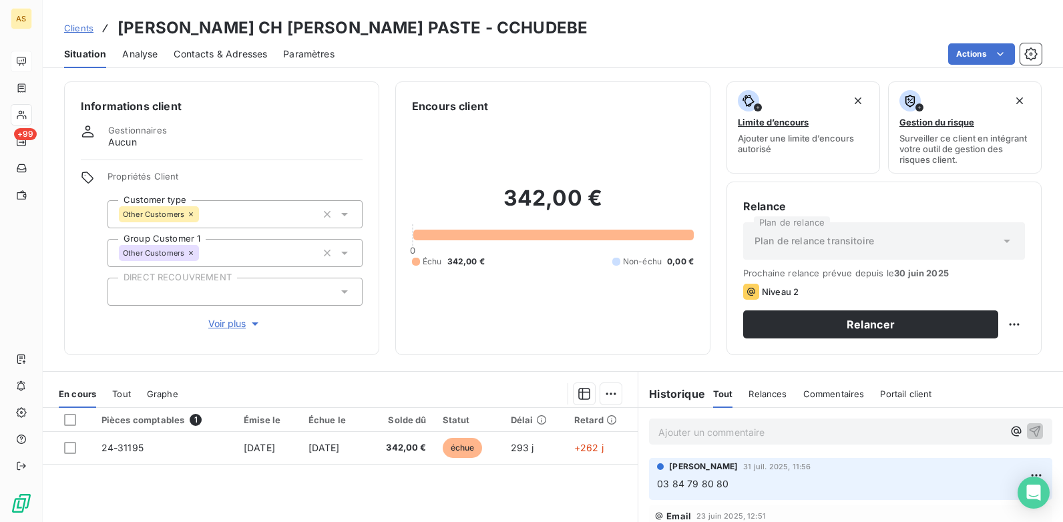
click at [698, 437] on p "Ajouter un commentaire ﻿" at bounding box center [830, 432] width 344 height 17
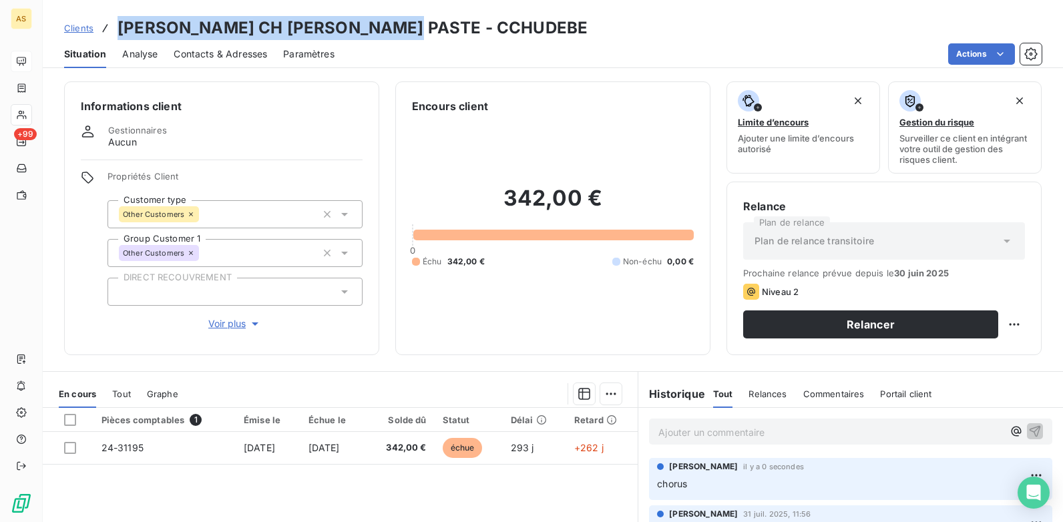
drag, startPoint x: 410, startPoint y: 25, endPoint x: 96, endPoint y: 17, distance: 313.9
click at [96, 17] on div "Clients [PERSON_NAME] CH [PERSON_NAME] PASTE - CCHUDEBE" at bounding box center [325, 28] width 523 height 24
copy h3 "[PERSON_NAME] CH [PERSON_NAME]"
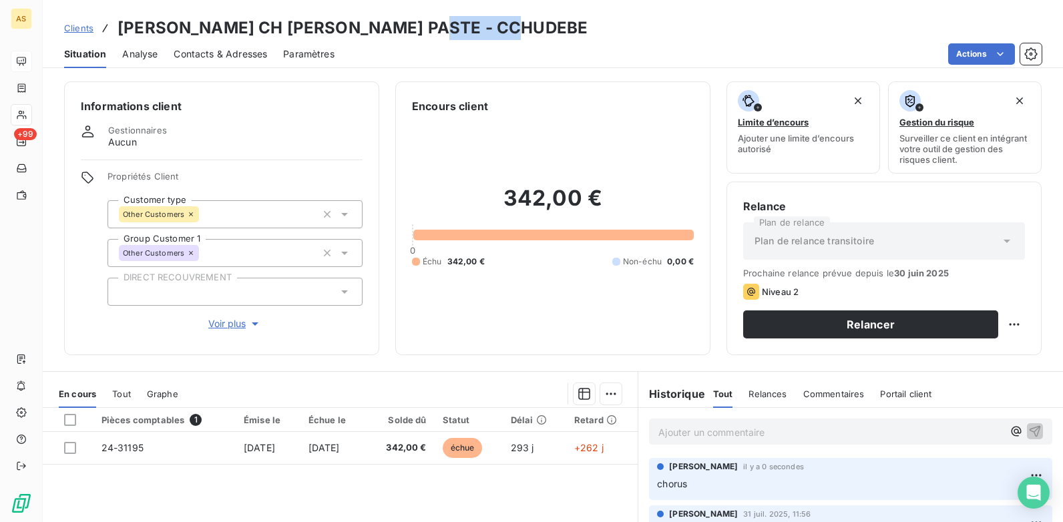
drag, startPoint x: 521, startPoint y: 24, endPoint x: 425, endPoint y: 33, distance: 96.6
click at [425, 33] on div "Clients [PERSON_NAME] CH [PERSON_NAME] PASTE - CCHUDEBE" at bounding box center [553, 28] width 1020 height 24
copy h3 "CCHUDEBE"
click at [70, 29] on span "Clients" at bounding box center [78, 28] width 29 height 11
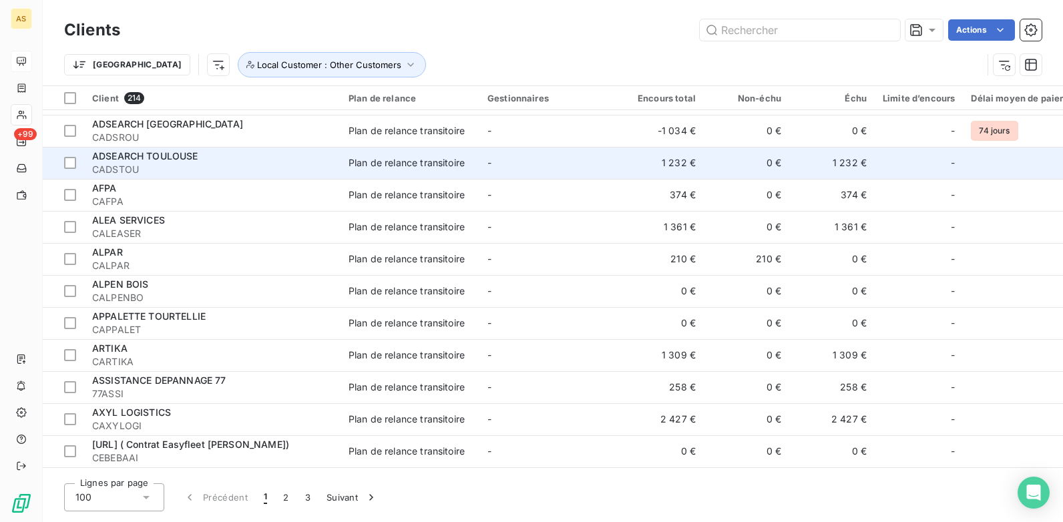
scroll to position [1135, 0]
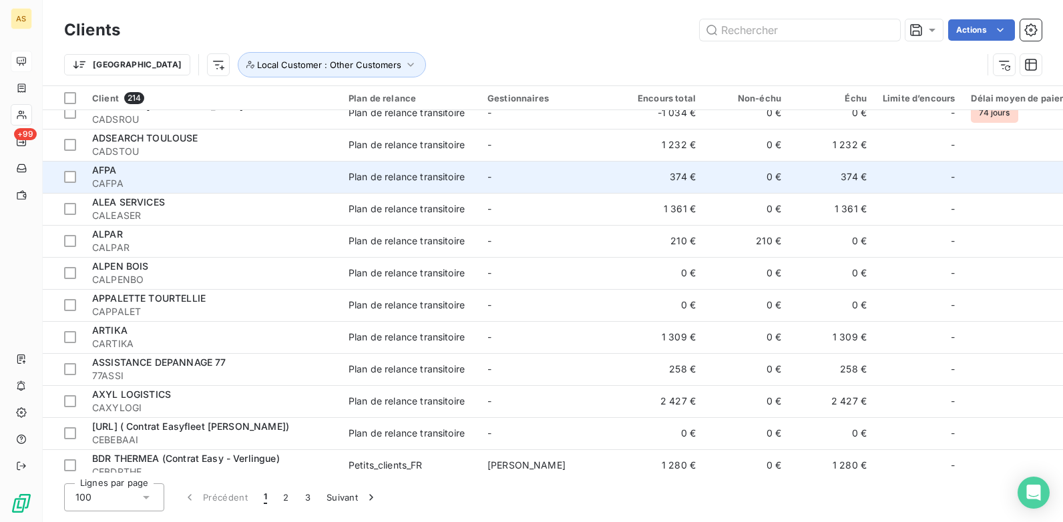
click at [336, 180] on td "AFPA CAFPA" at bounding box center [212, 177] width 256 height 32
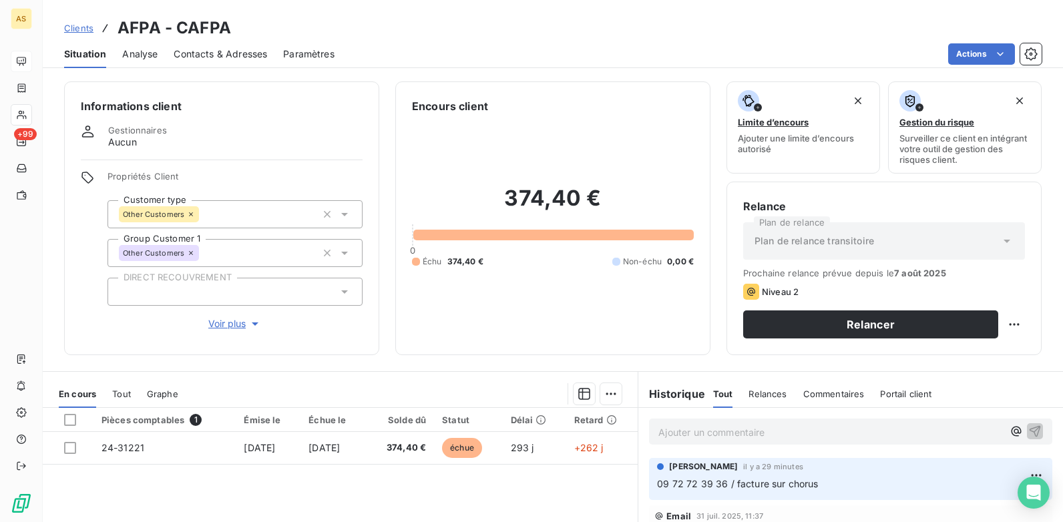
click at [85, 27] on span "Clients" at bounding box center [78, 28] width 29 height 11
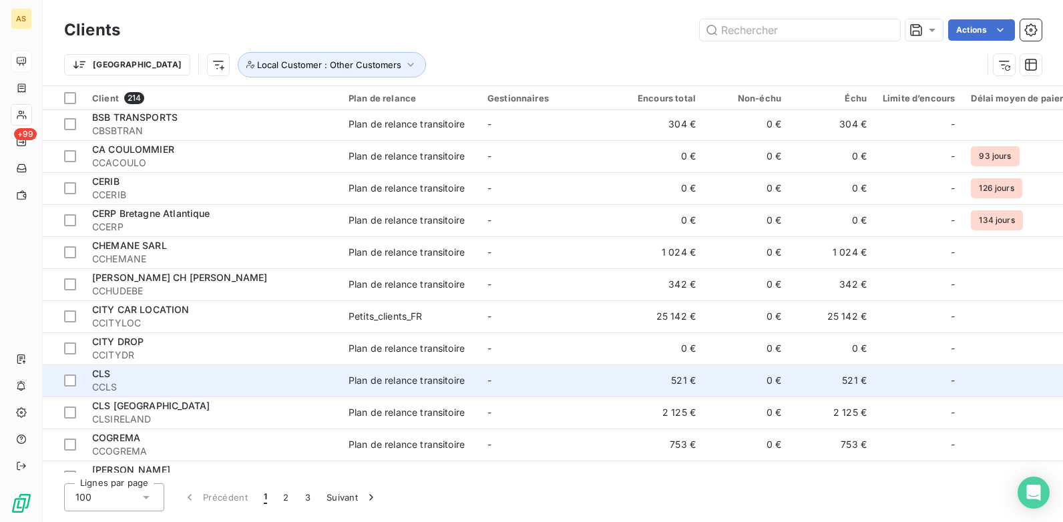
scroll to position [1602, 0]
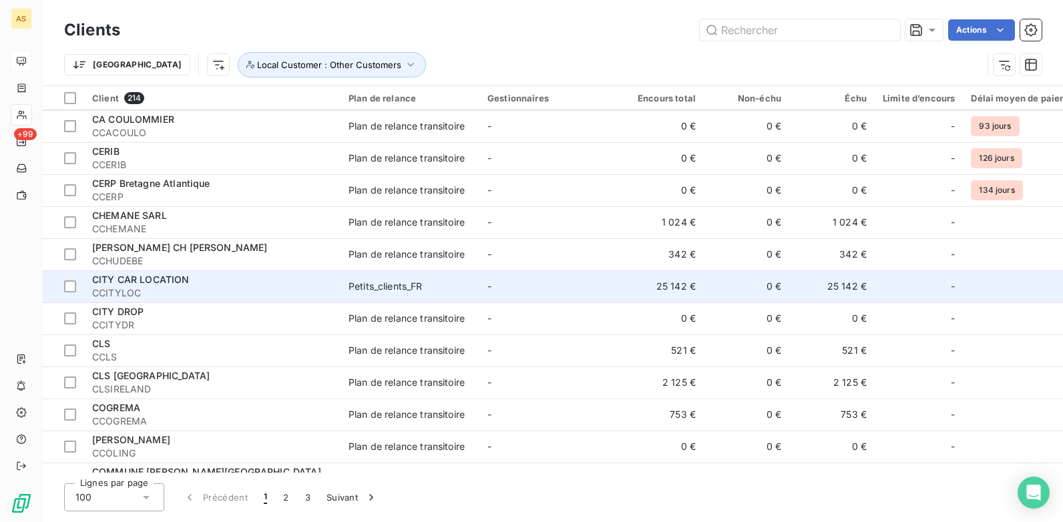
click at [193, 291] on span "CCITYLOC" at bounding box center [212, 292] width 240 height 13
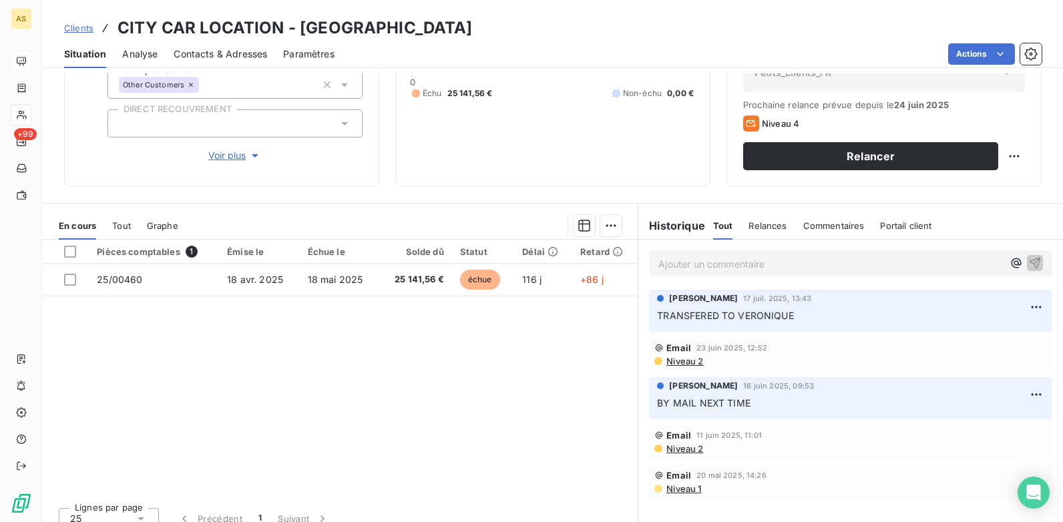
scroll to position [183, 0]
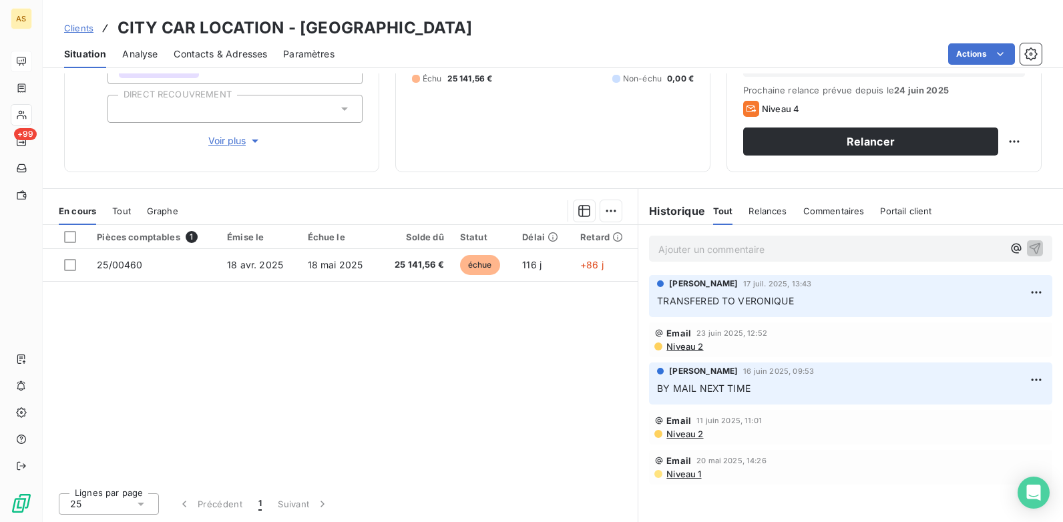
click at [68, 23] on span "Clients" at bounding box center [78, 28] width 29 height 11
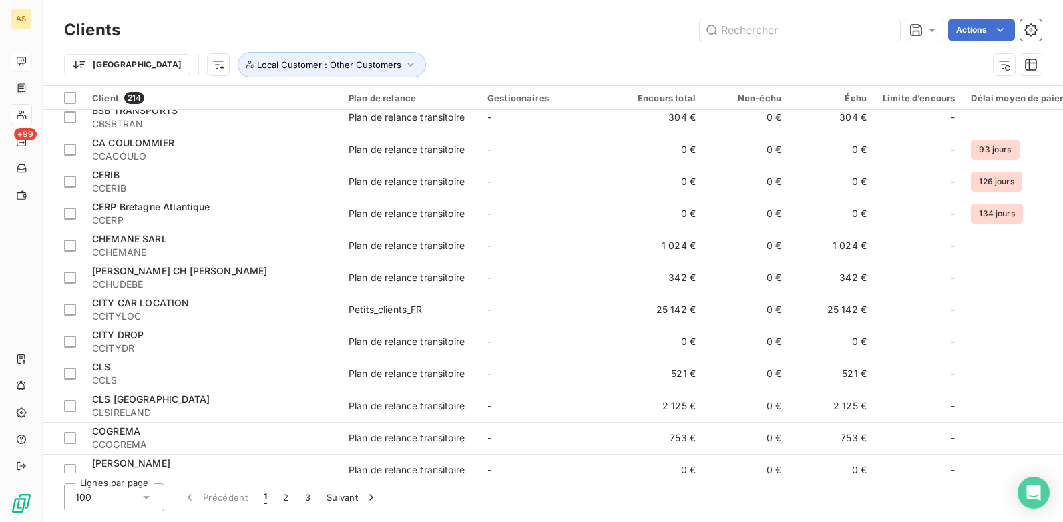
scroll to position [1602, 0]
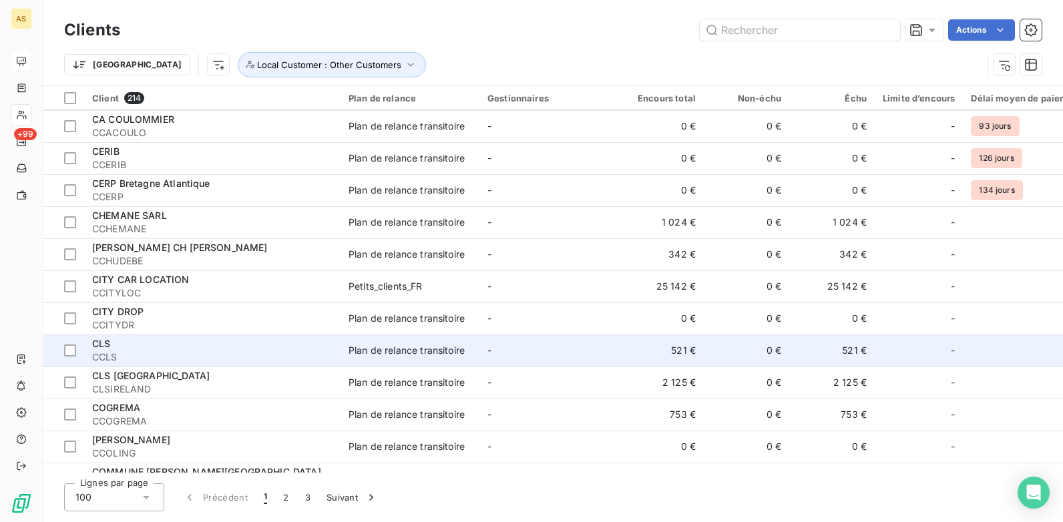
click at [379, 340] on td "Plan de relance transitoire" at bounding box center [409, 350] width 139 height 32
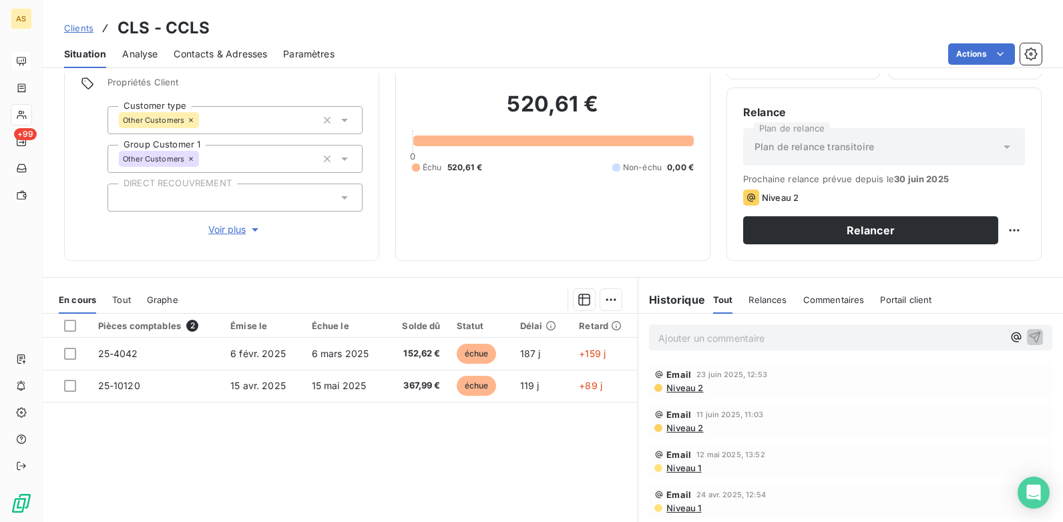
scroll to position [134, 0]
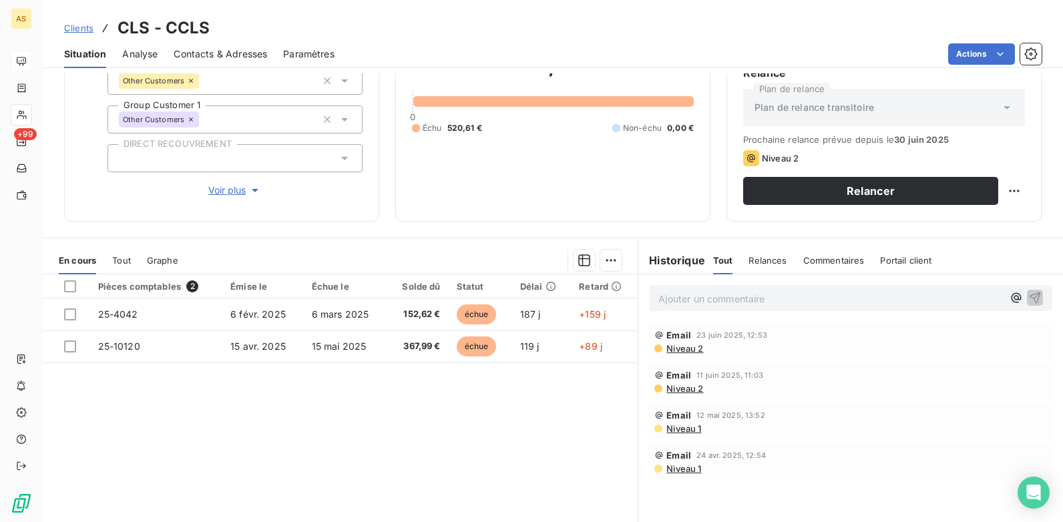
click at [242, 57] on span "Contacts & Adresses" at bounding box center [220, 53] width 93 height 13
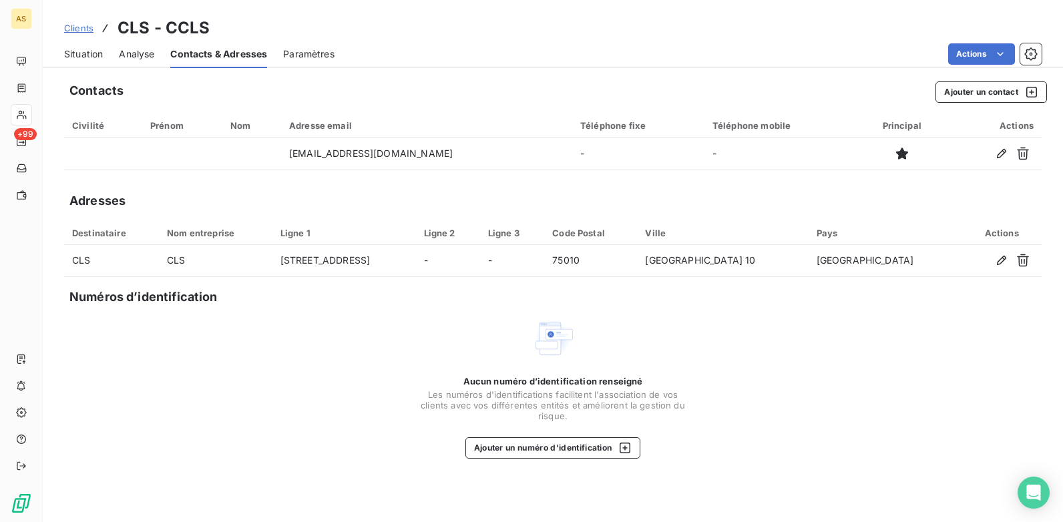
click at [93, 51] on span "Situation" at bounding box center [83, 53] width 39 height 13
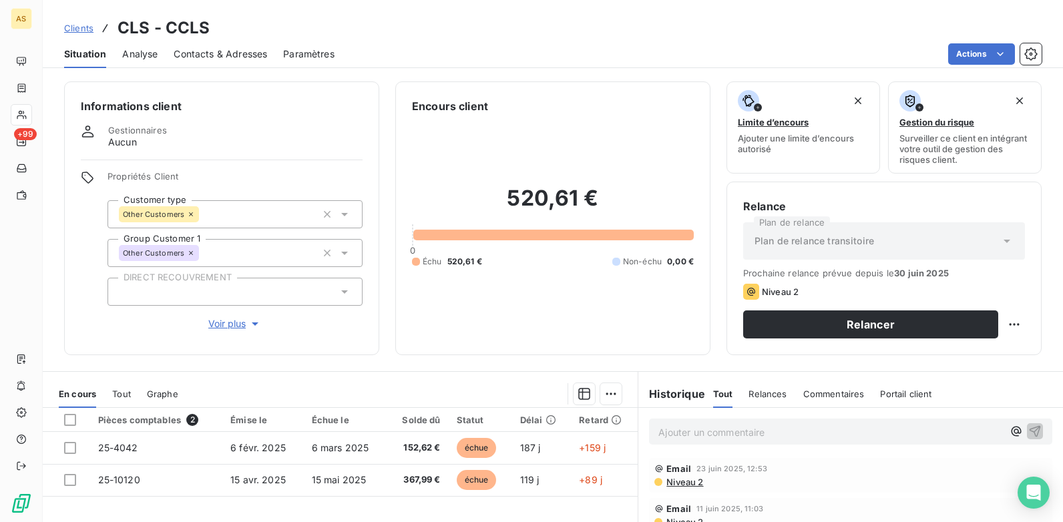
click at [705, 433] on p "Ajouter un commentaire ﻿" at bounding box center [830, 432] width 344 height 17
click at [1028, 429] on icon "button" at bounding box center [1034, 430] width 13 height 13
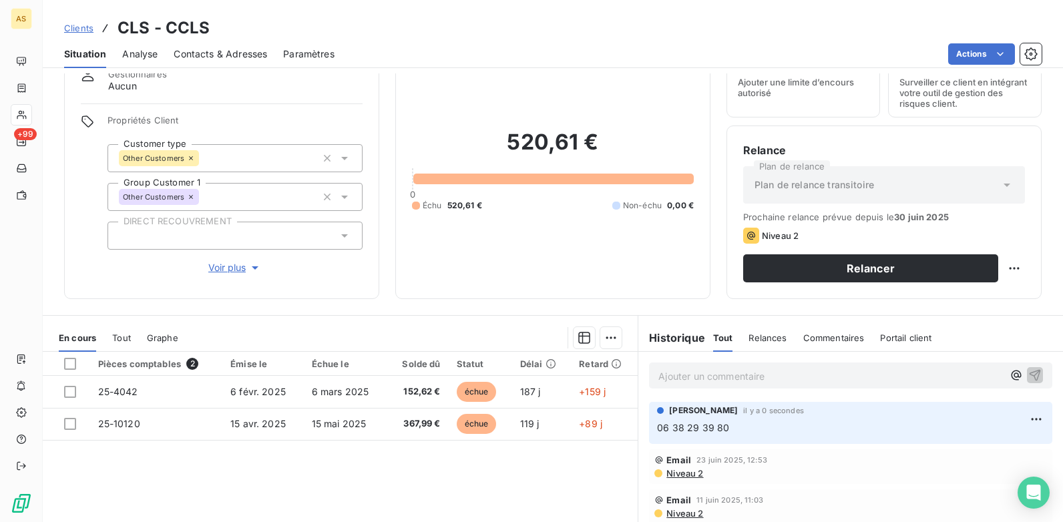
scroll to position [183, 0]
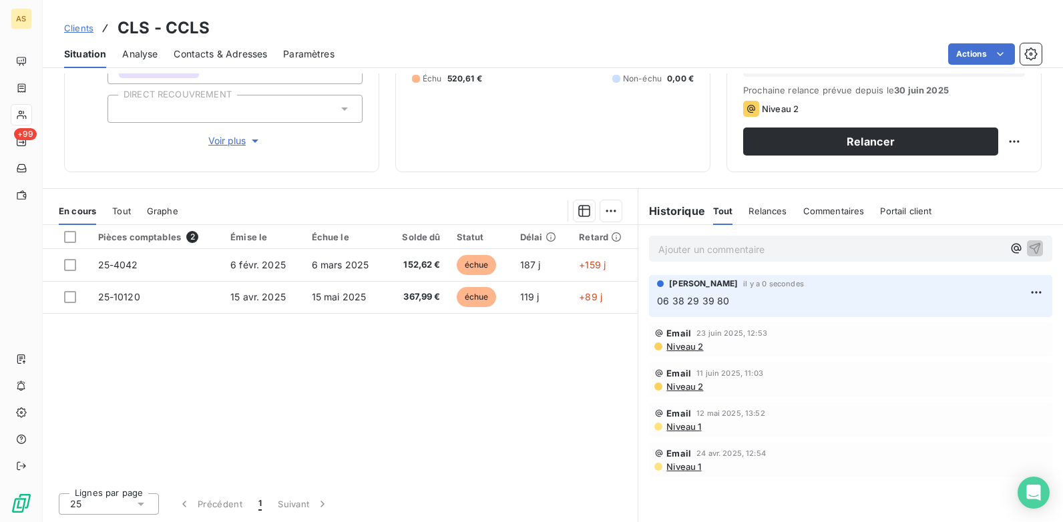
click at [226, 53] on span "Contacts & Adresses" at bounding box center [220, 53] width 93 height 13
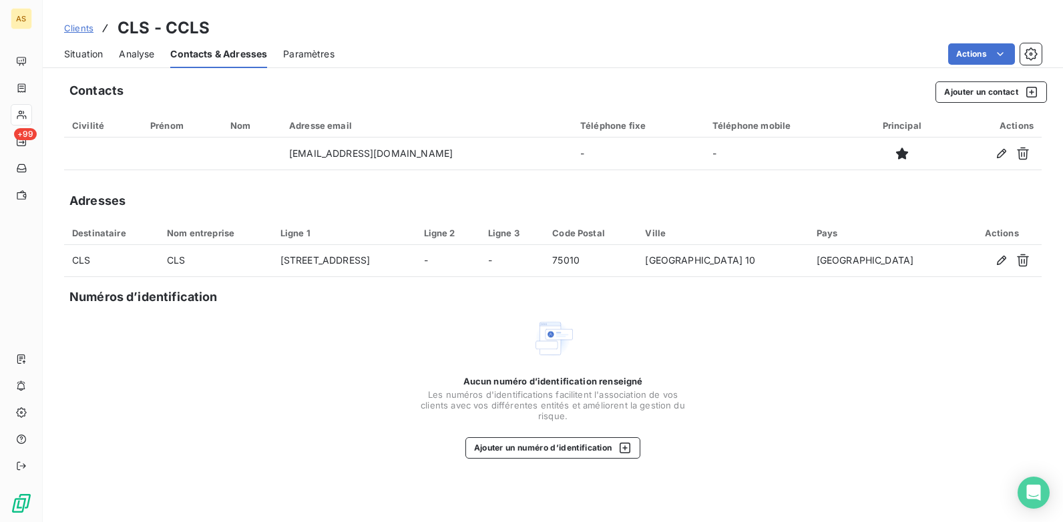
click at [83, 53] on span "Situation" at bounding box center [83, 53] width 39 height 13
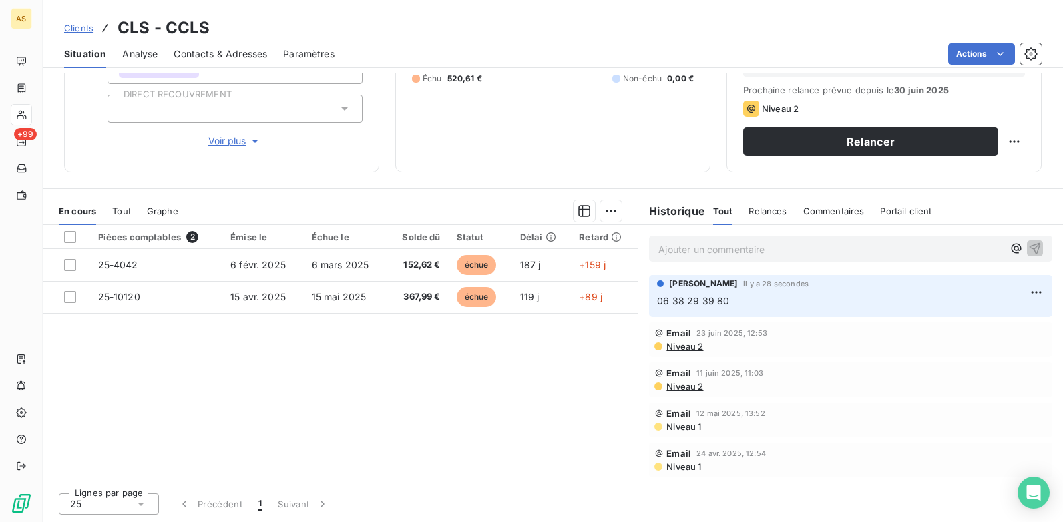
click at [79, 25] on span "Clients" at bounding box center [78, 28] width 29 height 11
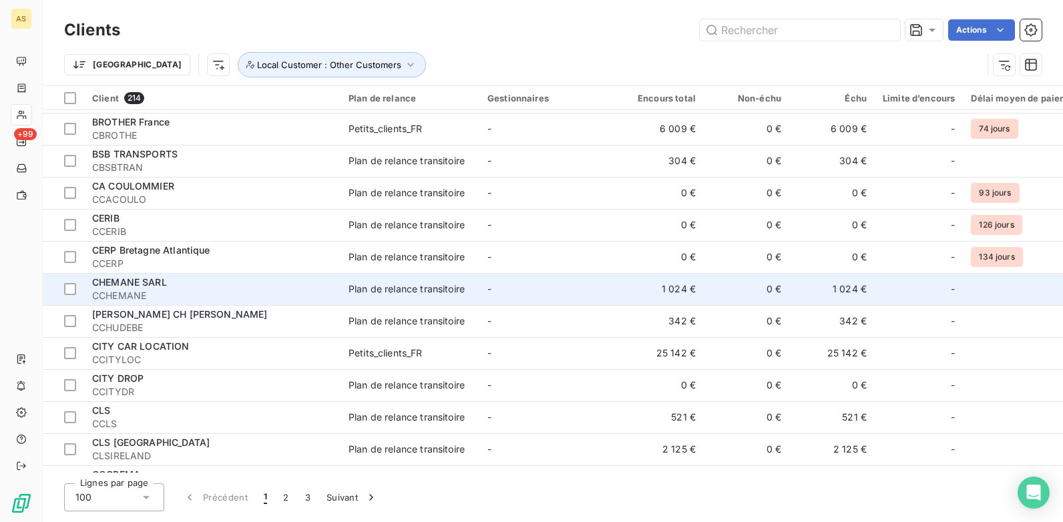
scroll to position [1602, 0]
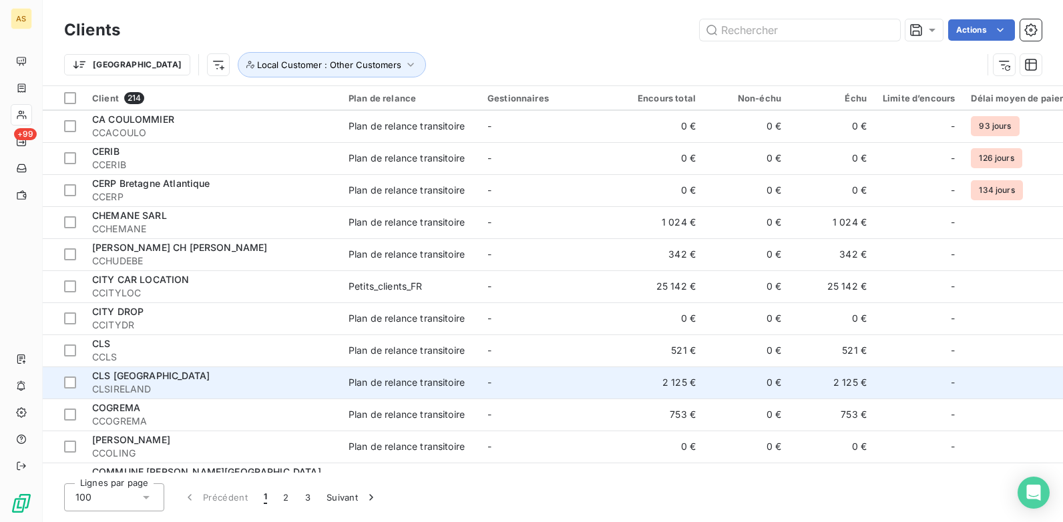
click at [212, 385] on span "CLSIRELAND" at bounding box center [212, 389] width 240 height 13
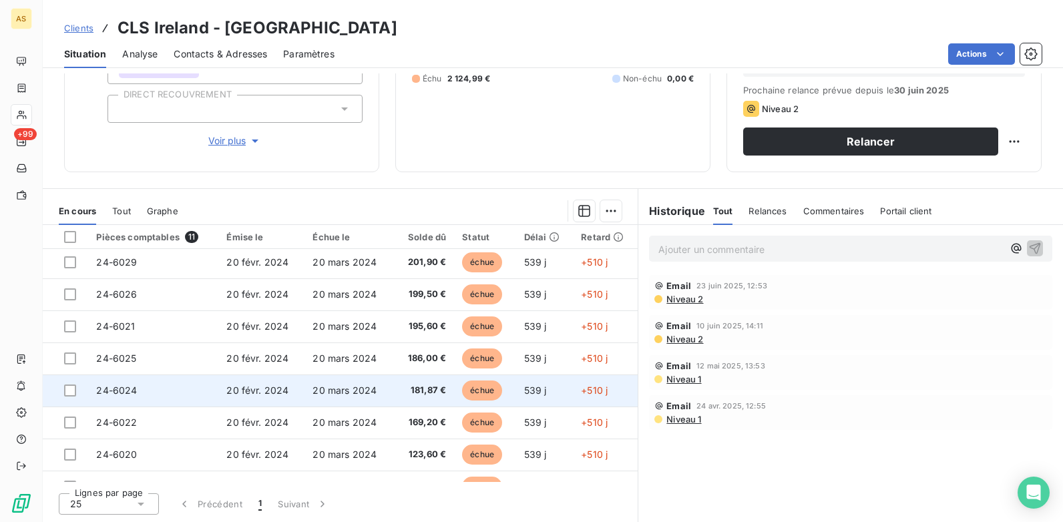
scroll to position [120, 0]
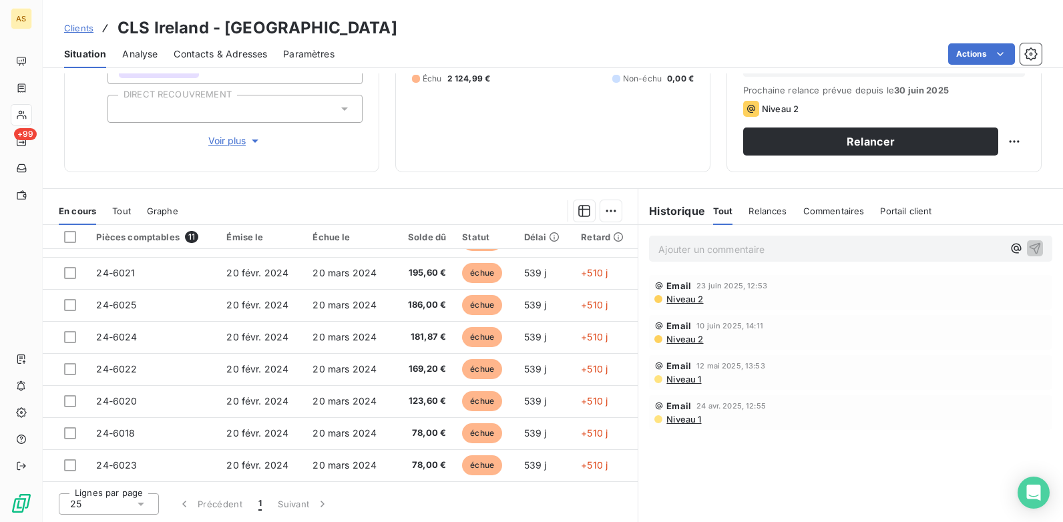
click at [82, 29] on span "Clients" at bounding box center [78, 28] width 29 height 11
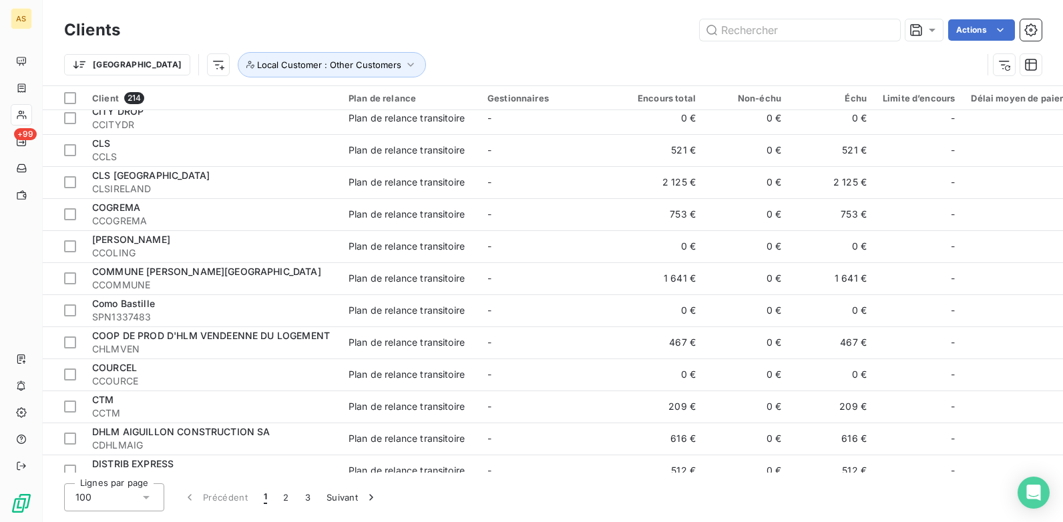
scroll to position [1736, 0]
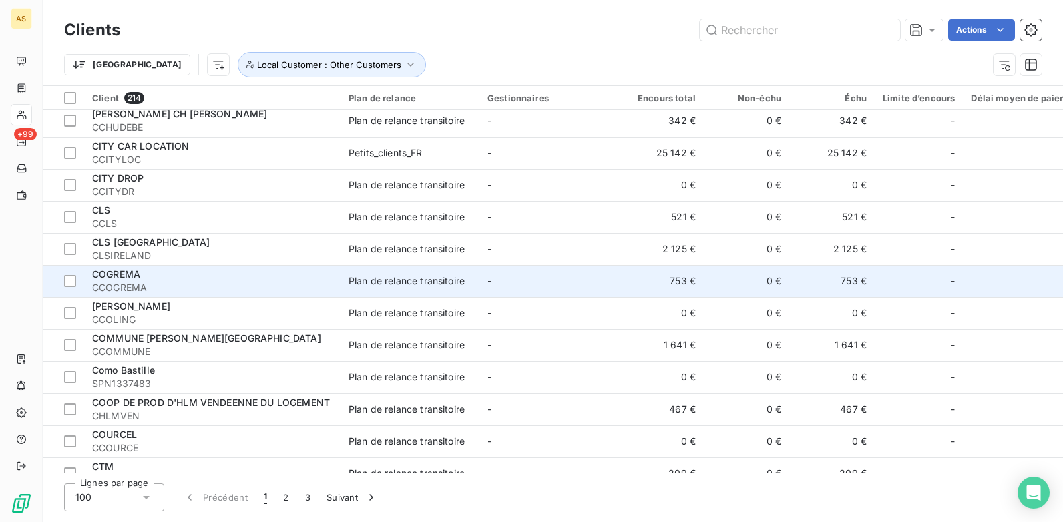
click at [215, 284] on span "CCOGREMA" at bounding box center [212, 287] width 240 height 13
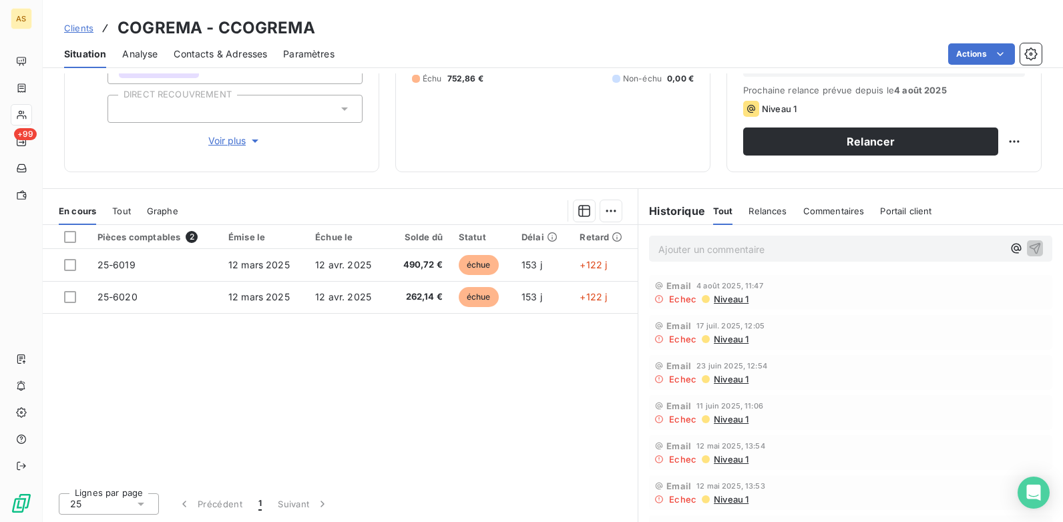
click at [199, 53] on span "Contacts & Adresses" at bounding box center [220, 53] width 93 height 13
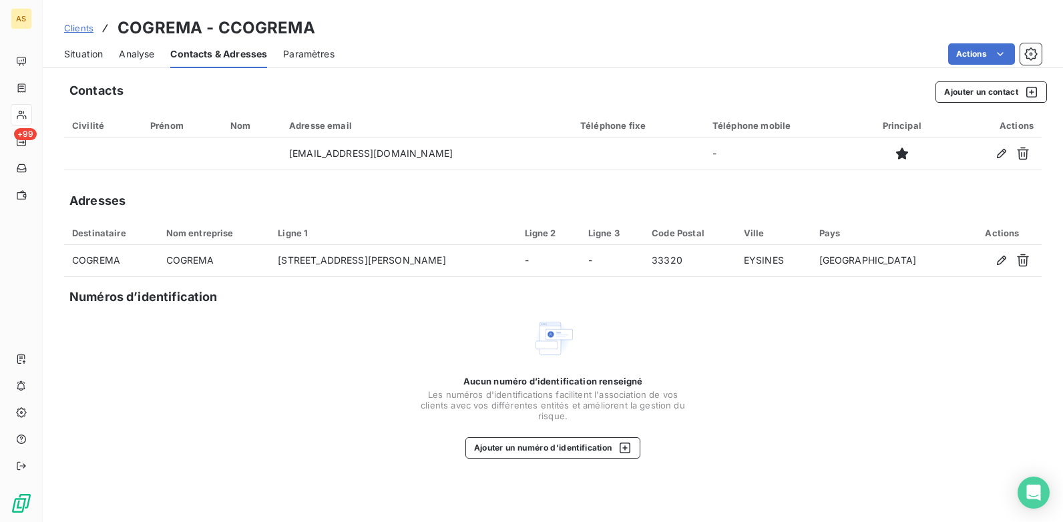
click at [76, 57] on span "Situation" at bounding box center [83, 53] width 39 height 13
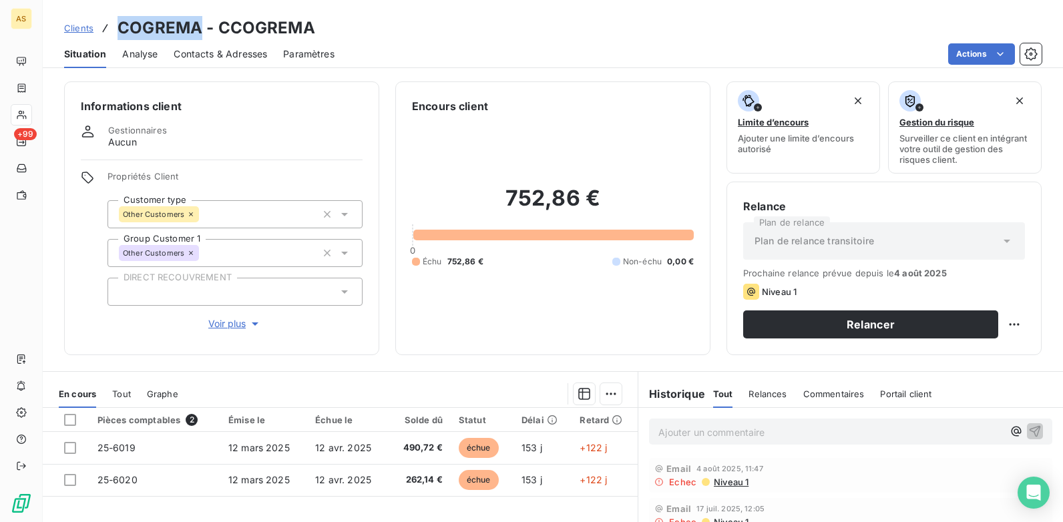
drag, startPoint x: 200, startPoint y: 28, endPoint x: 118, endPoint y: 29, distance: 82.1
click at [118, 29] on h3 "COGREMA - CCOGREMA" at bounding box center [217, 28] width 198 height 24
drag, startPoint x: 118, startPoint y: 29, endPoint x: 324, endPoint y: 19, distance: 207.2
click at [324, 19] on div "Clients COGREMA - CCOGREMA" at bounding box center [553, 28] width 1020 height 24
drag, startPoint x: 324, startPoint y: 26, endPoint x: 120, endPoint y: 23, distance: 203.6
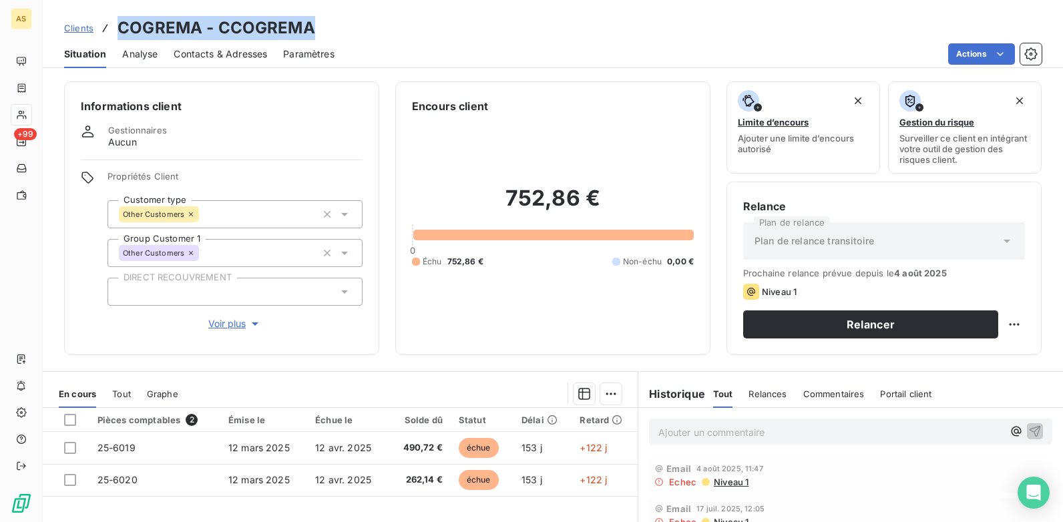
click at [120, 23] on div "Clients COGREMA - CCOGREMA" at bounding box center [553, 28] width 1020 height 24
copy h3 "COGREMA - CCOGREMA"
click at [66, 23] on span "Clients" at bounding box center [78, 28] width 29 height 11
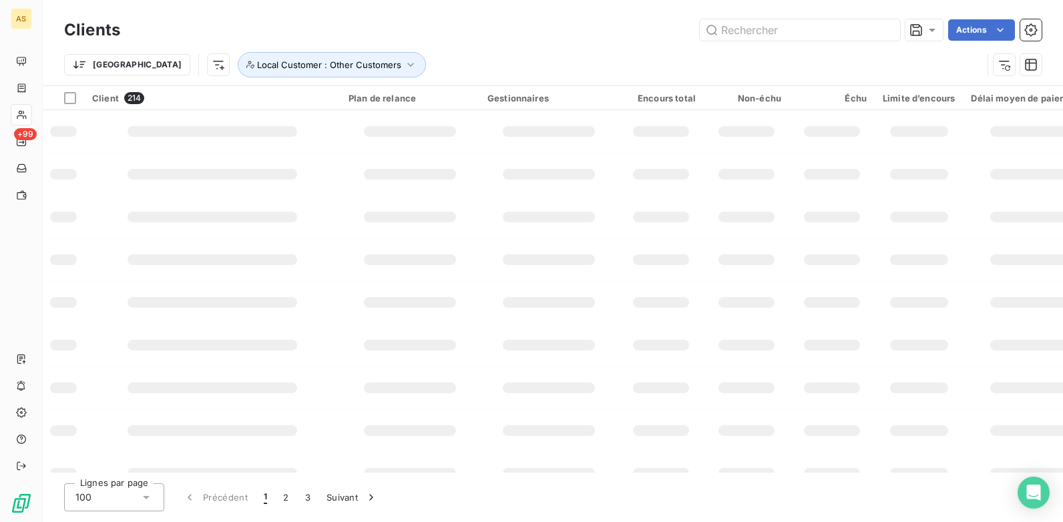
click at [76, 27] on h3 "Clients" at bounding box center [92, 30] width 56 height 24
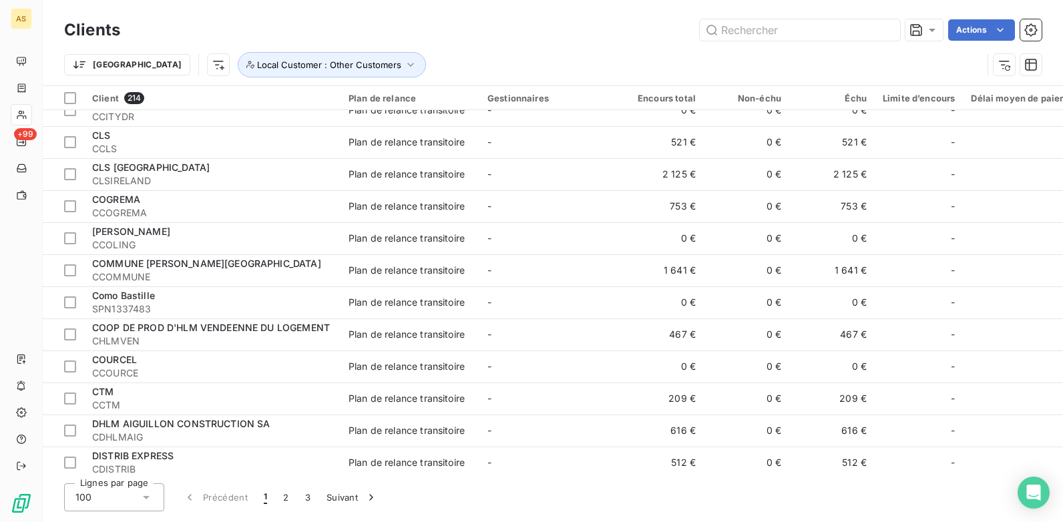
scroll to position [1780, 0]
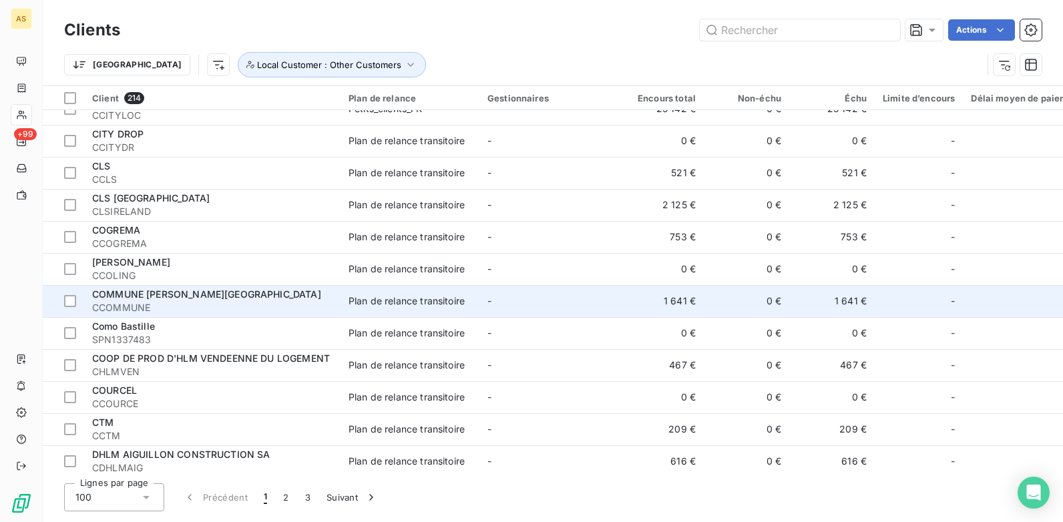
click at [193, 300] on div "COMMUNE [PERSON_NAME][GEOGRAPHIC_DATA]" at bounding box center [212, 294] width 240 height 13
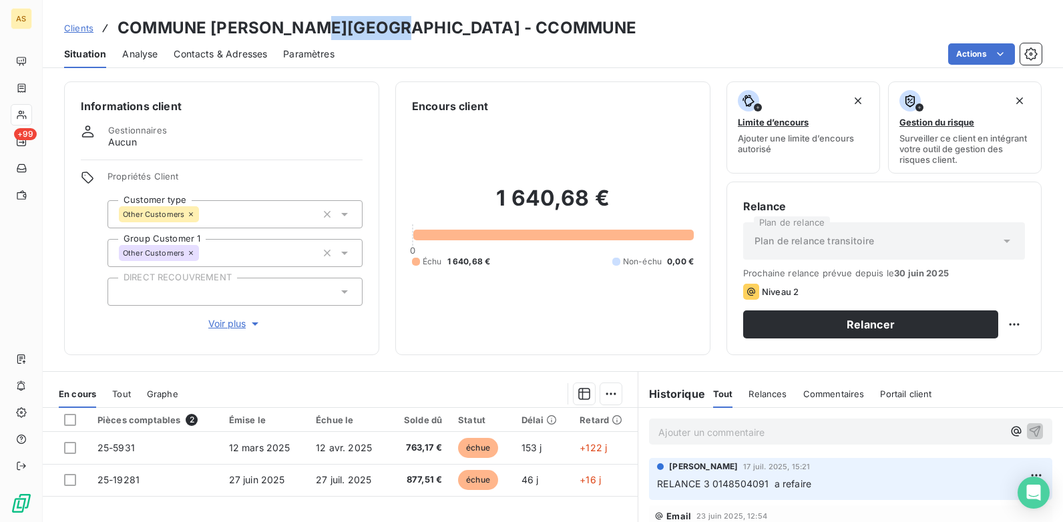
drag, startPoint x: 414, startPoint y: 22, endPoint x: 307, endPoint y: 32, distance: 107.3
click at [307, 32] on div "Clients COMMUNE [PERSON_NAME][GEOGRAPHIC_DATA] - CCOMMUNE" at bounding box center [553, 28] width 1020 height 24
copy h3 "CCOMMUNE"
click at [991, 11] on div "Clients COMMUNE [PERSON_NAME] - CCOMMUNE Situation Analyse Contacts & Adresses …" at bounding box center [553, 34] width 1020 height 68
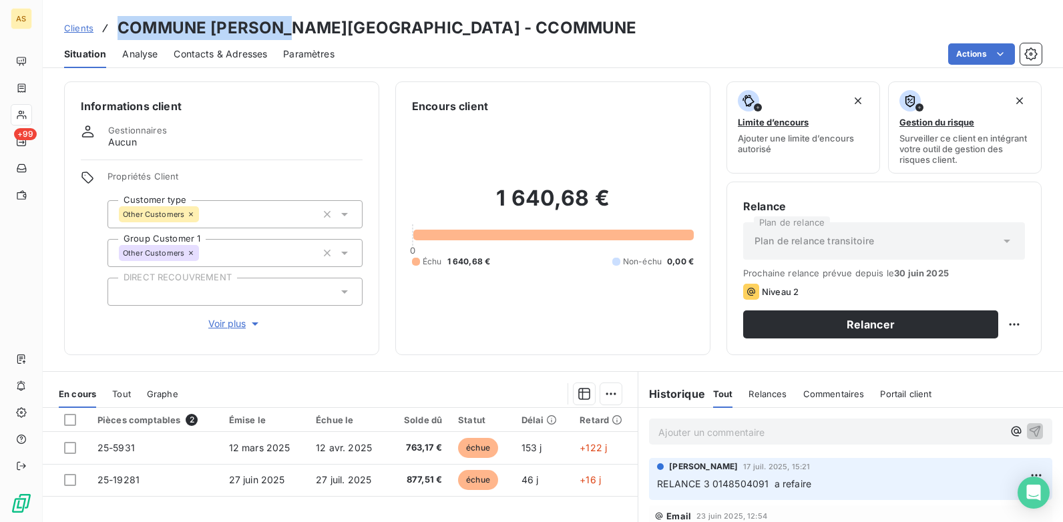
drag, startPoint x: 292, startPoint y: 27, endPoint x: 111, endPoint y: 36, distance: 181.1
click at [111, 36] on div "Clients COMMUNE [PERSON_NAME][GEOGRAPHIC_DATA] - CCOMMUNE" at bounding box center [350, 28] width 572 height 24
drag, startPoint x: 111, startPoint y: 36, endPoint x: 238, endPoint y: 25, distance: 127.4
click at [77, 29] on span "Clients" at bounding box center [78, 28] width 29 height 11
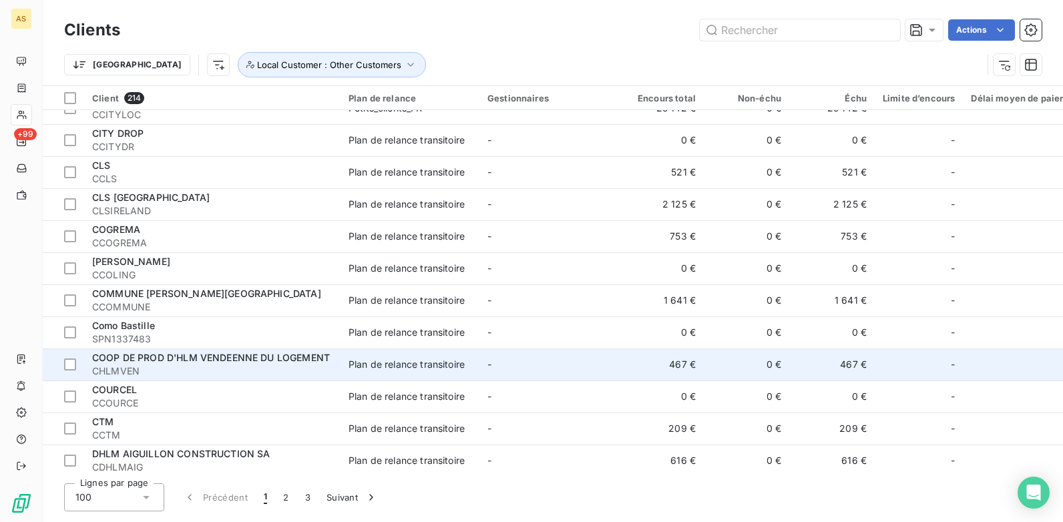
scroll to position [1803, 0]
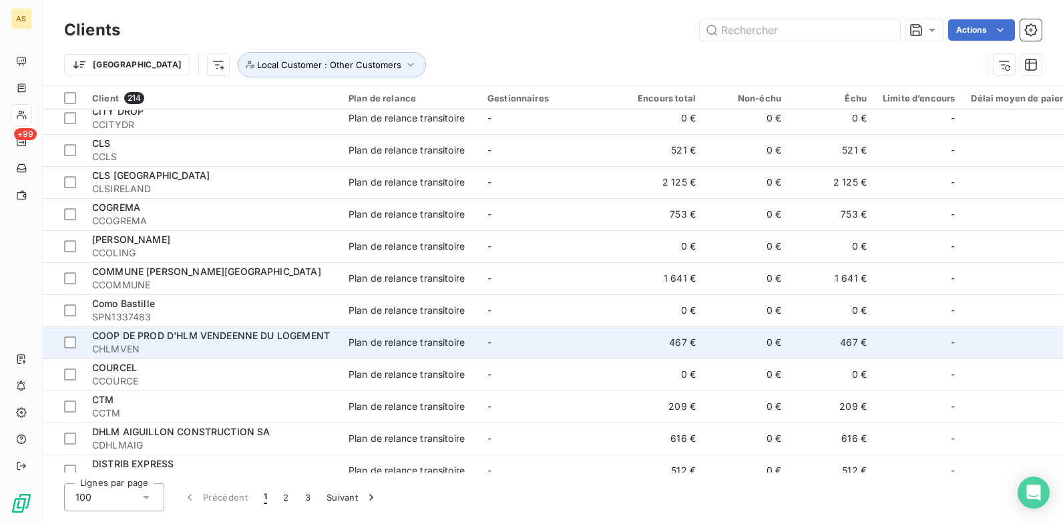
click at [193, 348] on span "CHLMVEN" at bounding box center [212, 348] width 240 height 13
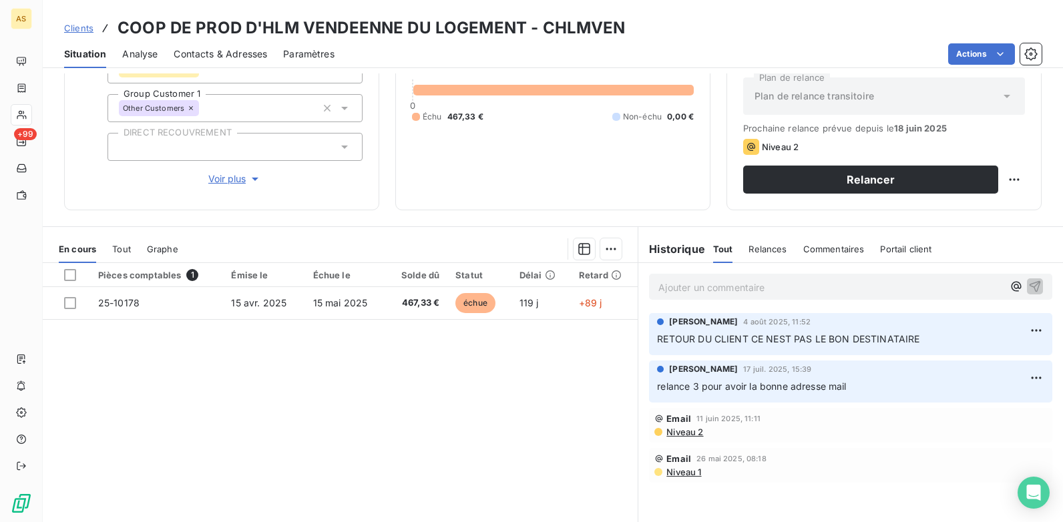
scroll to position [183, 0]
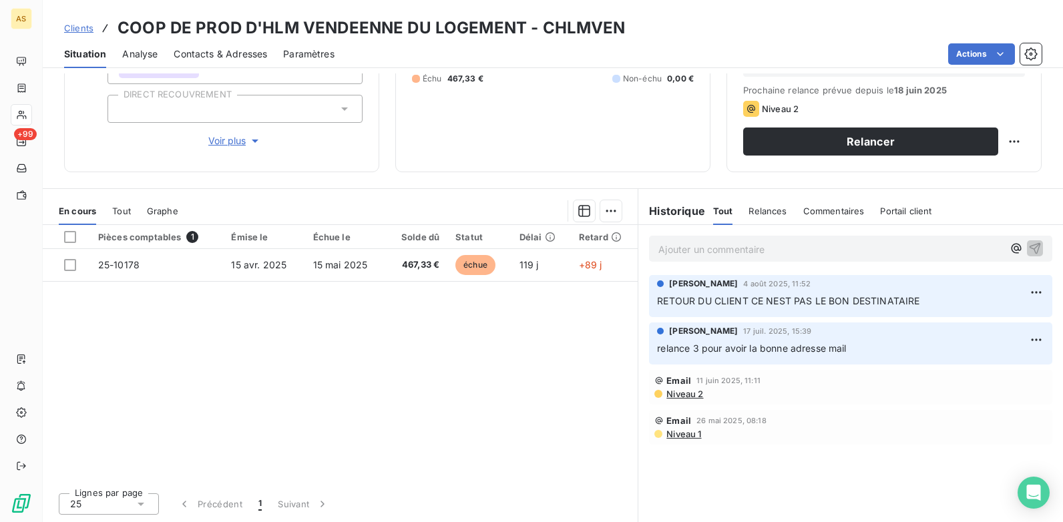
click at [234, 59] on span "Contacts & Adresses" at bounding box center [220, 53] width 93 height 13
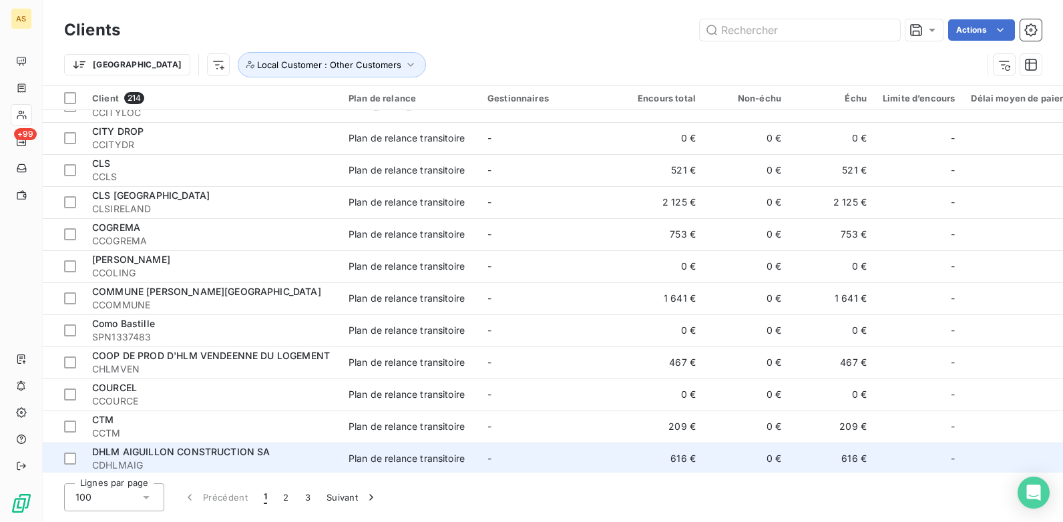
scroll to position [1869, 0]
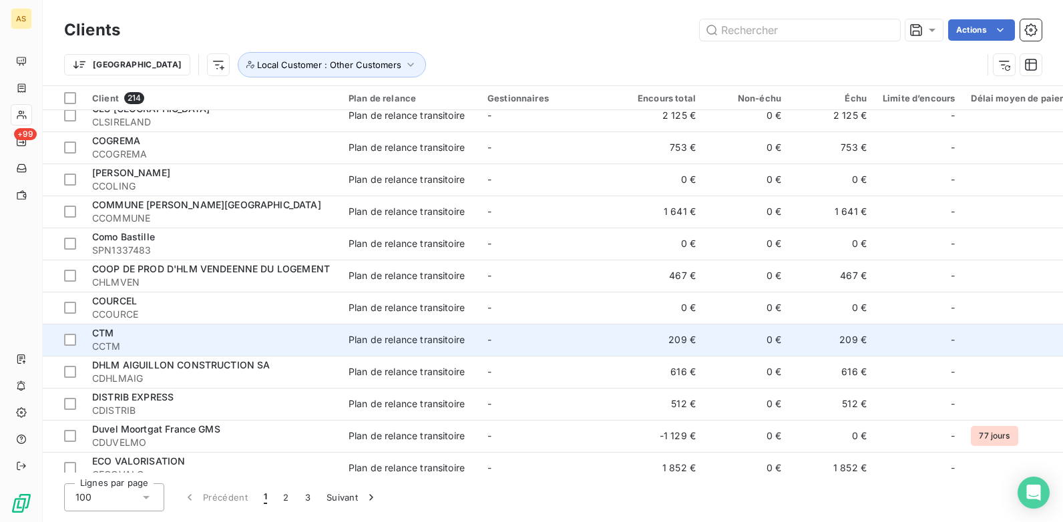
click at [196, 344] on span "CCTM" at bounding box center [212, 346] width 240 height 13
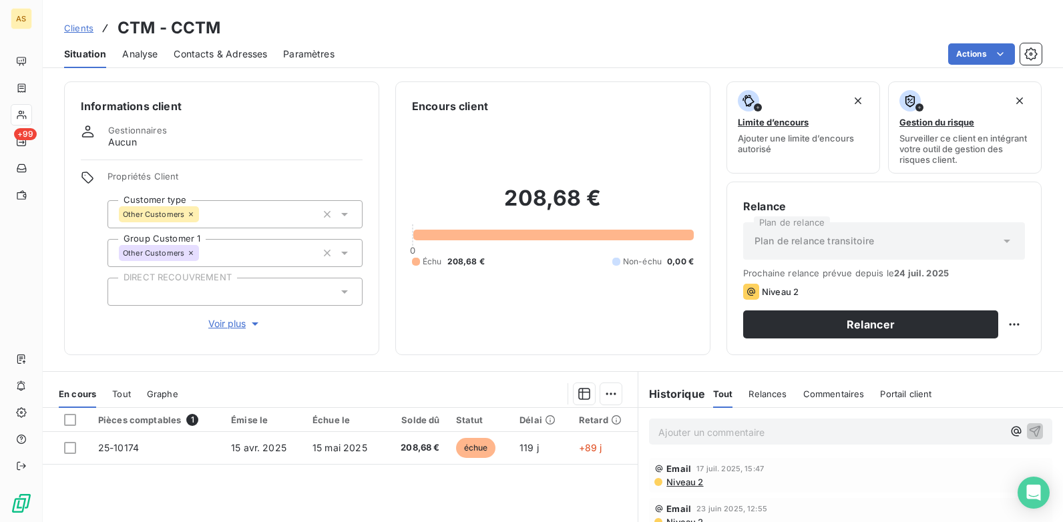
click at [224, 51] on span "Contacts & Adresses" at bounding box center [220, 53] width 93 height 13
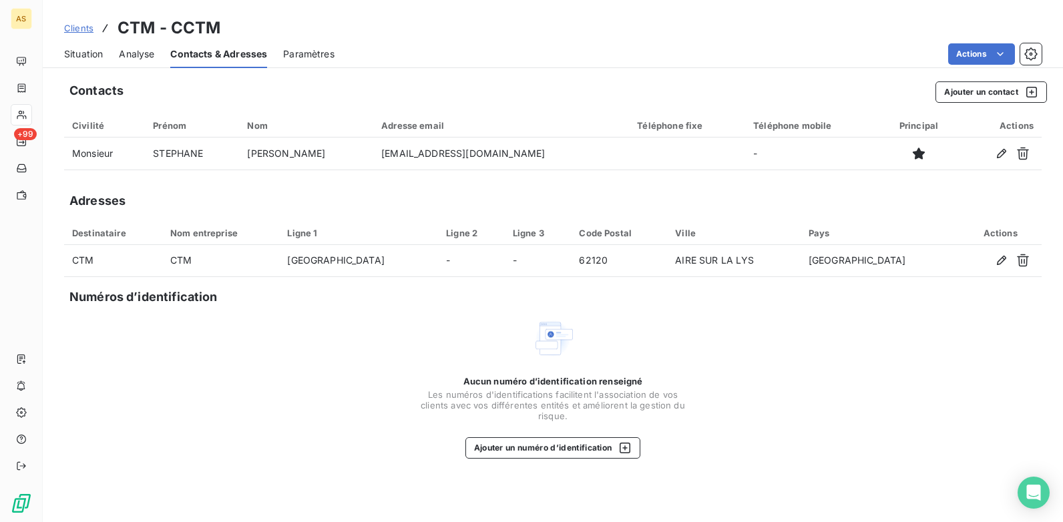
click at [84, 53] on span "Situation" at bounding box center [83, 53] width 39 height 13
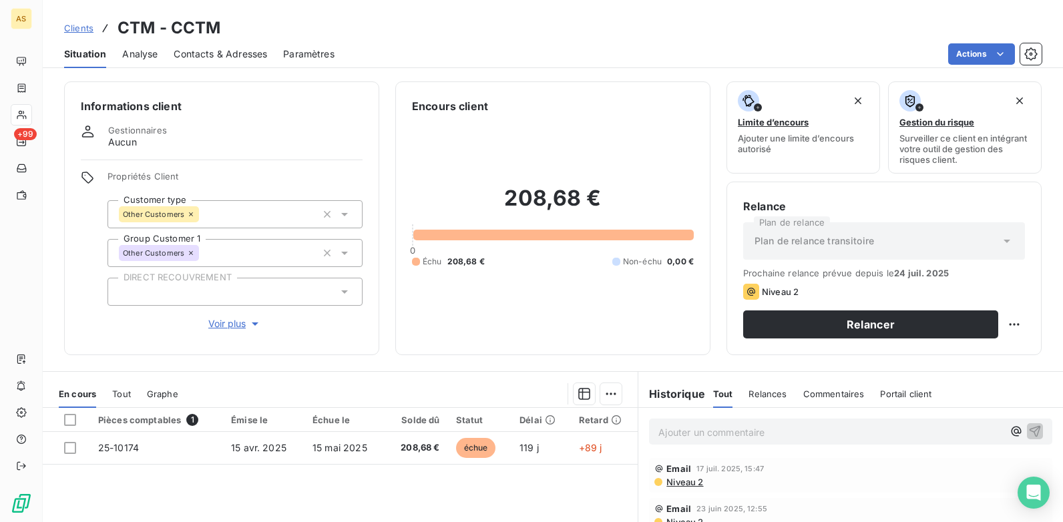
click at [240, 41] on div "Contacts & Adresses" at bounding box center [220, 54] width 93 height 28
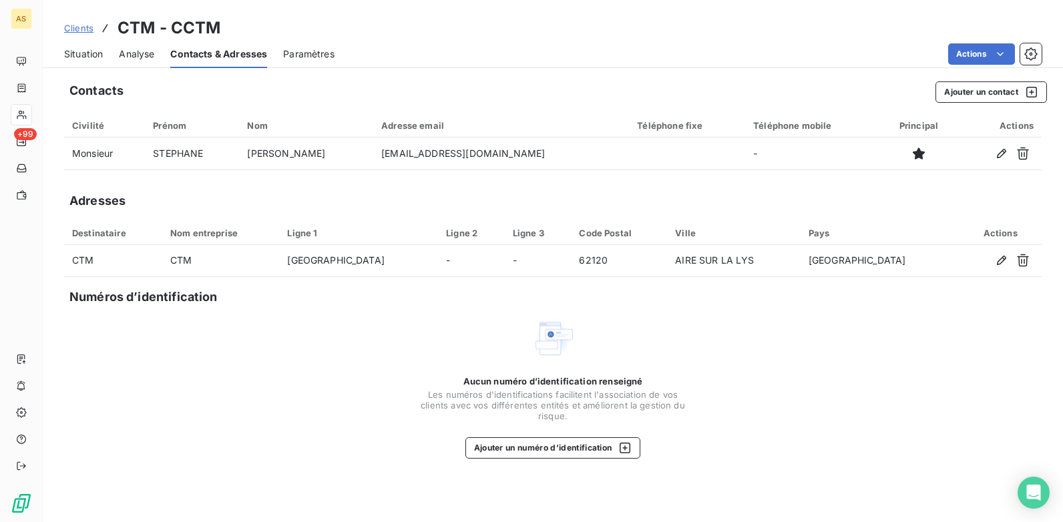
click at [77, 27] on span "Clients" at bounding box center [78, 28] width 29 height 11
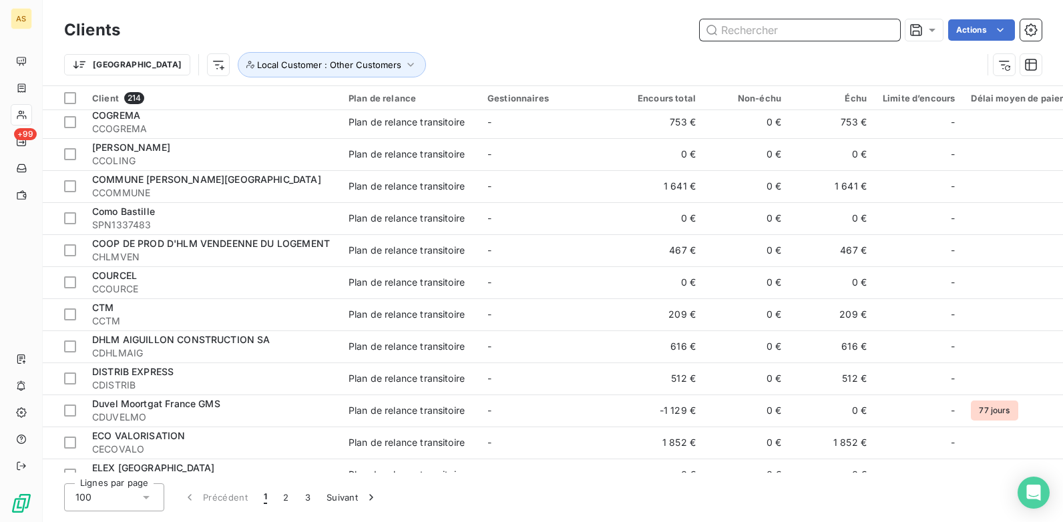
scroll to position [1936, 0]
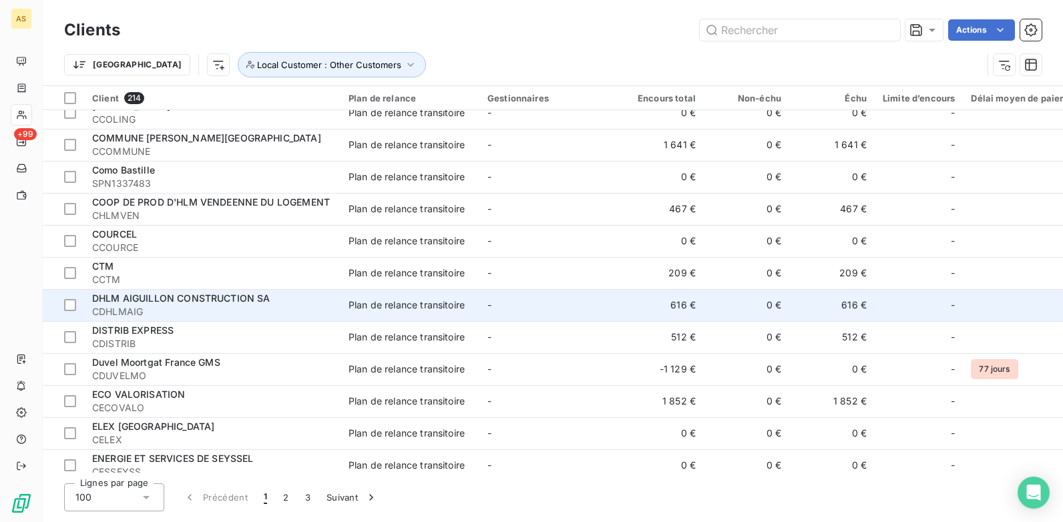
click at [226, 305] on span "CDHLMAIG" at bounding box center [212, 311] width 240 height 13
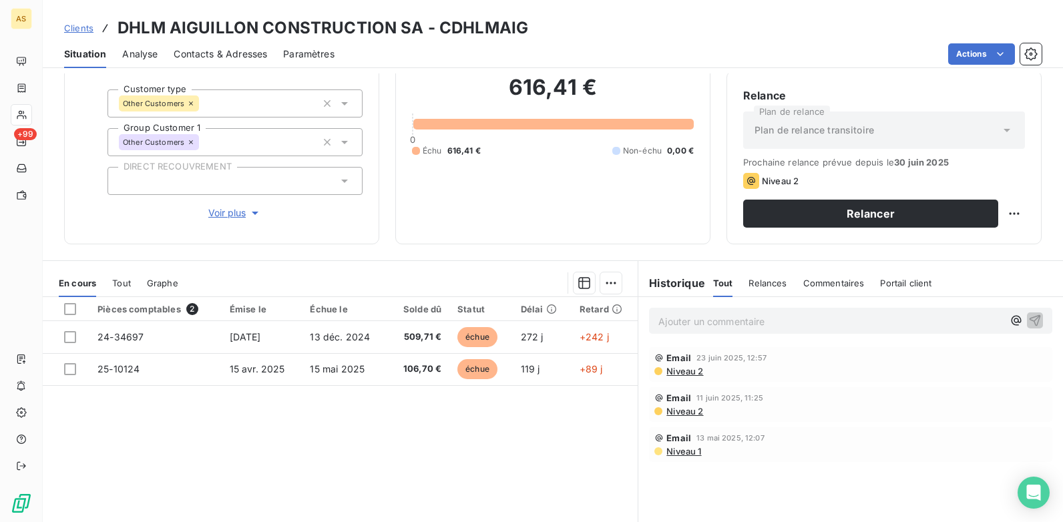
scroll to position [183, 0]
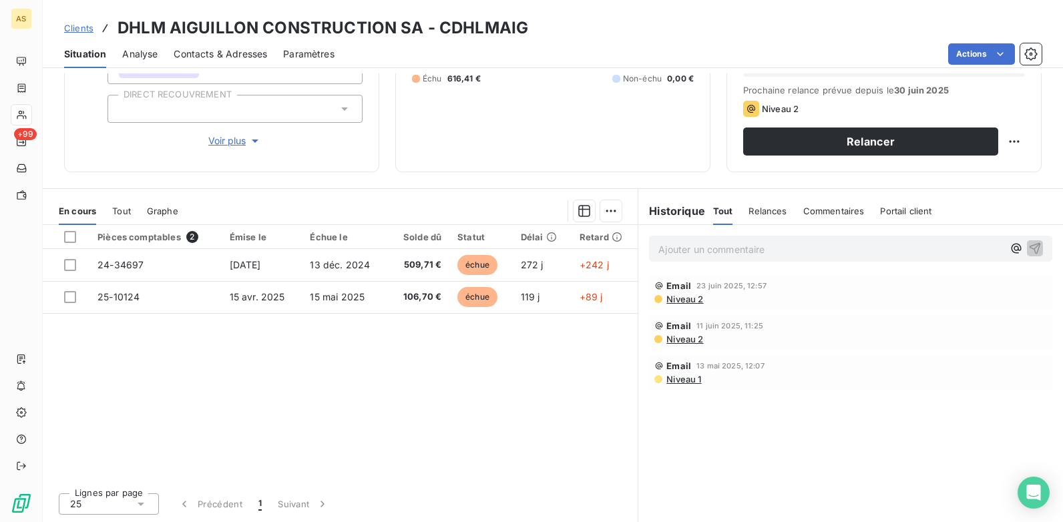
click at [211, 46] on div "Contacts & Adresses" at bounding box center [220, 54] width 93 height 28
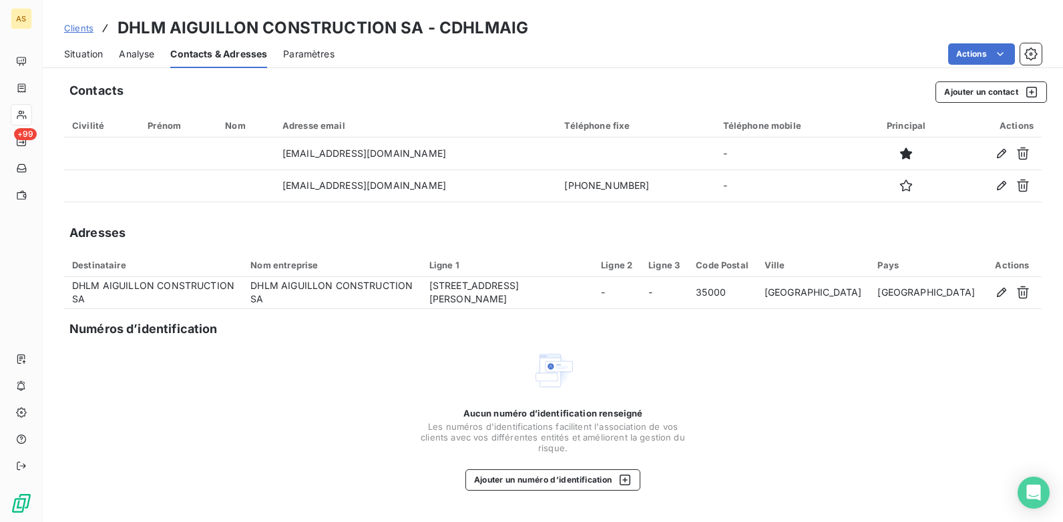
click at [98, 48] on span "Situation" at bounding box center [83, 53] width 39 height 13
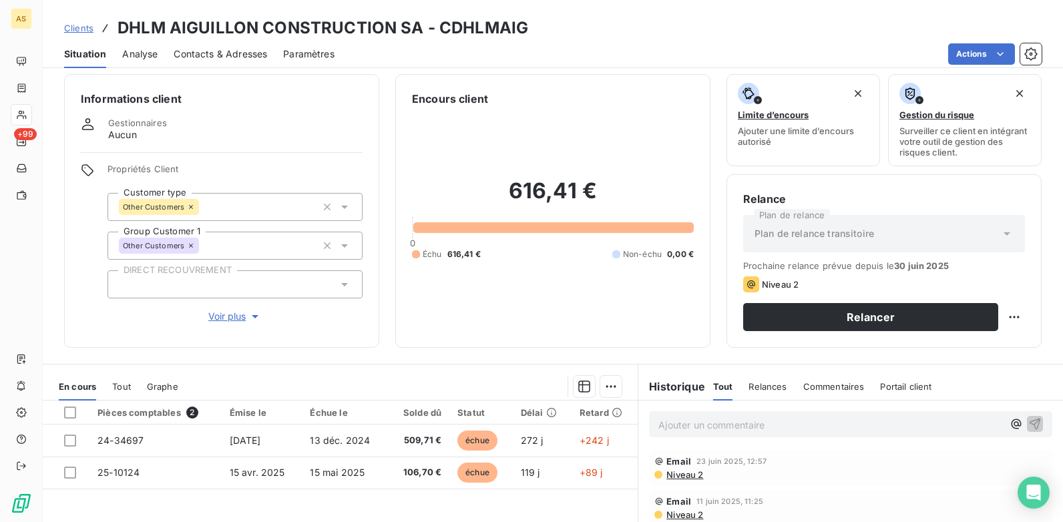
scroll to position [0, 0]
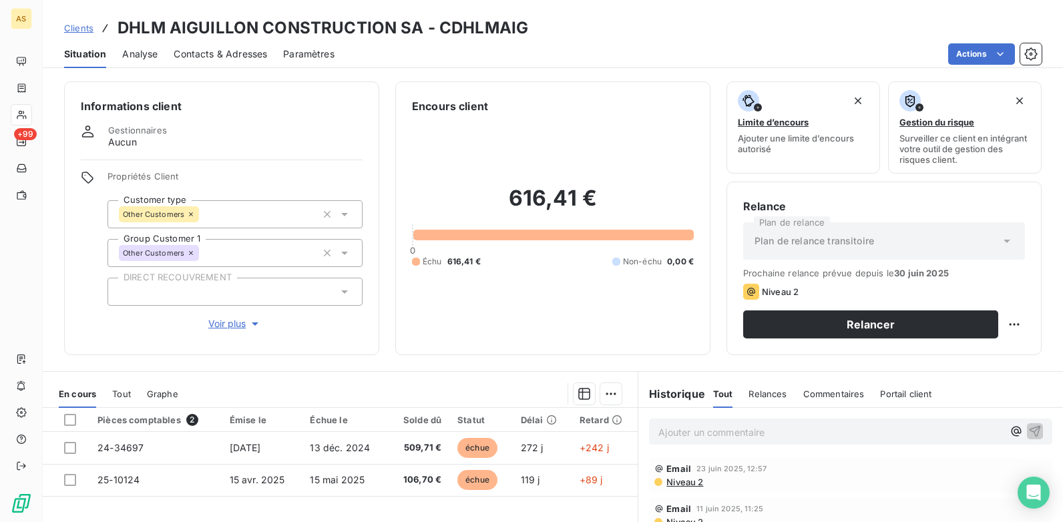
click at [242, 57] on span "Contacts & Adresses" at bounding box center [220, 53] width 93 height 13
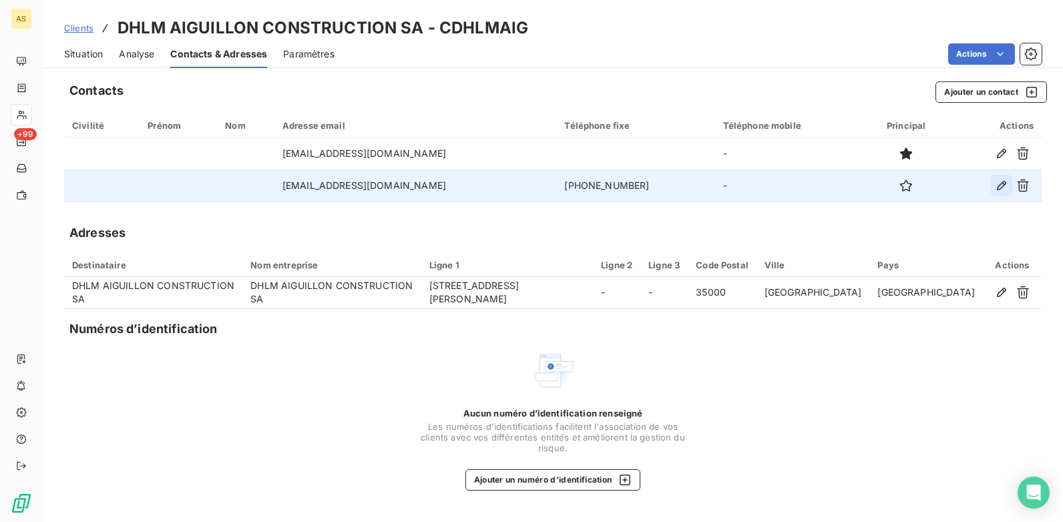
click at [998, 183] on icon "button" at bounding box center [1001, 185] width 13 height 13
type input "[EMAIL_ADDRESS][DOMAIN_NAME]"
type input "[PHONE_NUMBER]"
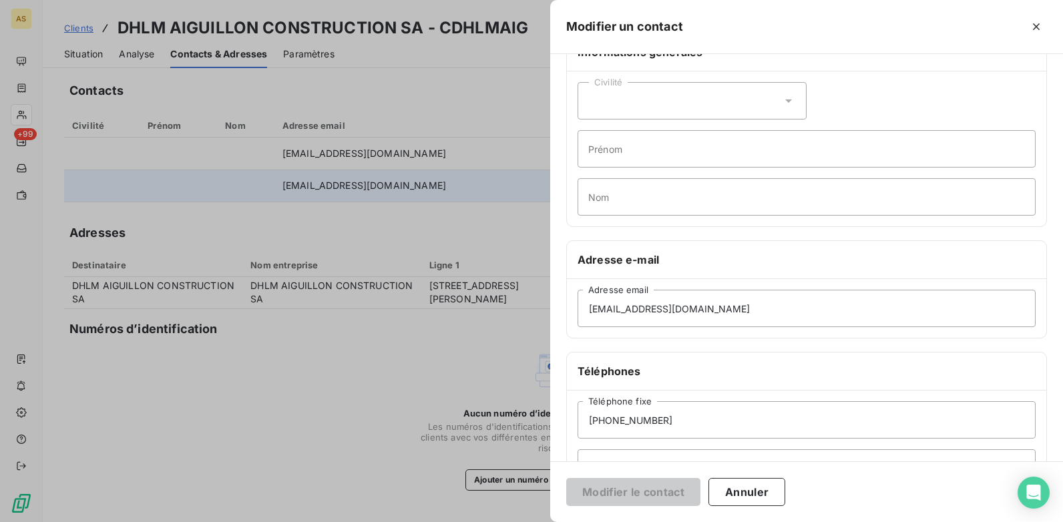
scroll to position [67, 0]
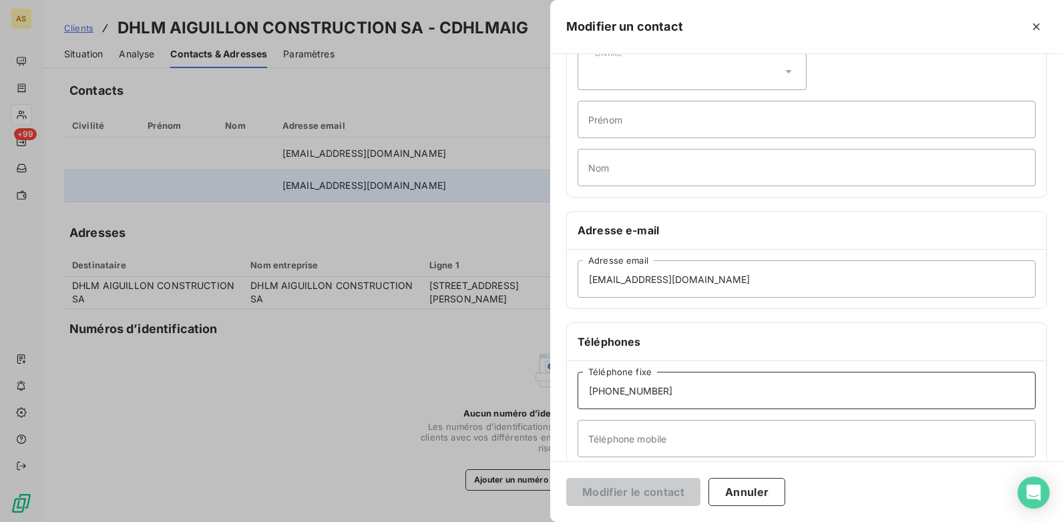
drag, startPoint x: 668, startPoint y: 389, endPoint x: 586, endPoint y: 392, distance: 82.2
click at [586, 392] on input "[PHONE_NUMBER]" at bounding box center [806, 390] width 458 height 37
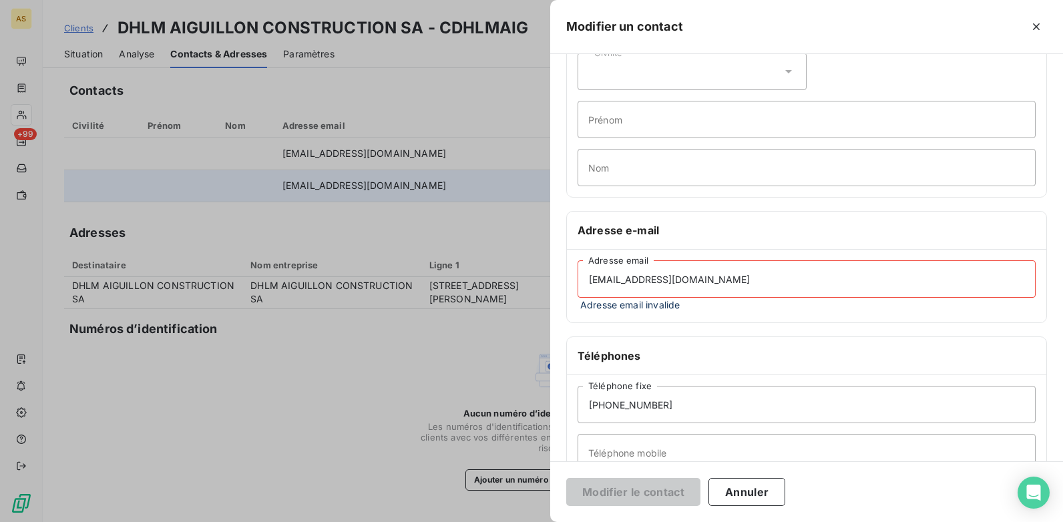
drag, startPoint x: 272, startPoint y: 446, endPoint x: 283, endPoint y: 431, distance: 18.6
click at [273, 447] on div at bounding box center [531, 261] width 1063 height 522
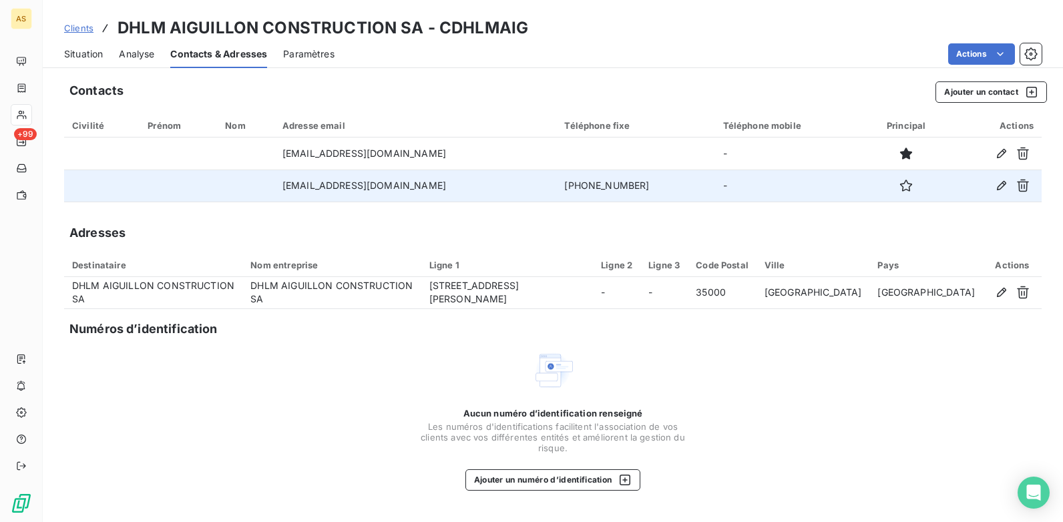
click at [78, 50] on span "Situation" at bounding box center [83, 53] width 39 height 13
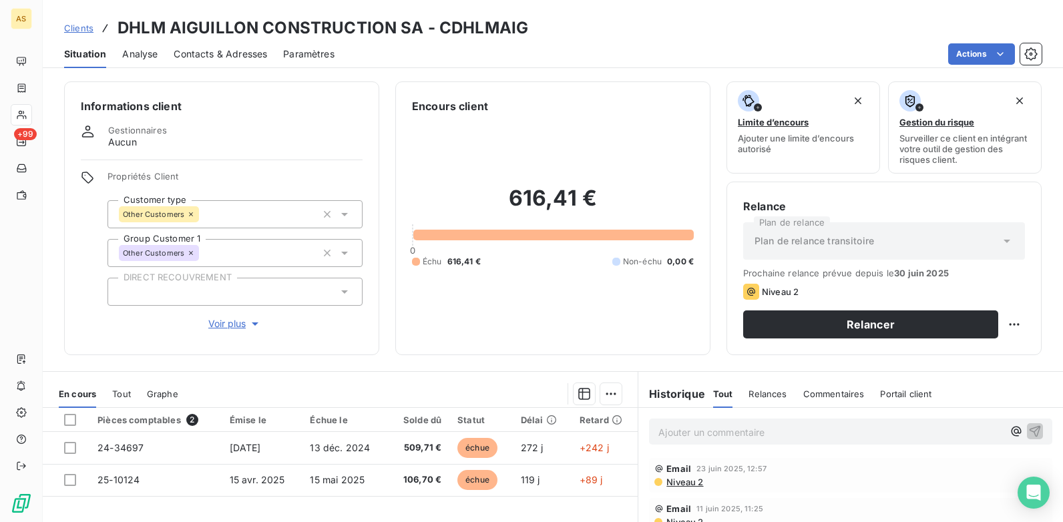
click at [231, 61] on div "Contacts & Adresses" at bounding box center [220, 54] width 93 height 28
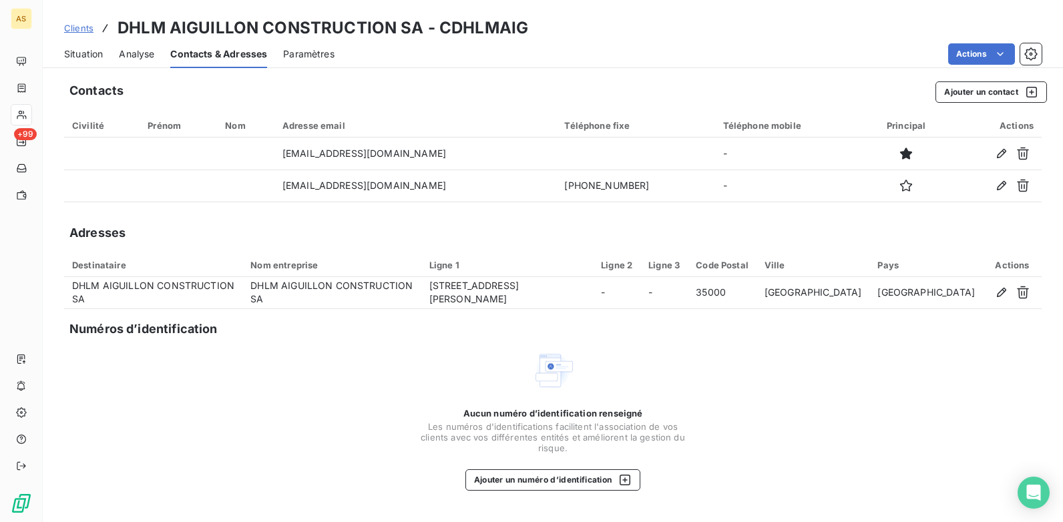
click at [75, 57] on span "Situation" at bounding box center [83, 53] width 39 height 13
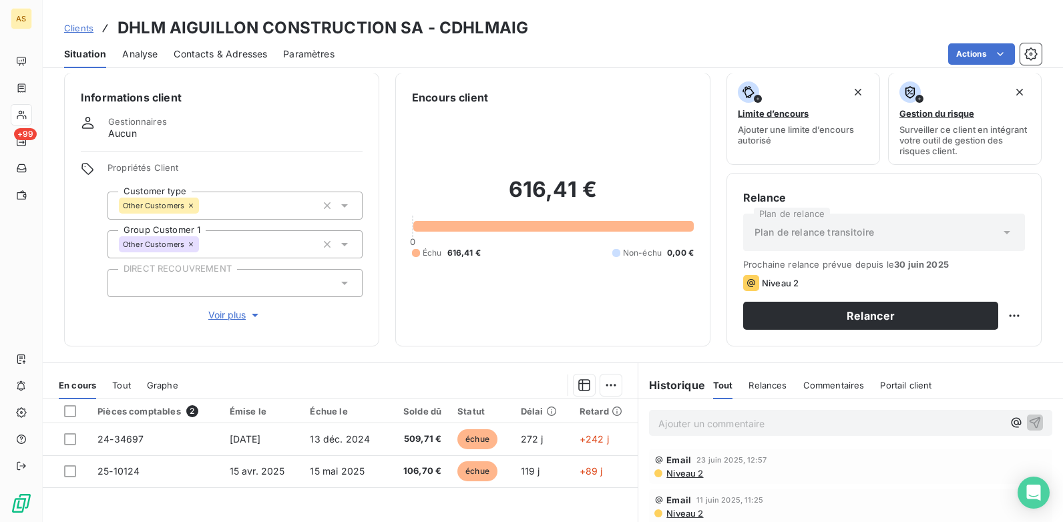
scroll to position [0, 0]
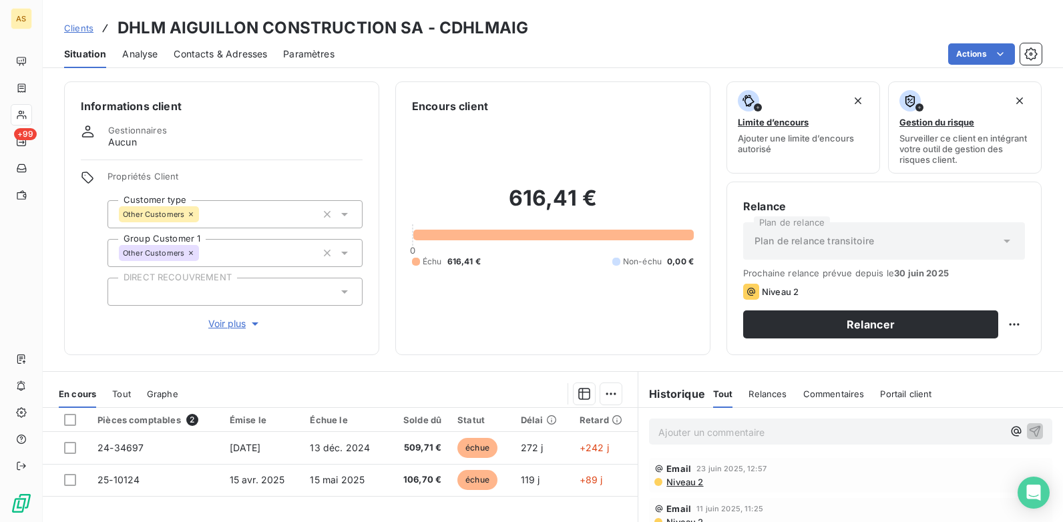
click at [214, 57] on span "Contacts & Adresses" at bounding box center [220, 53] width 93 height 13
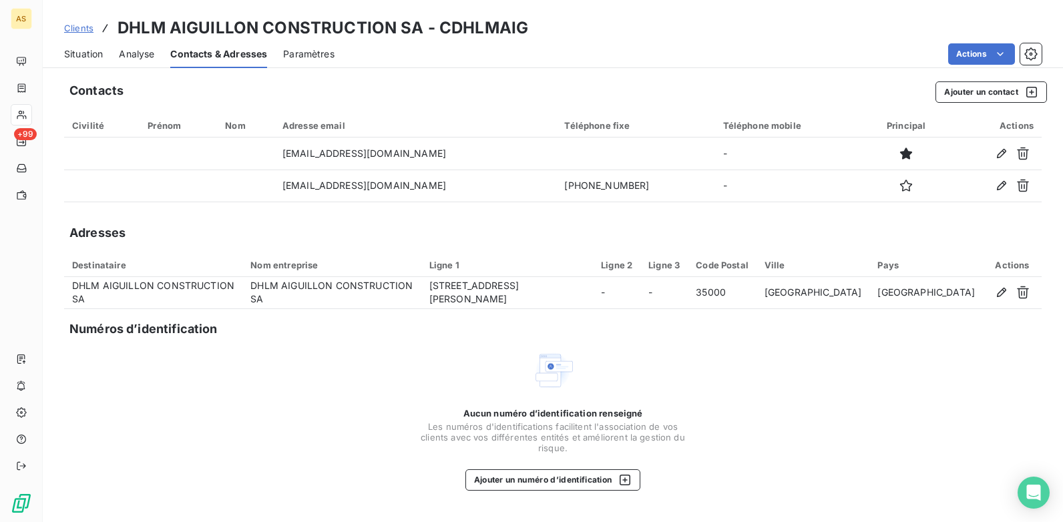
click at [74, 60] on span "Situation" at bounding box center [83, 53] width 39 height 13
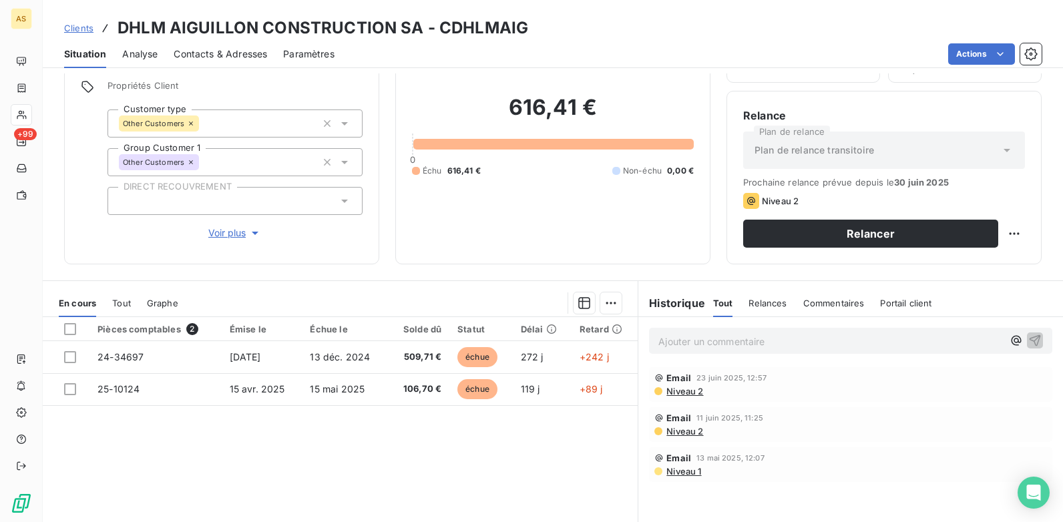
scroll to position [134, 0]
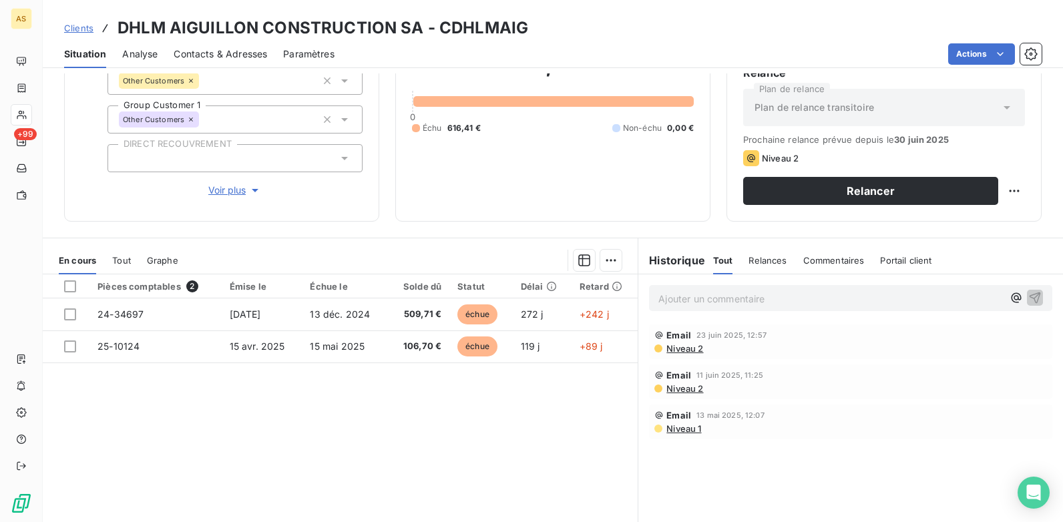
click at [241, 50] on span "Contacts & Adresses" at bounding box center [220, 53] width 93 height 13
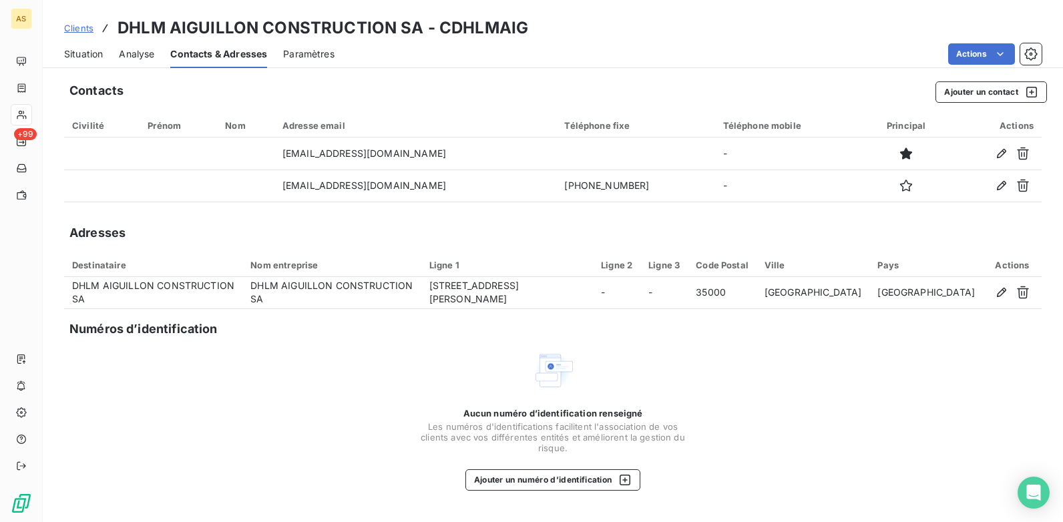
click at [99, 56] on span "Situation" at bounding box center [83, 53] width 39 height 13
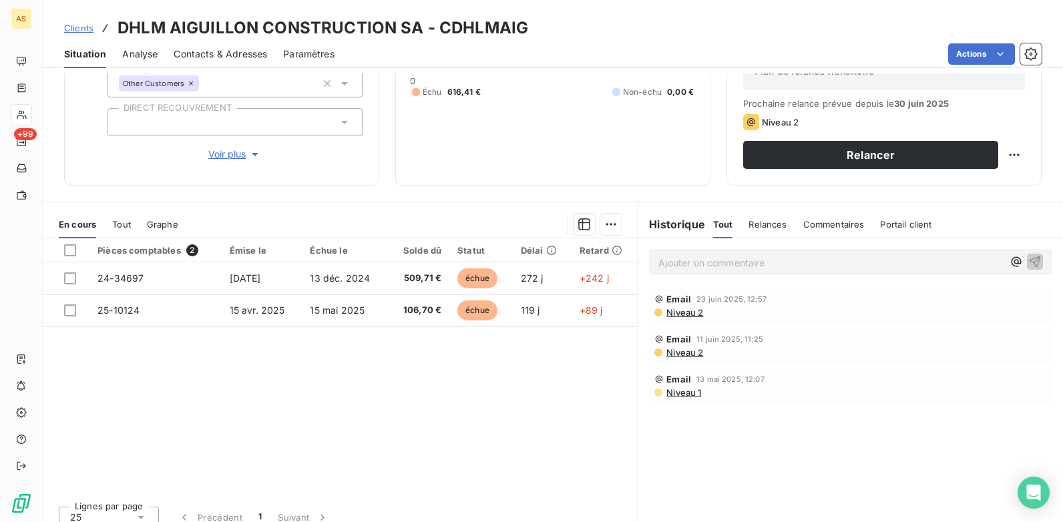
scroll to position [183, 0]
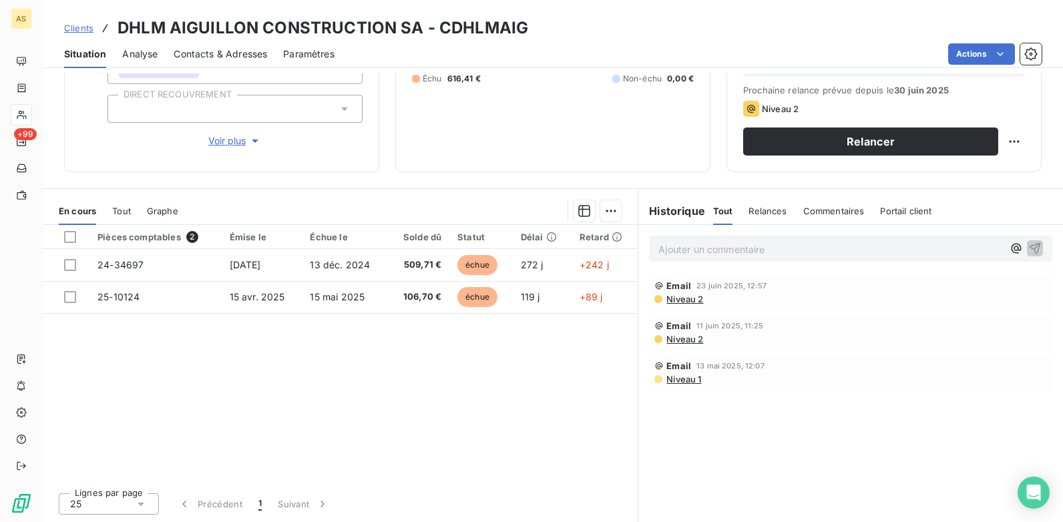
click at [233, 53] on span "Contacts & Adresses" at bounding box center [220, 53] width 93 height 13
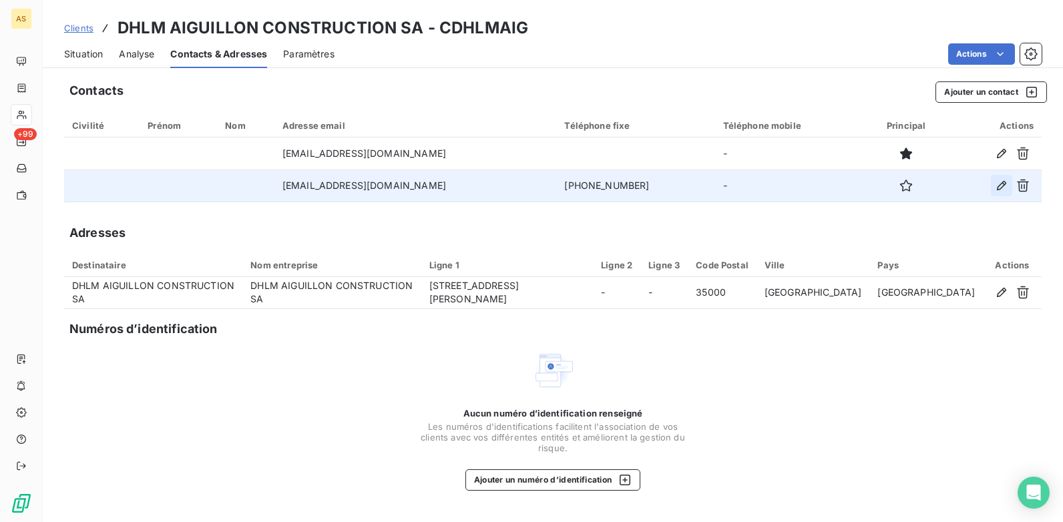
click at [998, 184] on icon "button" at bounding box center [1001, 185] width 13 height 13
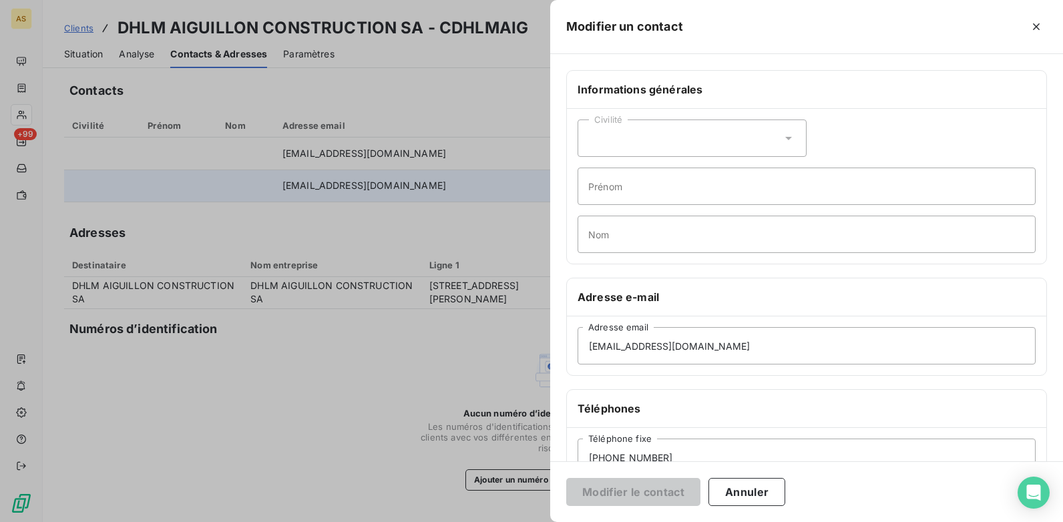
scroll to position [134, 0]
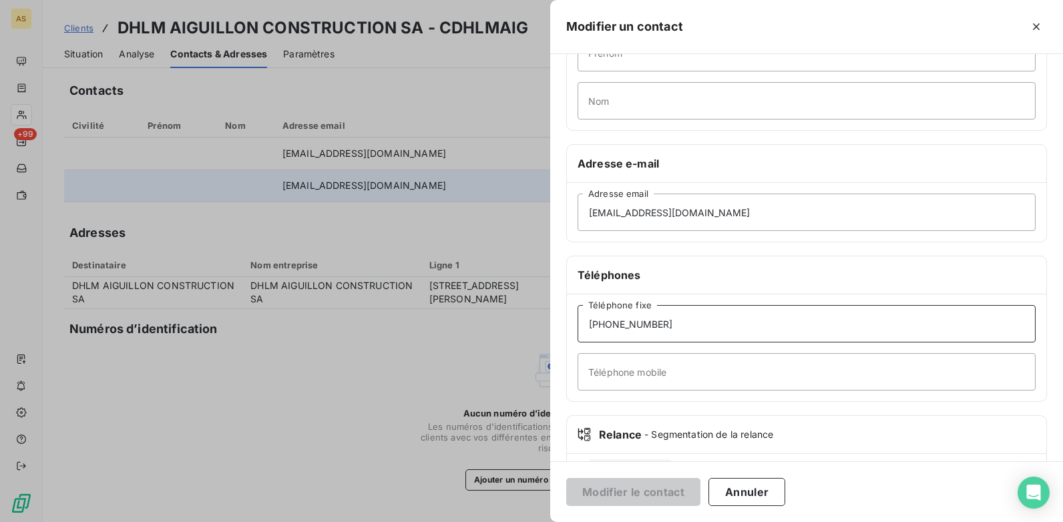
drag, startPoint x: 668, startPoint y: 323, endPoint x: 442, endPoint y: 295, distance: 227.4
click at [429, 521] on div "Modifier un contact Informations générales Civilité Prénom Nom Adresse e-mail […" at bounding box center [531, 522] width 1063 height 0
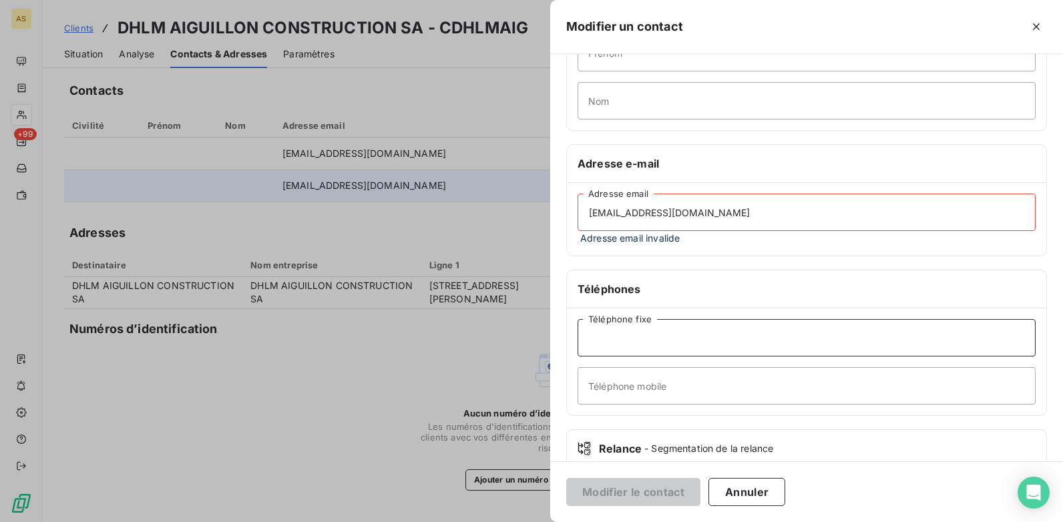
click at [624, 344] on input "Téléphone fixe" at bounding box center [806, 337] width 458 height 37
click at [689, 355] on input "Téléphone fixe" at bounding box center [806, 337] width 458 height 37
click at [503, 408] on div at bounding box center [531, 261] width 1063 height 522
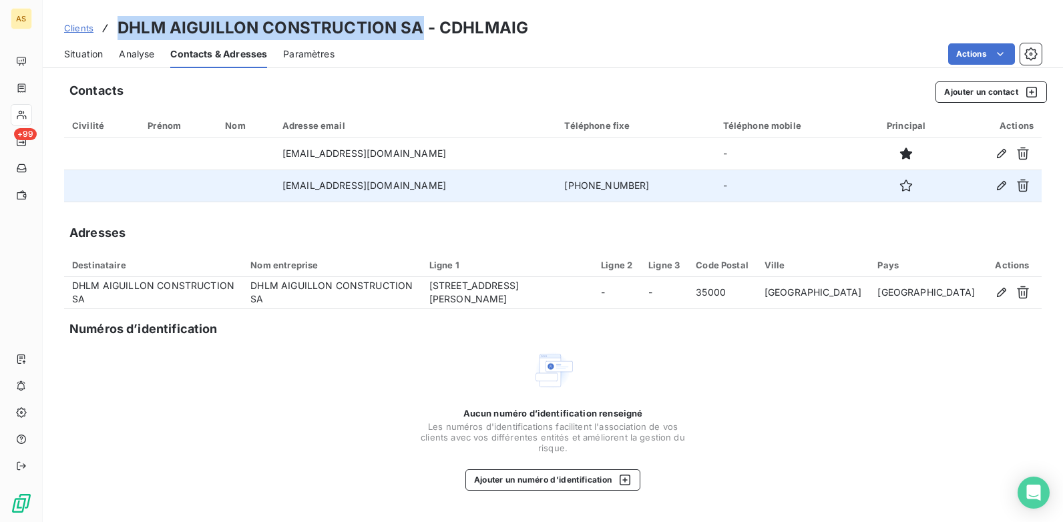
drag, startPoint x: 417, startPoint y: 28, endPoint x: 115, endPoint y: 34, distance: 301.8
click at [115, 34] on div "Clients DHLM AIGUILLON CONSTRUCTION SA - CDHLMAIG" at bounding box center [296, 28] width 464 height 24
click at [1005, 182] on icon "button" at bounding box center [1001, 185] width 9 height 9
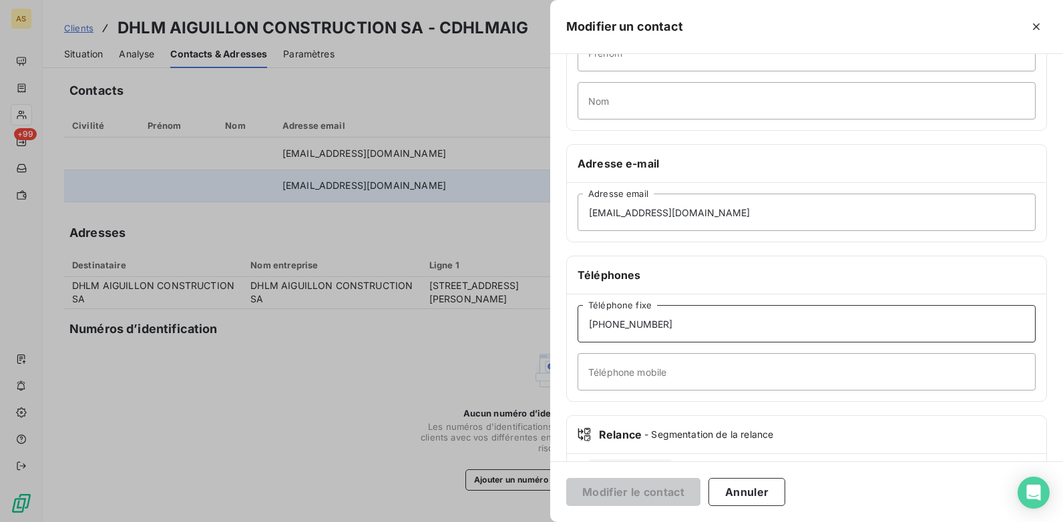
drag, startPoint x: 670, startPoint y: 328, endPoint x: 527, endPoint y: 320, distance: 143.1
click at [527, 521] on div "Modifier un contact Informations générales Civilité Prénom Nom Adresse e-mail […" at bounding box center [531, 522] width 1063 height 0
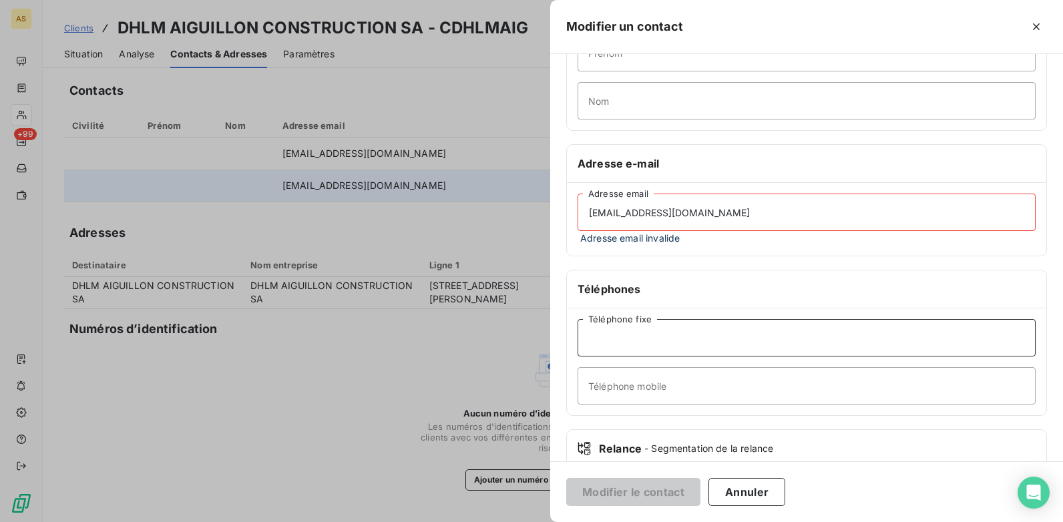
paste input "02 99 26 44 44"
click at [584, 218] on input "[EMAIL_ADDRESS][DOMAIN_NAME]" at bounding box center [806, 212] width 458 height 37
click at [735, 492] on button "Annuler" at bounding box center [746, 492] width 77 height 28
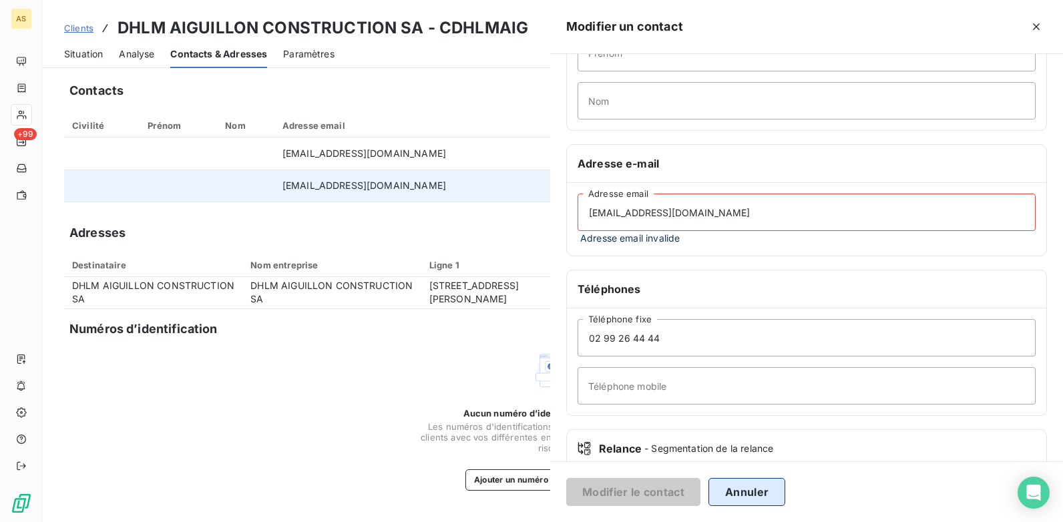
type input "[PHONE_NUMBER]"
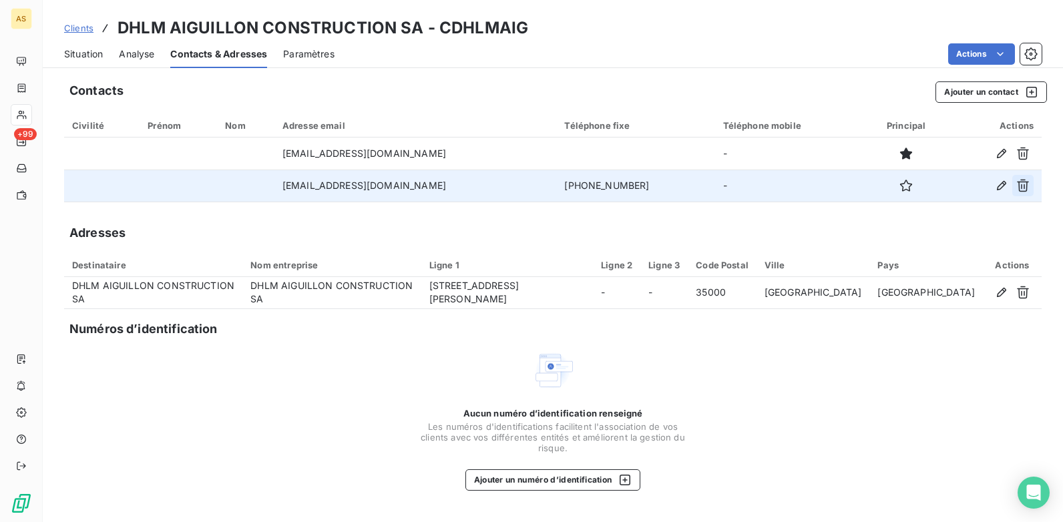
click at [1023, 189] on icon "button" at bounding box center [1022, 185] width 13 height 13
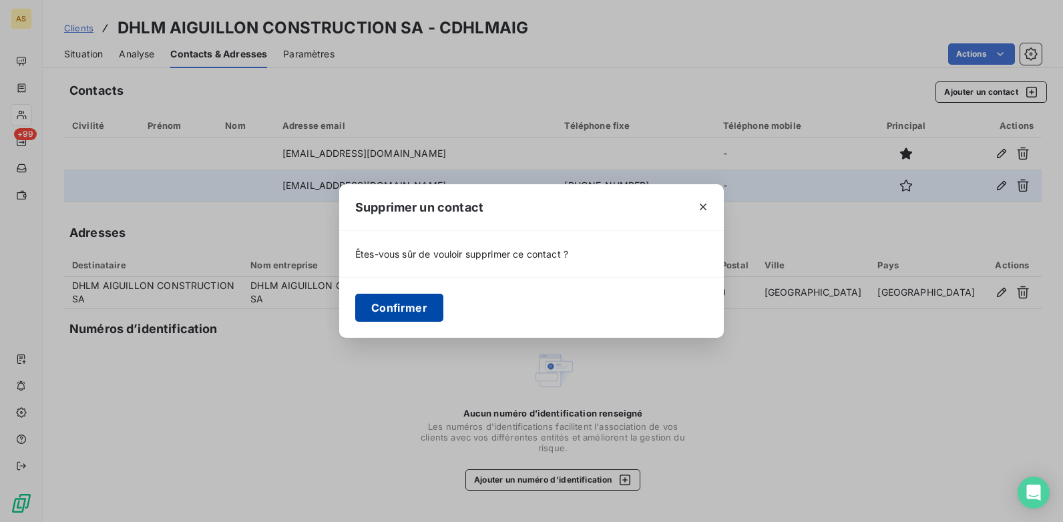
click at [409, 310] on button "Confirmer" at bounding box center [399, 308] width 88 height 28
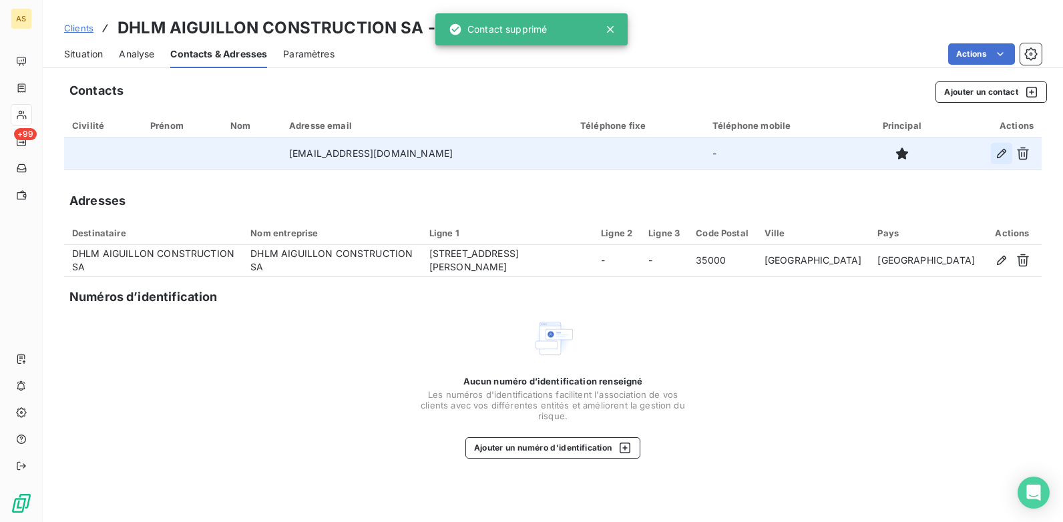
click at [1005, 156] on icon "button" at bounding box center [1001, 153] width 13 height 13
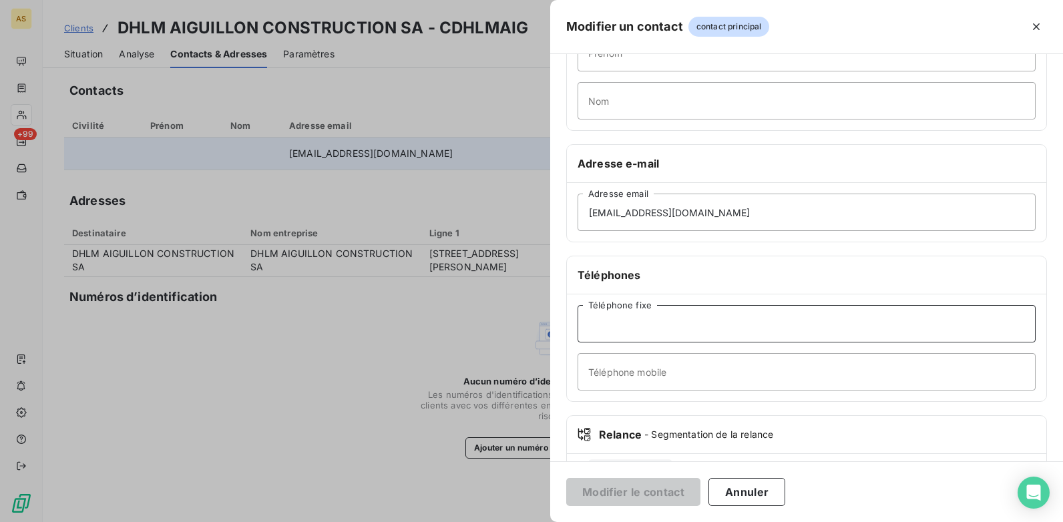
click at [588, 332] on input "Téléphone fixe" at bounding box center [806, 323] width 458 height 37
paste input "02 99 26 44 44"
type input "02 99 26 44 44"
click at [642, 490] on button "Modifier le contact" at bounding box center [633, 492] width 134 height 28
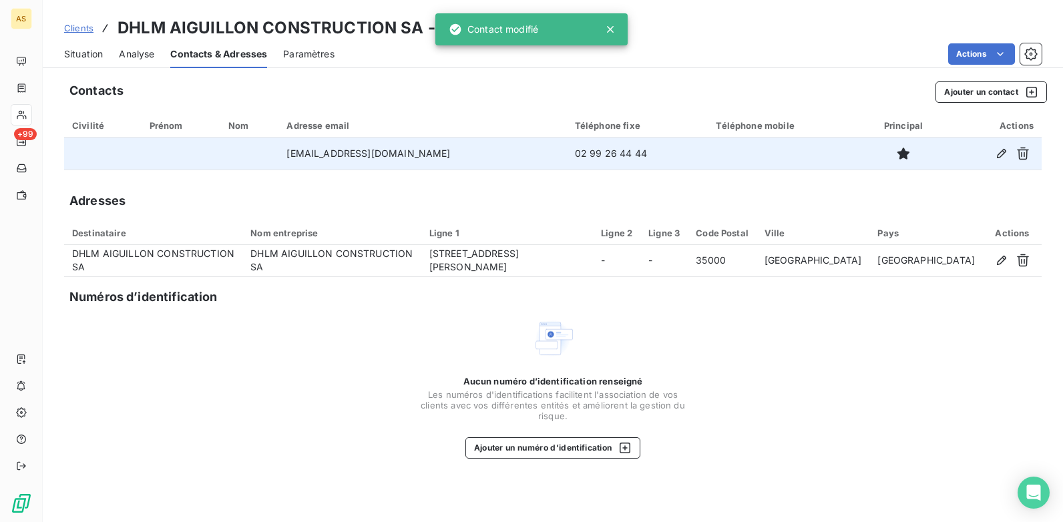
click at [69, 57] on span "Situation" at bounding box center [83, 53] width 39 height 13
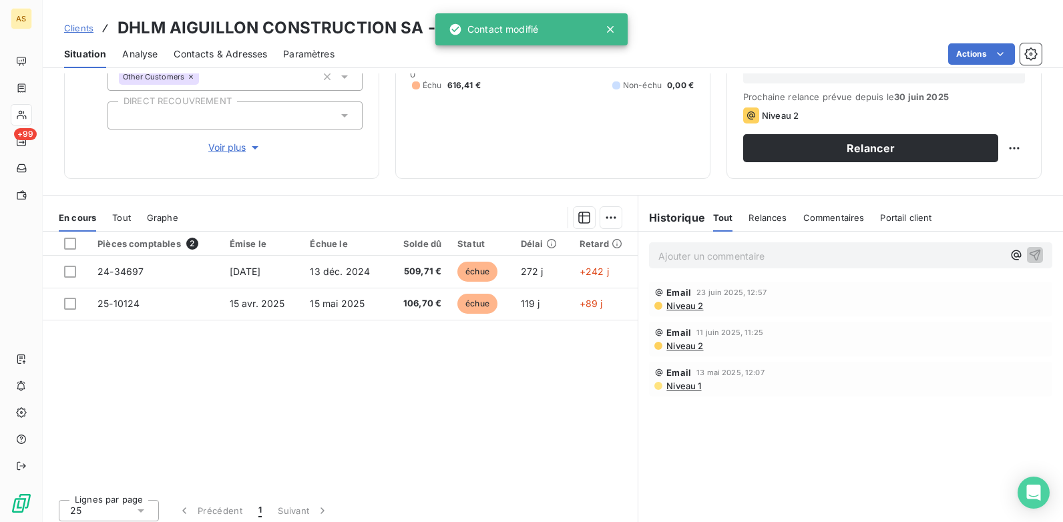
scroll to position [183, 0]
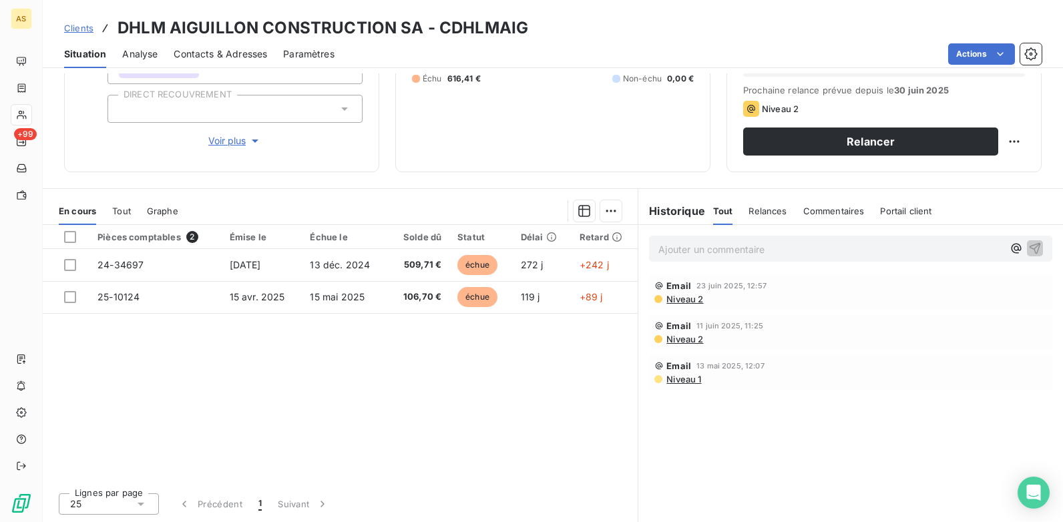
click at [220, 59] on span "Contacts & Adresses" at bounding box center [220, 53] width 93 height 13
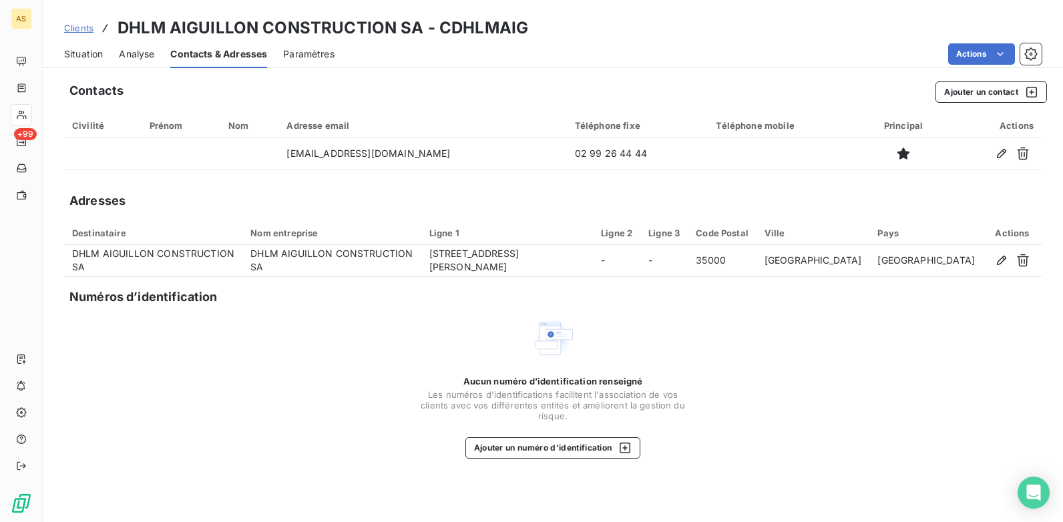
click at [86, 54] on span "Situation" at bounding box center [83, 53] width 39 height 13
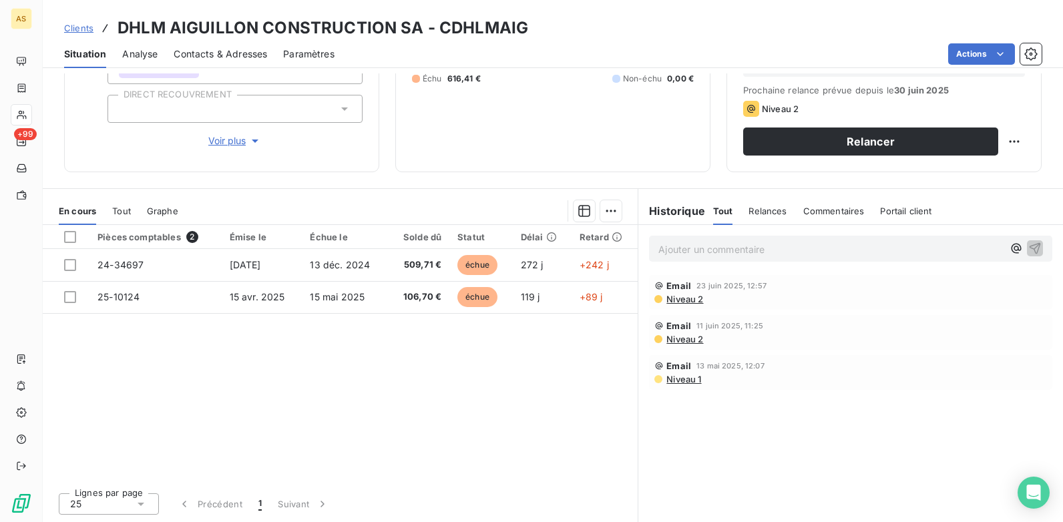
click at [665, 248] on p "Ajouter un commentaire ﻿" at bounding box center [830, 249] width 344 height 17
click at [1030, 244] on icon "button" at bounding box center [1034, 247] width 11 height 11
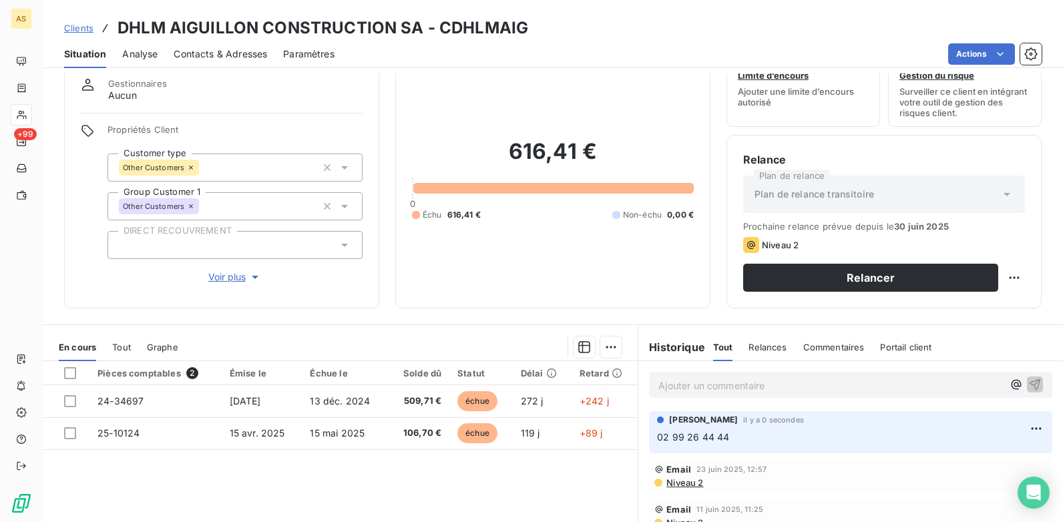
scroll to position [0, 0]
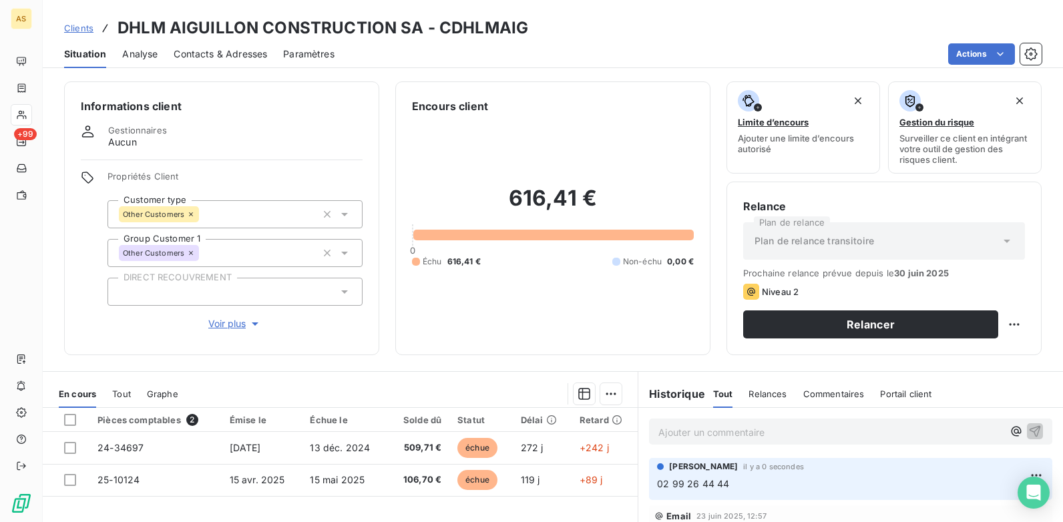
click at [209, 54] on span "Contacts & Adresses" at bounding box center [220, 53] width 93 height 13
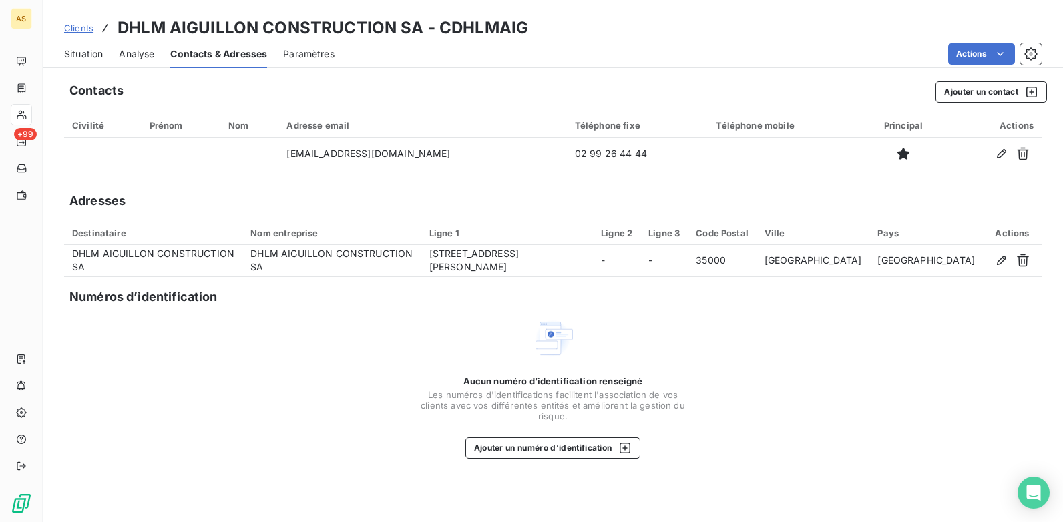
click at [70, 55] on span "Situation" at bounding box center [83, 53] width 39 height 13
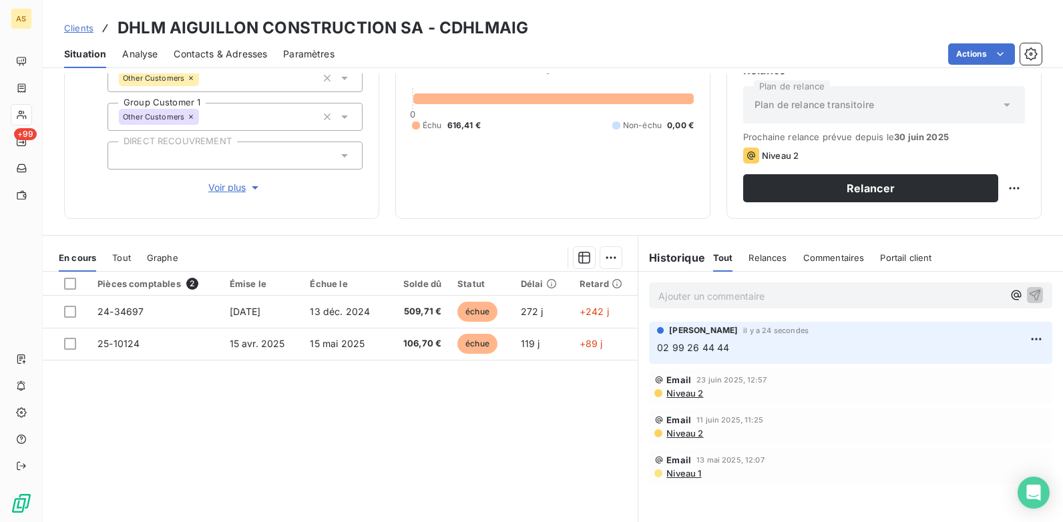
scroll to position [183, 0]
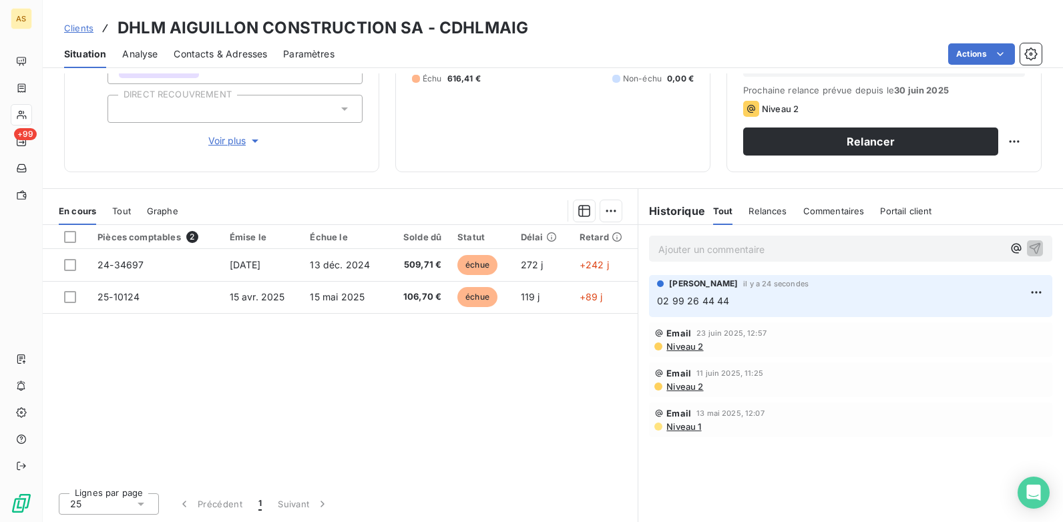
click at [228, 54] on span "Contacts & Adresses" at bounding box center [220, 53] width 93 height 13
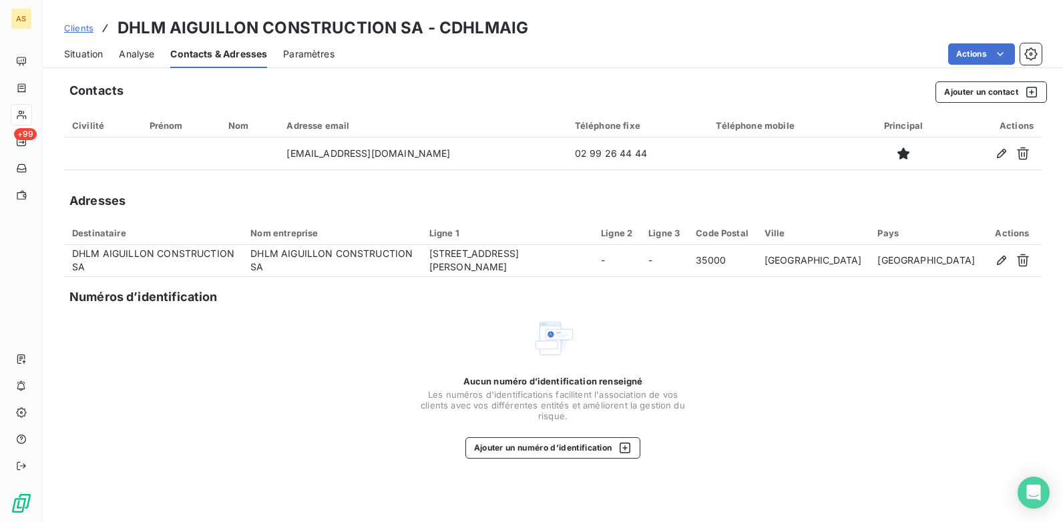
click at [93, 55] on span "Situation" at bounding box center [83, 53] width 39 height 13
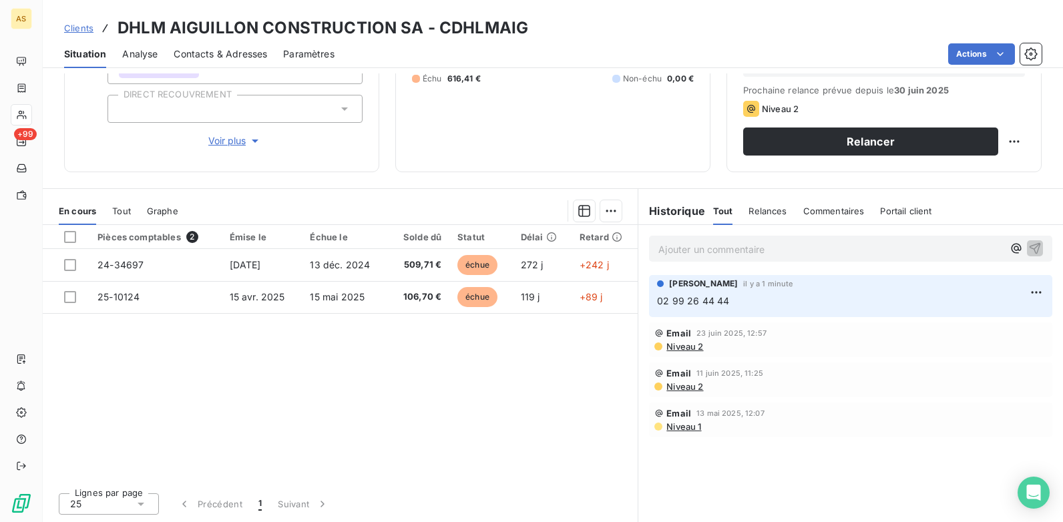
click at [220, 49] on span "Contacts & Adresses" at bounding box center [220, 53] width 93 height 13
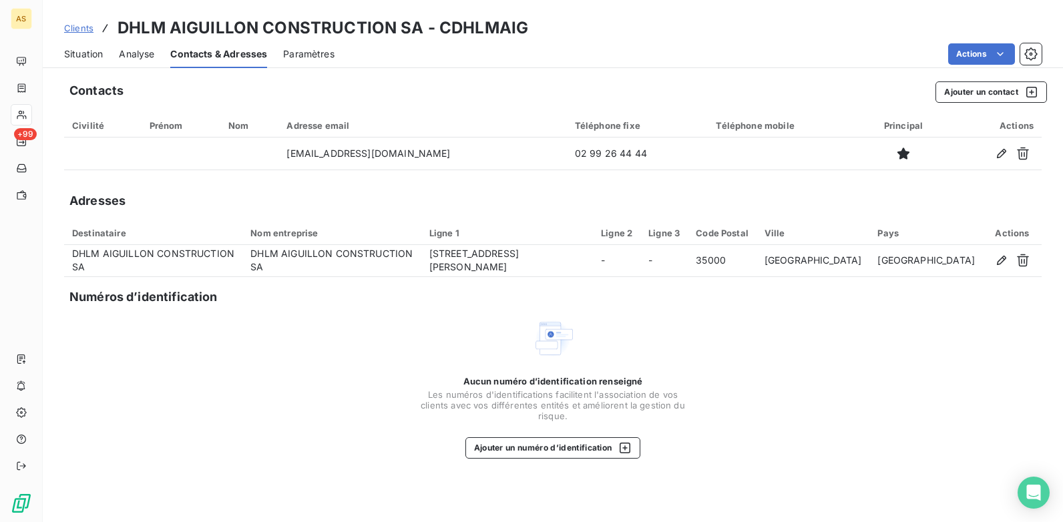
click at [80, 54] on span "Situation" at bounding box center [83, 53] width 39 height 13
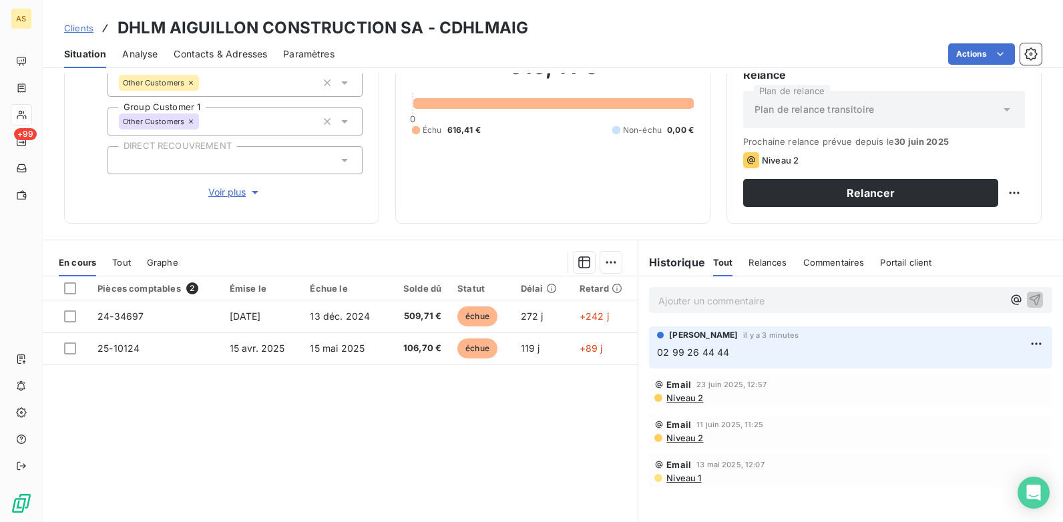
scroll to position [116, 0]
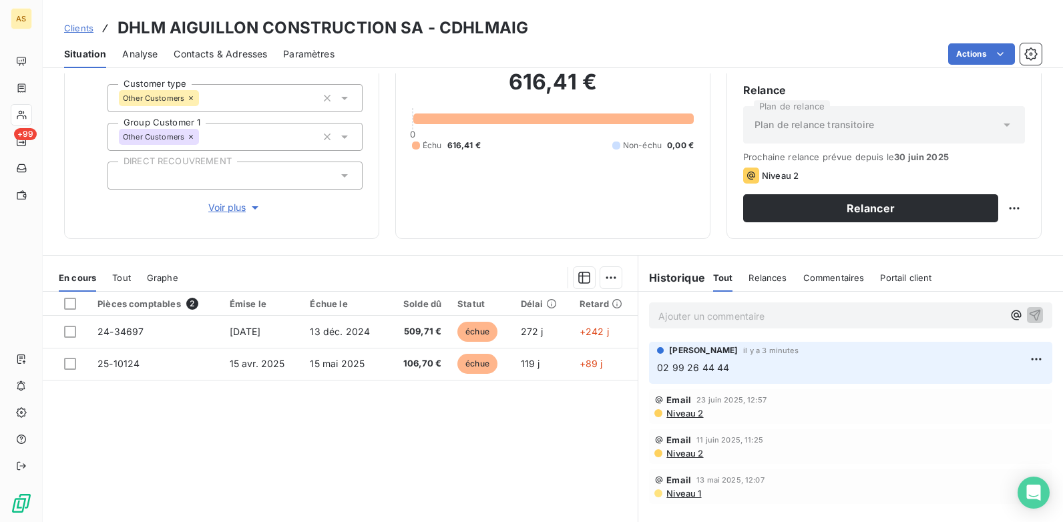
click at [248, 55] on span "Contacts & Adresses" at bounding box center [220, 53] width 93 height 13
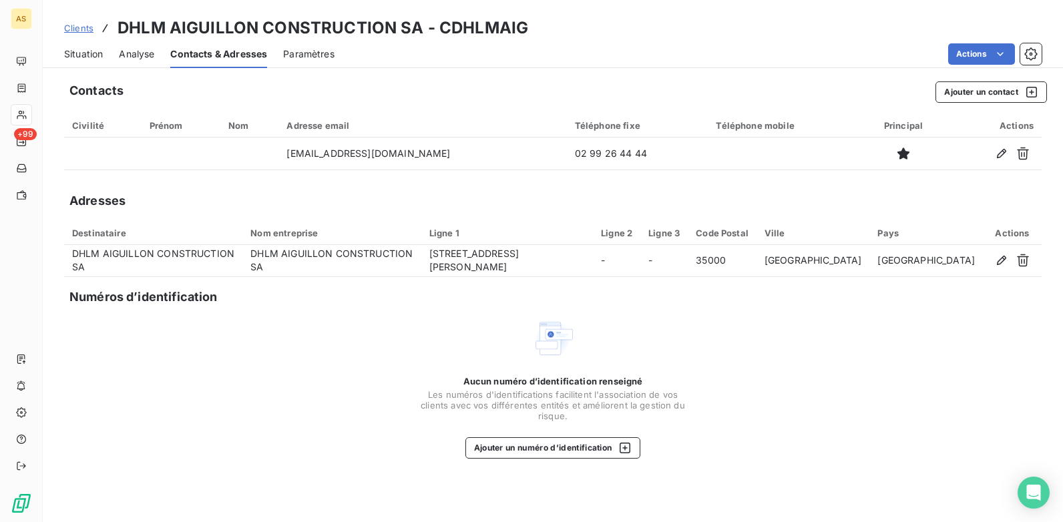
click at [72, 57] on span "Situation" at bounding box center [83, 53] width 39 height 13
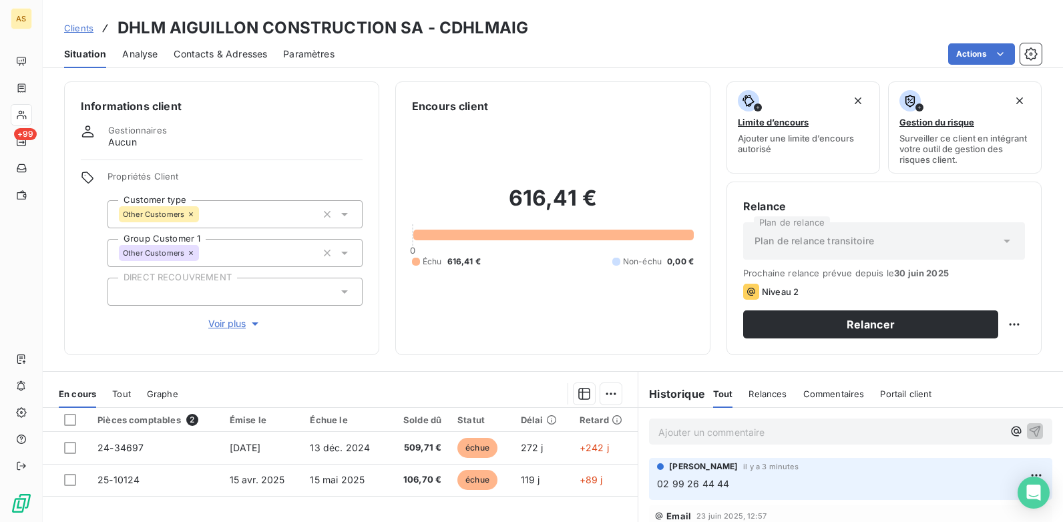
click at [240, 48] on span "Contacts & Adresses" at bounding box center [220, 53] width 93 height 13
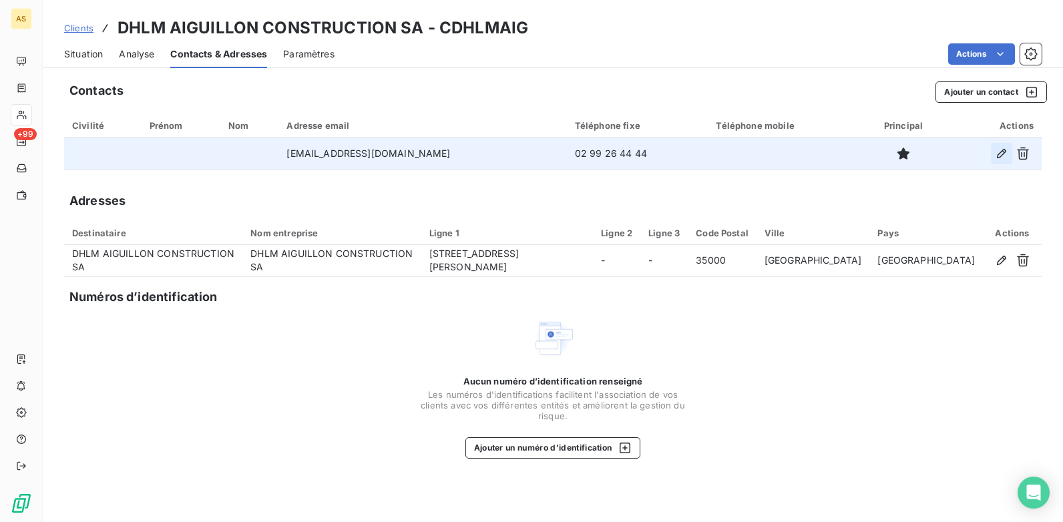
click at [995, 154] on icon "button" at bounding box center [1001, 153] width 13 height 13
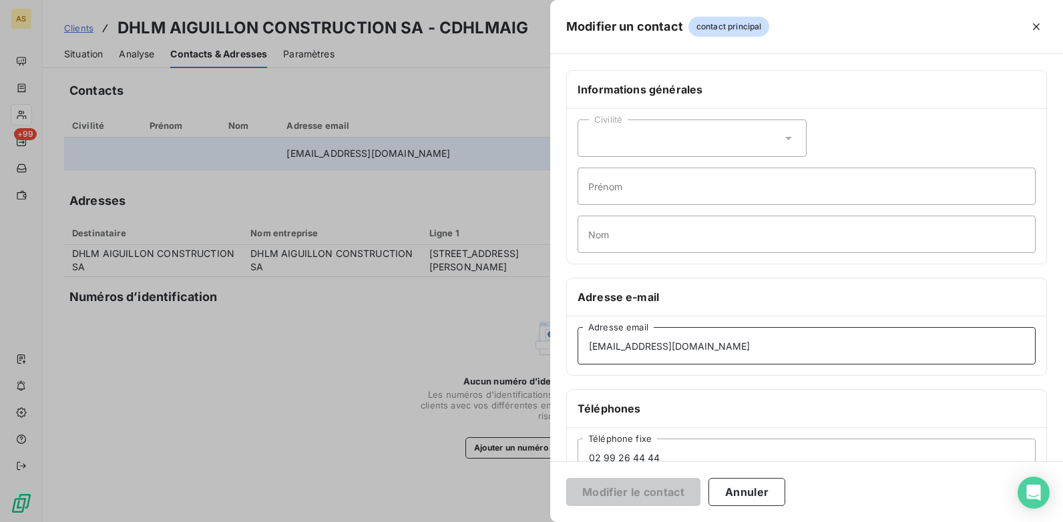
drag, startPoint x: 764, startPoint y: 352, endPoint x: 580, endPoint y: 351, distance: 184.3
click at [580, 351] on input "[EMAIL_ADDRESS][DOMAIN_NAME]" at bounding box center [806, 345] width 458 height 37
click at [324, 449] on div at bounding box center [531, 261] width 1063 height 522
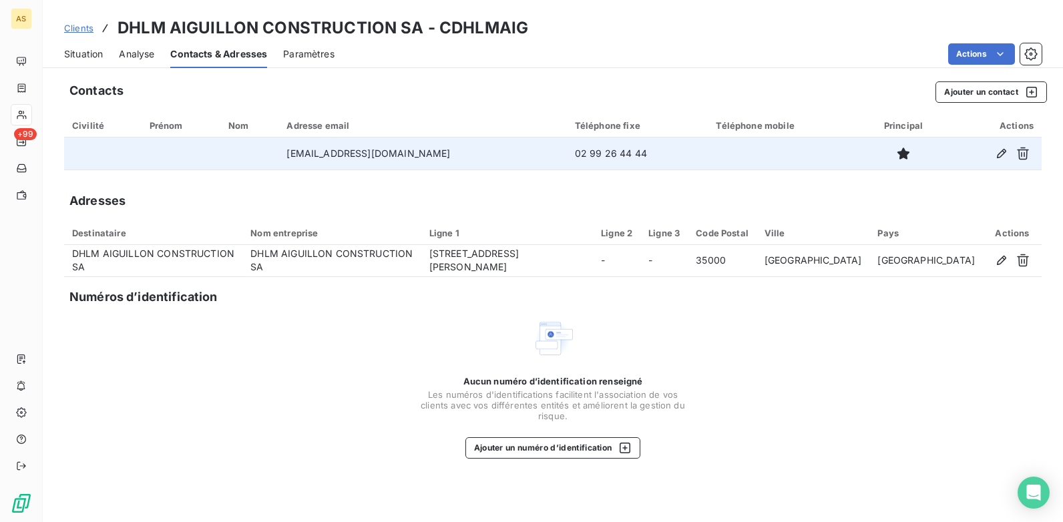
click at [85, 57] on span "Situation" at bounding box center [83, 53] width 39 height 13
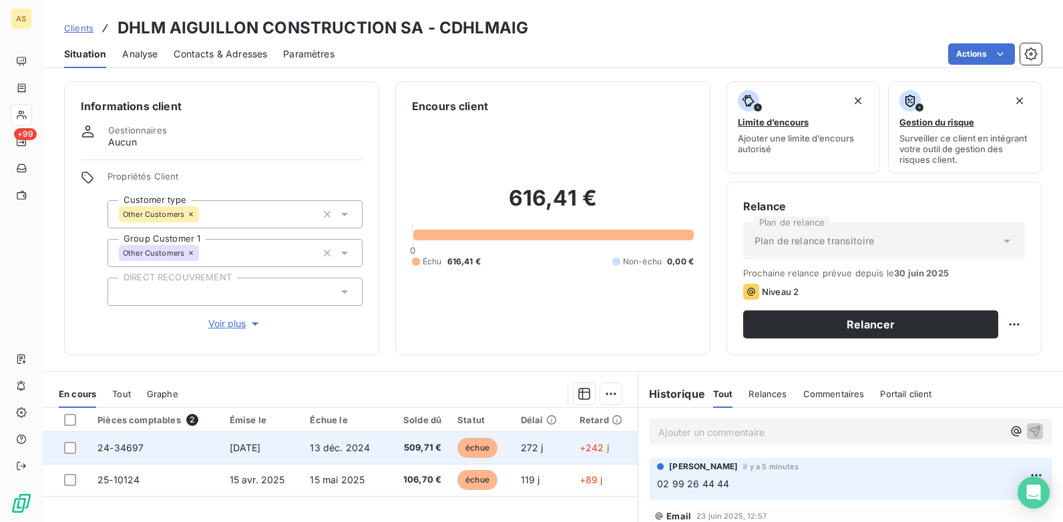
scroll to position [183, 0]
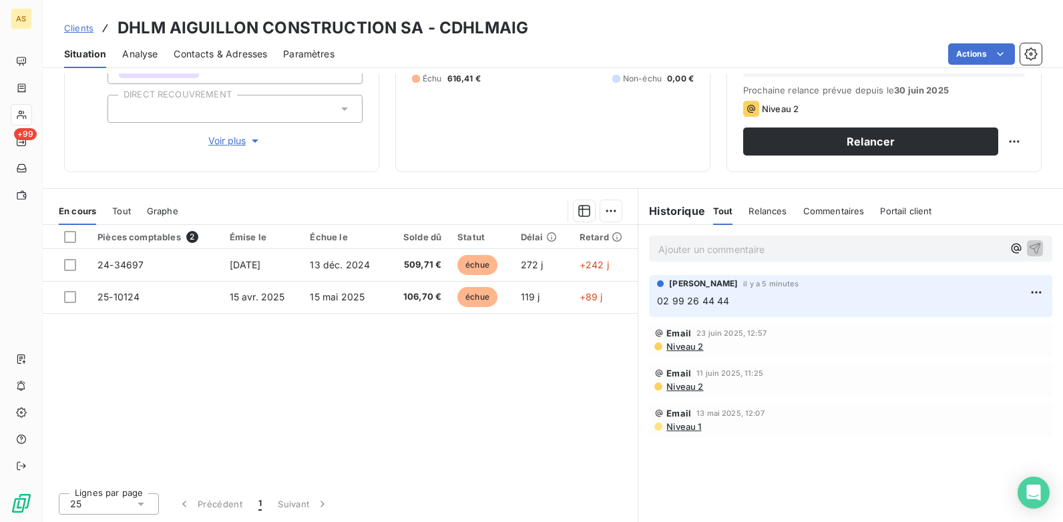
click at [680, 344] on span "Niveau 2" at bounding box center [684, 346] width 38 height 11
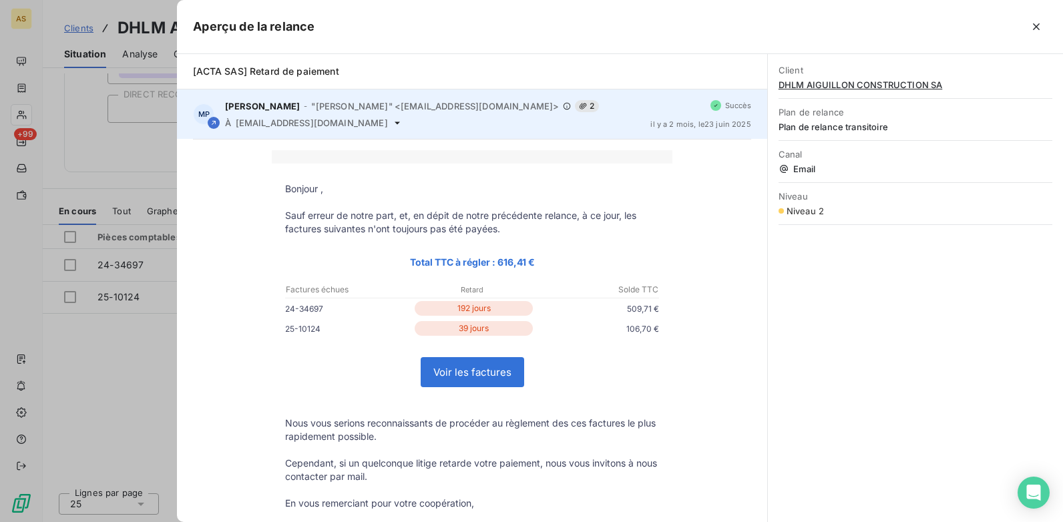
click at [291, 125] on span "[EMAIL_ADDRESS][DOMAIN_NAME]" at bounding box center [312, 123] width 152 height 11
drag, startPoint x: 320, startPoint y: 125, endPoint x: 339, endPoint y: 125, distance: 19.4
click at [339, 125] on div "À [EMAIL_ADDRESS][DOMAIN_NAME]" at bounding box center [432, 123] width 415 height 11
click at [392, 125] on icon at bounding box center [397, 123] width 11 height 11
click at [328, 125] on span "[EMAIL_ADDRESS][DOMAIN_NAME]" at bounding box center [312, 123] width 152 height 11
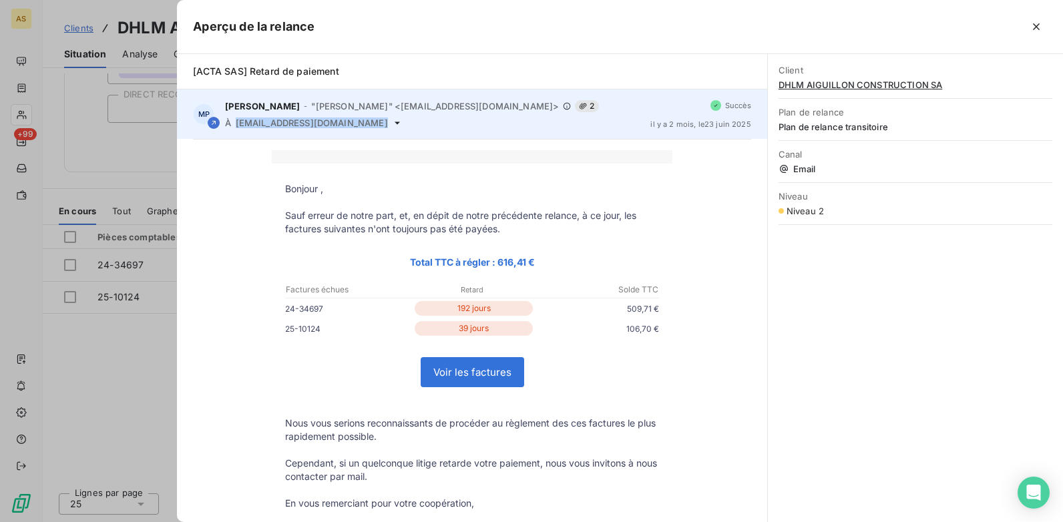
drag, startPoint x: 340, startPoint y: 121, endPoint x: 235, endPoint y: 122, distance: 105.5
click at [235, 122] on div "À [EMAIL_ADDRESS][DOMAIN_NAME]" at bounding box center [432, 123] width 415 height 11
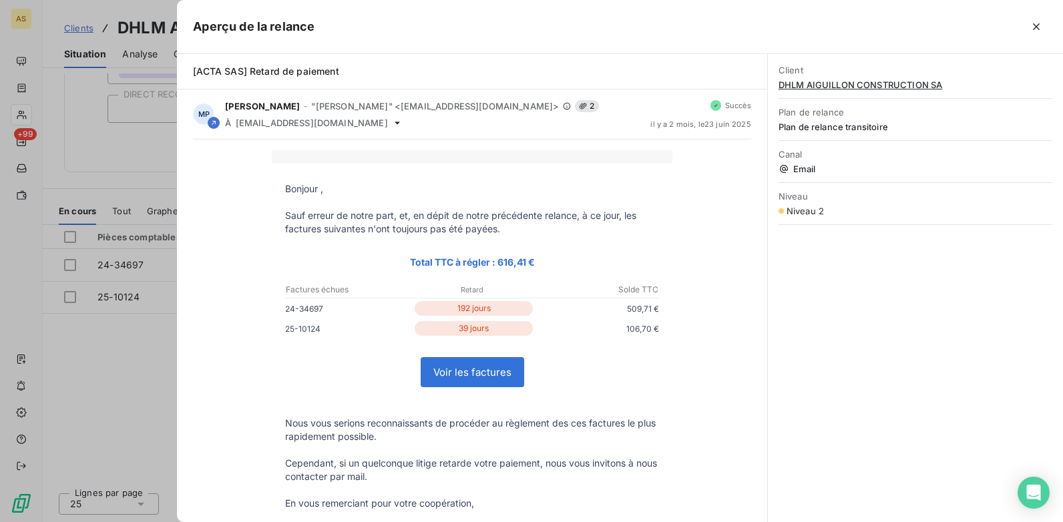
click at [135, 386] on div at bounding box center [531, 261] width 1063 height 522
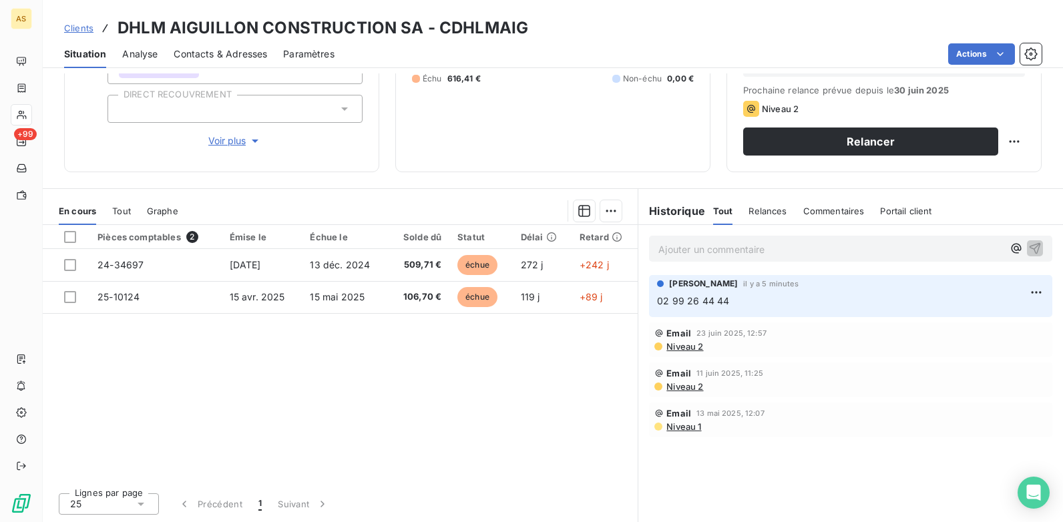
click at [734, 244] on p "Ajouter un commentaire ﻿" at bounding box center [830, 249] width 344 height 17
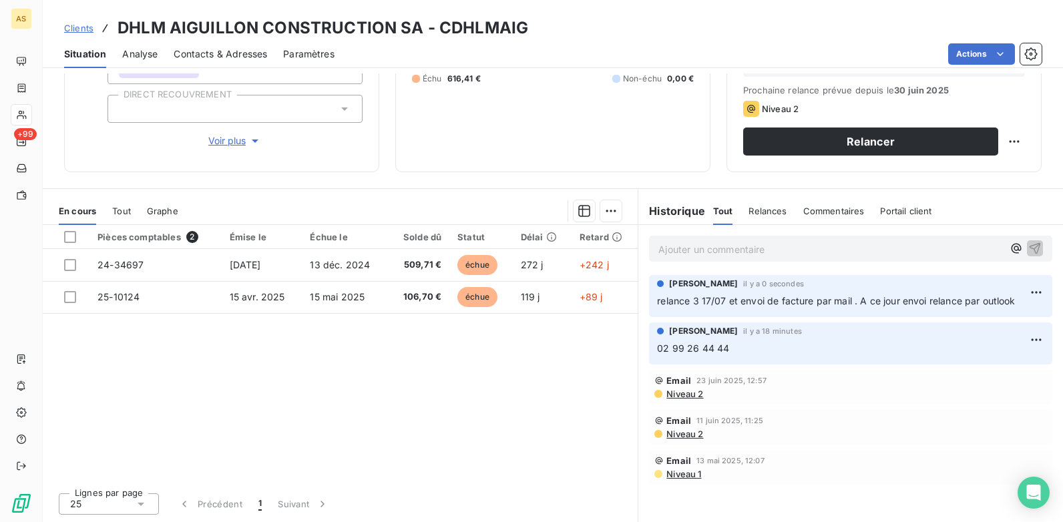
click at [981, 298] on span "relance 3 17/07 et envoi de facture par mail . A ce jour envoi relance par outl…" at bounding box center [836, 300] width 358 height 11
click at [1014, 300] on p "relance 3 17/07 et envoi de facture par mail . A ce jour envoi relance par outl…" at bounding box center [850, 301] width 387 height 15
click at [1025, 291] on html "AS +99 Clients DHLM AIGUILLON CONSTRUCTION SA - CDHLMAIG Situation Analyse Cont…" at bounding box center [531, 261] width 1063 height 522
click at [1000, 314] on div "Editer" at bounding box center [994, 321] width 75 height 21
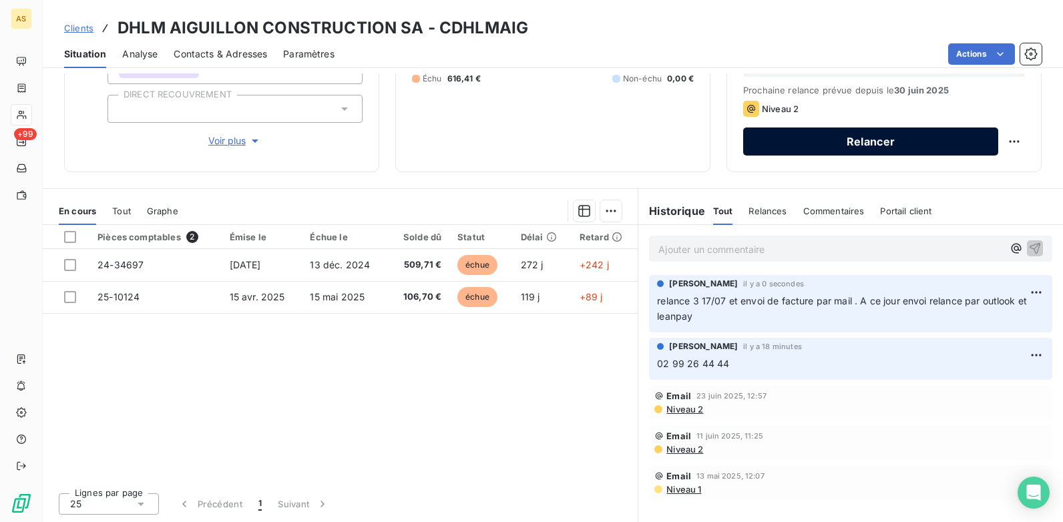
click at [800, 146] on button "Relancer" at bounding box center [870, 142] width 255 height 28
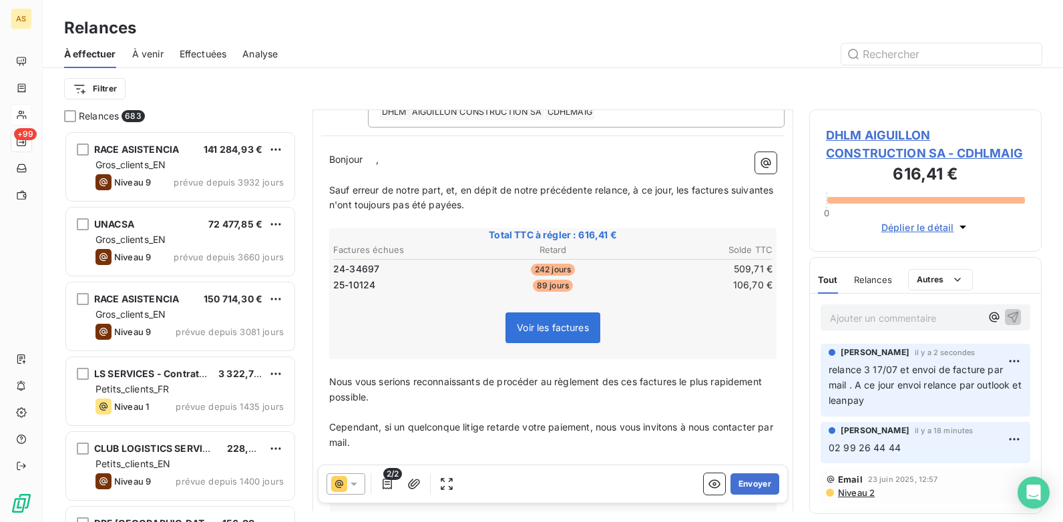
scroll to position [134, 0]
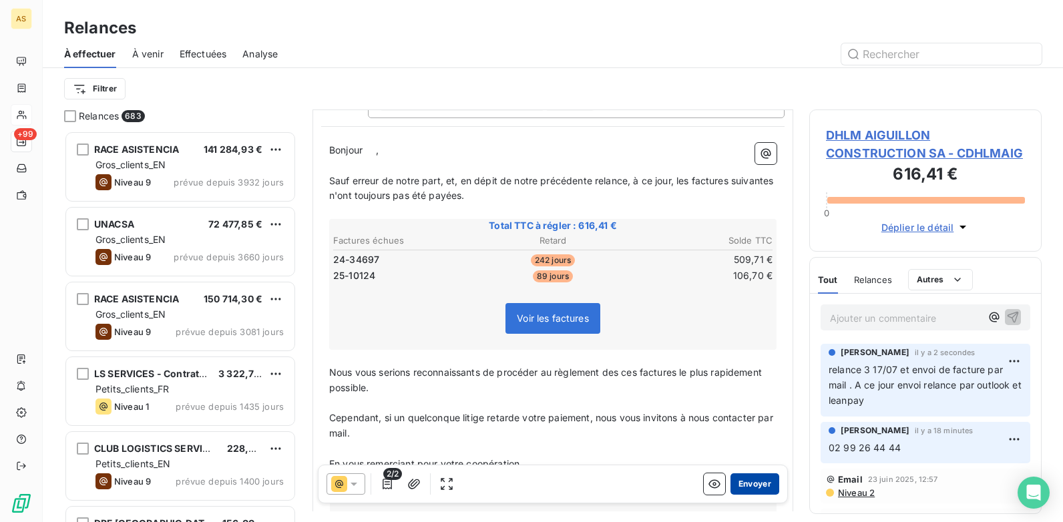
click at [752, 488] on button "Envoyer" at bounding box center [754, 483] width 49 height 21
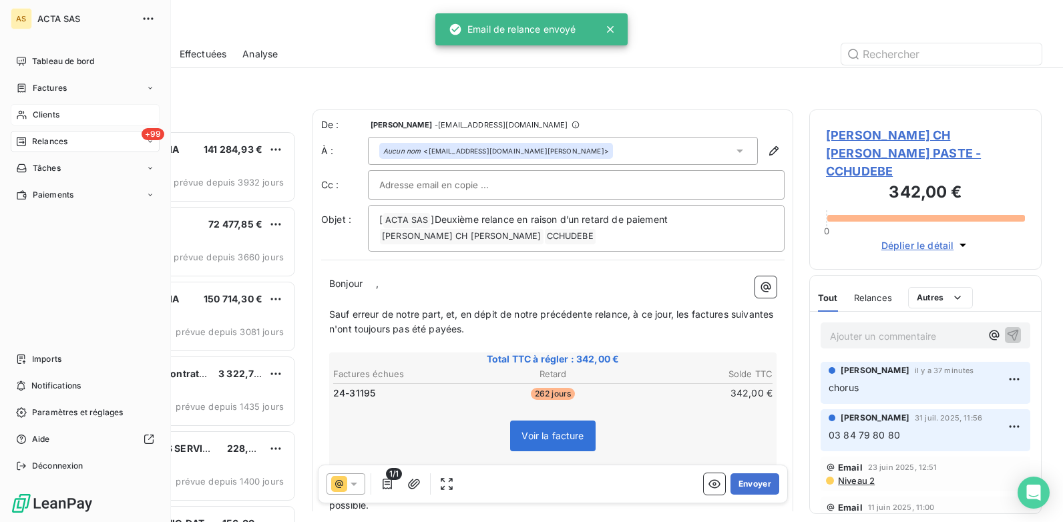
click at [33, 118] on span "Clients" at bounding box center [46, 115] width 27 height 12
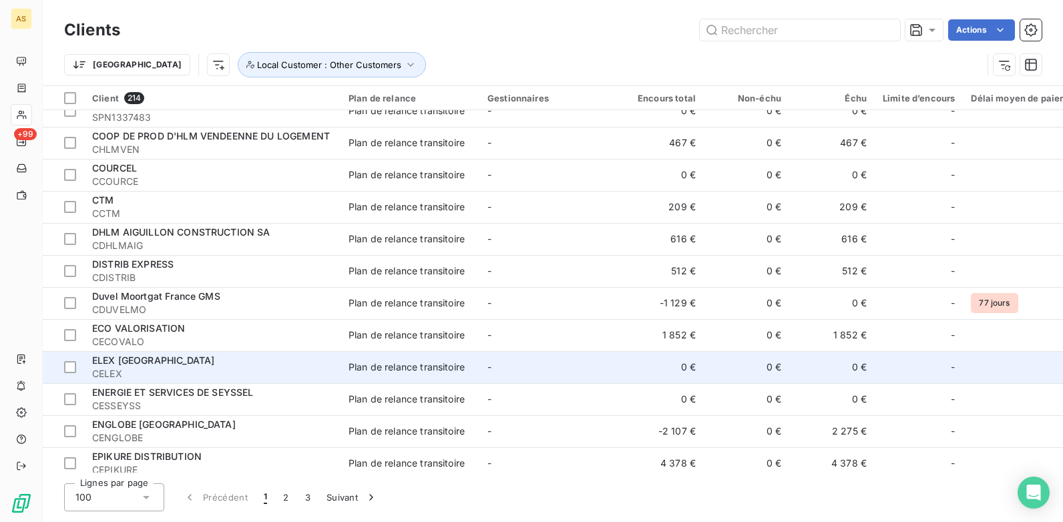
scroll to position [2003, 0]
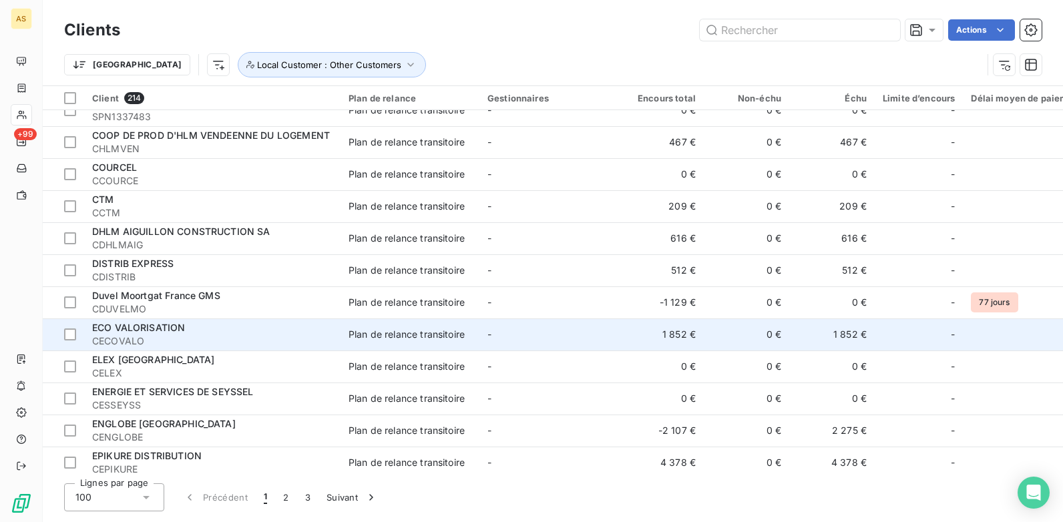
click at [164, 332] on span "ECO VALORISATION" at bounding box center [138, 327] width 93 height 11
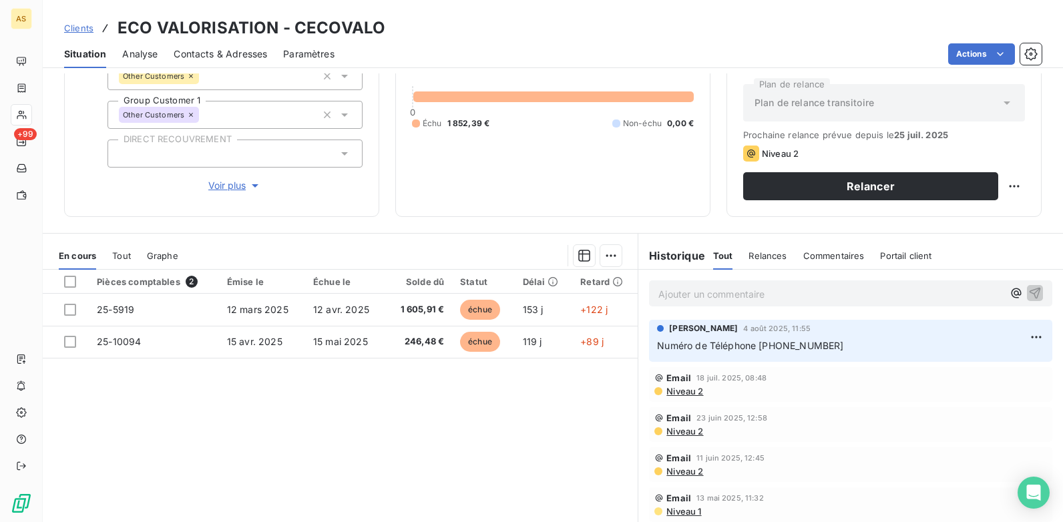
scroll to position [116, 0]
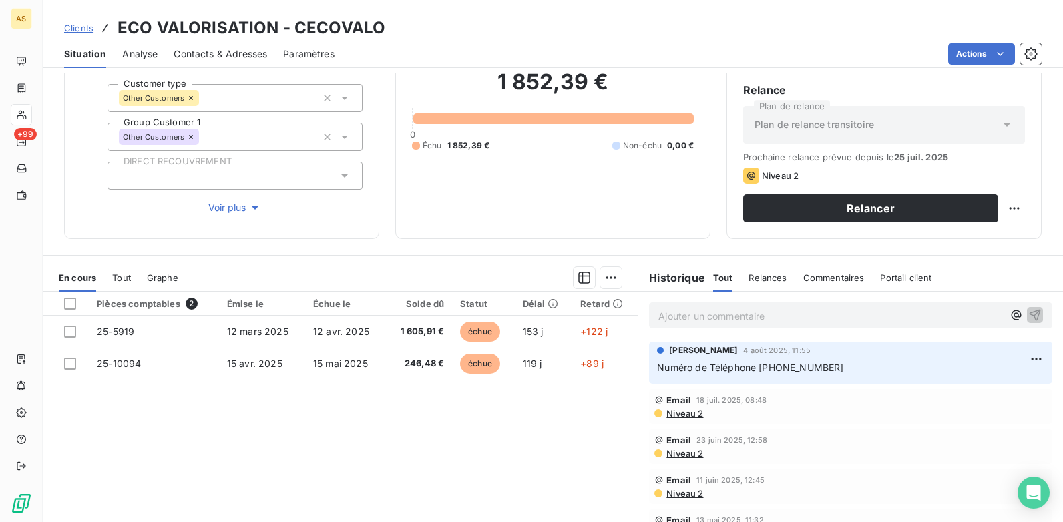
click at [217, 57] on span "Contacts & Adresses" at bounding box center [220, 53] width 93 height 13
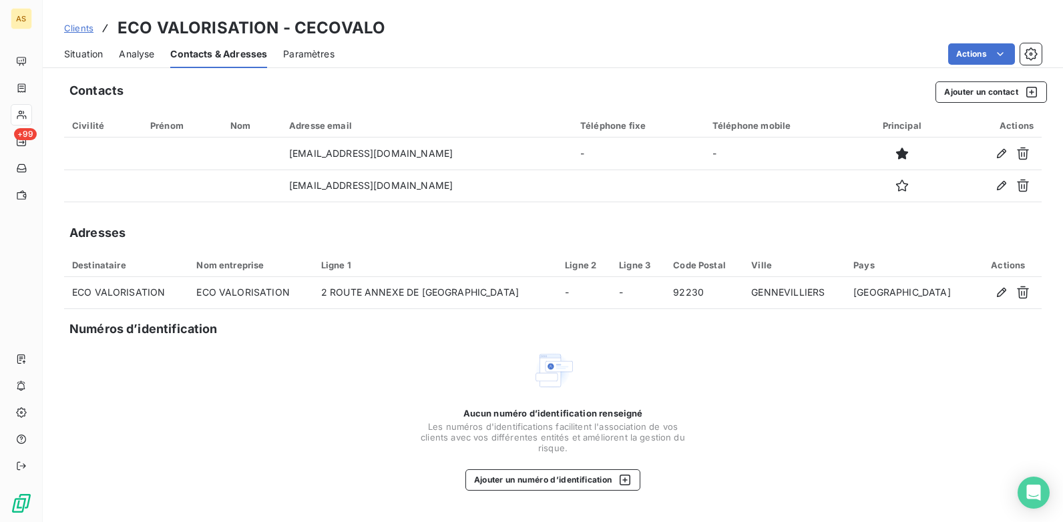
click at [75, 59] on span "Situation" at bounding box center [83, 53] width 39 height 13
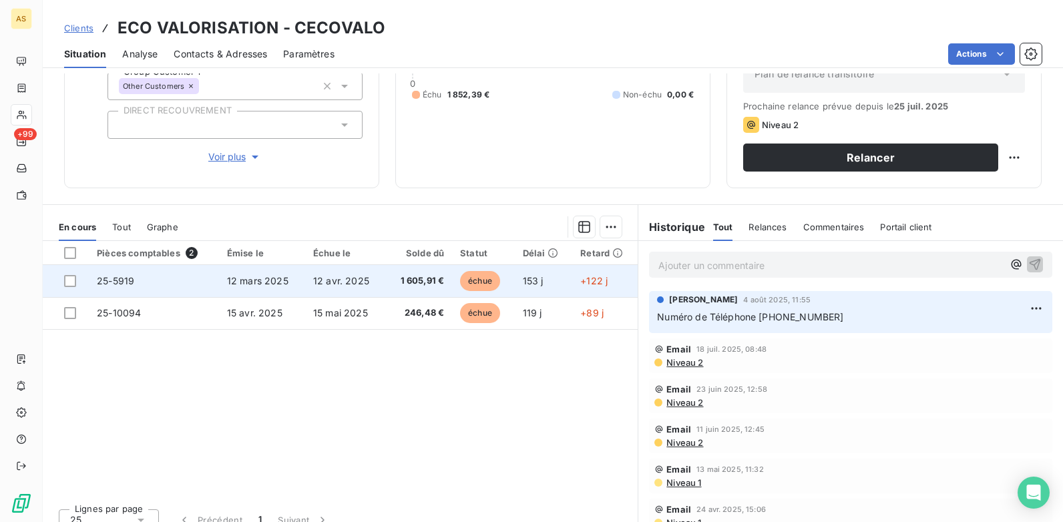
scroll to position [183, 0]
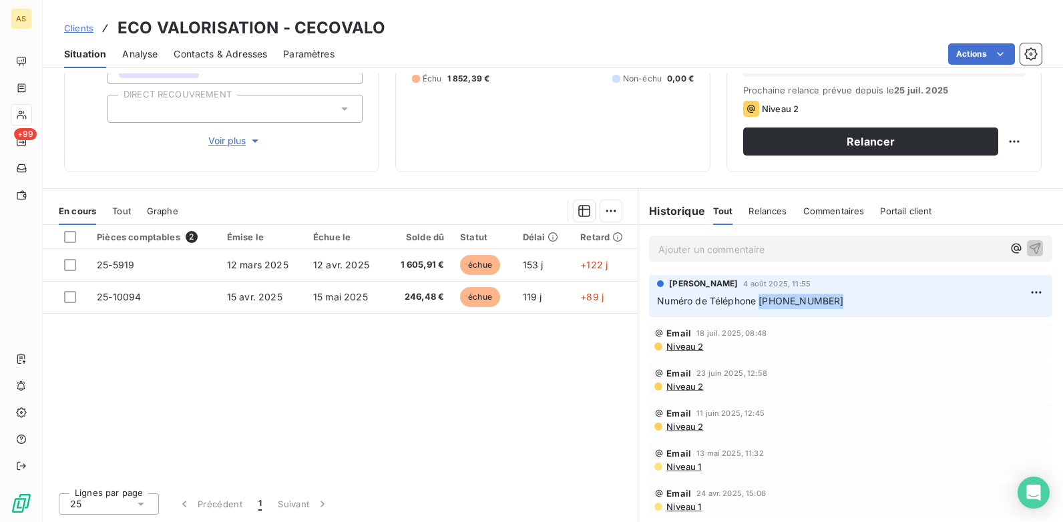
drag, startPoint x: 831, startPoint y: 294, endPoint x: 754, endPoint y: 299, distance: 77.0
click at [754, 299] on p "Numéro de Téléphone [PHONE_NUMBER]" at bounding box center [850, 301] width 387 height 15
click at [239, 55] on span "Contacts & Adresses" at bounding box center [220, 53] width 93 height 13
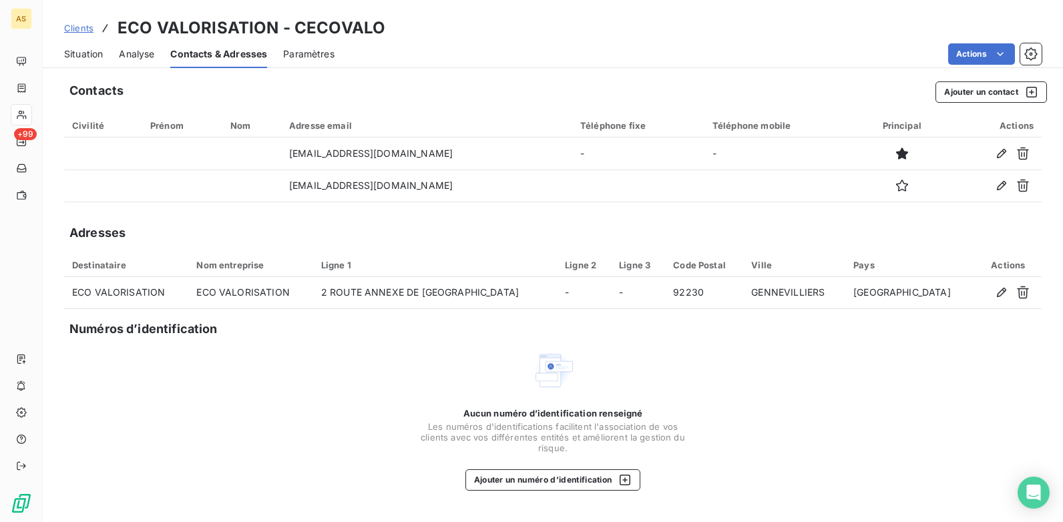
click at [95, 53] on span "Situation" at bounding box center [83, 53] width 39 height 13
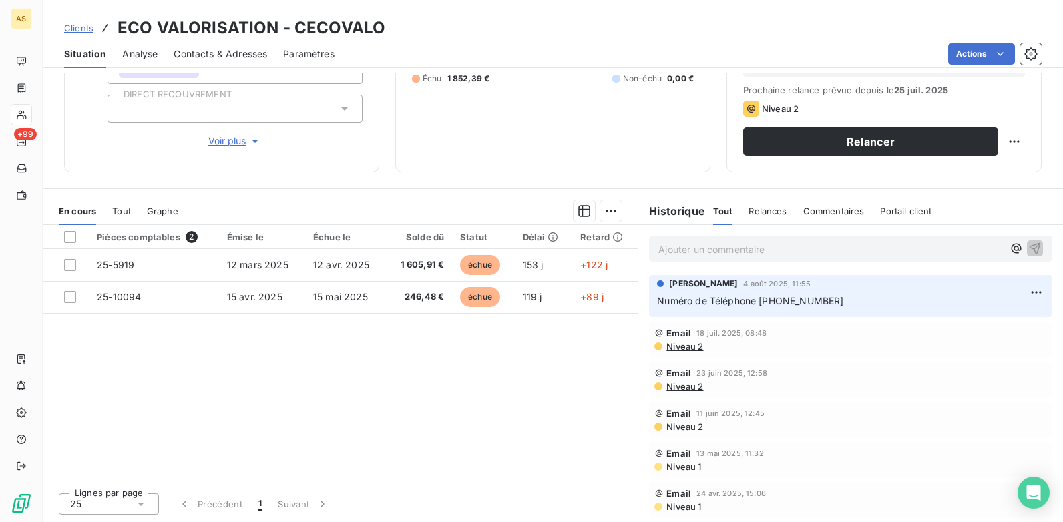
click at [670, 349] on span "Niveau 2" at bounding box center [684, 346] width 38 height 11
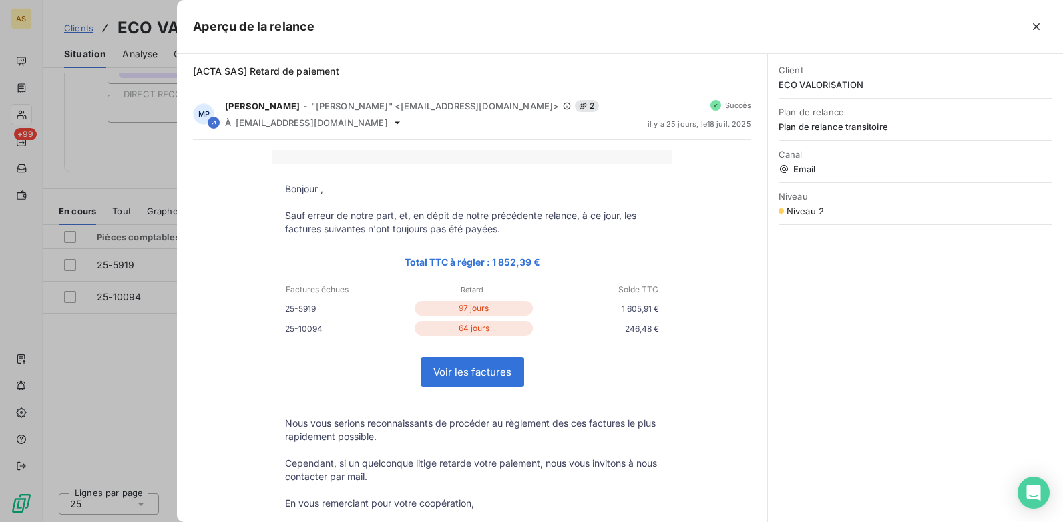
click at [119, 431] on div at bounding box center [531, 261] width 1063 height 522
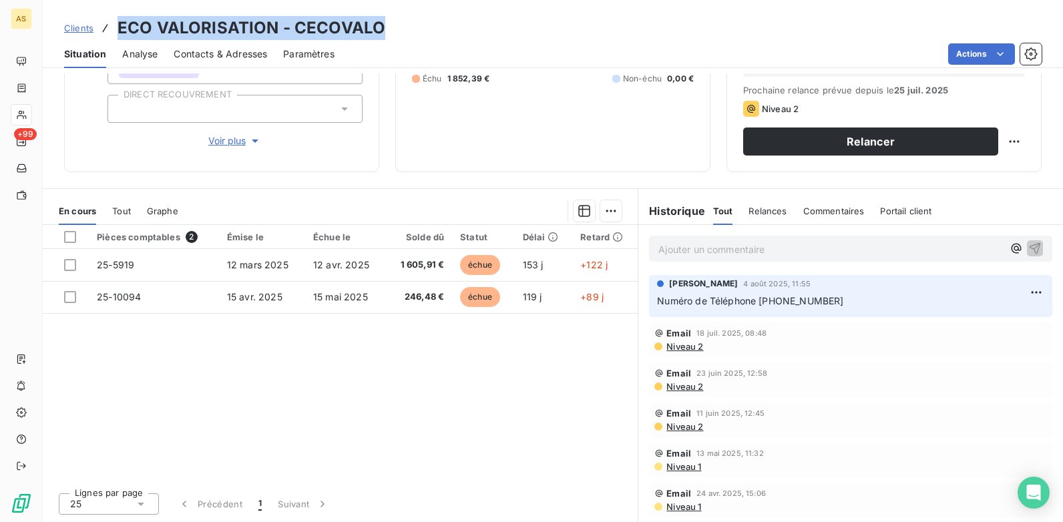
drag, startPoint x: 384, startPoint y: 19, endPoint x: 111, endPoint y: 21, distance: 273.1
click at [111, 21] on div "Clients ECO VALORISATION - CECOVALO" at bounding box center [553, 28] width 1020 height 24
click at [264, 25] on h3 "ECO VALORISATION - CECOVALO" at bounding box center [252, 28] width 268 height 24
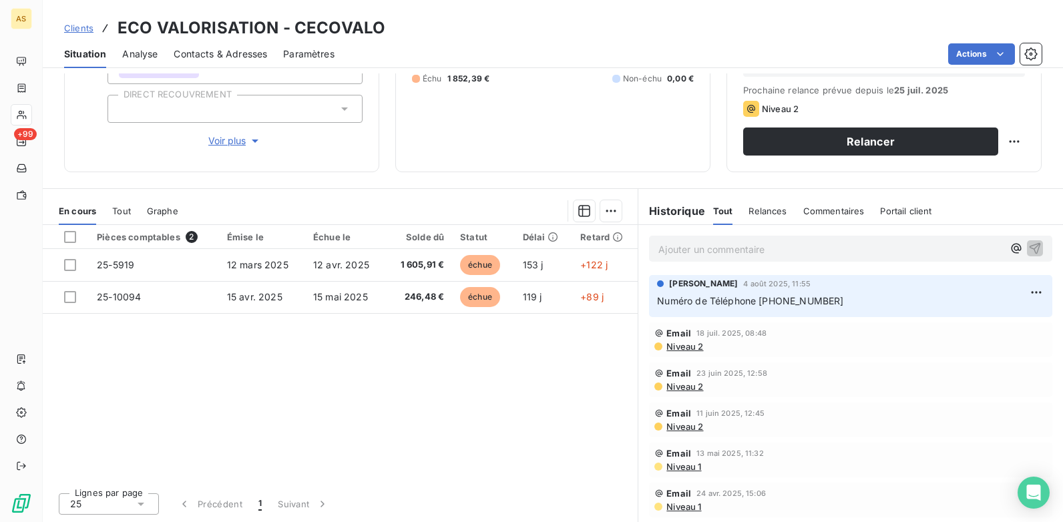
drag, startPoint x: 264, startPoint y: 25, endPoint x: 477, endPoint y: 17, distance: 213.1
click at [477, 17] on div "Clients ECO VALORISATION - CECOVALO" at bounding box center [553, 28] width 1020 height 24
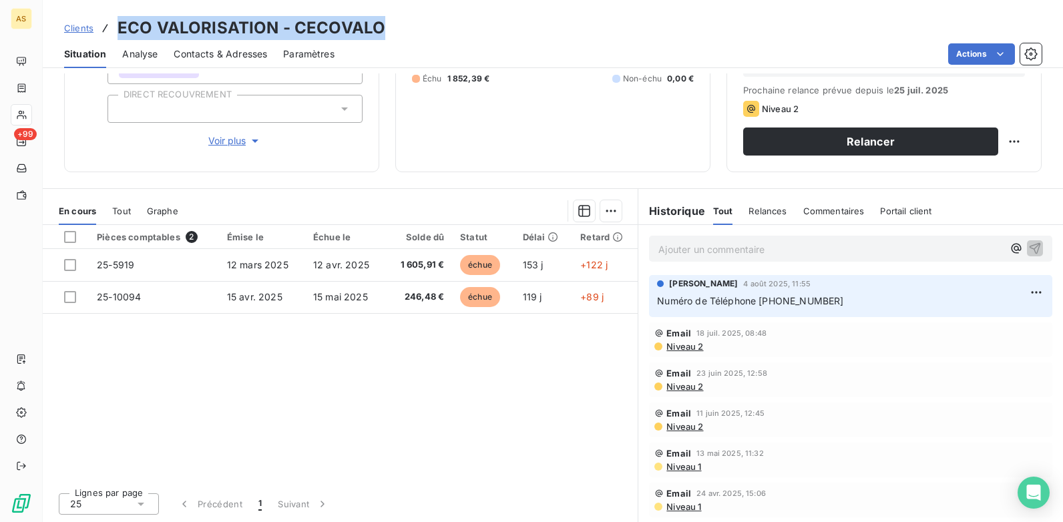
drag, startPoint x: 411, startPoint y: 26, endPoint x: 119, endPoint y: 34, distance: 292.5
click at [119, 34] on div "Clients ECO VALORISATION - CECOVALO" at bounding box center [553, 28] width 1020 height 24
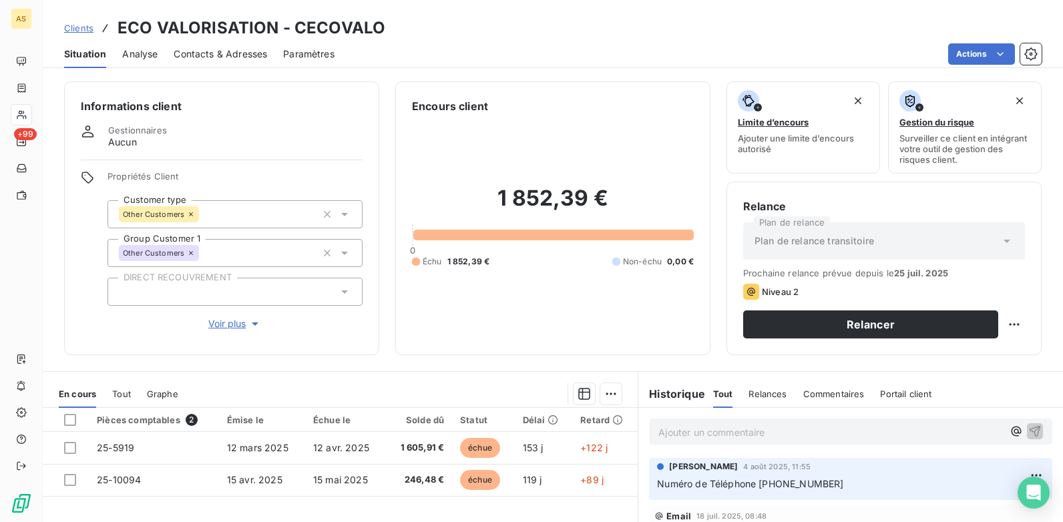
click at [542, 337] on div "1 852,39 € 0 Échu 1 852,39 € Non-échu 0,00 €" at bounding box center [553, 226] width 282 height 224
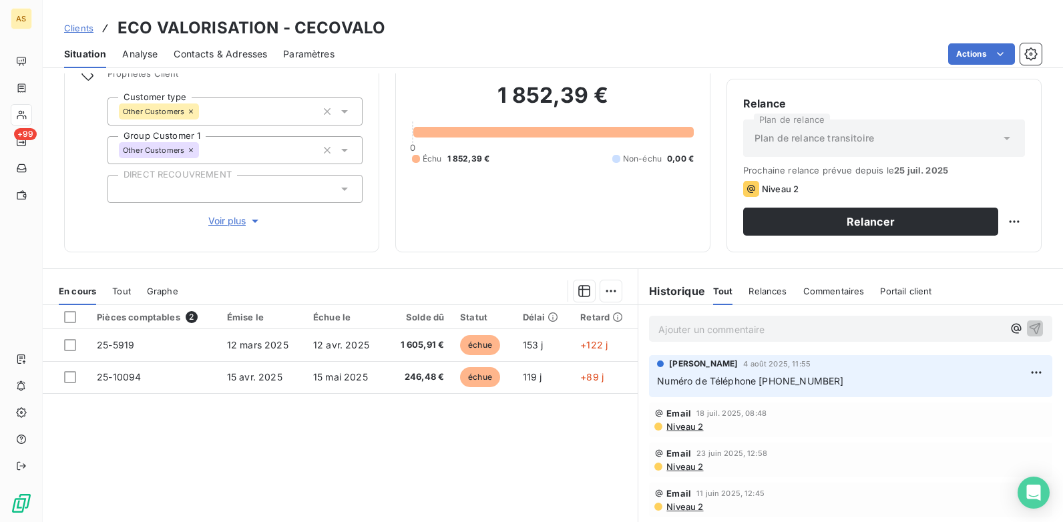
scroll to position [183, 0]
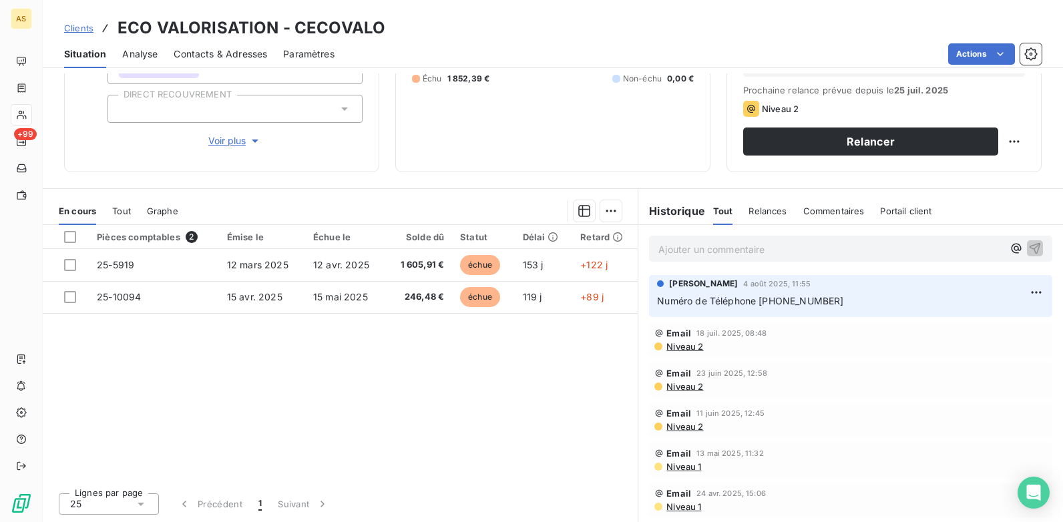
click at [82, 26] on span "Clients" at bounding box center [78, 28] width 29 height 11
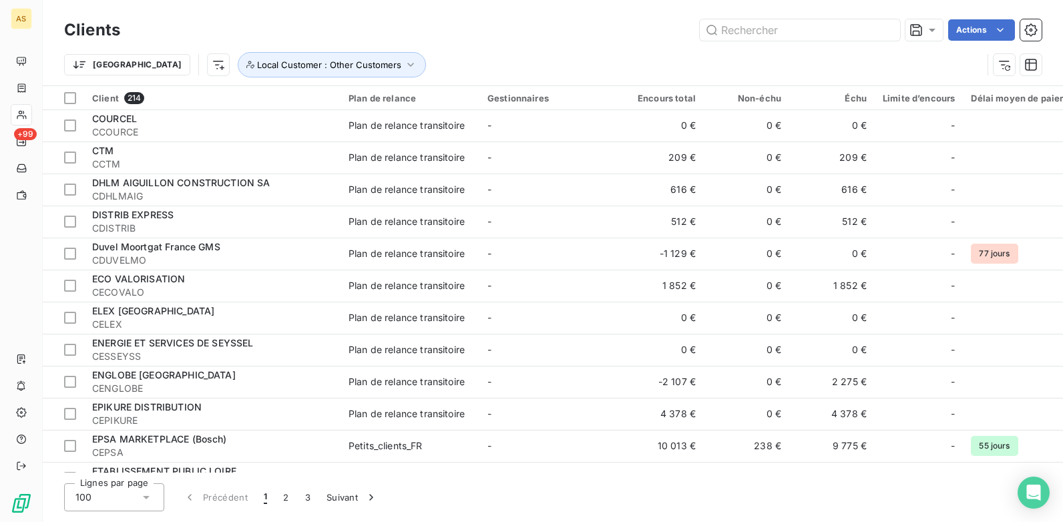
scroll to position [2070, 0]
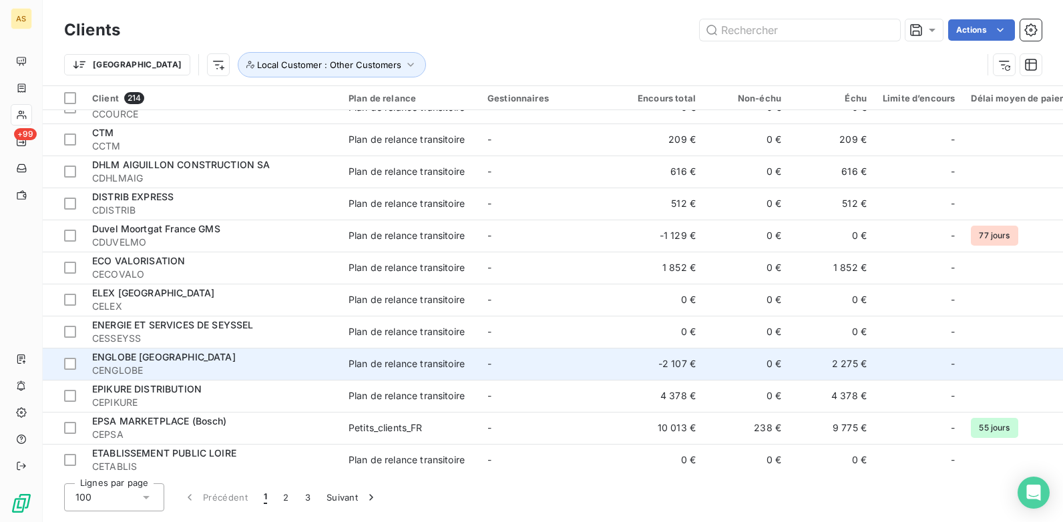
click at [245, 368] on span "CENGLOBE" at bounding box center [212, 370] width 240 height 13
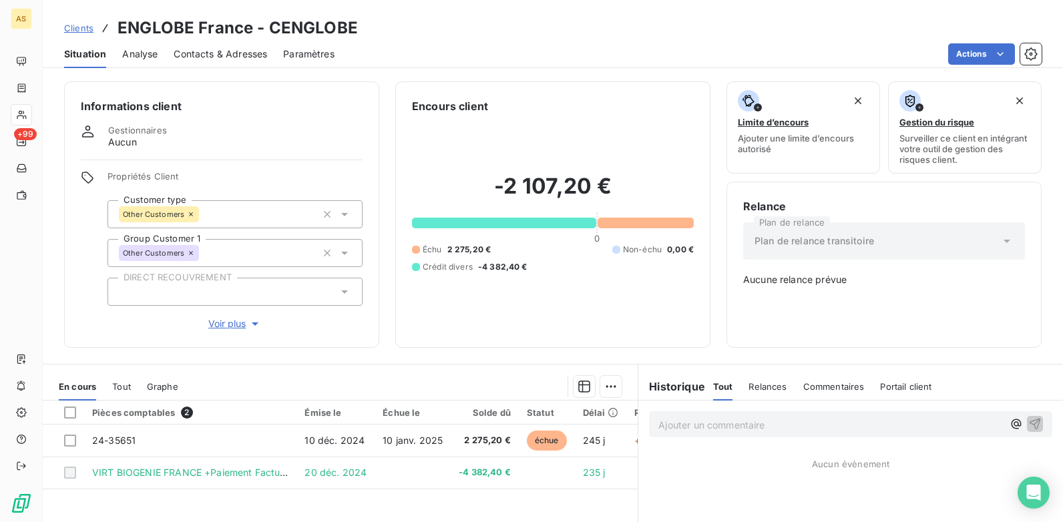
click at [77, 30] on span "Clients" at bounding box center [78, 28] width 29 height 11
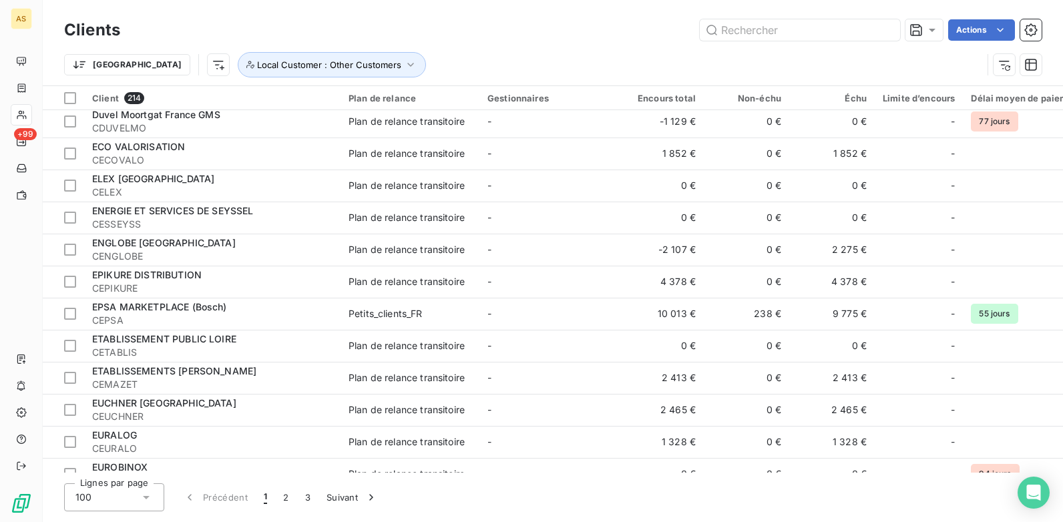
scroll to position [2180, 0]
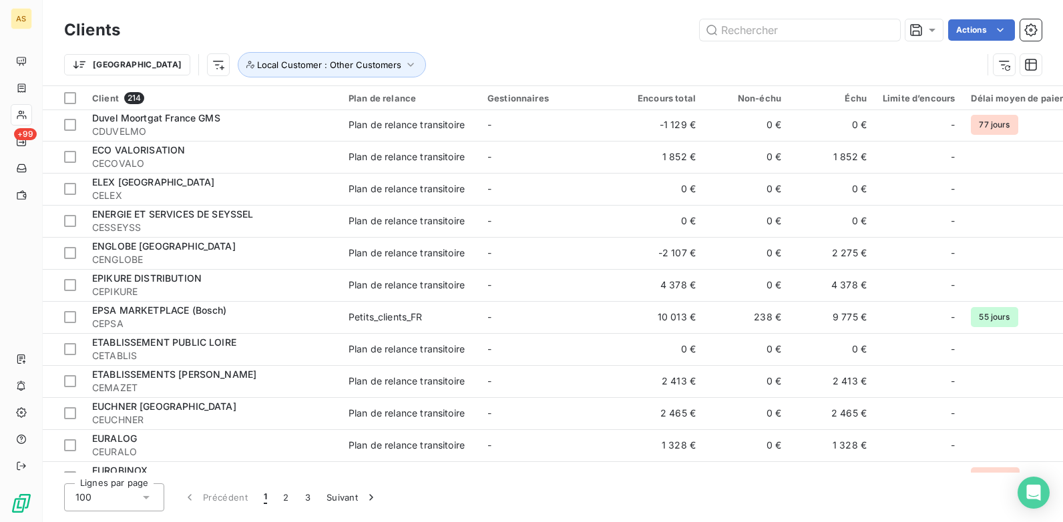
click at [216, 287] on span "CEPIKURE" at bounding box center [212, 291] width 240 height 13
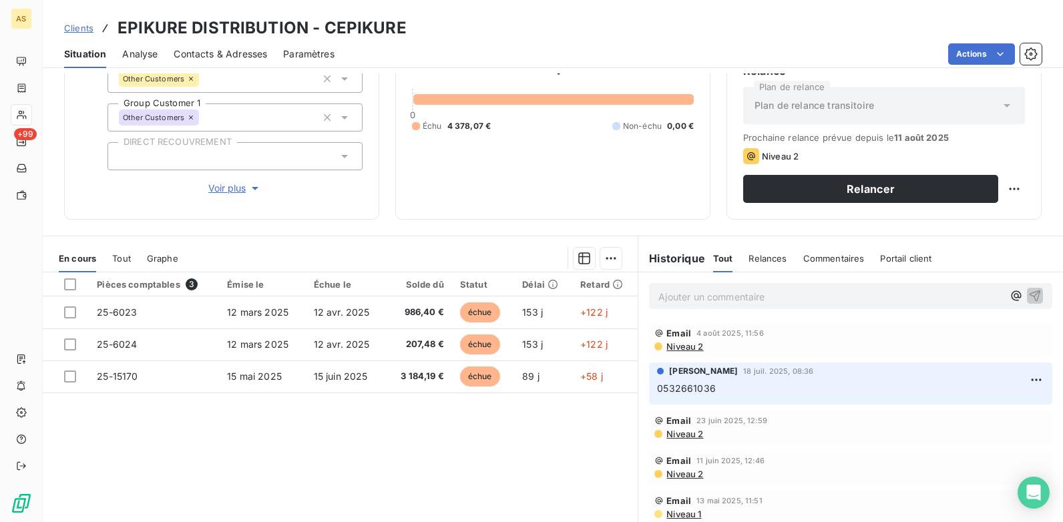
scroll to position [183, 0]
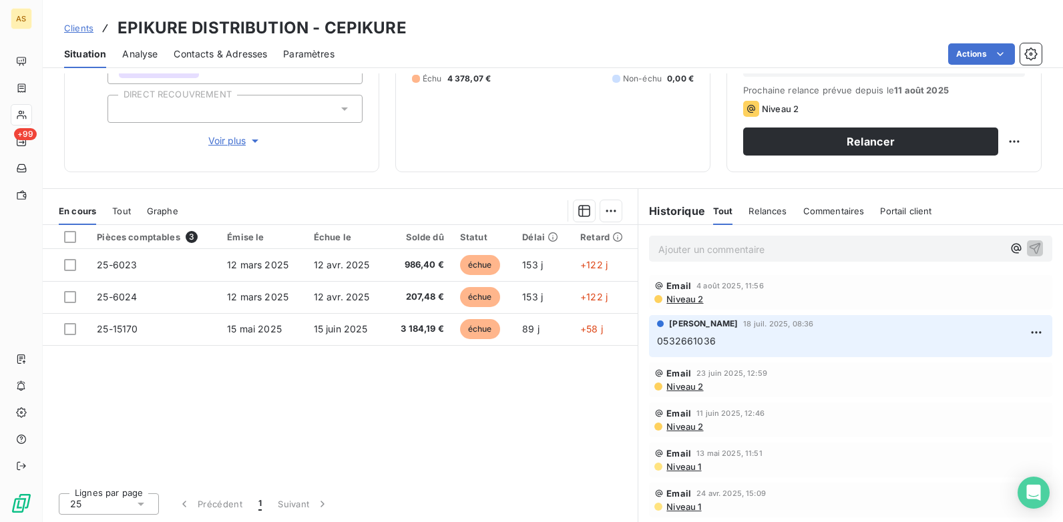
click at [224, 57] on span "Contacts & Adresses" at bounding box center [220, 53] width 93 height 13
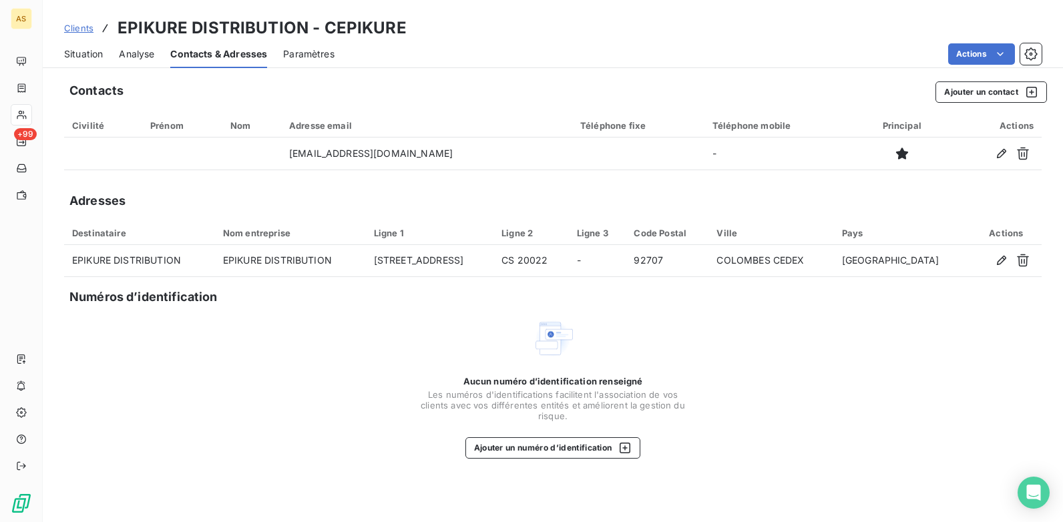
click at [91, 55] on span "Situation" at bounding box center [83, 53] width 39 height 13
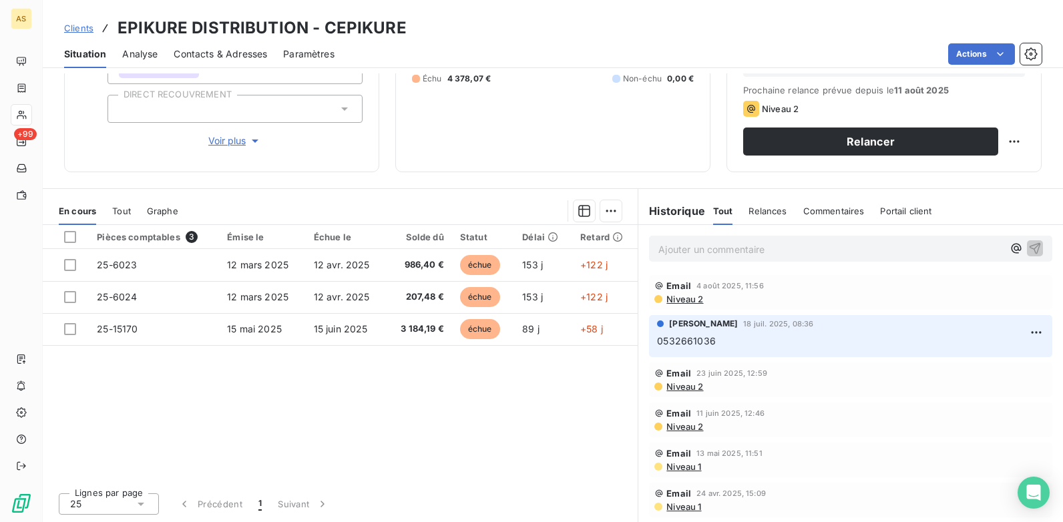
click at [255, 55] on span "Contacts & Adresses" at bounding box center [220, 53] width 93 height 13
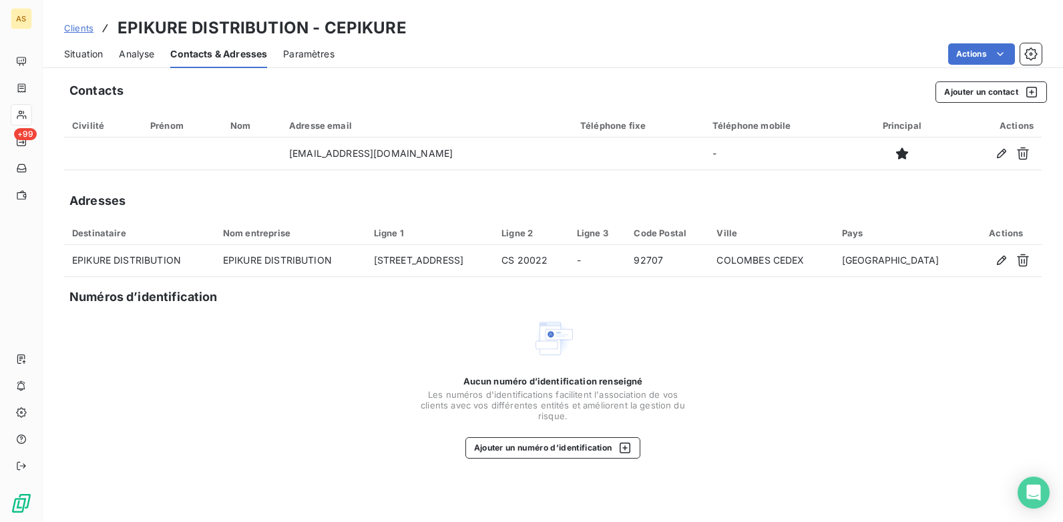
click at [77, 59] on span "Situation" at bounding box center [83, 53] width 39 height 13
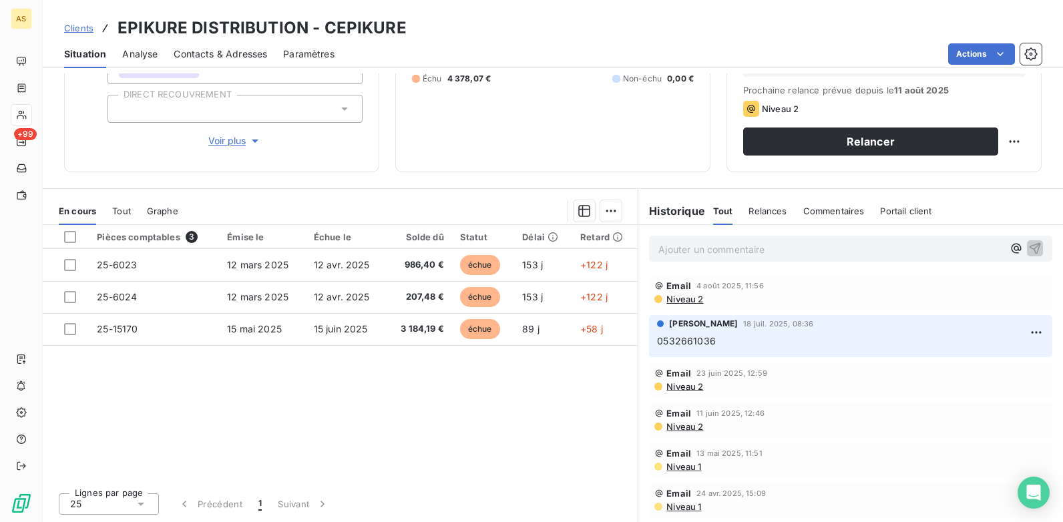
click at [679, 387] on span "Niveau 2" at bounding box center [684, 386] width 38 height 11
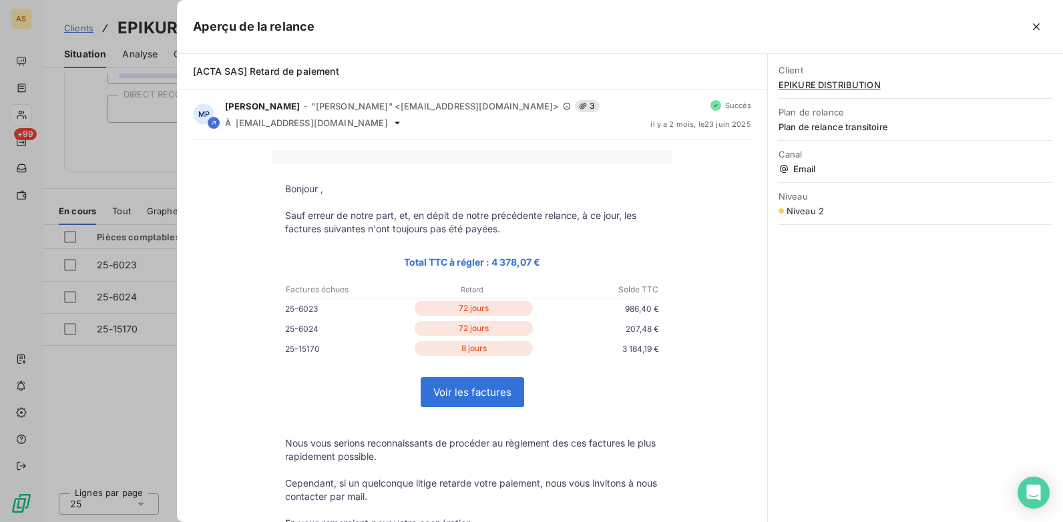
click at [176, 383] on div at bounding box center [531, 261] width 1063 height 522
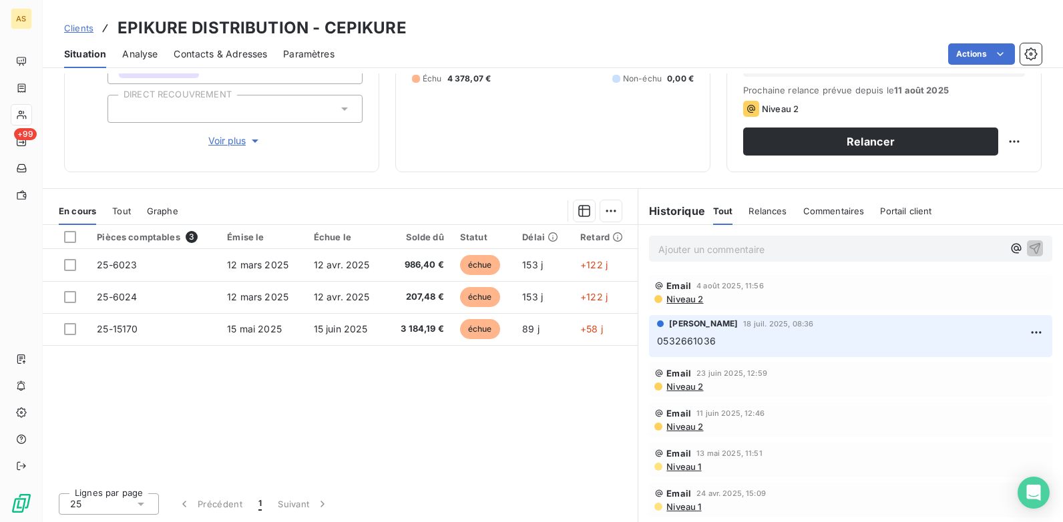
click at [665, 470] on span "Niveau 1" at bounding box center [683, 466] width 36 height 11
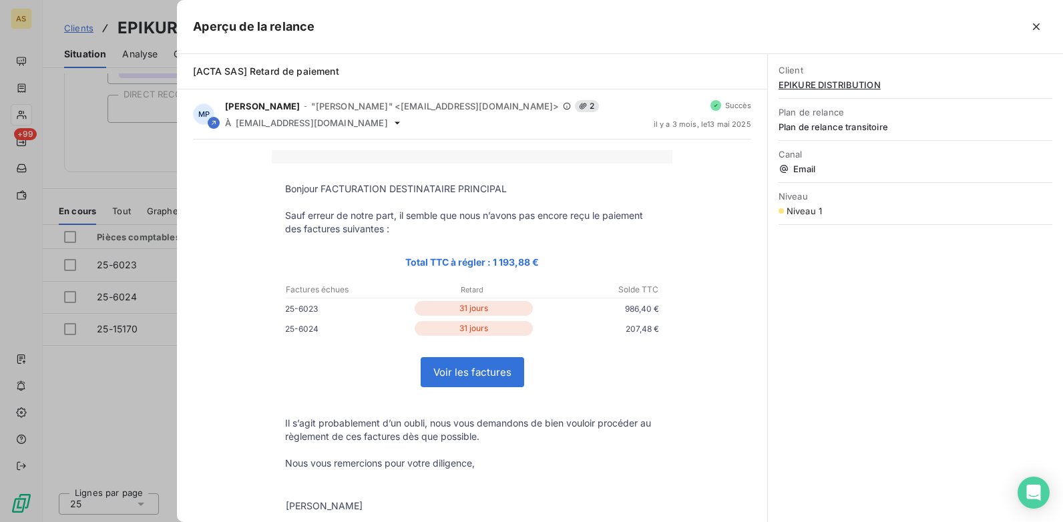
click at [122, 417] on div at bounding box center [531, 261] width 1063 height 522
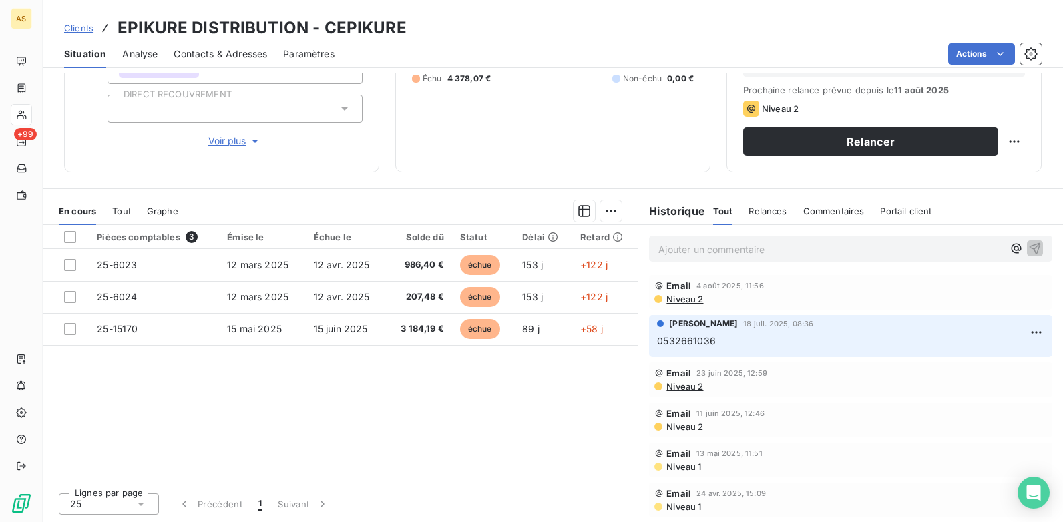
click at [77, 30] on span "Clients" at bounding box center [78, 28] width 29 height 11
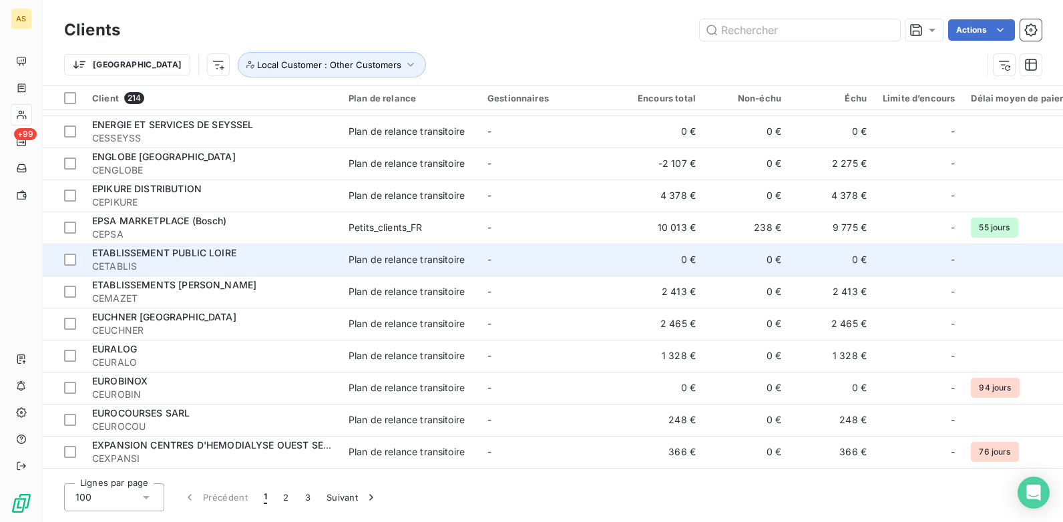
scroll to position [2203, 0]
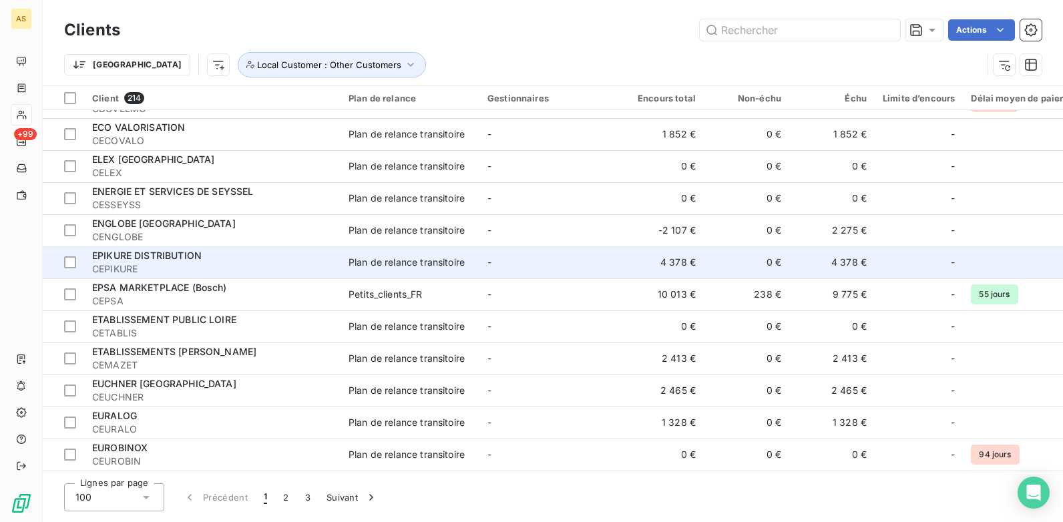
click at [260, 266] on span "CEPIKURE" at bounding box center [212, 268] width 240 height 13
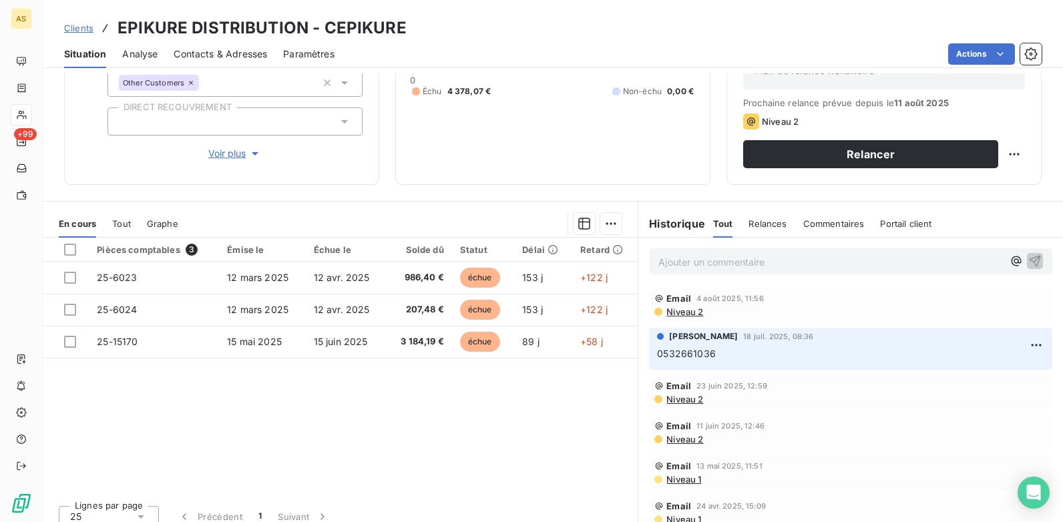
scroll to position [183, 0]
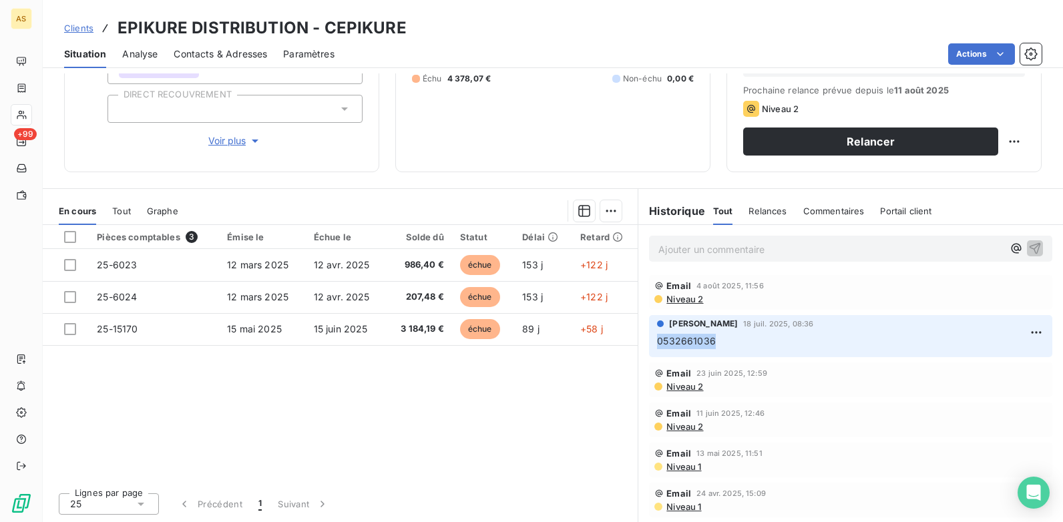
drag, startPoint x: 720, startPoint y: 338, endPoint x: 648, endPoint y: 345, distance: 72.5
click at [649, 345] on div "[PERSON_NAME] 18 juil. 2025, 08:36 0532661036" at bounding box center [850, 336] width 403 height 42
click at [89, 29] on span "Clients" at bounding box center [78, 28] width 29 height 11
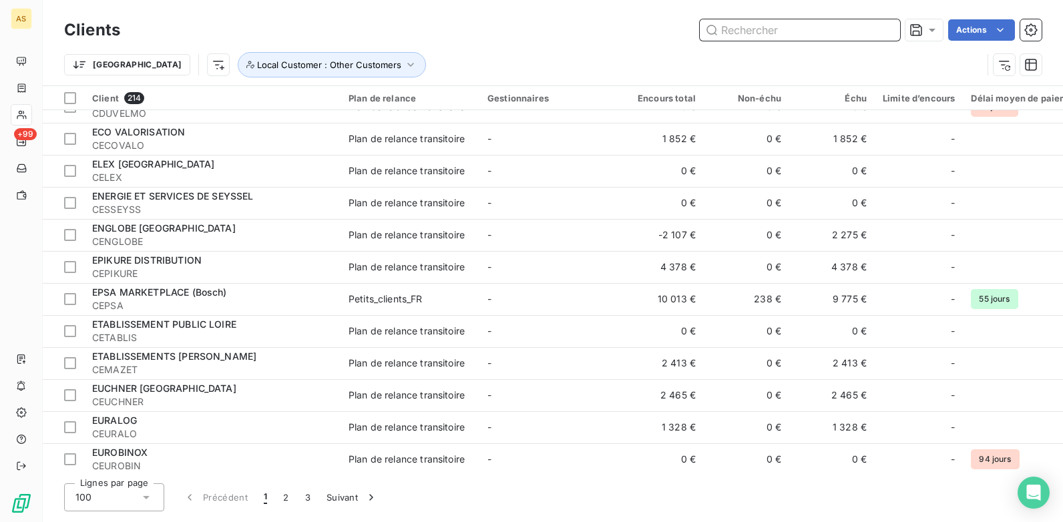
scroll to position [2114, 0]
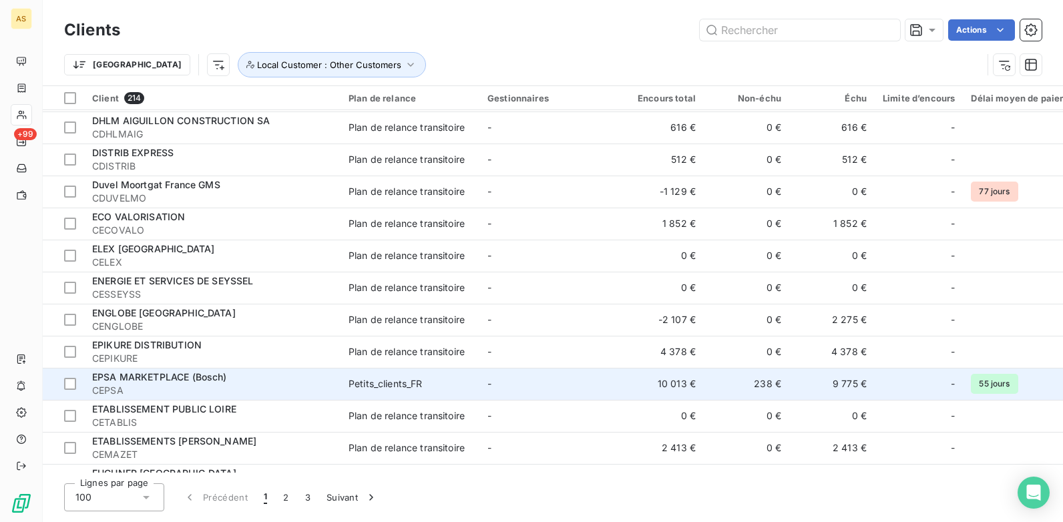
click at [369, 388] on div "Petits_clients_FR" at bounding box center [385, 383] width 74 height 13
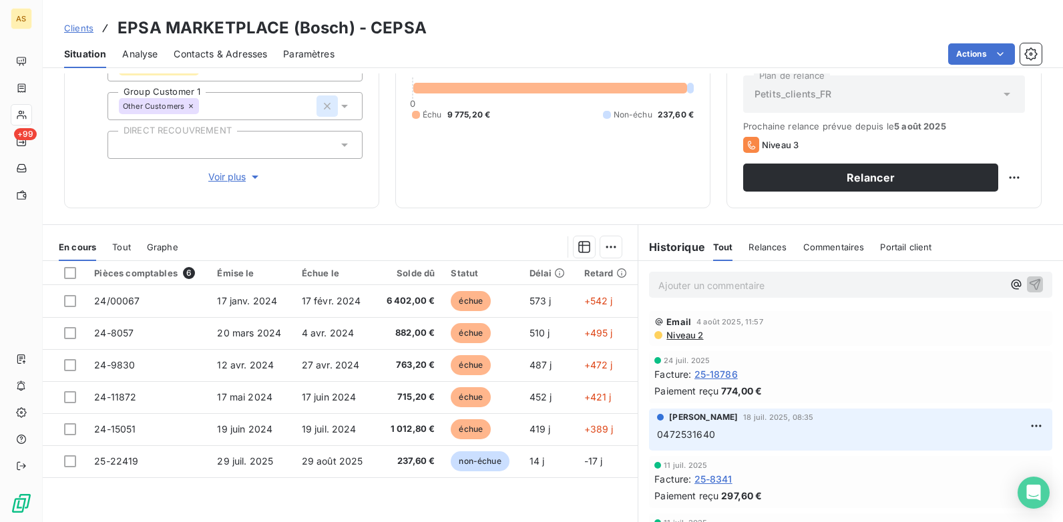
scroll to position [116, 0]
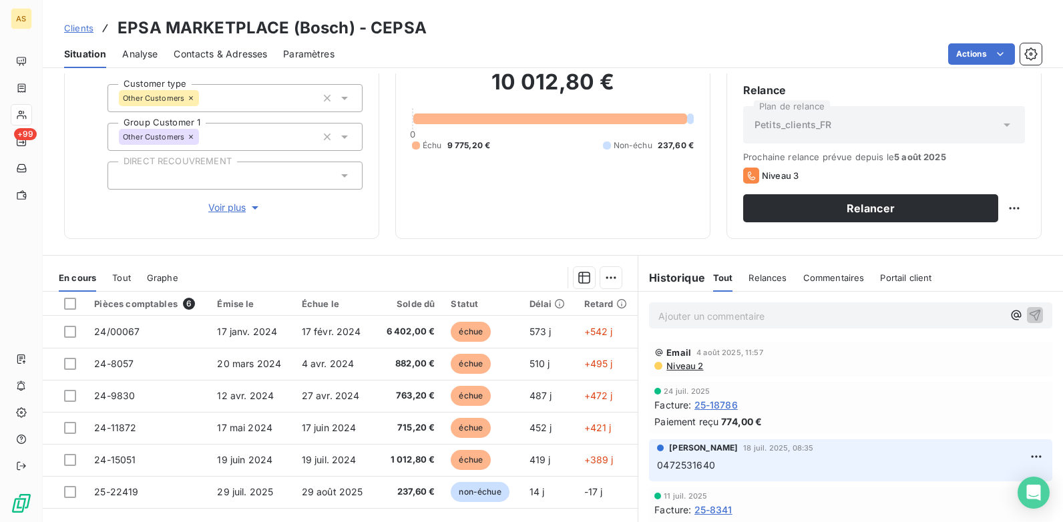
click at [235, 50] on span "Contacts & Adresses" at bounding box center [220, 53] width 93 height 13
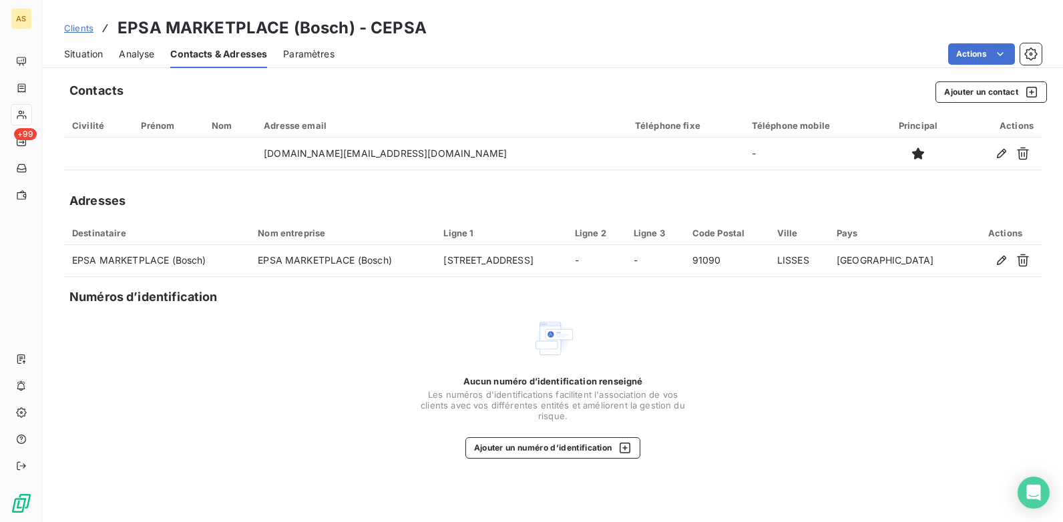
click at [77, 45] on div "Situation" at bounding box center [83, 54] width 39 height 28
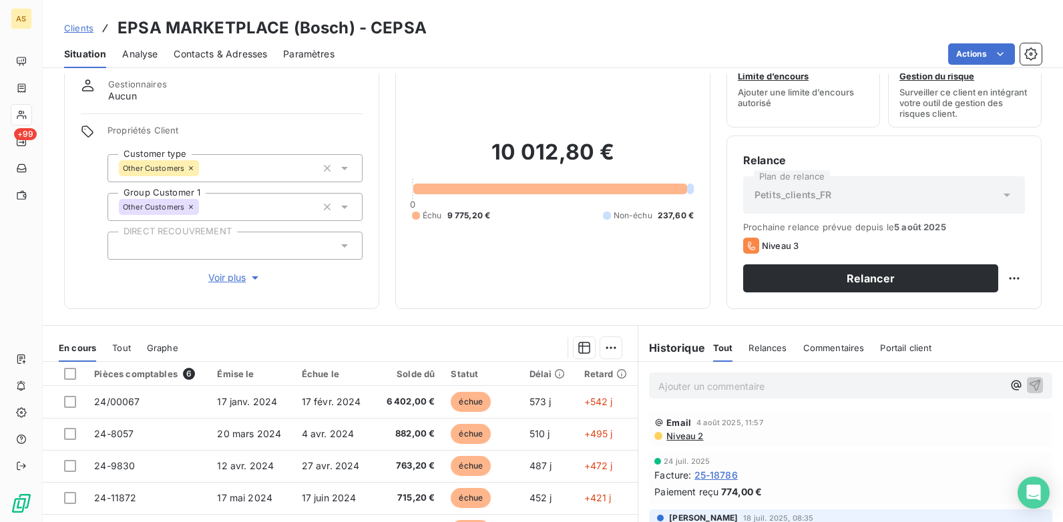
scroll to position [67, 0]
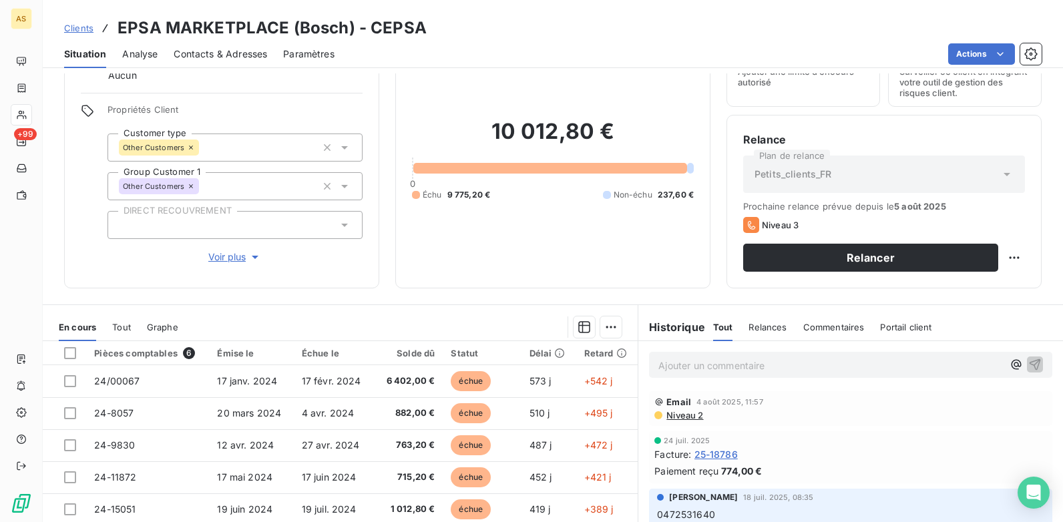
click at [234, 50] on span "Contacts & Adresses" at bounding box center [220, 53] width 93 height 13
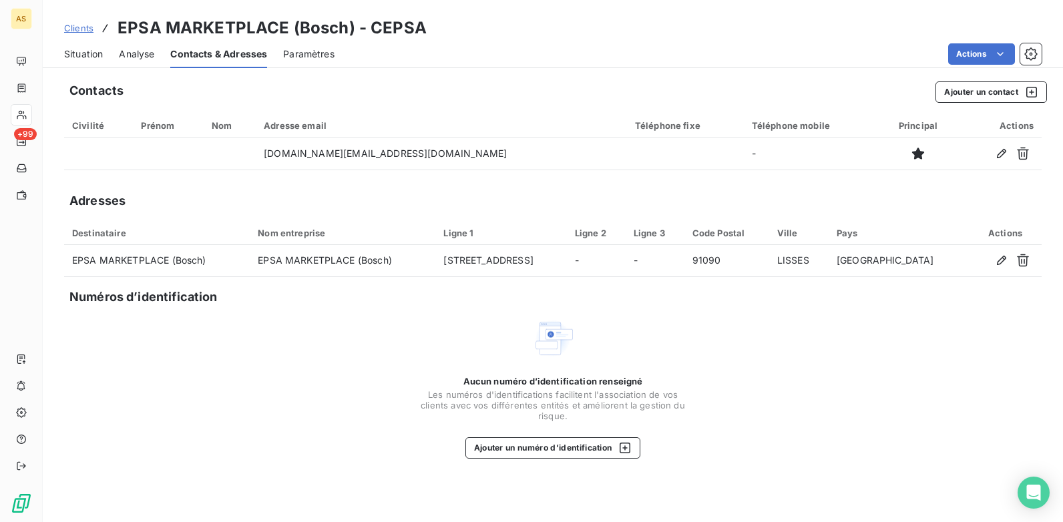
click at [67, 51] on span "Situation" at bounding box center [83, 53] width 39 height 13
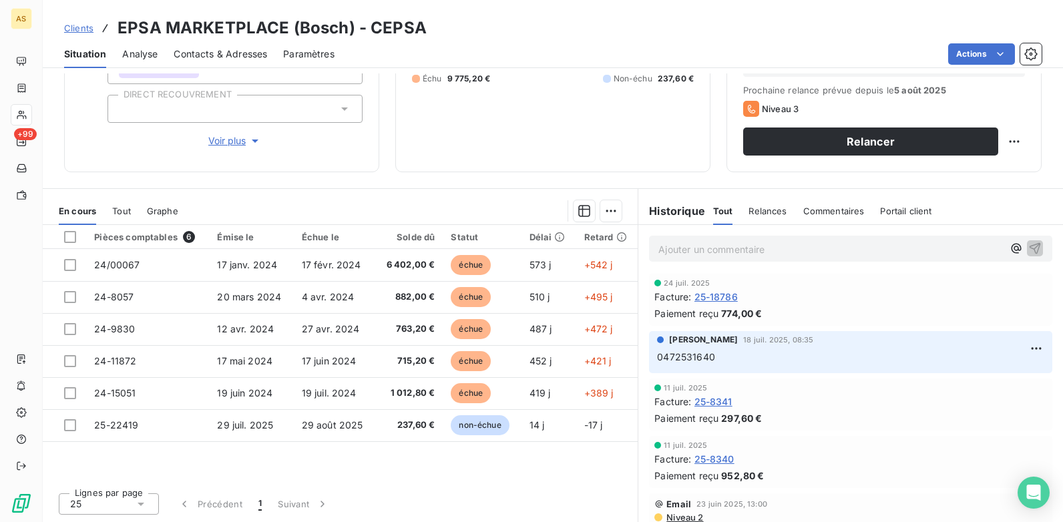
scroll to position [0, 0]
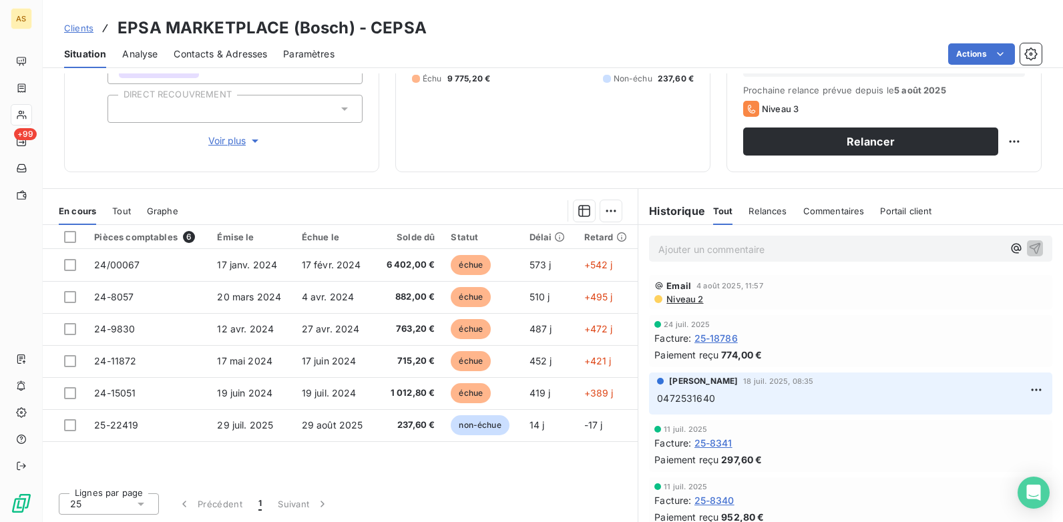
click at [244, 57] on span "Contacts & Adresses" at bounding box center [220, 53] width 93 height 13
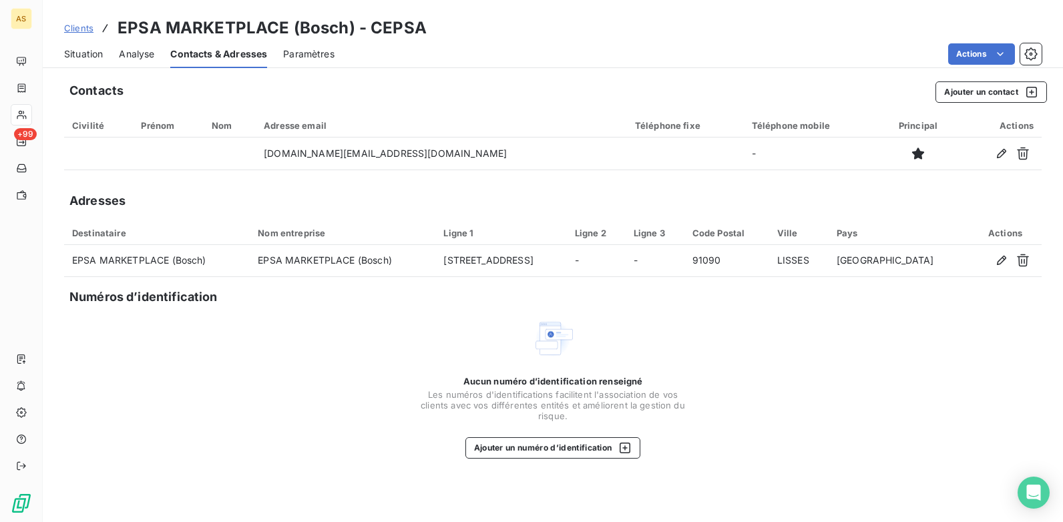
click at [65, 51] on span "Situation" at bounding box center [83, 53] width 39 height 13
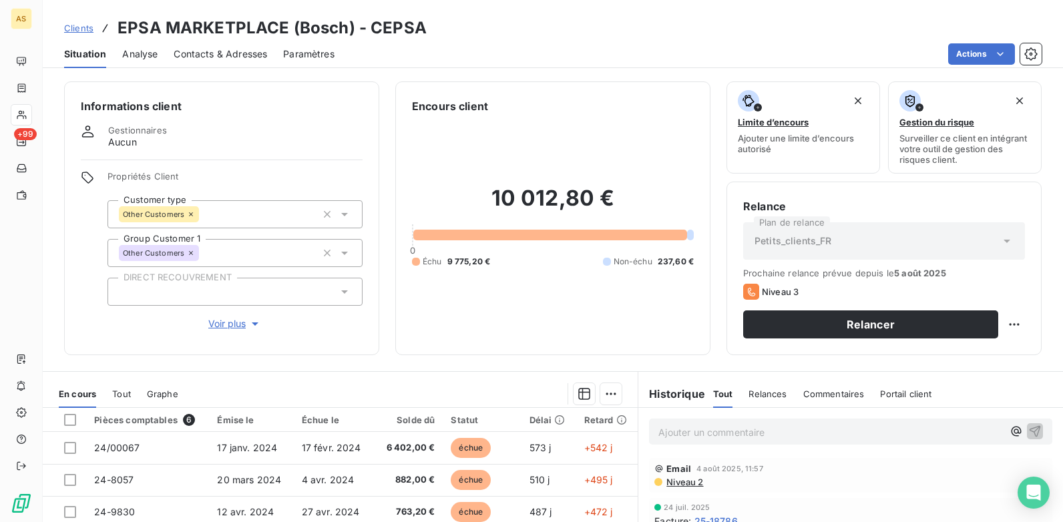
click at [678, 434] on p "Ajouter un commentaire ﻿" at bounding box center [830, 432] width 344 height 17
click at [680, 433] on p "Ajouter un commentaire ﻿" at bounding box center [830, 432] width 344 height 17
click at [1052, 9] on div "Clients EPSA MARKETPLACE (Bosch) - CEPSA Situation Analyse Contacts & Adresses …" at bounding box center [553, 34] width 1020 height 68
click at [725, 433] on p "Ajouter un commentaire ﻿" at bounding box center [830, 432] width 344 height 17
click at [1029, 427] on icon "button" at bounding box center [1034, 430] width 11 height 11
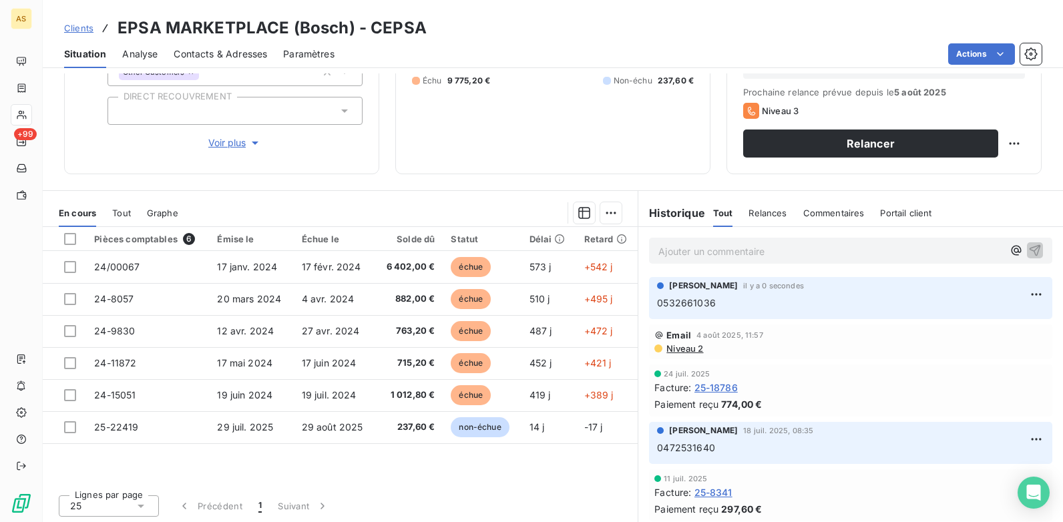
scroll to position [183, 0]
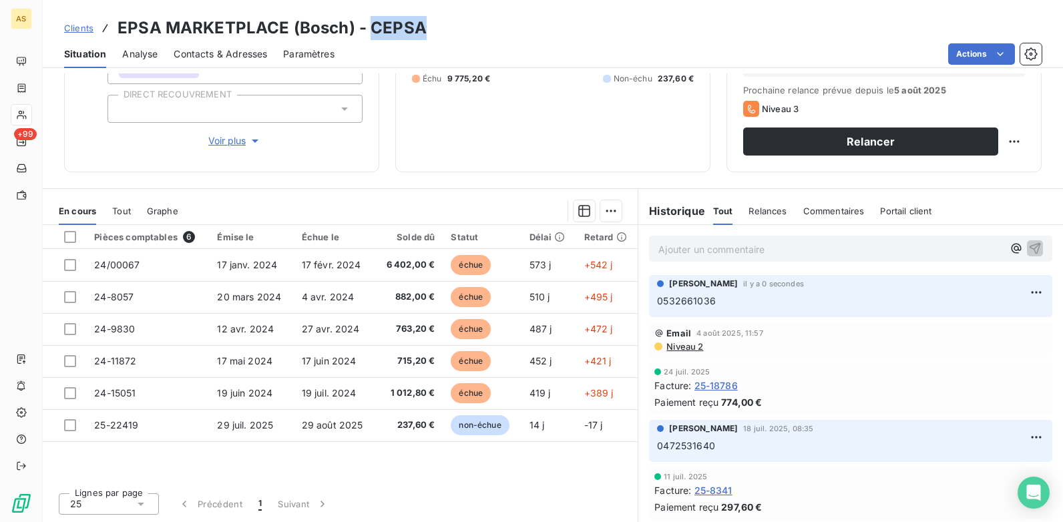
drag, startPoint x: 427, startPoint y: 25, endPoint x: 371, endPoint y: 26, distance: 56.1
click at [371, 26] on div "Clients EPSA MARKETPLACE (Bosch) - CEPSA" at bounding box center [553, 28] width 1020 height 24
click at [242, 51] on span "Contacts & Adresses" at bounding box center [220, 53] width 93 height 13
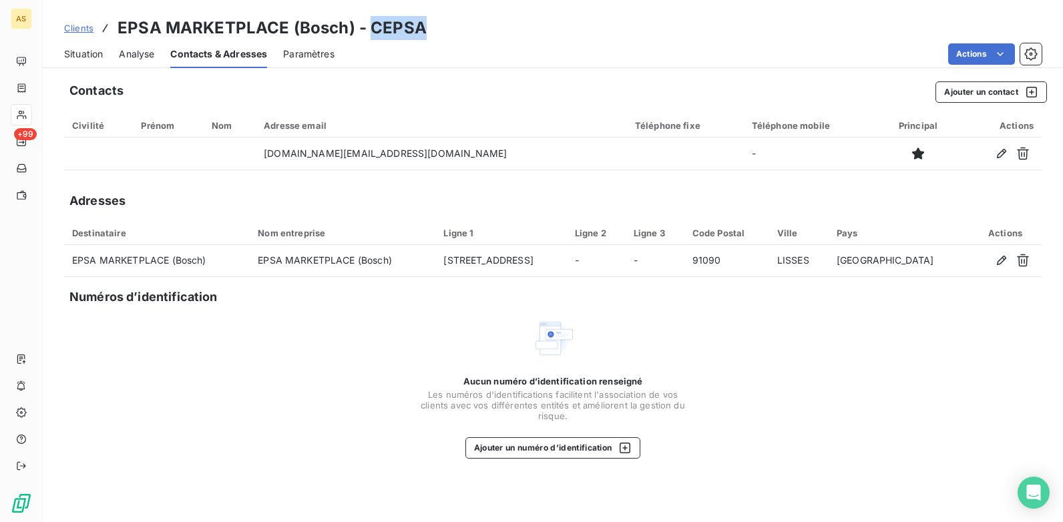
click at [79, 59] on span "Situation" at bounding box center [83, 53] width 39 height 13
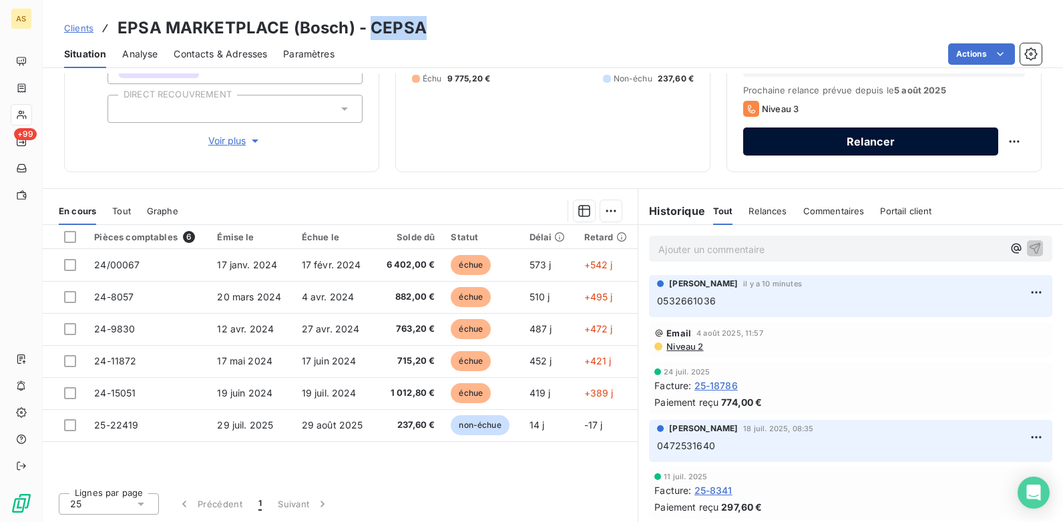
click at [778, 146] on button "Relancer" at bounding box center [870, 142] width 255 height 28
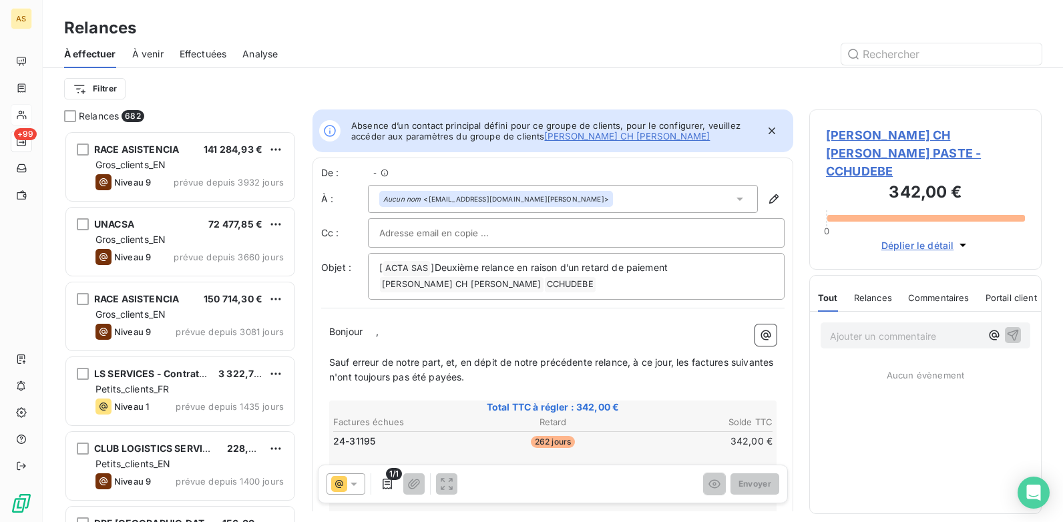
scroll to position [11, 11]
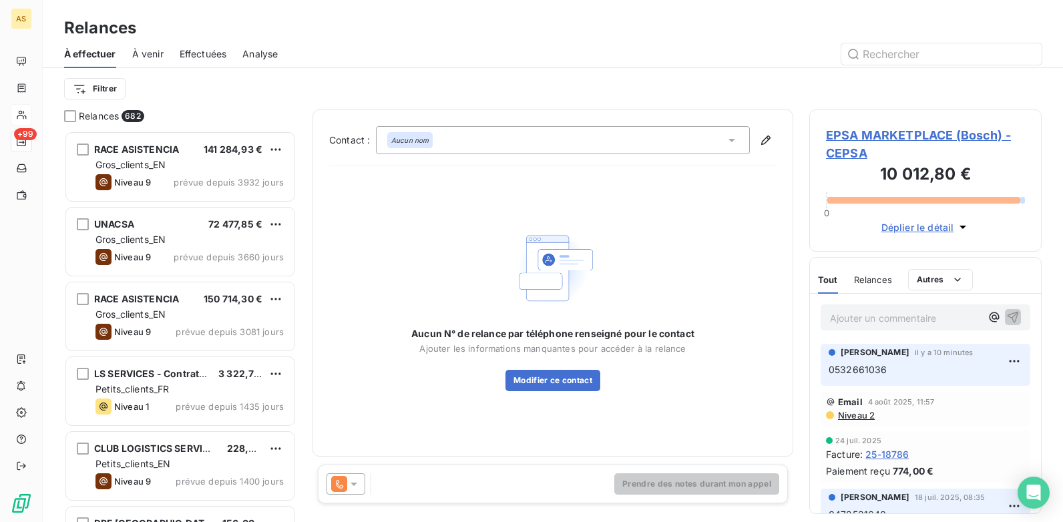
click at [351, 487] on icon at bounding box center [353, 483] width 13 height 13
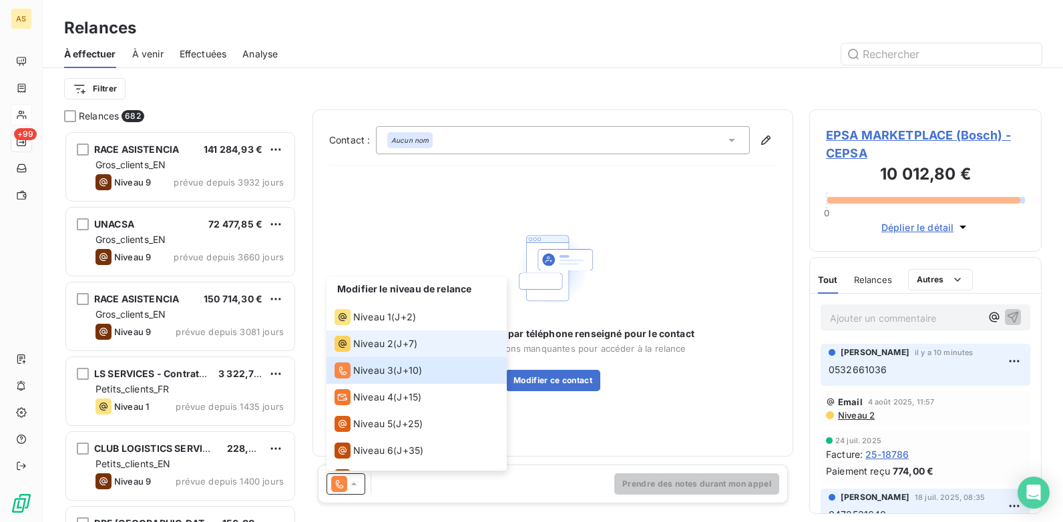
click at [385, 344] on span "Niveau 2" at bounding box center [373, 343] width 40 height 13
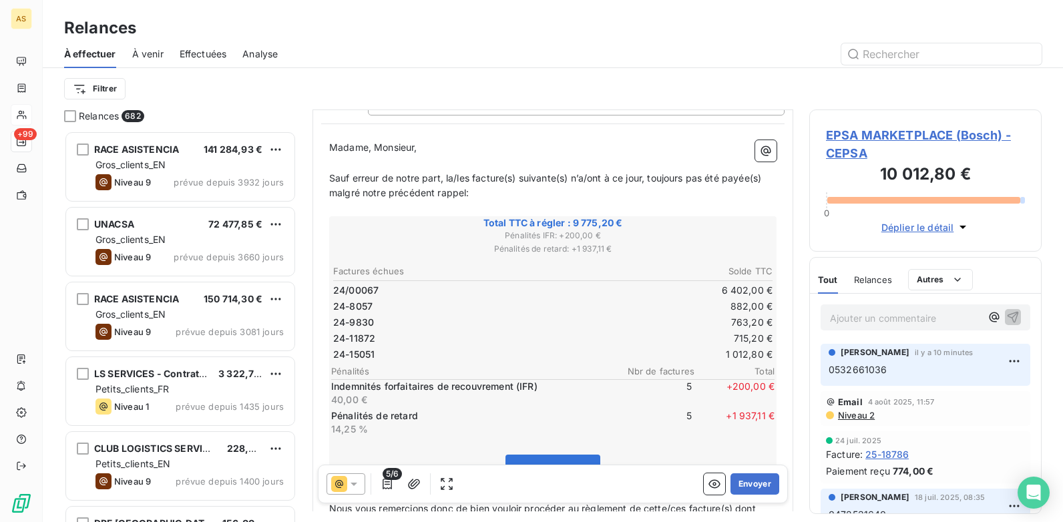
scroll to position [201, 0]
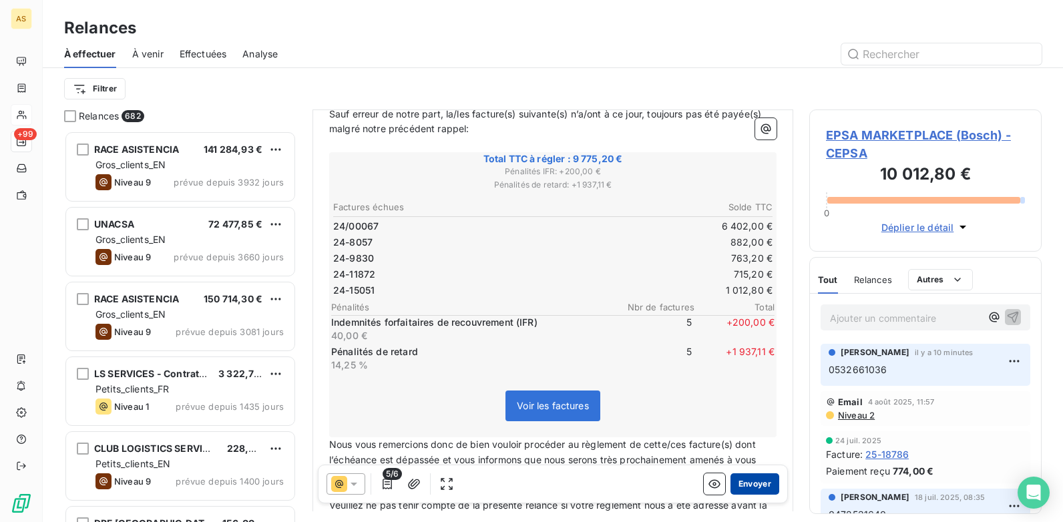
click at [749, 481] on button "Envoyer" at bounding box center [754, 483] width 49 height 21
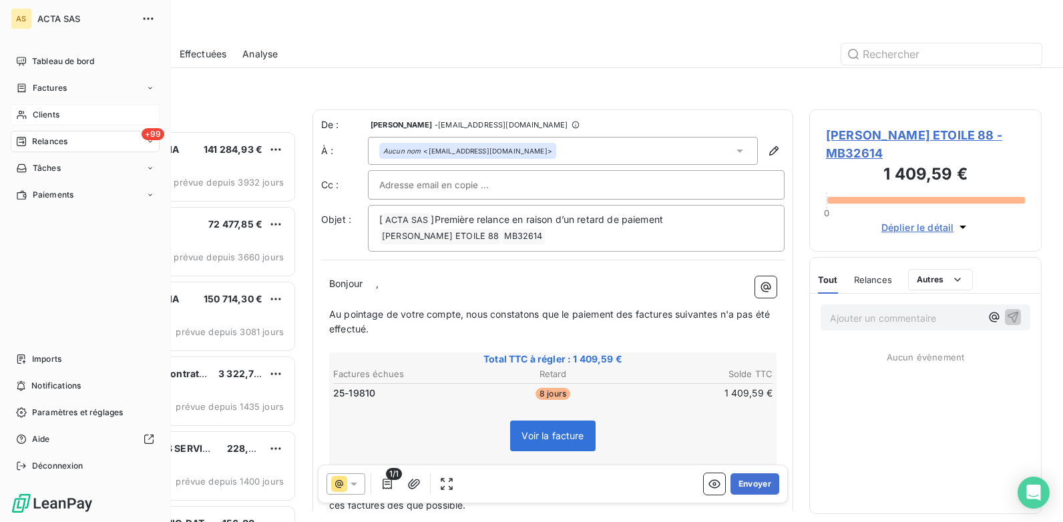
click at [37, 113] on span "Clients" at bounding box center [46, 115] width 27 height 12
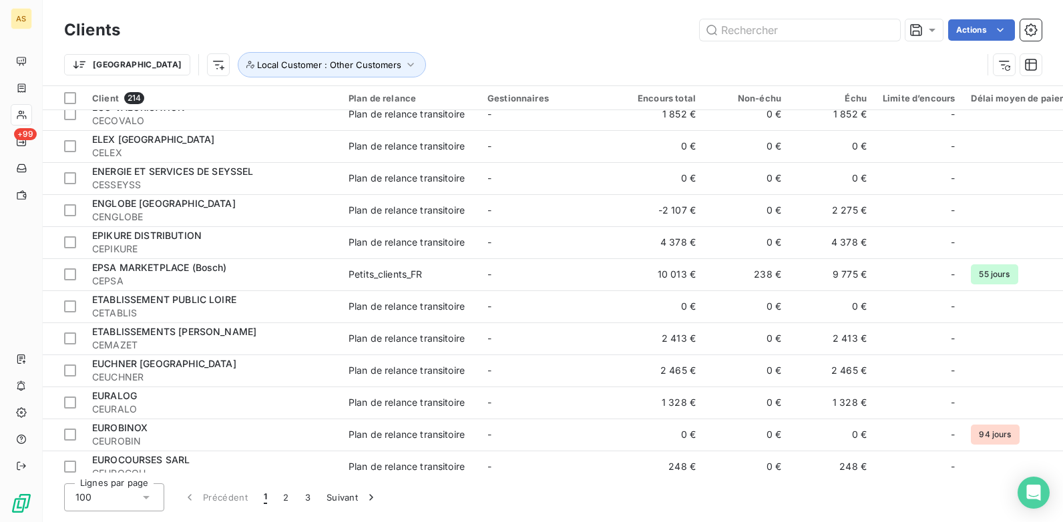
scroll to position [2247, 0]
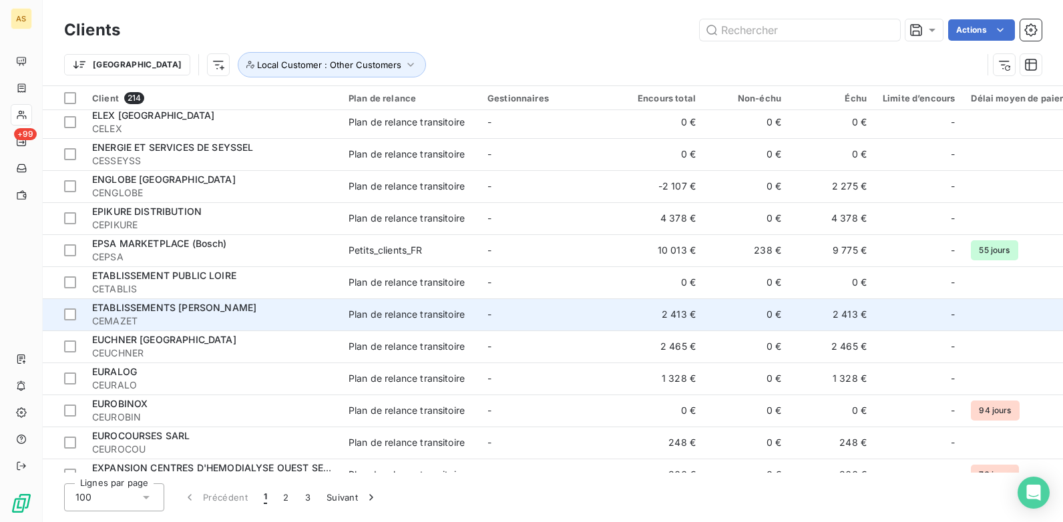
click at [353, 314] on div "Plan de relance transitoire" at bounding box center [406, 314] width 116 height 13
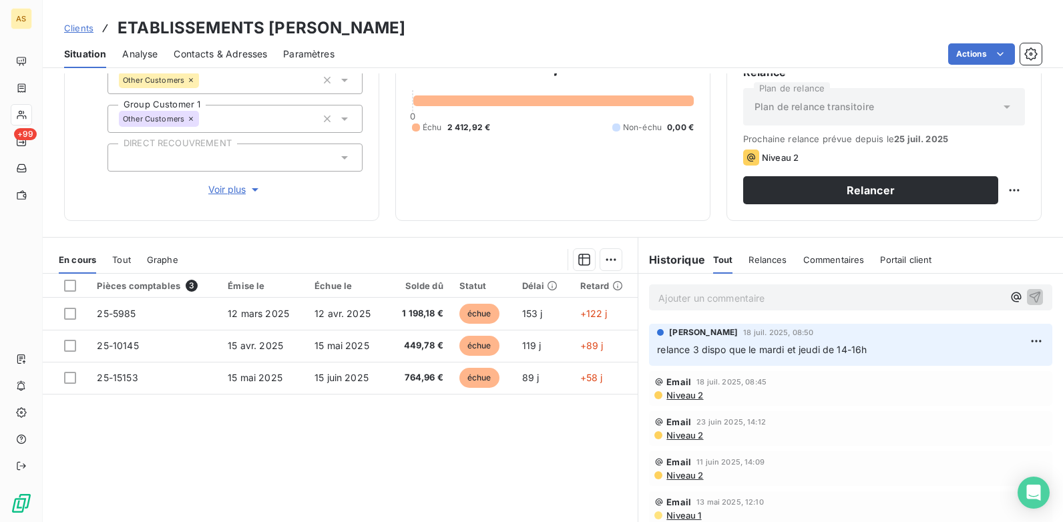
scroll to position [183, 0]
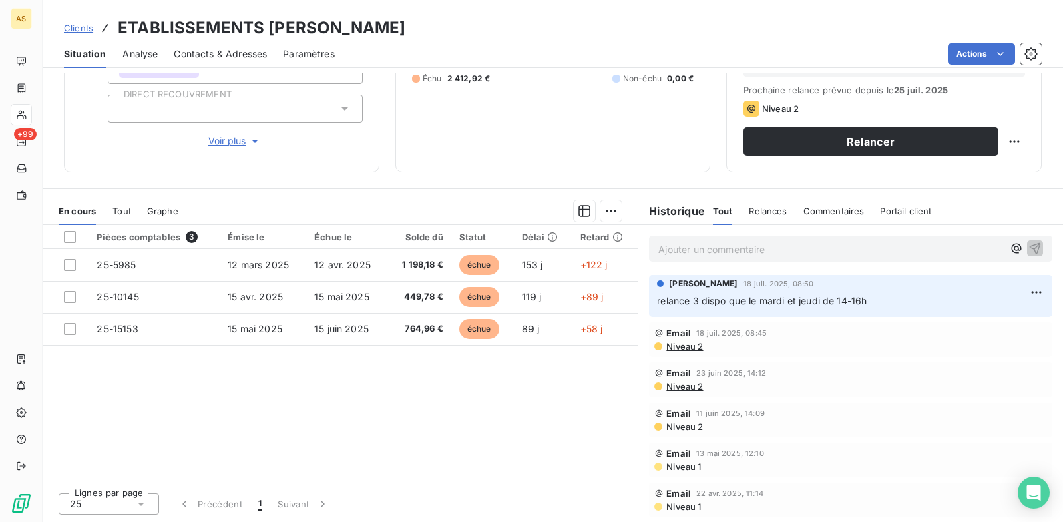
click at [240, 53] on span "Contacts & Adresses" at bounding box center [220, 53] width 93 height 13
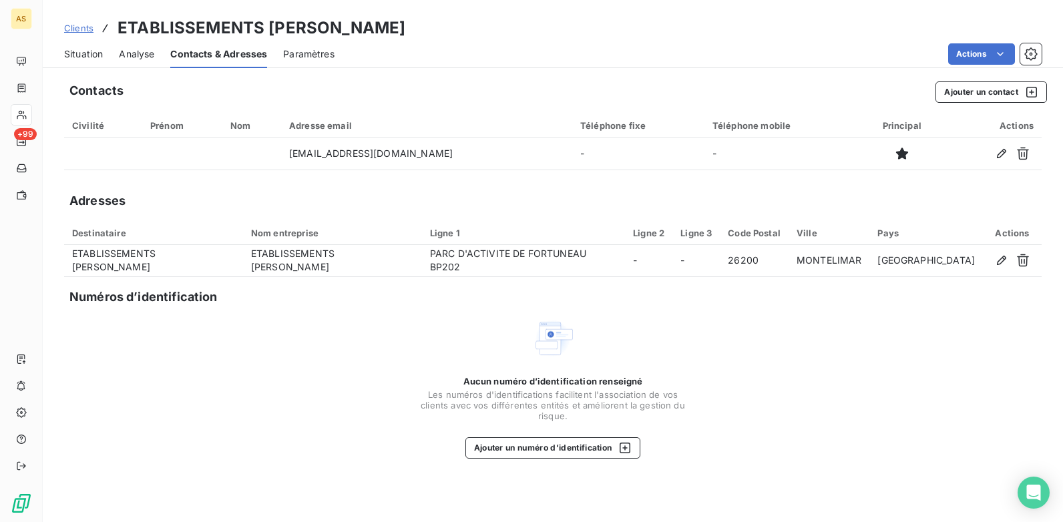
click at [69, 27] on span "Clients" at bounding box center [78, 28] width 29 height 11
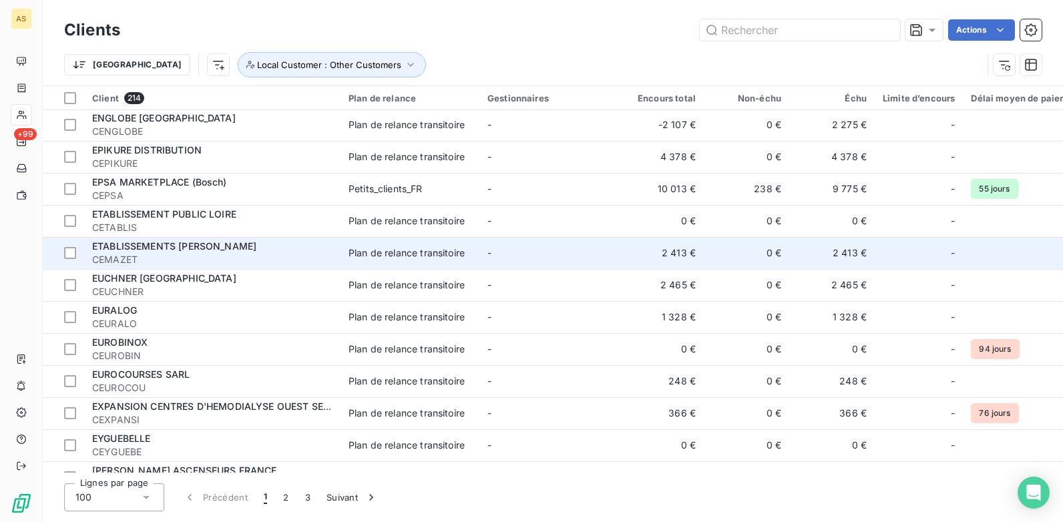
scroll to position [2314, 0]
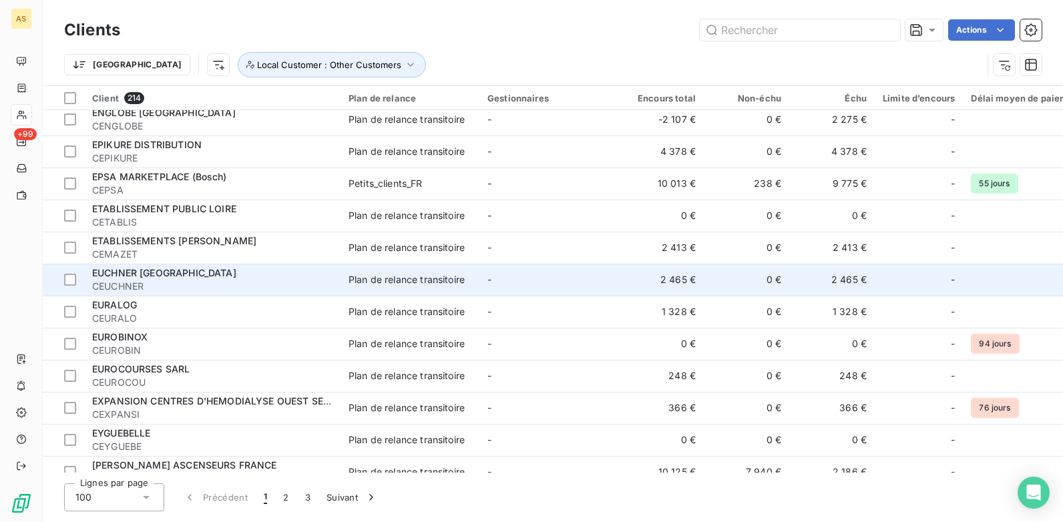
click at [186, 280] on span "CEUCHNER" at bounding box center [212, 286] width 240 height 13
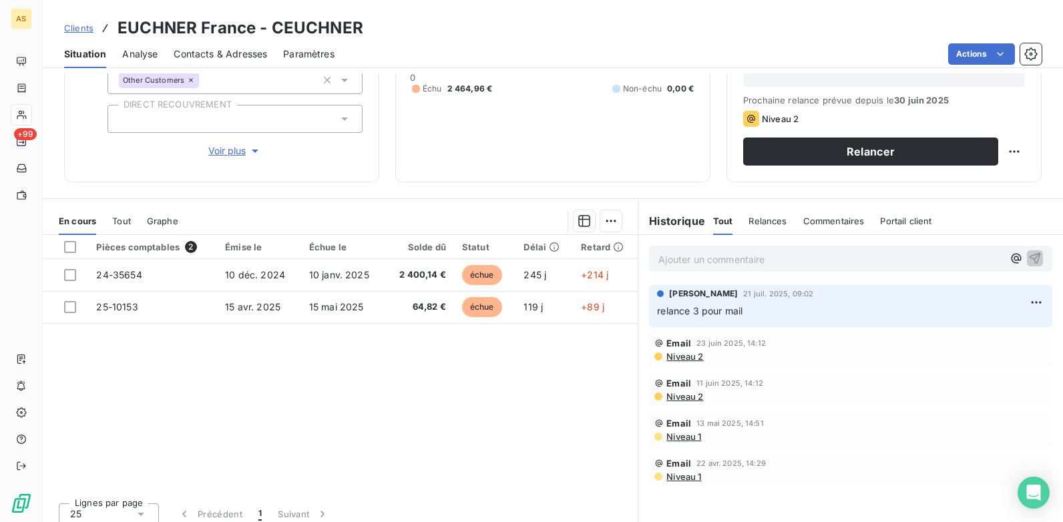
scroll to position [183, 0]
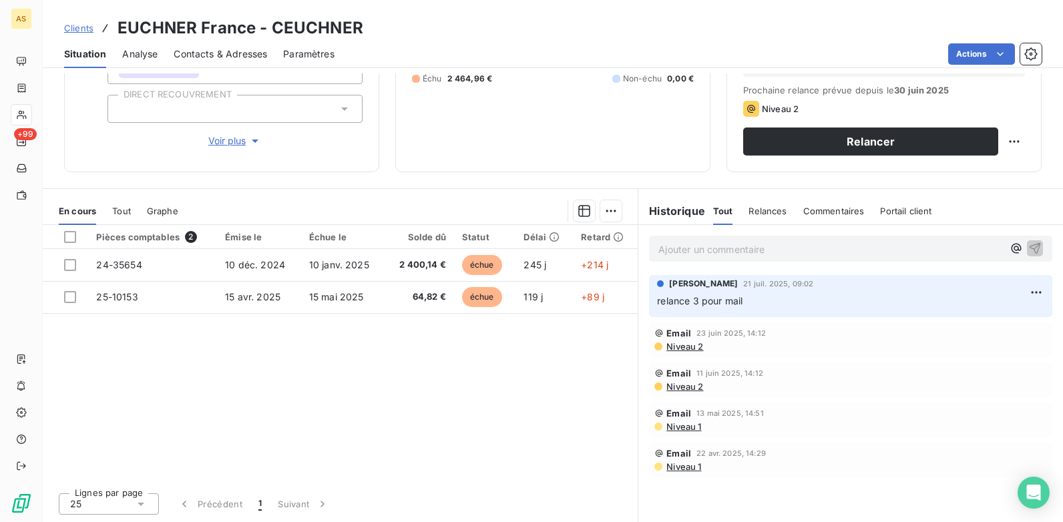
click at [220, 52] on span "Contacts & Adresses" at bounding box center [220, 53] width 93 height 13
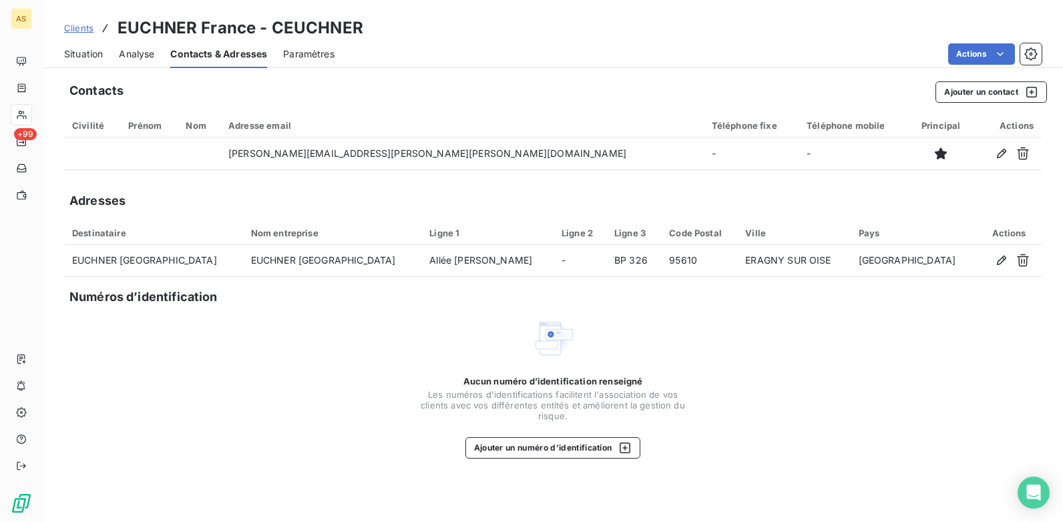
click at [85, 54] on span "Situation" at bounding box center [83, 53] width 39 height 13
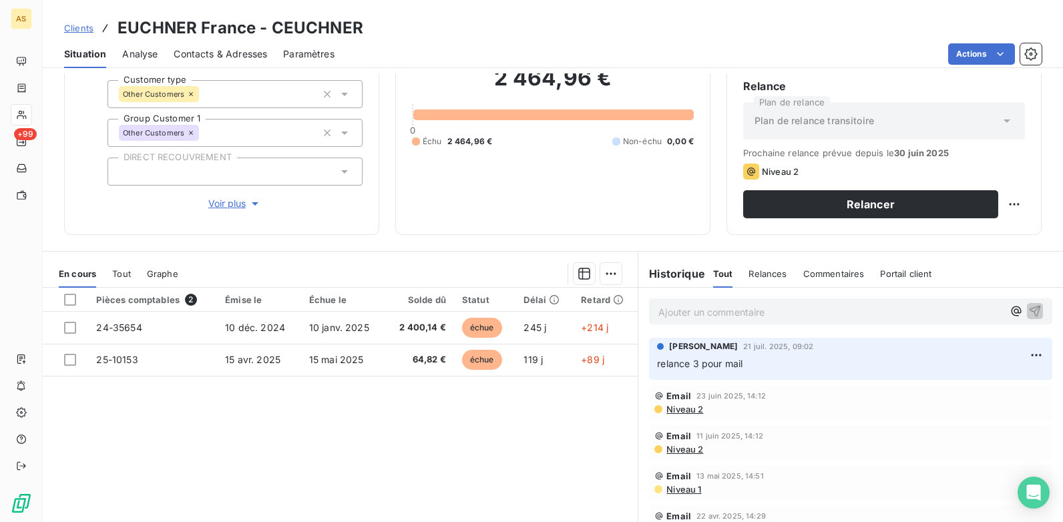
scroll to position [134, 0]
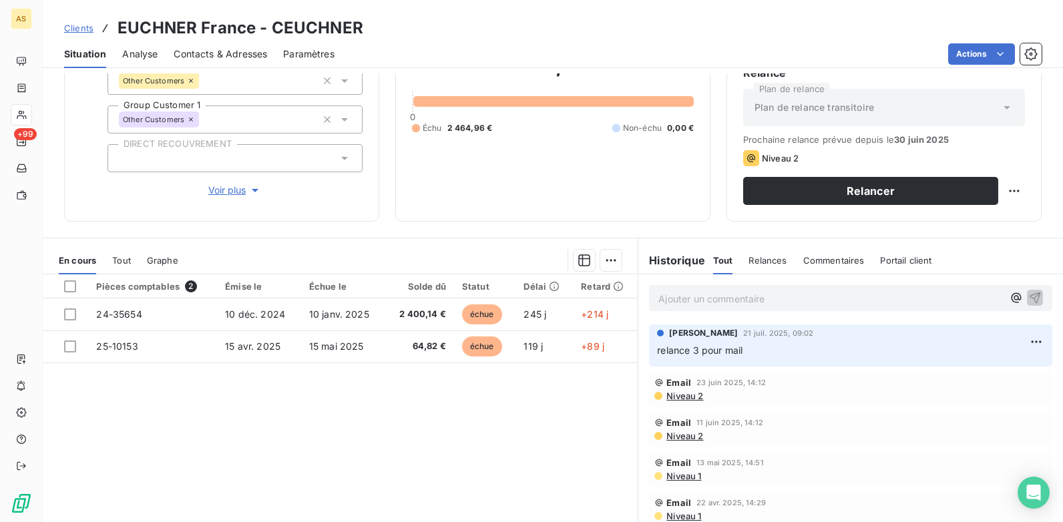
click at [200, 56] on span "Contacts & Adresses" at bounding box center [220, 53] width 93 height 13
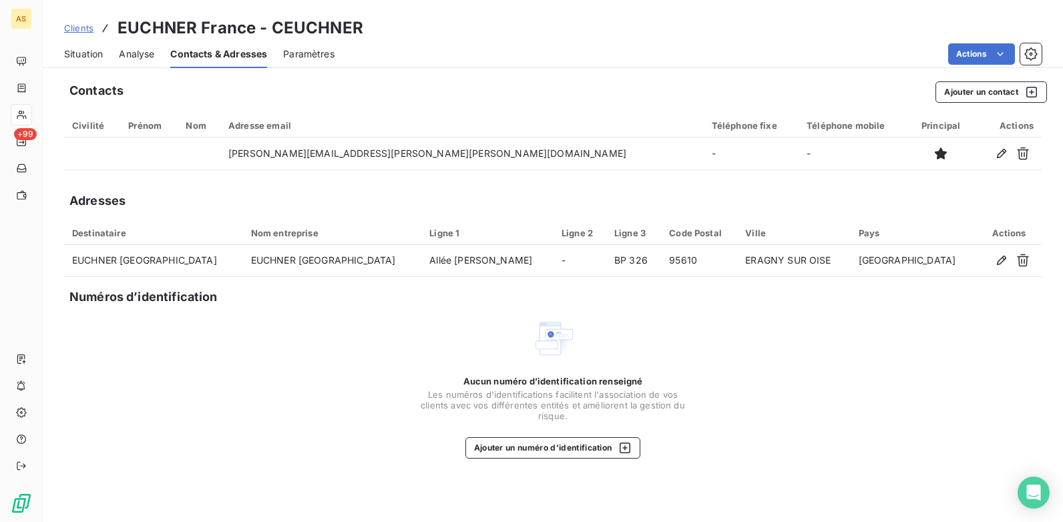
click at [93, 55] on span "Situation" at bounding box center [83, 53] width 39 height 13
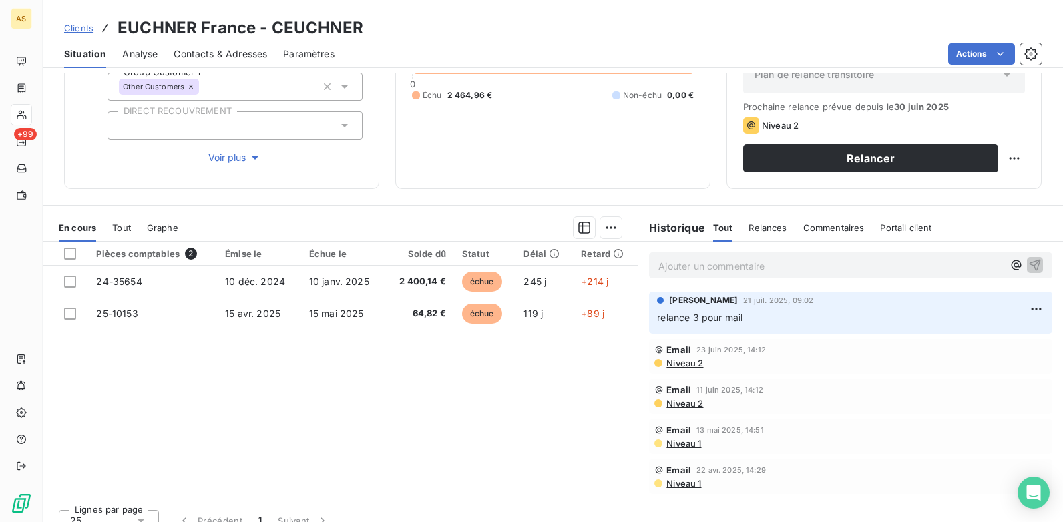
scroll to position [183, 0]
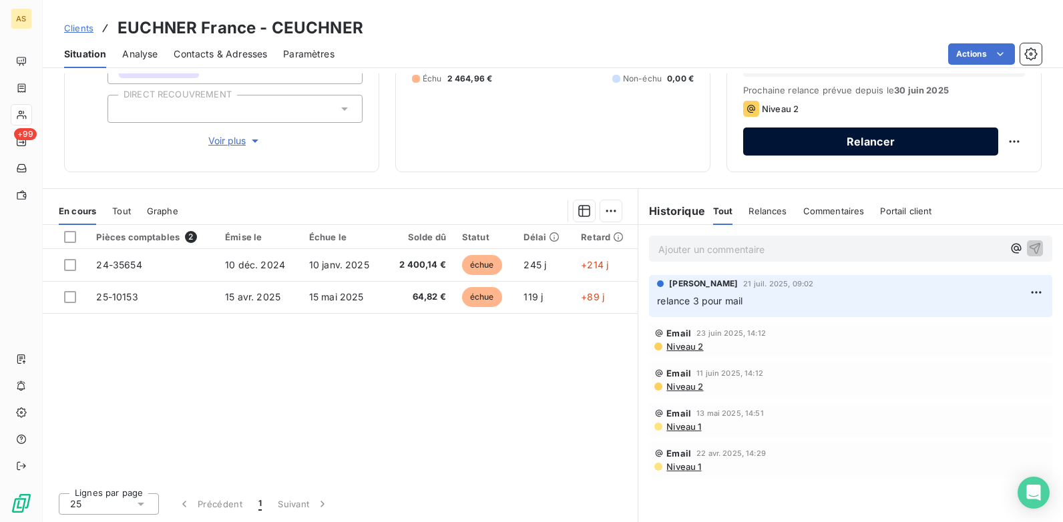
click at [817, 143] on button "Relancer" at bounding box center [870, 142] width 255 height 28
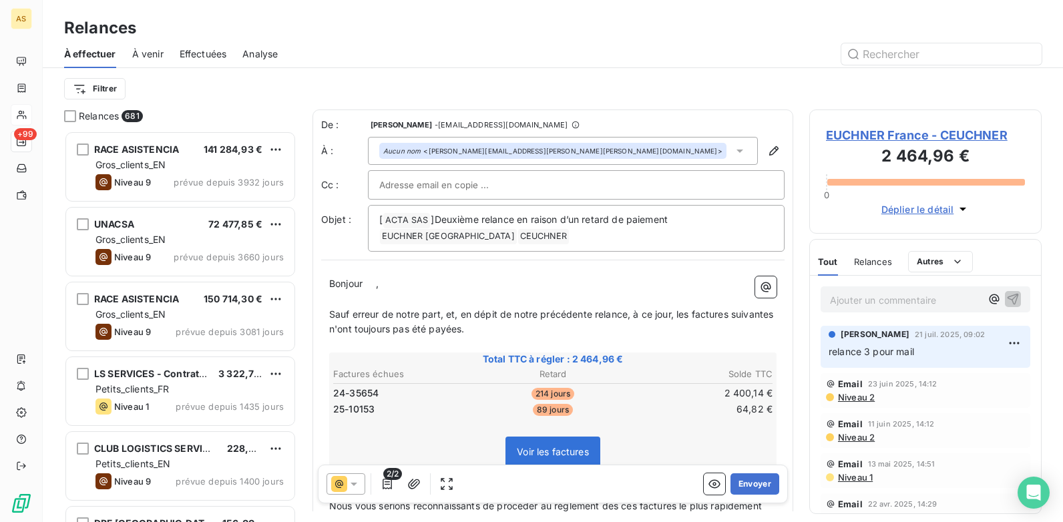
scroll to position [381, 222]
click at [751, 483] on button "Envoyer" at bounding box center [754, 483] width 49 height 21
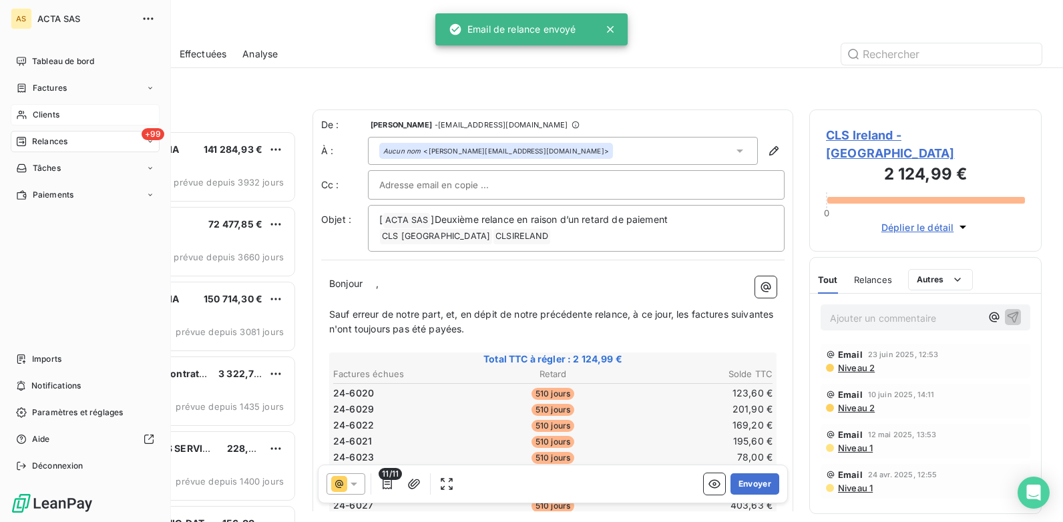
click at [39, 120] on span "Clients" at bounding box center [46, 115] width 27 height 12
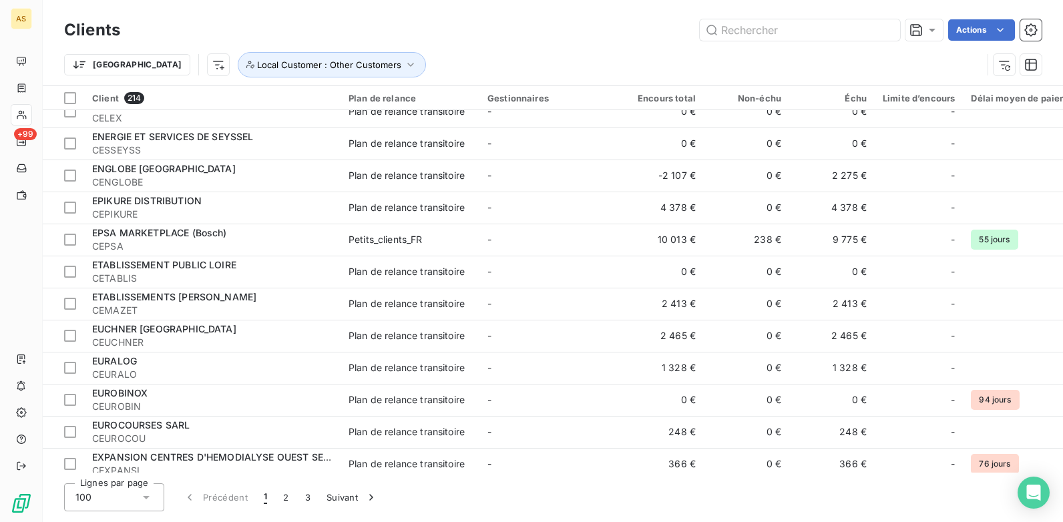
scroll to position [2247, 0]
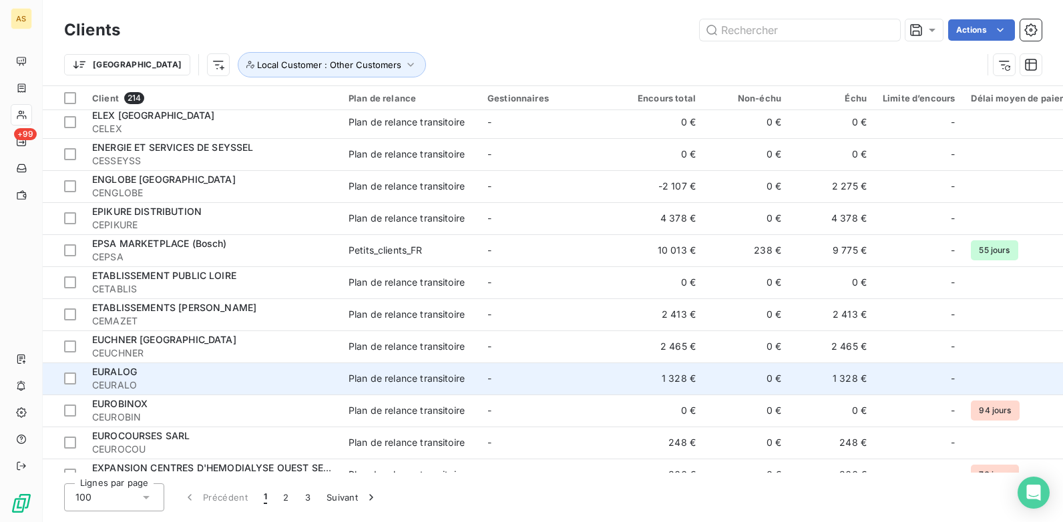
click at [595, 385] on td "-" at bounding box center [548, 379] width 139 height 32
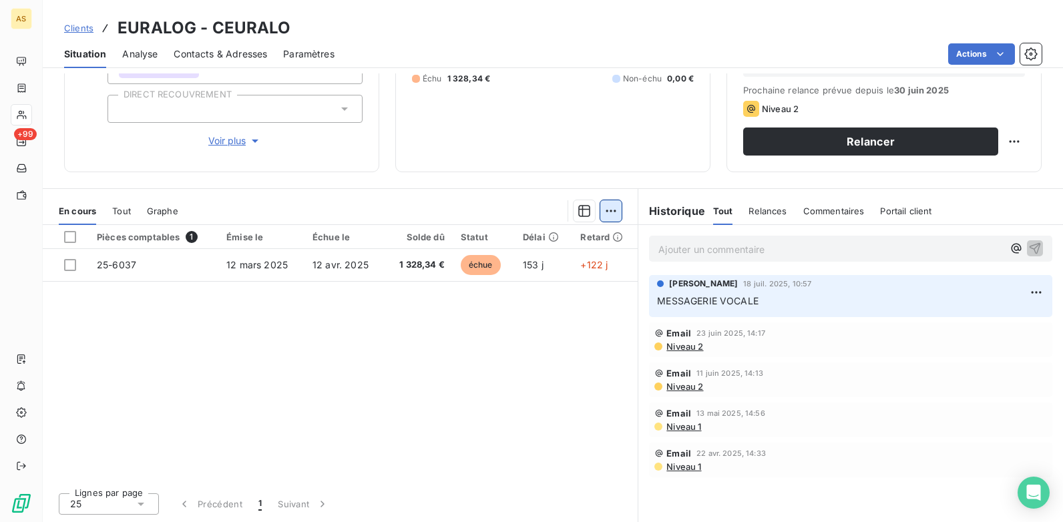
scroll to position [116, 0]
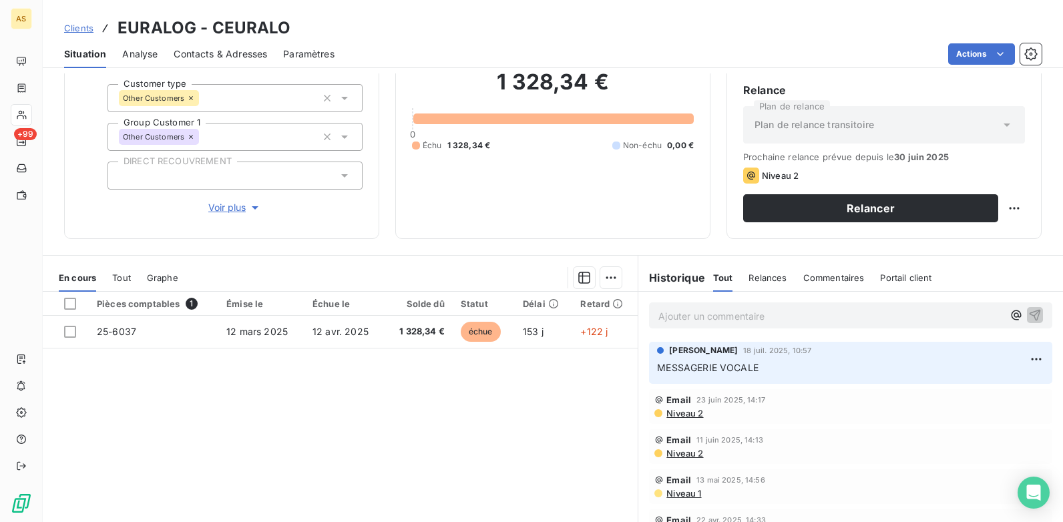
click at [222, 58] on span "Contacts & Adresses" at bounding box center [220, 53] width 93 height 13
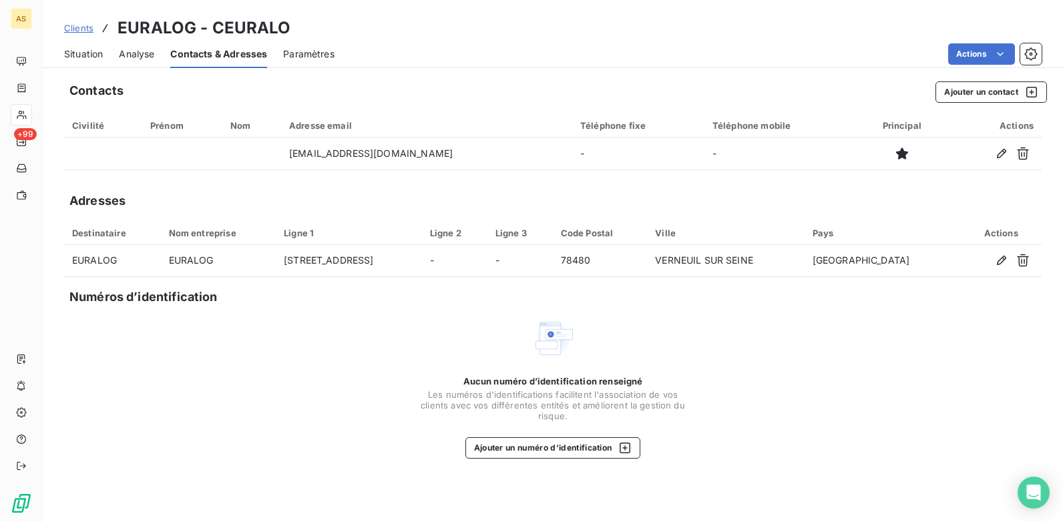
click at [95, 55] on span "Situation" at bounding box center [83, 53] width 39 height 13
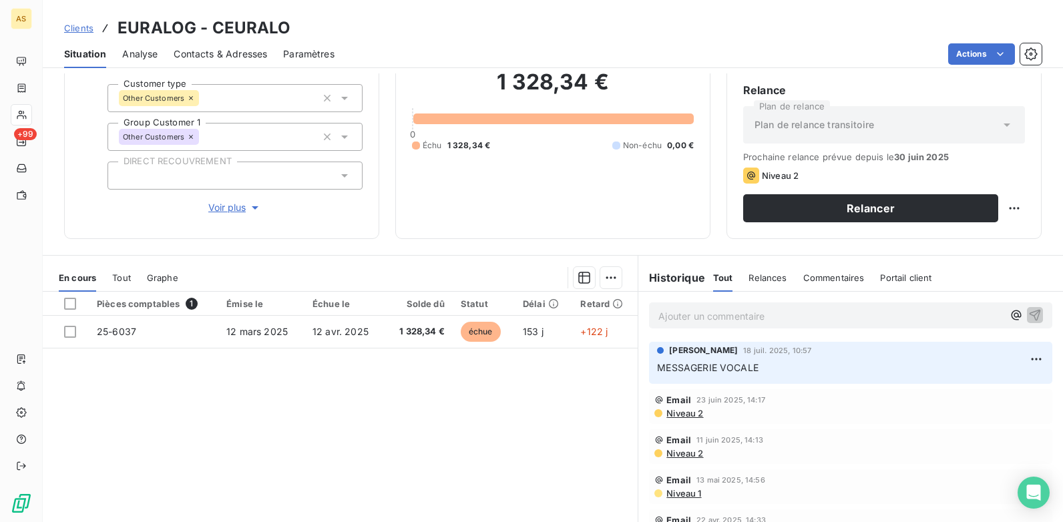
click at [220, 47] on div "Contacts & Adresses" at bounding box center [220, 54] width 93 height 28
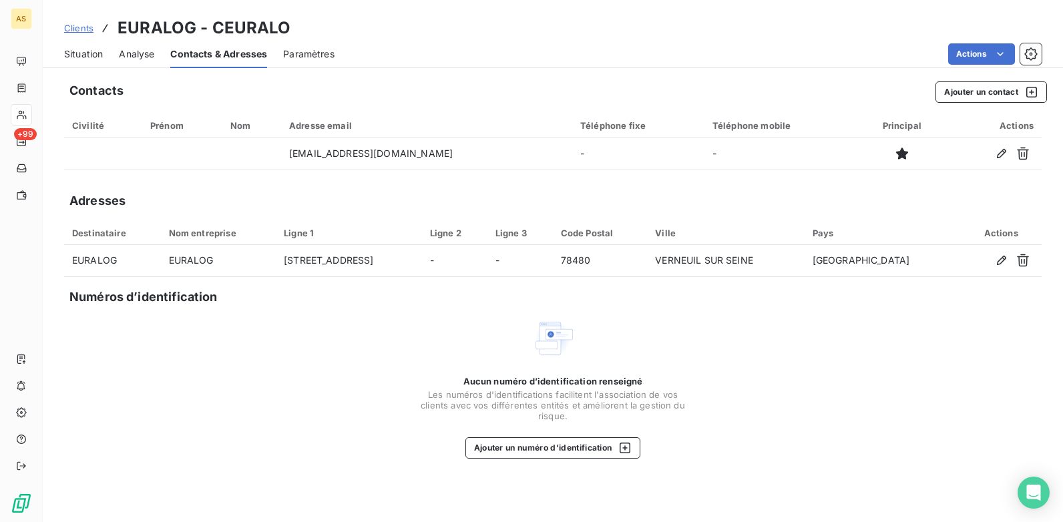
click at [81, 55] on span "Situation" at bounding box center [83, 53] width 39 height 13
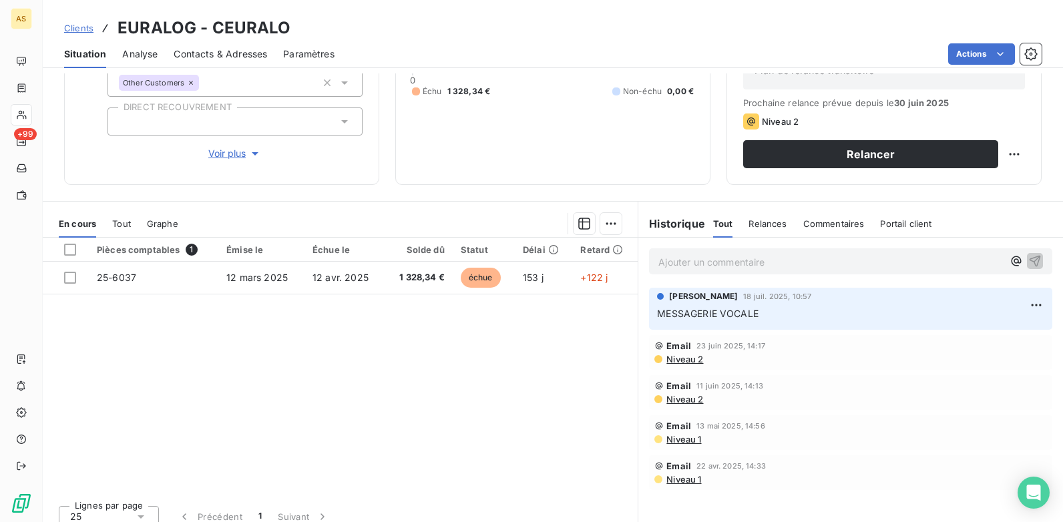
scroll to position [183, 0]
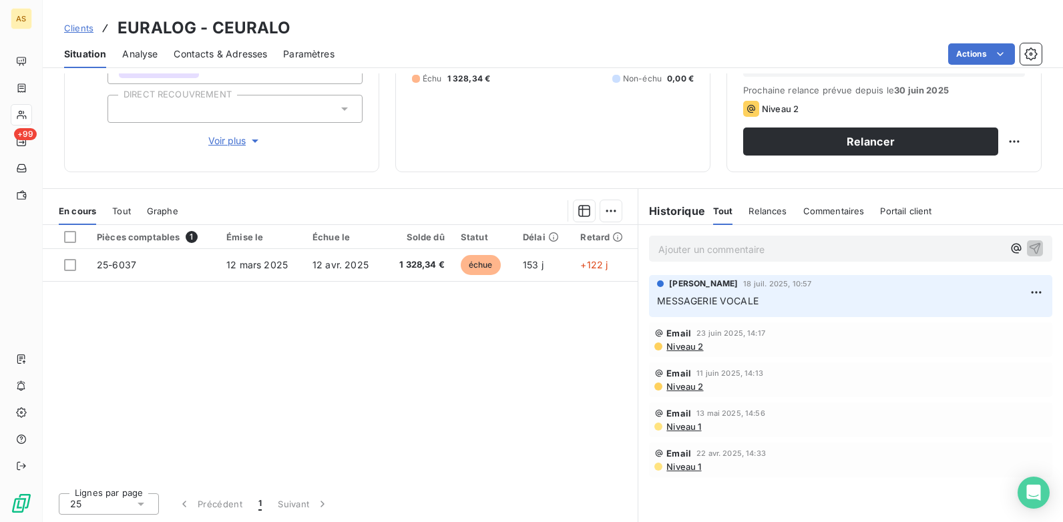
drag, startPoint x: 684, startPoint y: 239, endPoint x: 661, endPoint y: 257, distance: 29.5
drag, startPoint x: 661, startPoint y: 257, endPoint x: 632, endPoint y: 330, distance: 78.5
click at [615, 354] on div "Pièces comptables 1 Émise le Échue le Solde dû Statut Délai Retard 25-6037 12 m…" at bounding box center [340, 353] width 595 height 257
click at [658, 247] on p "Ajouter un commentaire ﻿" at bounding box center [830, 249] width 344 height 17
click at [1028, 249] on icon "button" at bounding box center [1034, 247] width 13 height 13
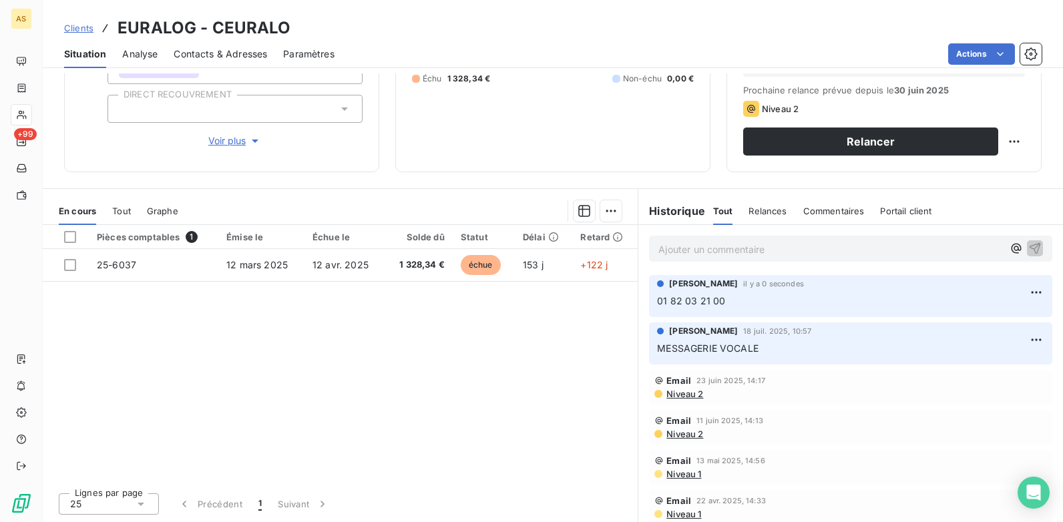
click at [75, 31] on span "Clients" at bounding box center [78, 28] width 29 height 11
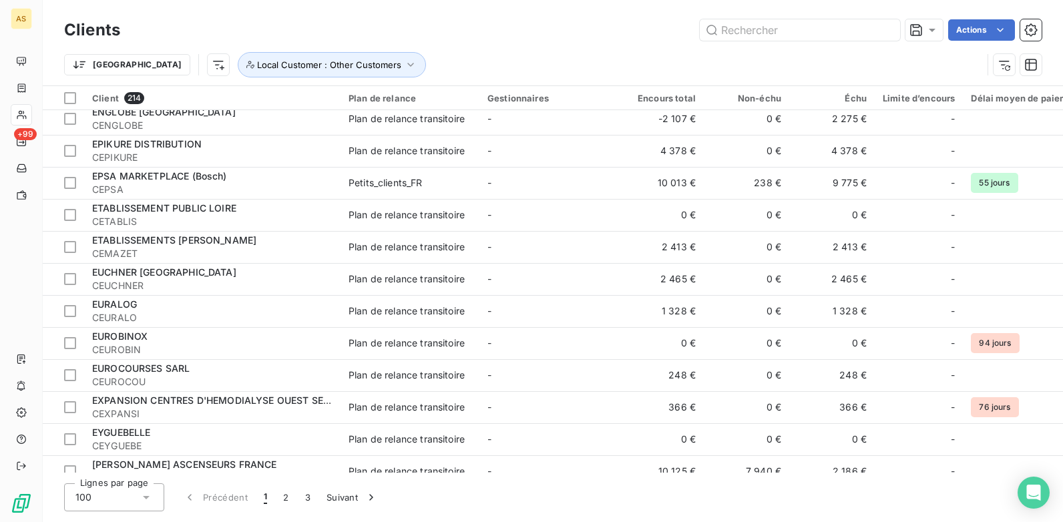
scroll to position [2381, 0]
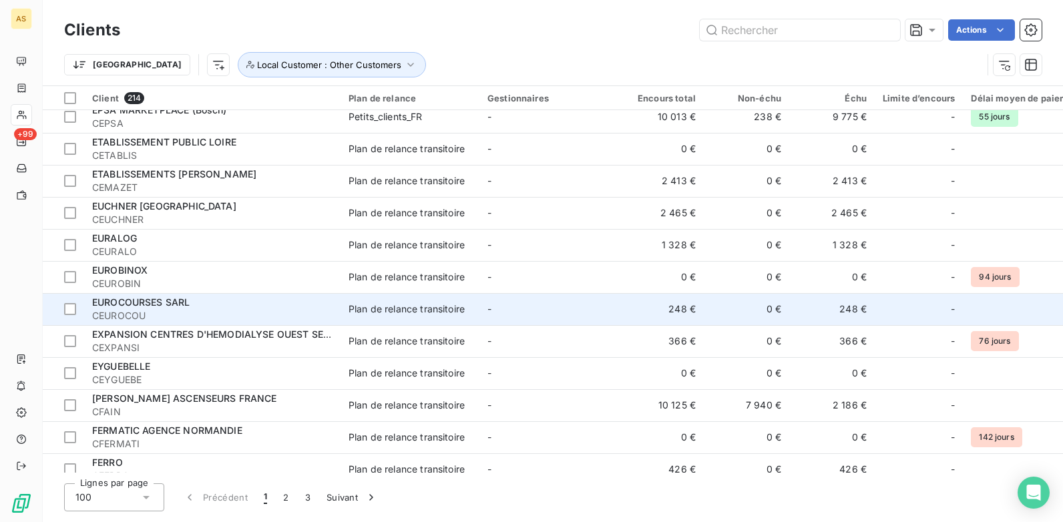
click at [400, 314] on div "Plan de relance transitoire" at bounding box center [406, 308] width 116 height 13
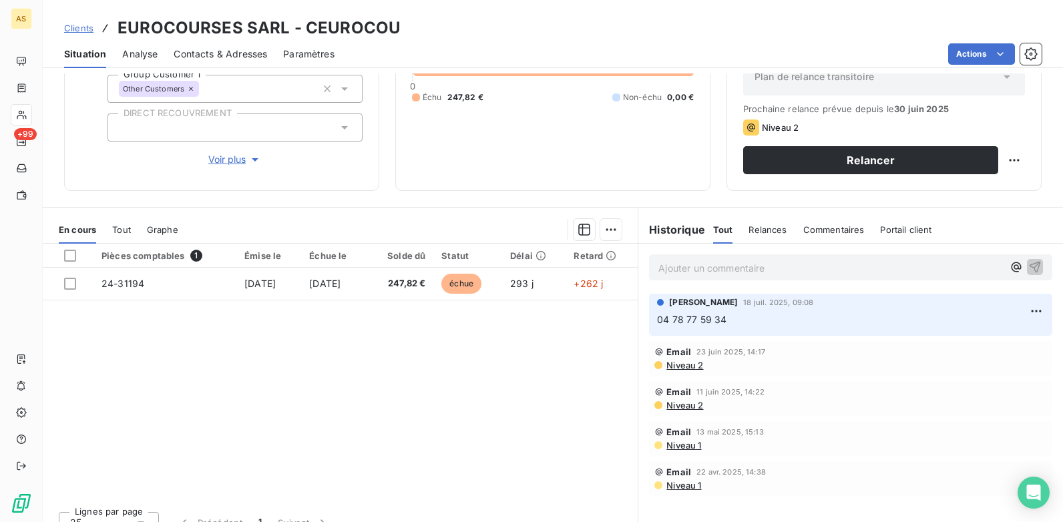
scroll to position [183, 0]
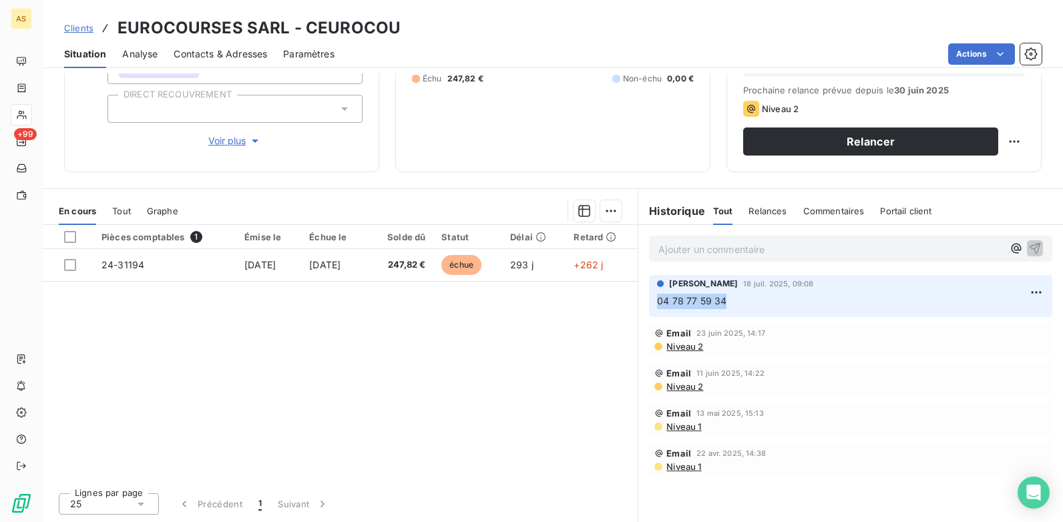
drag, startPoint x: 737, startPoint y: 301, endPoint x: 632, endPoint y: 300, distance: 104.8
click at [638, 300] on div "[PERSON_NAME] 18 juil. 2025, 09:08 04 78 77 59 34" at bounding box center [850, 295] width 425 height 47
click at [252, 51] on span "Contacts & Adresses" at bounding box center [220, 53] width 93 height 13
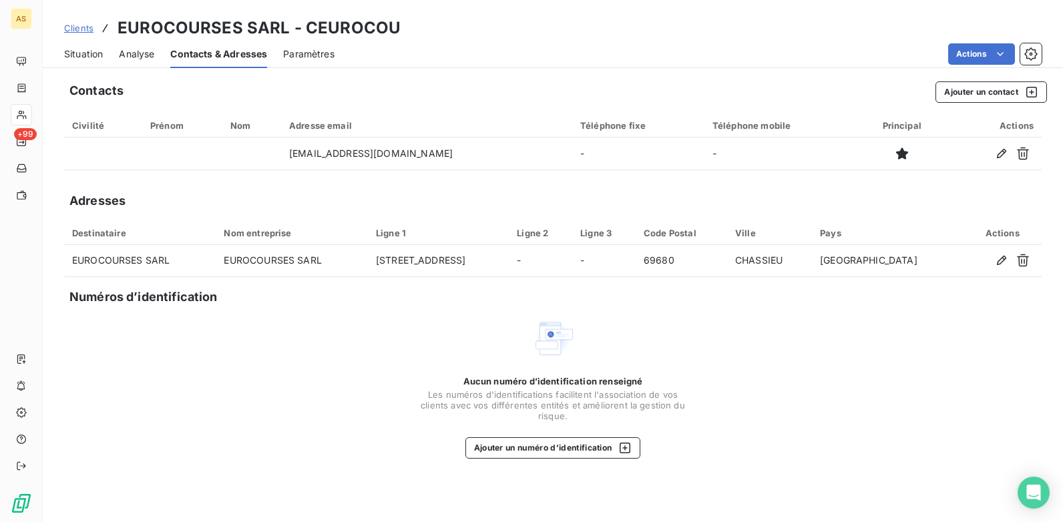
click at [70, 56] on span "Situation" at bounding box center [83, 53] width 39 height 13
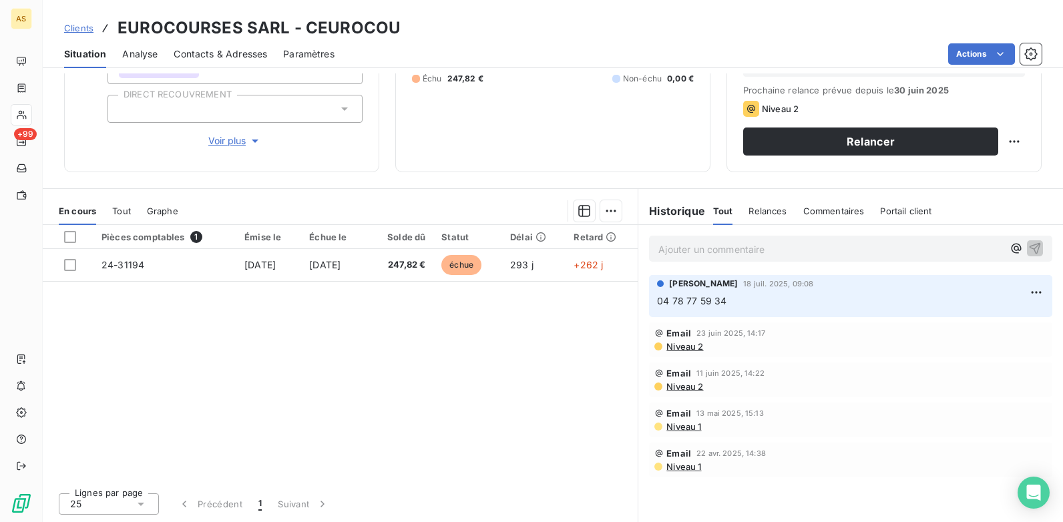
click at [204, 55] on span "Contacts & Adresses" at bounding box center [220, 53] width 93 height 13
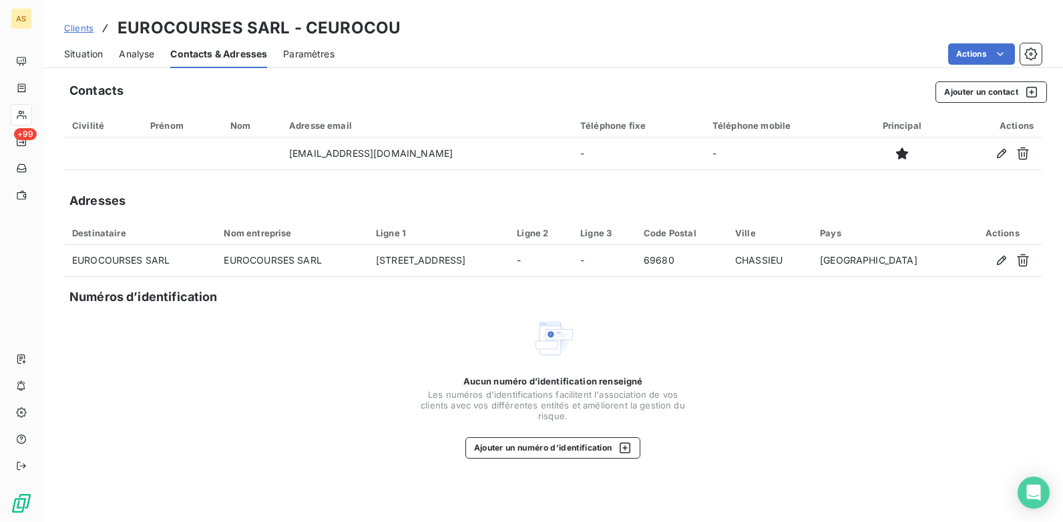
click at [78, 54] on span "Situation" at bounding box center [83, 53] width 39 height 13
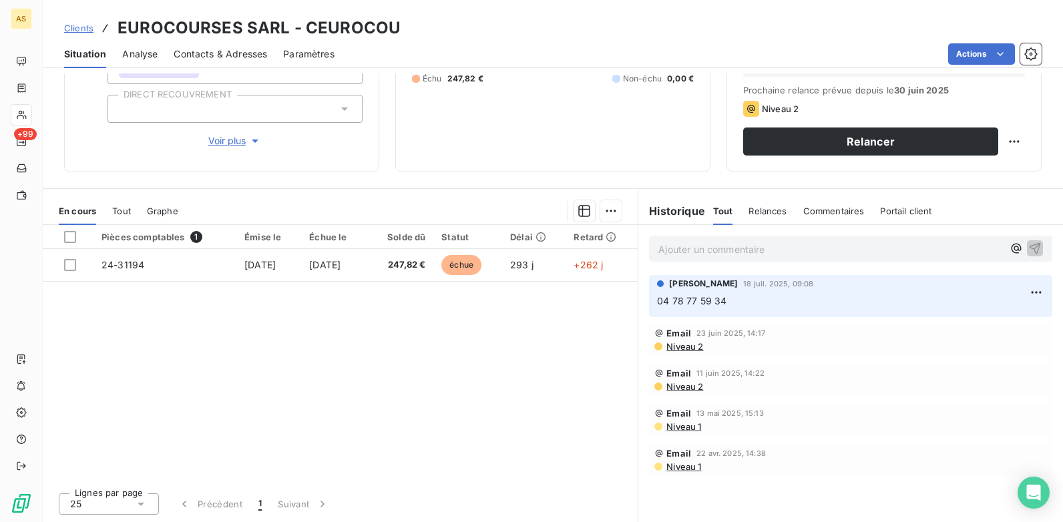
click at [256, 57] on span "Contacts & Adresses" at bounding box center [220, 53] width 93 height 13
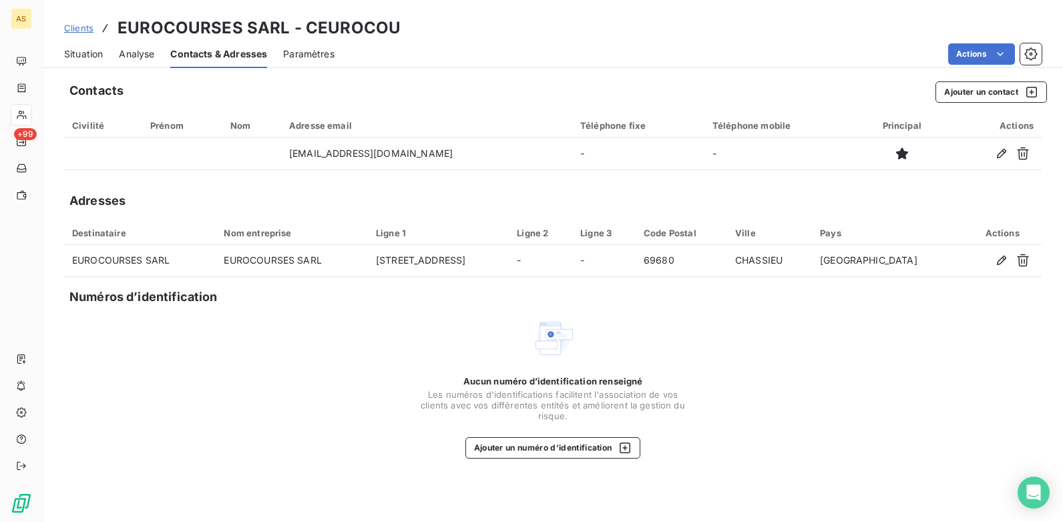
click at [89, 49] on span "Situation" at bounding box center [83, 53] width 39 height 13
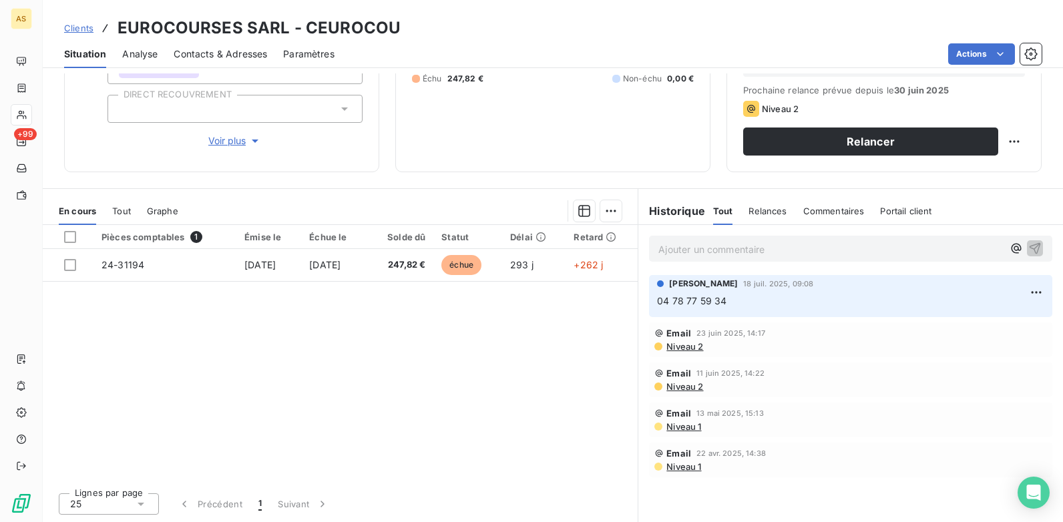
click at [682, 245] on p "Ajouter un commentaire ﻿" at bounding box center [830, 249] width 344 height 17
click at [1028, 243] on icon "button" at bounding box center [1034, 247] width 13 height 13
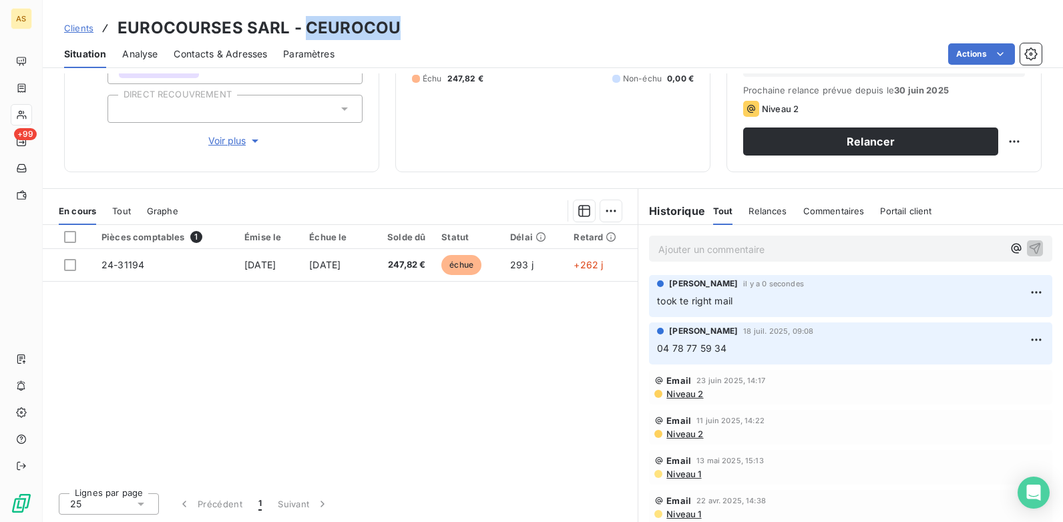
drag, startPoint x: 418, startPoint y: 25, endPoint x: 304, endPoint y: 27, distance: 113.5
click at [304, 27] on div "Clients EUROCOURSES SARL - CEUROCOU" at bounding box center [553, 28] width 1020 height 24
click at [214, 53] on span "Contacts & Adresses" at bounding box center [220, 53] width 93 height 13
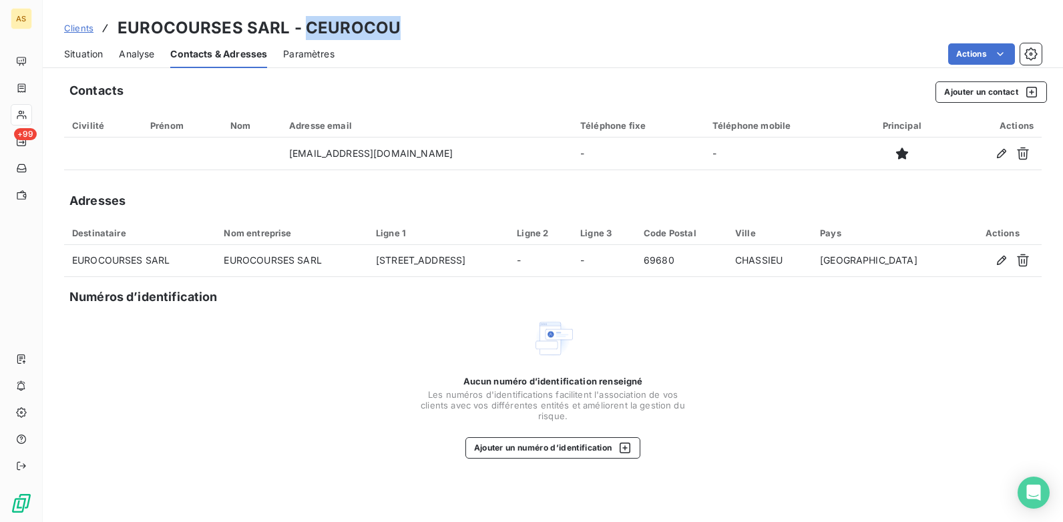
click at [86, 58] on span "Situation" at bounding box center [83, 53] width 39 height 13
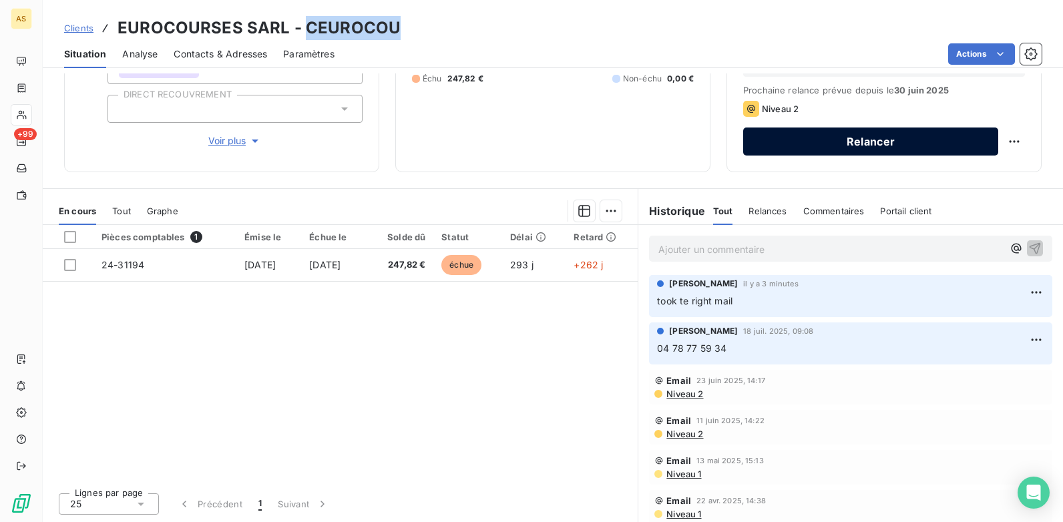
click at [856, 138] on button "Relancer" at bounding box center [870, 142] width 255 height 28
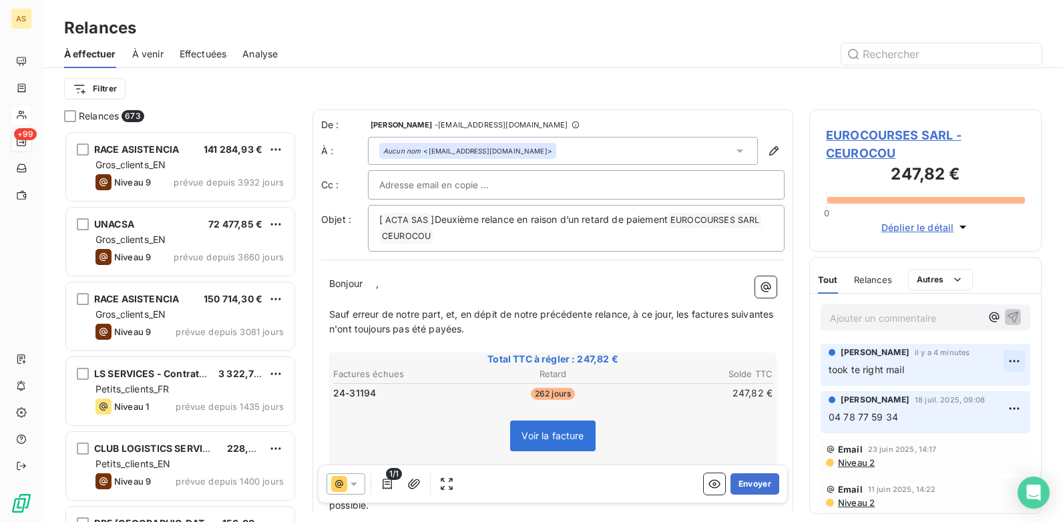
click at [1003, 360] on html "AS +99 Relances À effectuer À venir Effectuées Analyse Filtrer Relances 673 RAC…" at bounding box center [531, 261] width 1063 height 522
click at [961, 391] on div "Editer" at bounding box center [972, 390] width 75 height 21
click at [935, 375] on p "took te right mail" at bounding box center [916, 370] width 175 height 15
click at [933, 373] on p "took another mail and" at bounding box center [916, 370] width 175 height 15
click at [935, 368] on p "took another mail and" at bounding box center [916, 370] width 175 height 15
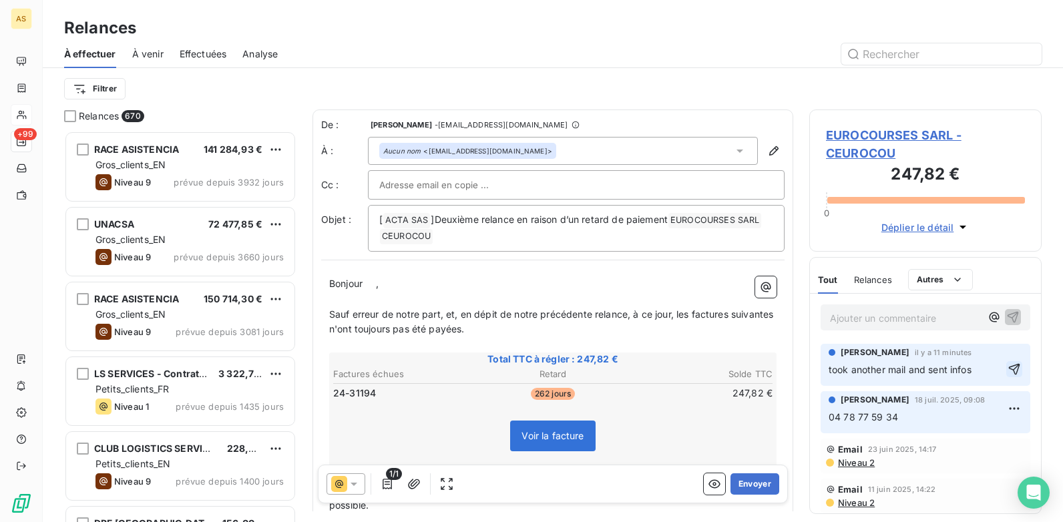
click at [1009, 371] on icon "button" at bounding box center [1014, 369] width 11 height 11
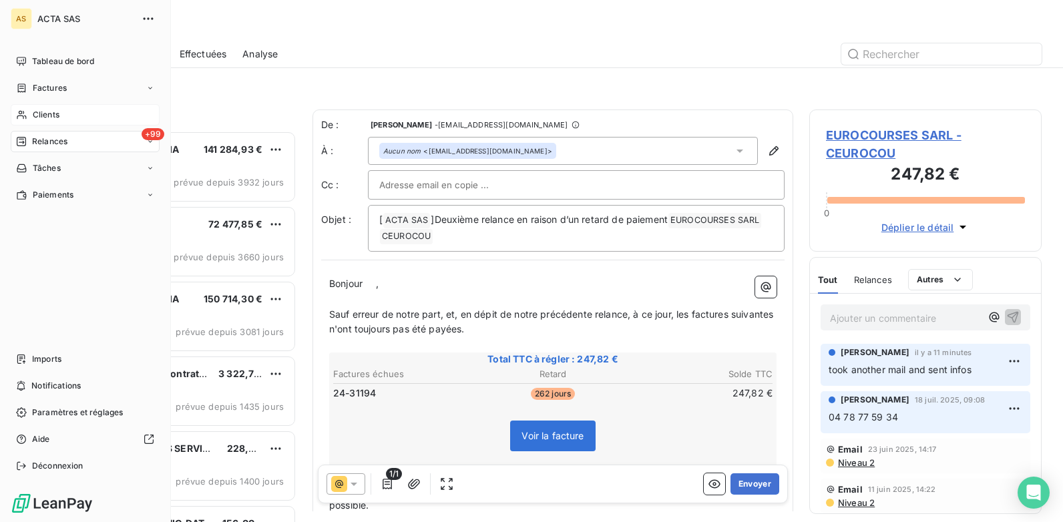
click at [53, 109] on span "Clients" at bounding box center [46, 115] width 27 height 12
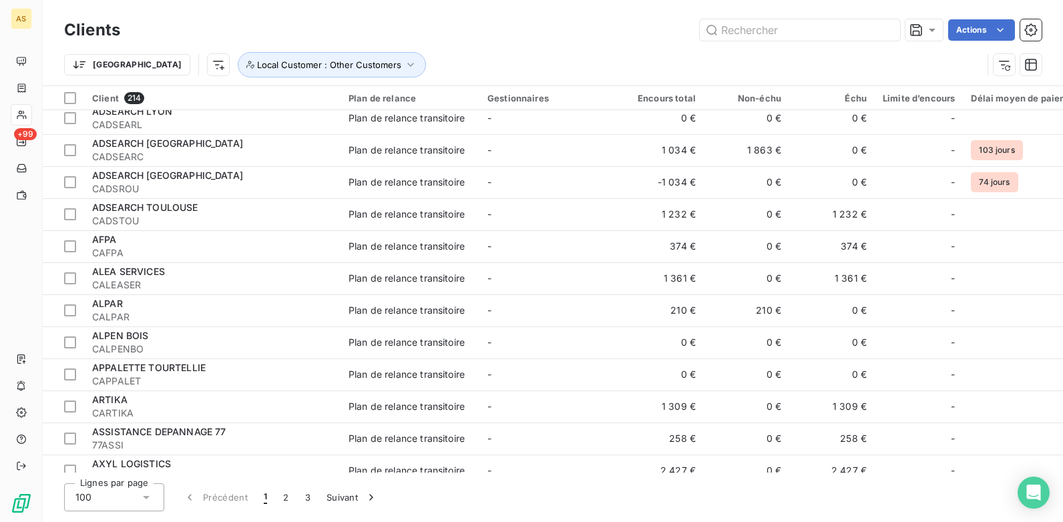
scroll to position [1068, 0]
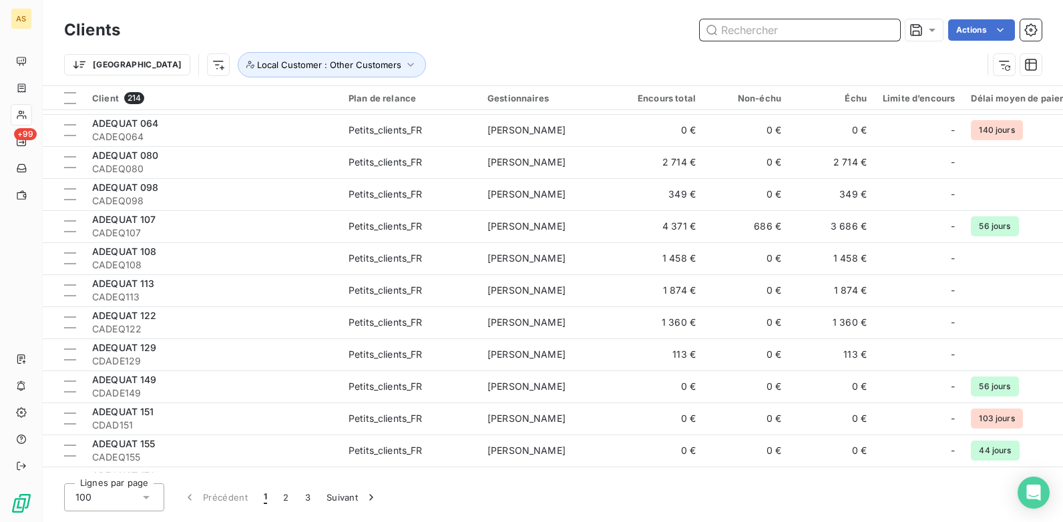
scroll to position [1202, 0]
